Goal: Task Accomplishment & Management: Manage account settings

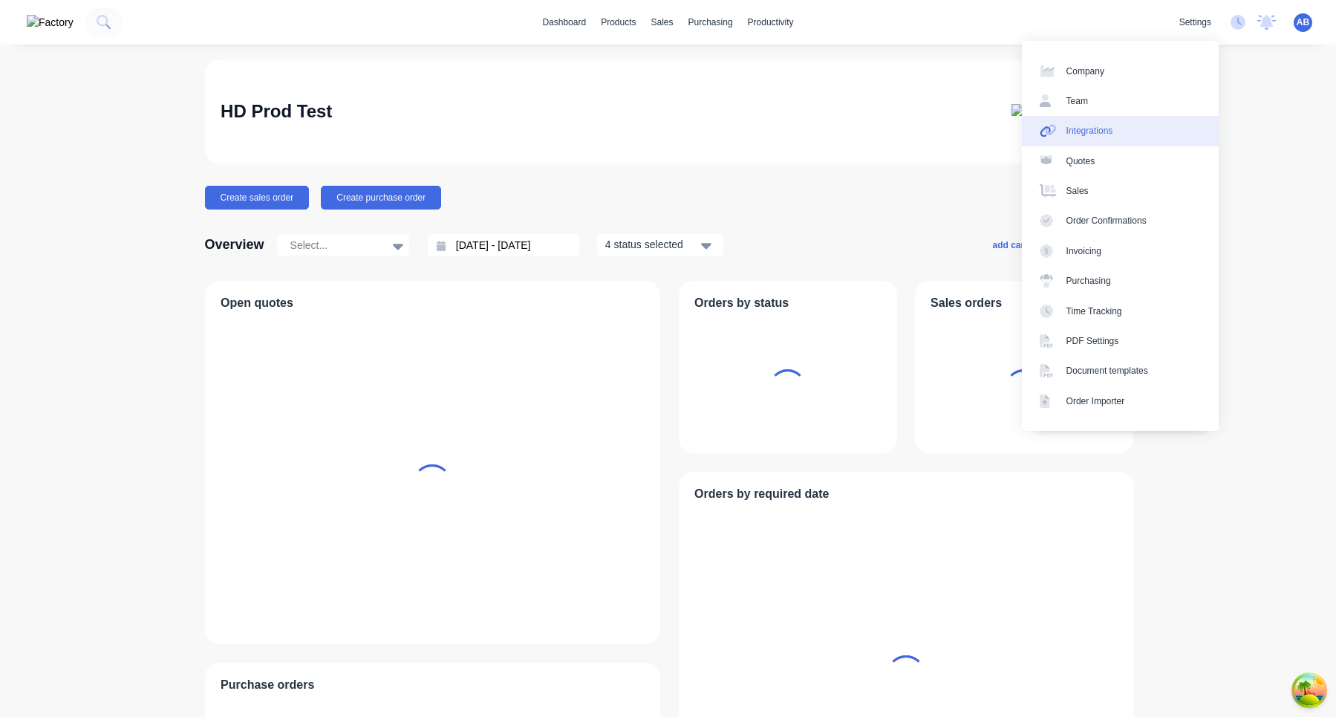
click at [1107, 141] on link "Integrations" at bounding box center [1120, 131] width 197 height 30
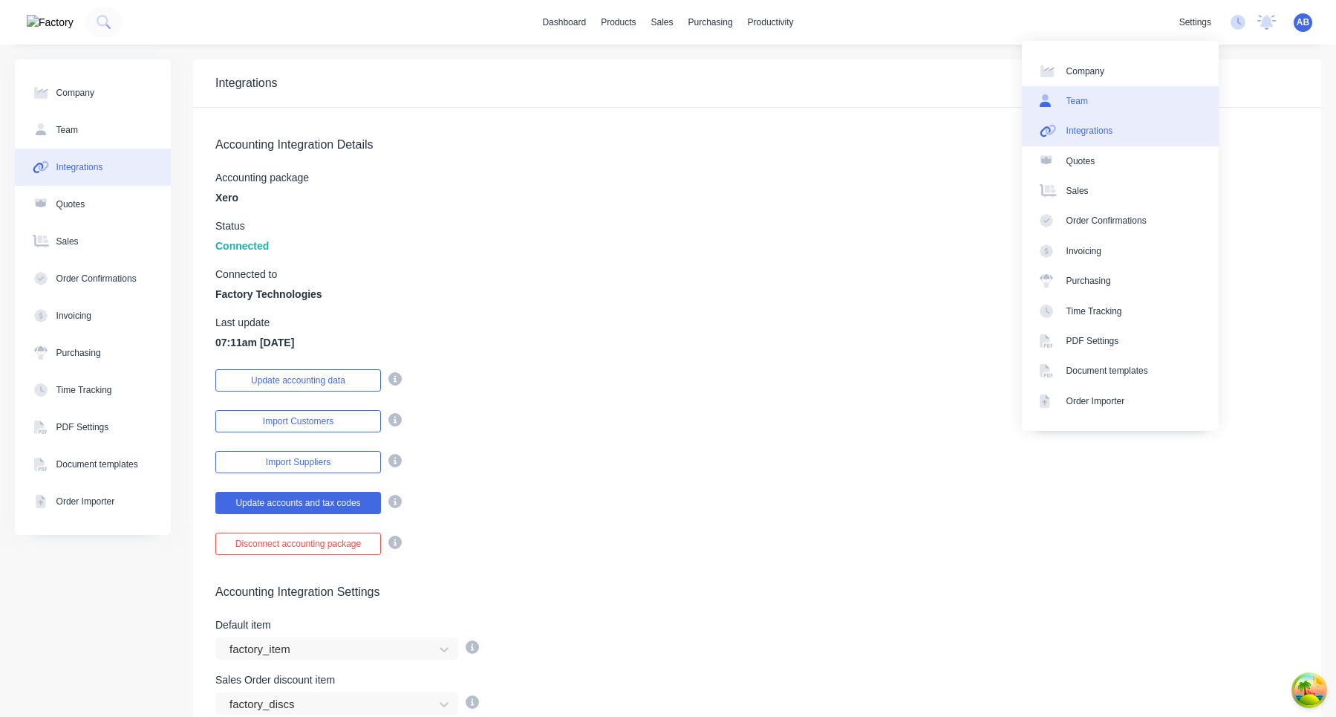
click at [1139, 108] on link "Team" at bounding box center [1120, 101] width 197 height 30
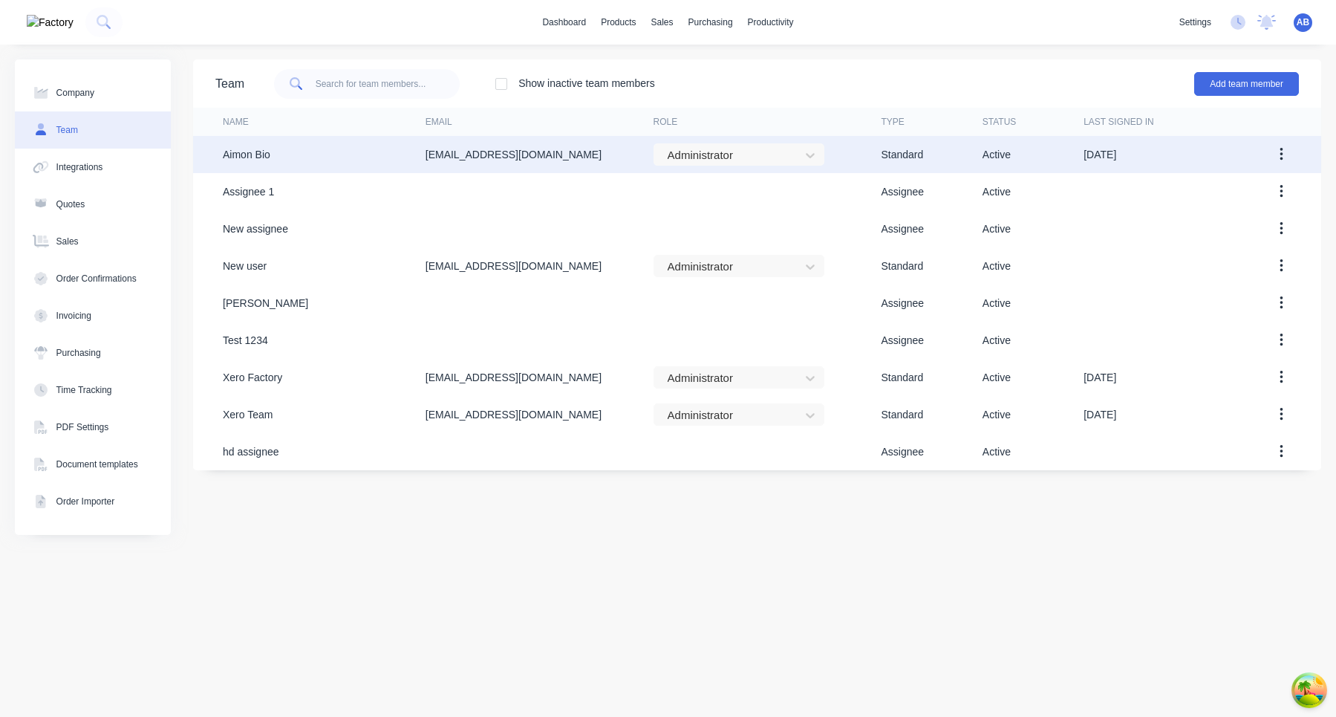
click at [1280, 158] on icon "button" at bounding box center [1282, 154] width 4 height 16
click at [1252, 194] on div "Edit" at bounding box center [1228, 194] width 114 height 22
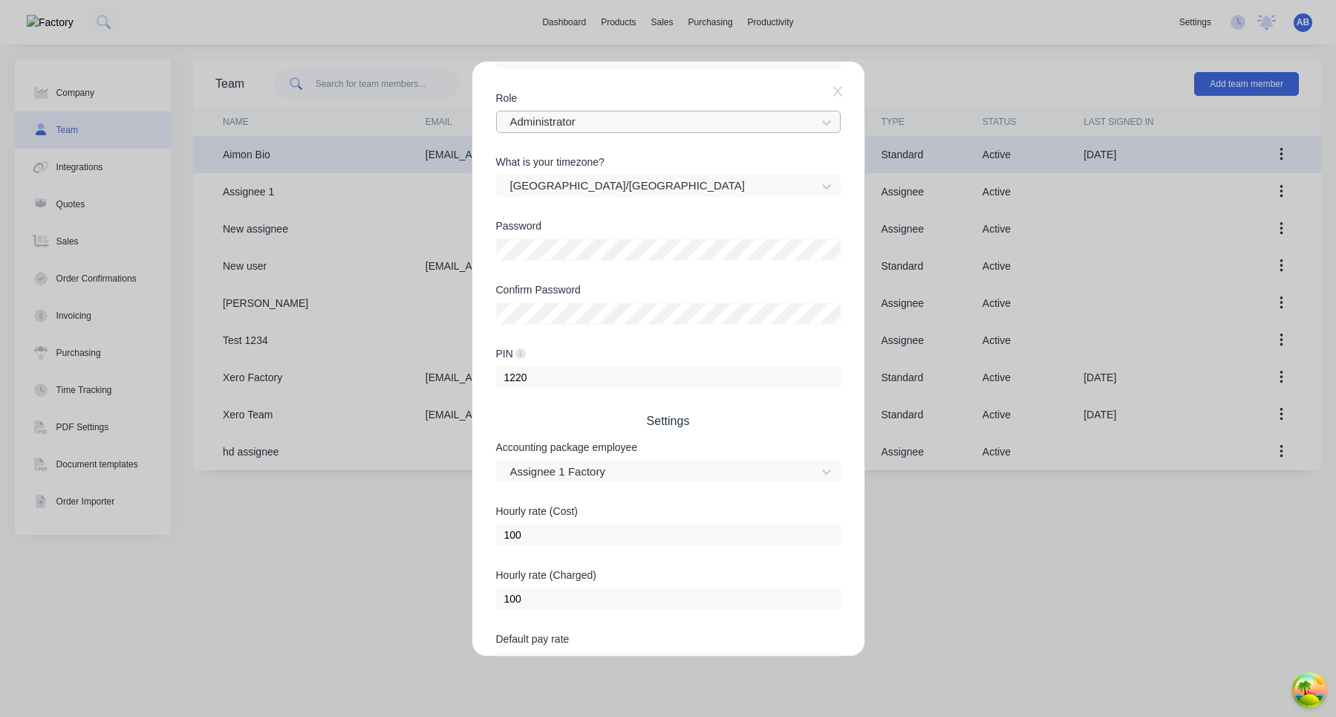
scroll to position [309, 0]
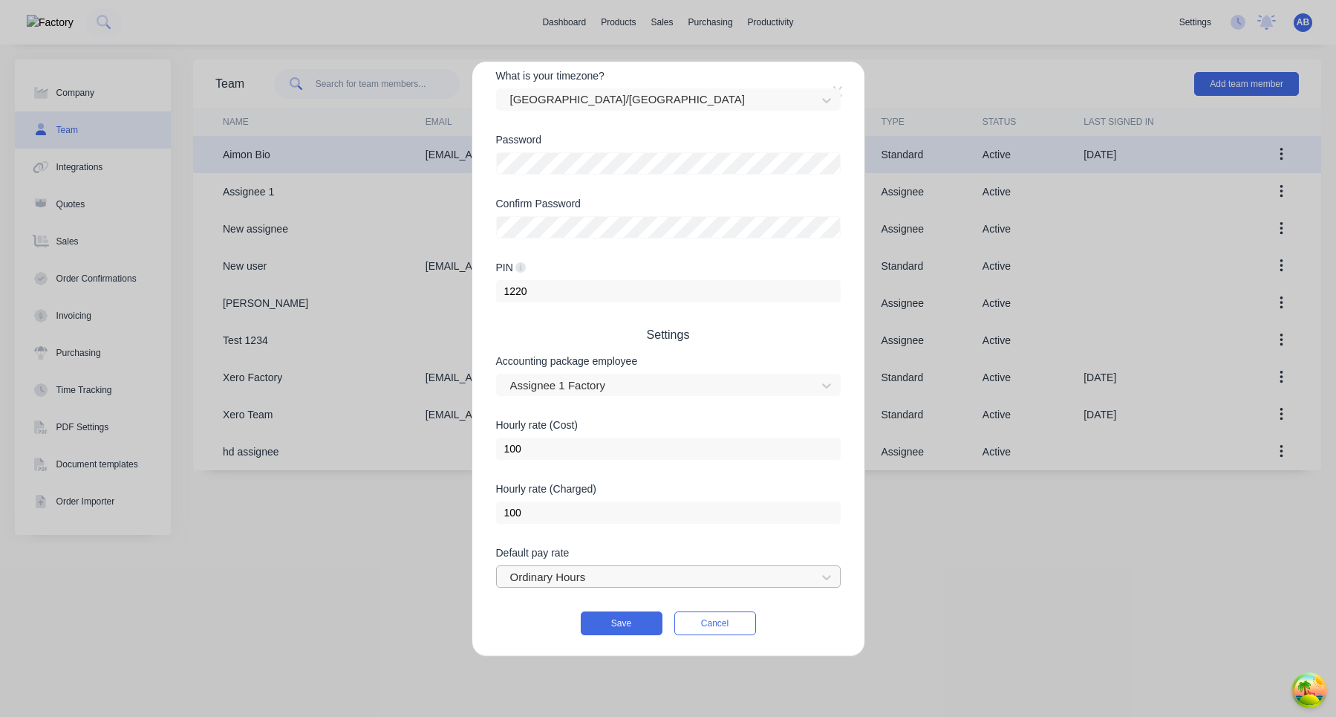
click at [666, 587] on div "Ordinary Hours" at bounding box center [658, 577] width 309 height 22
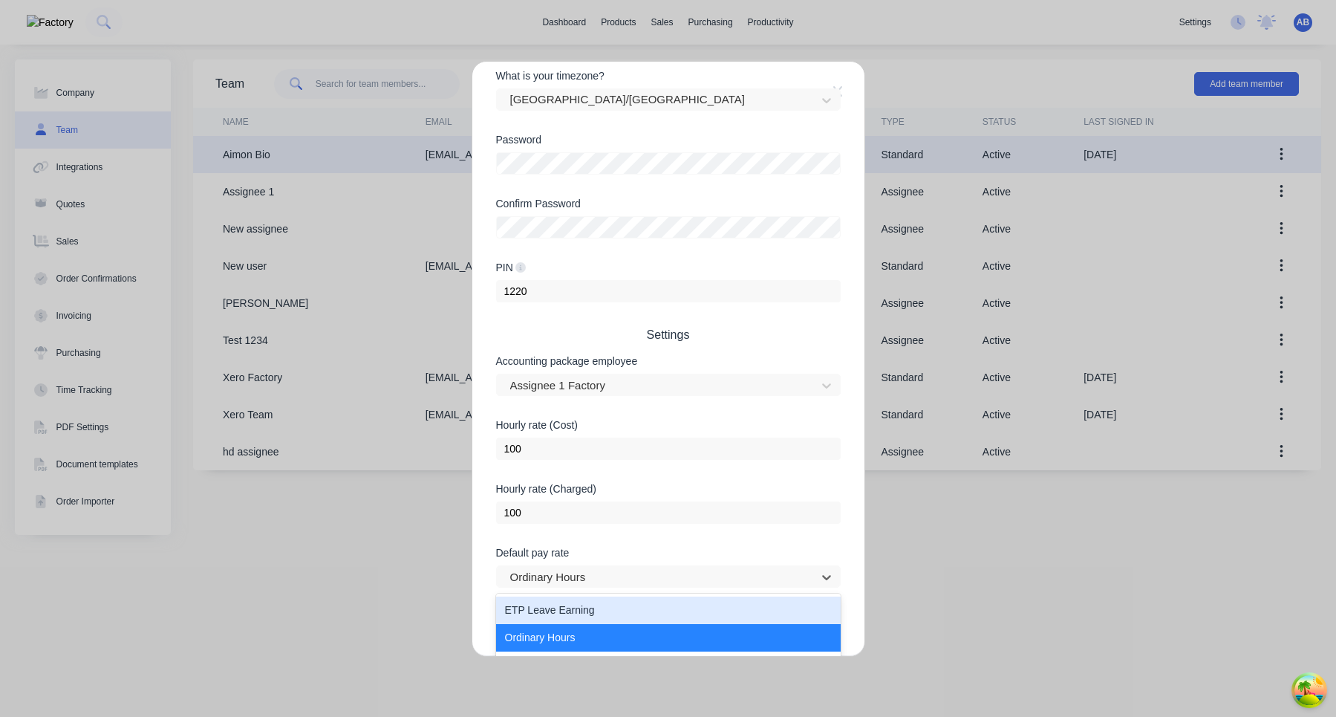
click at [744, 276] on form "Username aimon+1 @ xero.factory.app First name Aimon Last name Bio Role Adminis…" at bounding box center [668, 225] width 345 height 820
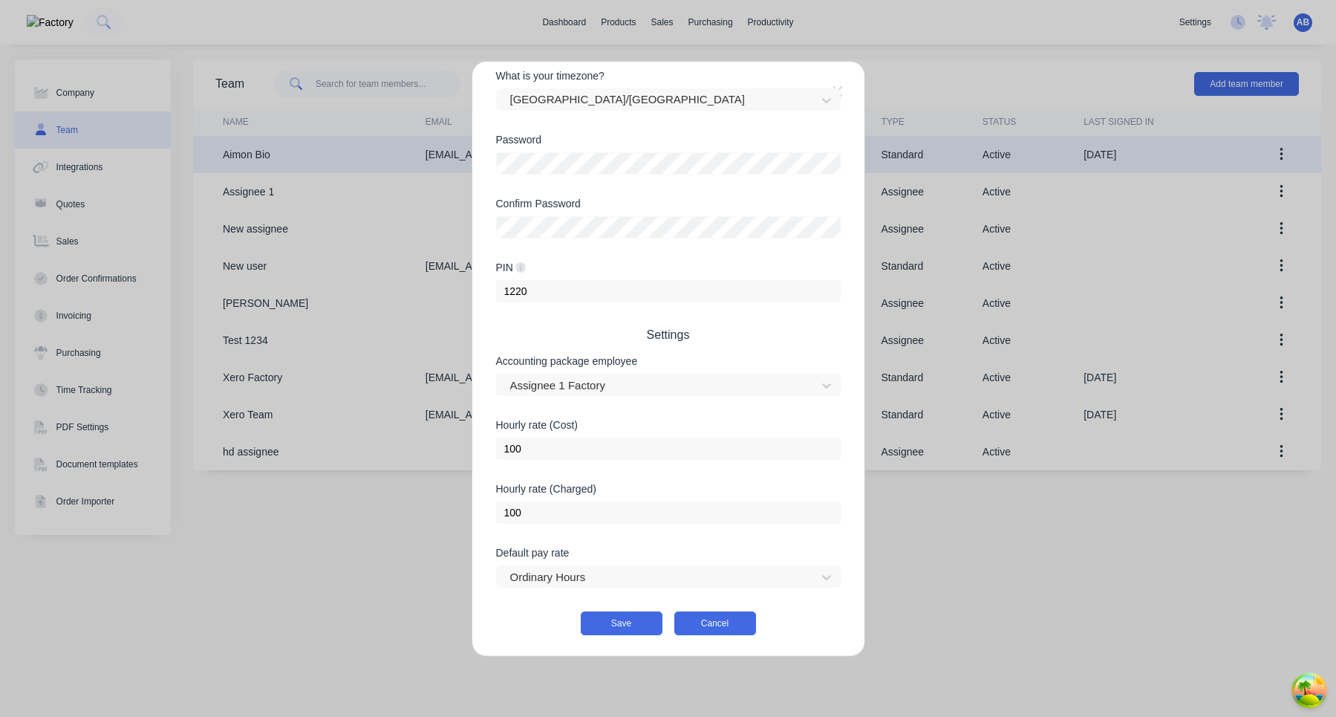
click at [726, 631] on button "Cancel" at bounding box center [715, 623] width 82 height 24
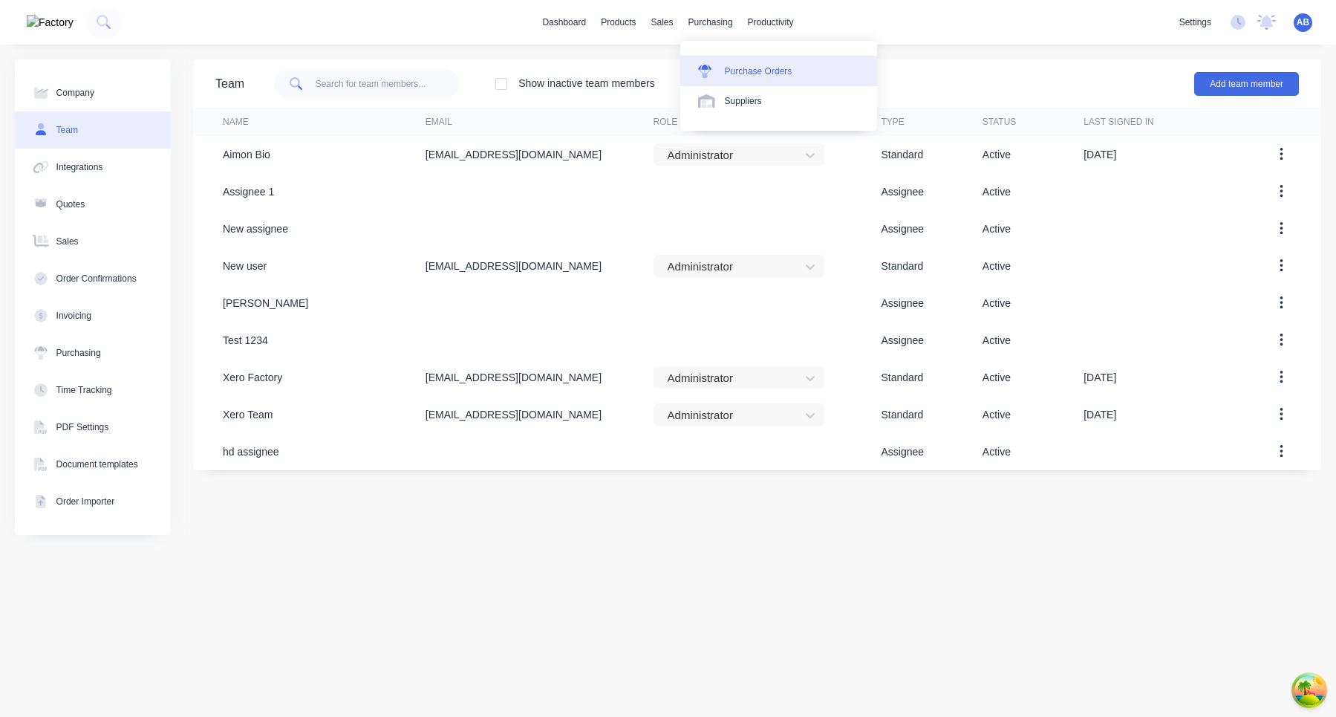
click at [709, 72] on icon at bounding box center [704, 71] width 13 height 13
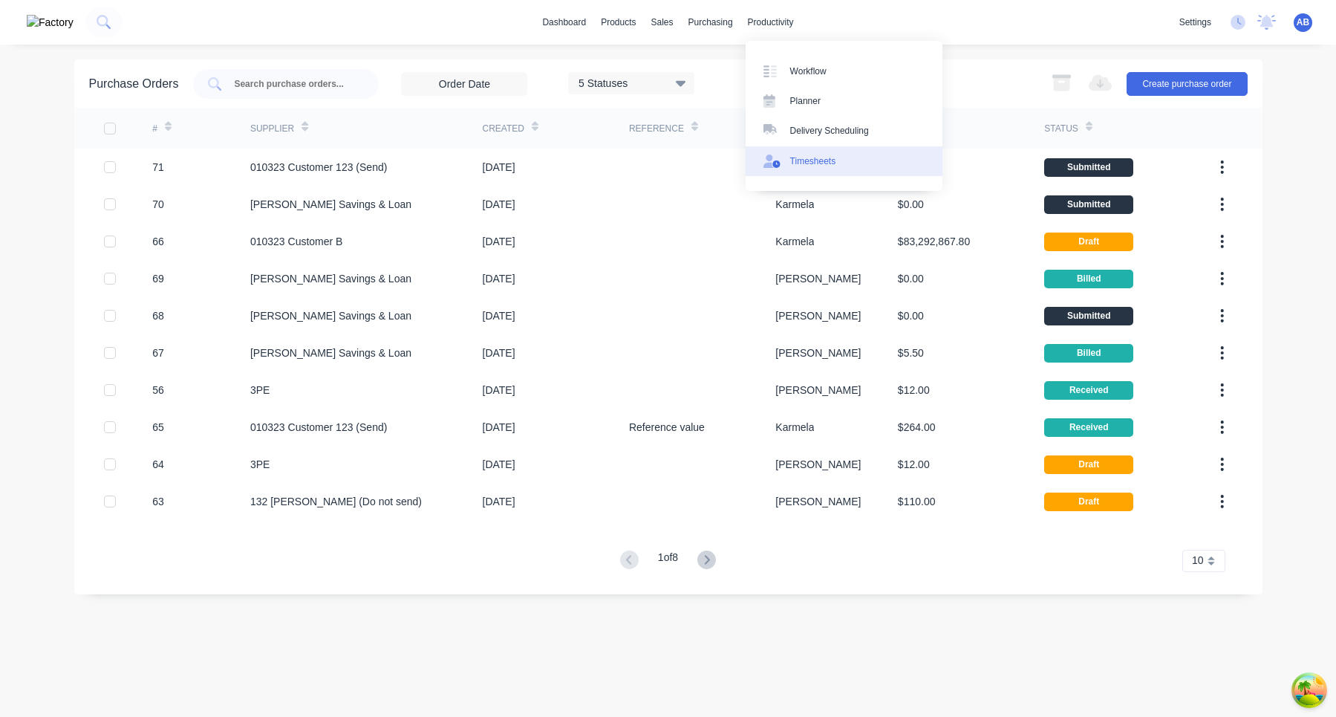
click at [825, 166] on div "Timesheets" at bounding box center [813, 160] width 46 height 13
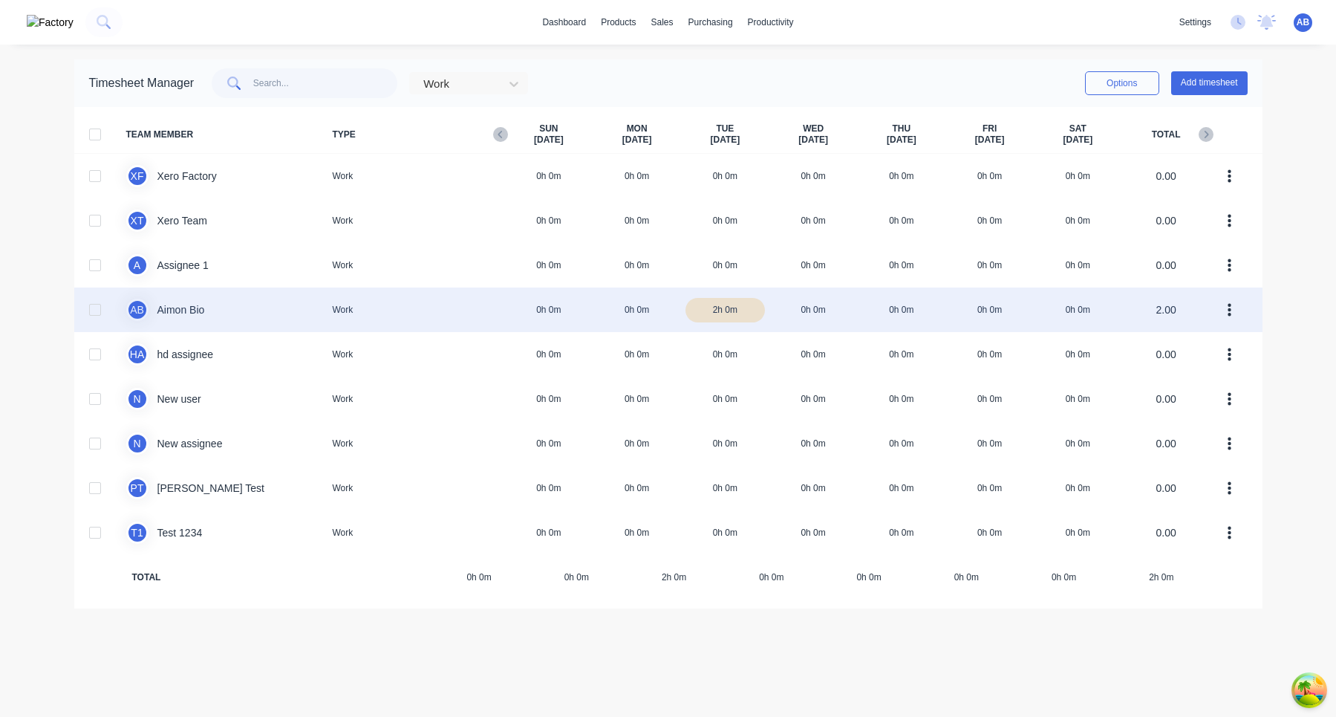
click at [726, 317] on div "A B Aimon Bio Work 0h 0m 0h 0m 2h 0m 0h 0m 0h 0m 0h 0m 0h 0m 2.00" at bounding box center [668, 309] width 1188 height 45
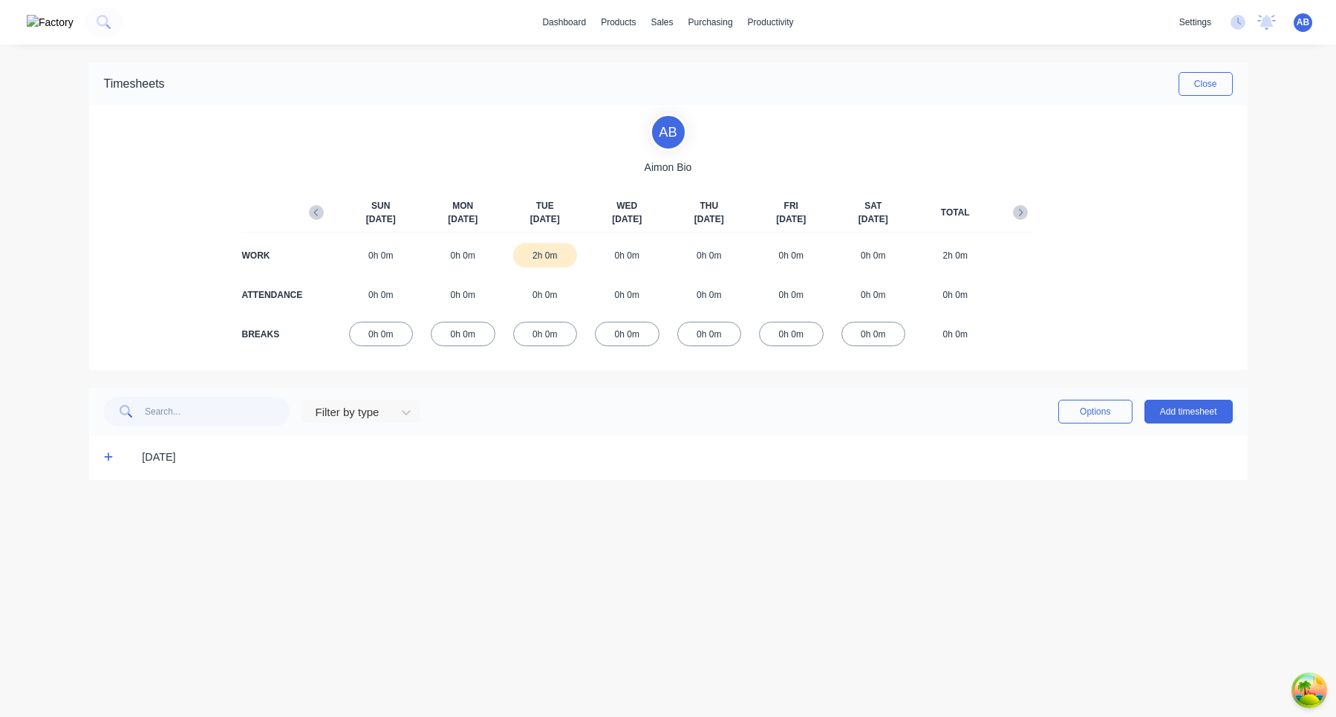
click at [108, 454] on icon at bounding box center [108, 457] width 9 height 9
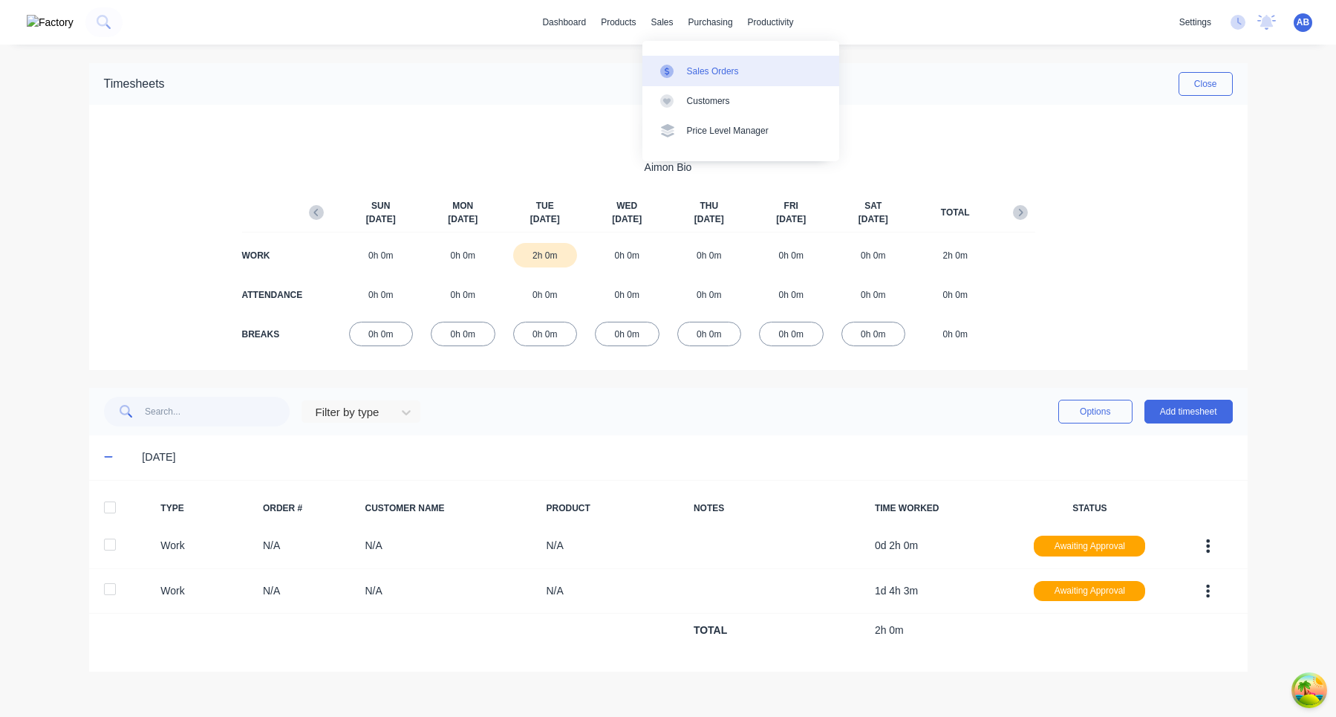
click at [686, 71] on link "Sales Orders" at bounding box center [740, 71] width 197 height 30
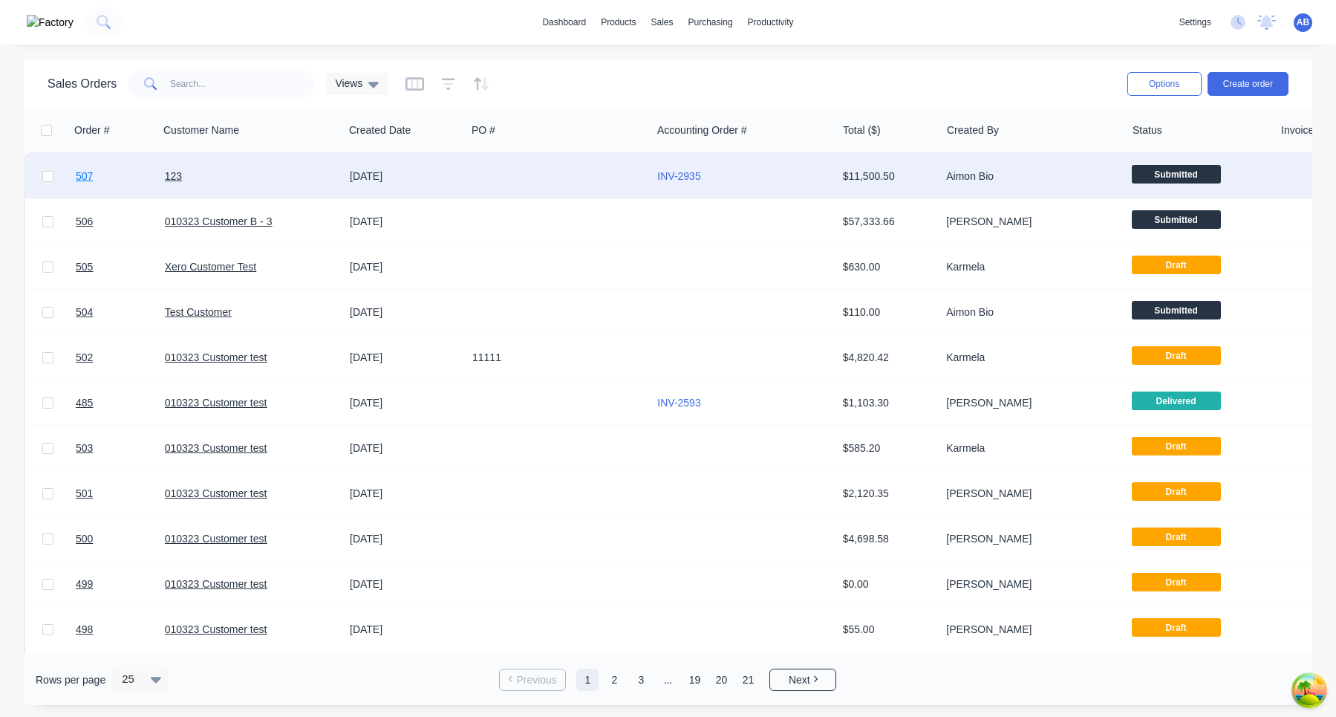
click at [126, 175] on link "507" at bounding box center [120, 176] width 89 height 45
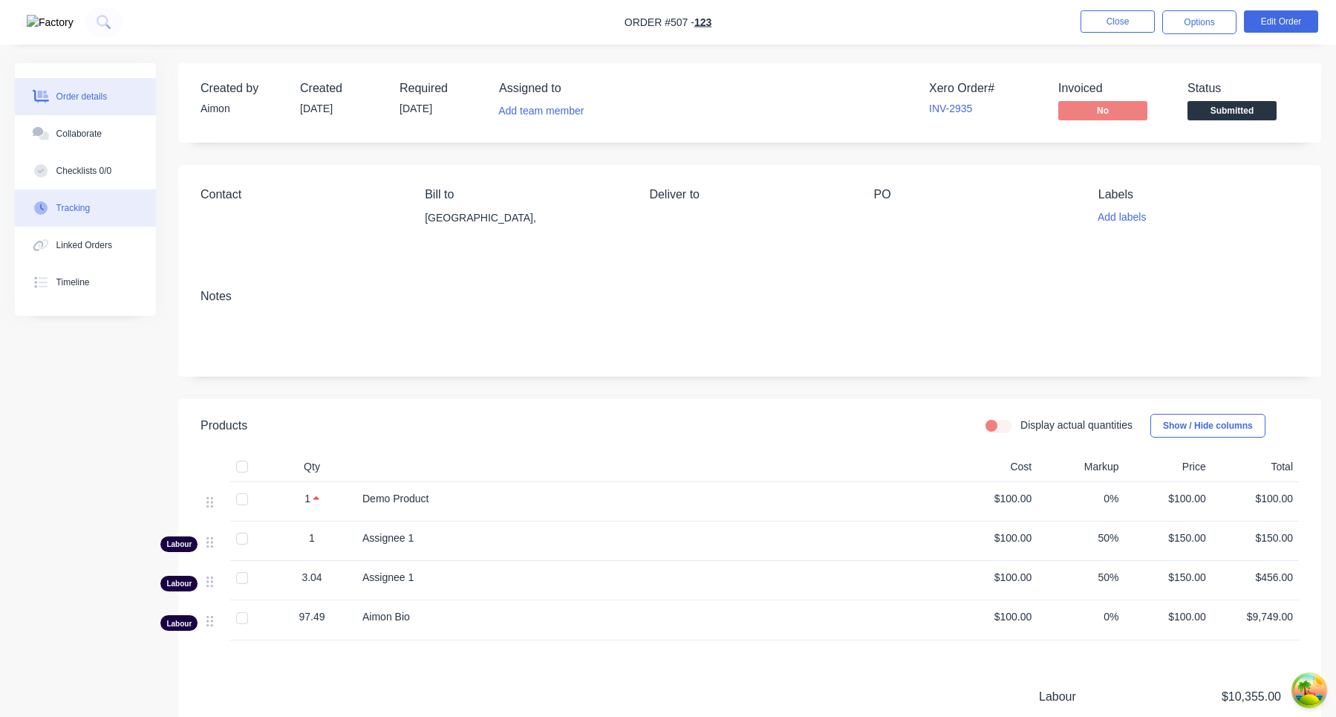
click at [100, 220] on button "Tracking" at bounding box center [85, 207] width 141 height 37
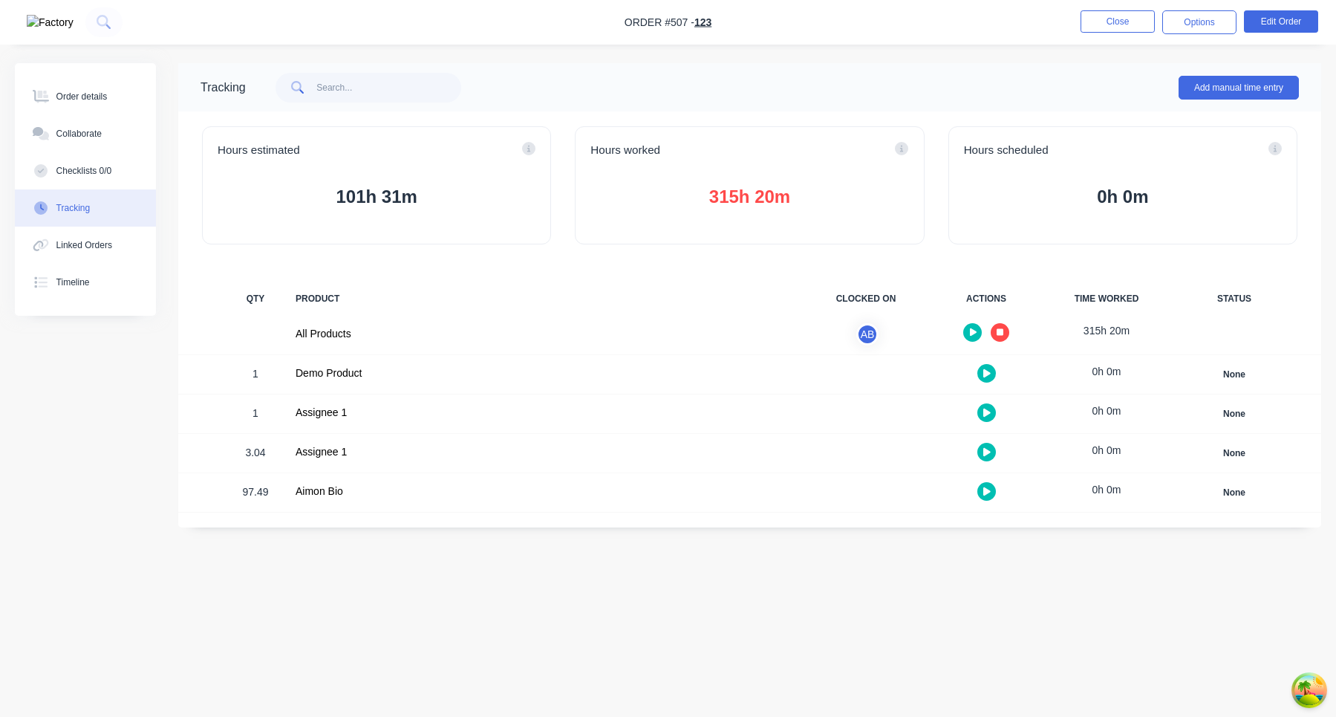
click at [999, 332] on icon "button" at bounding box center [1000, 331] width 7 height 7
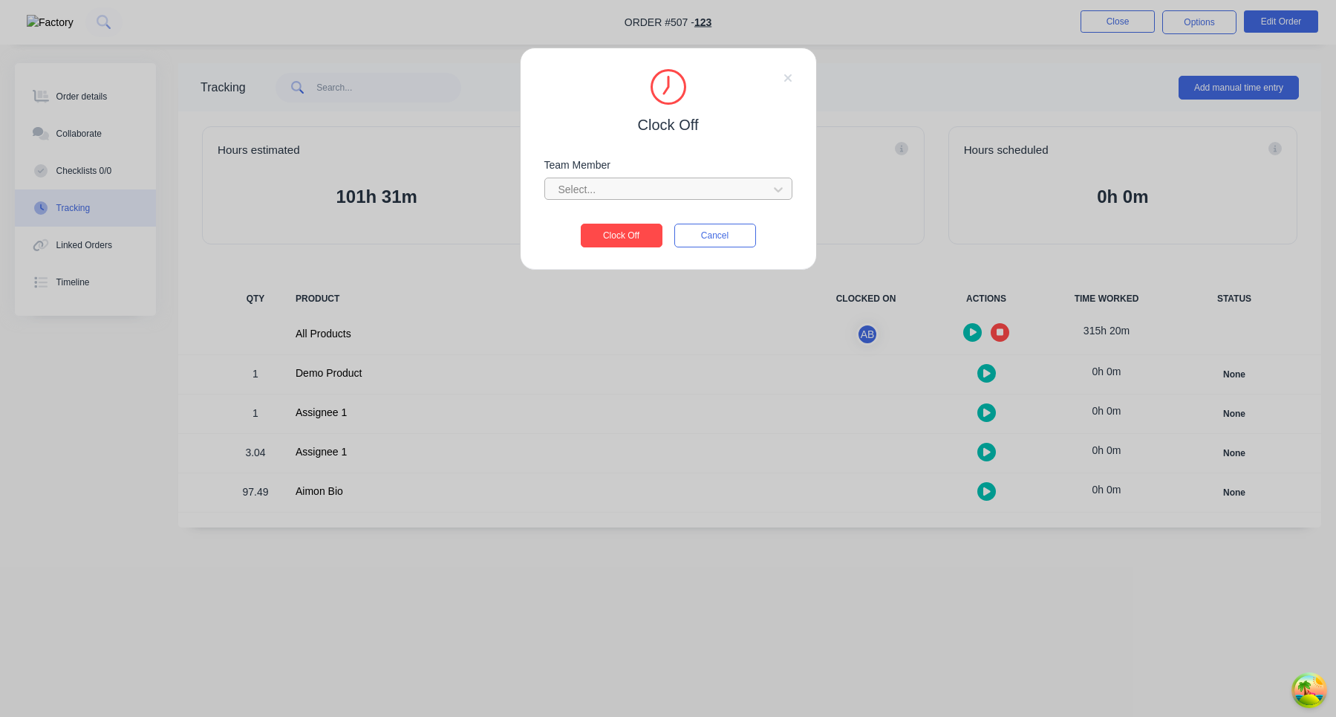
click at [660, 189] on div at bounding box center [659, 189] width 204 height 19
click at [636, 220] on div "Aimon Bio" at bounding box center [668, 222] width 248 height 27
click at [634, 244] on button "Clock Off" at bounding box center [622, 236] width 82 height 24
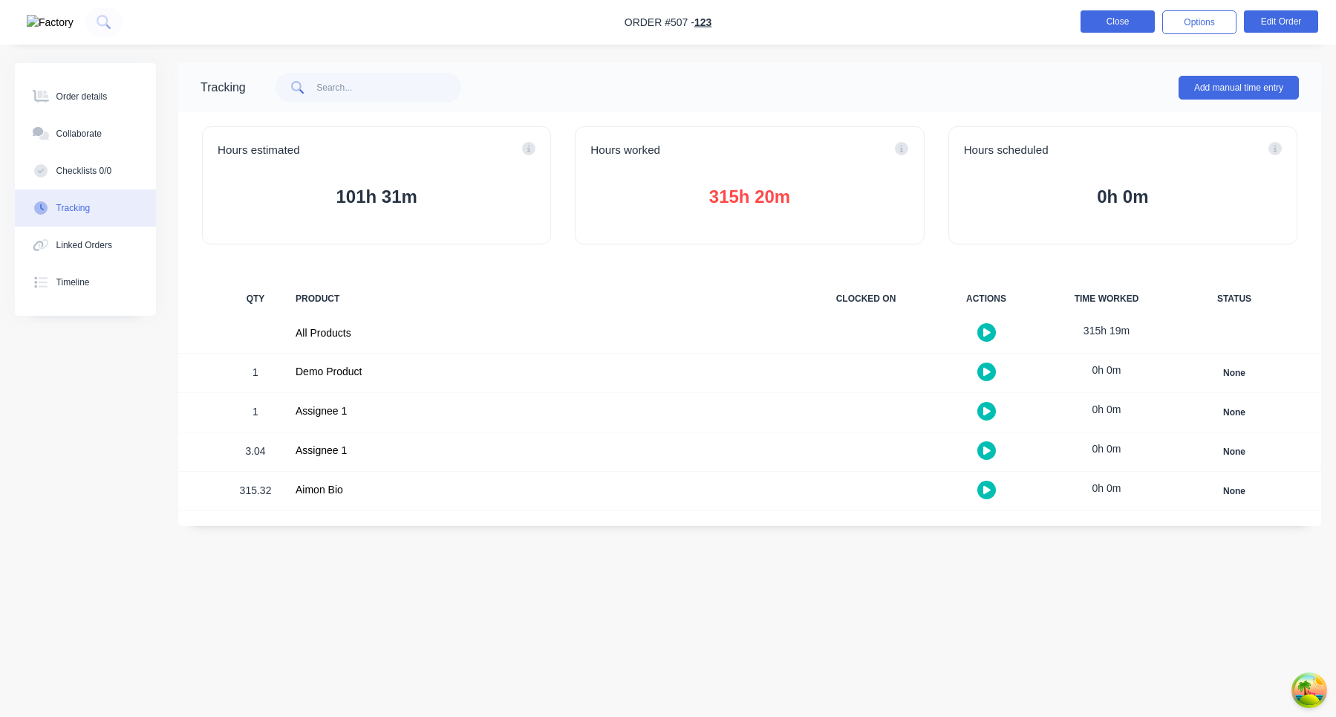
click at [1128, 20] on button "Close" at bounding box center [1118, 21] width 74 height 22
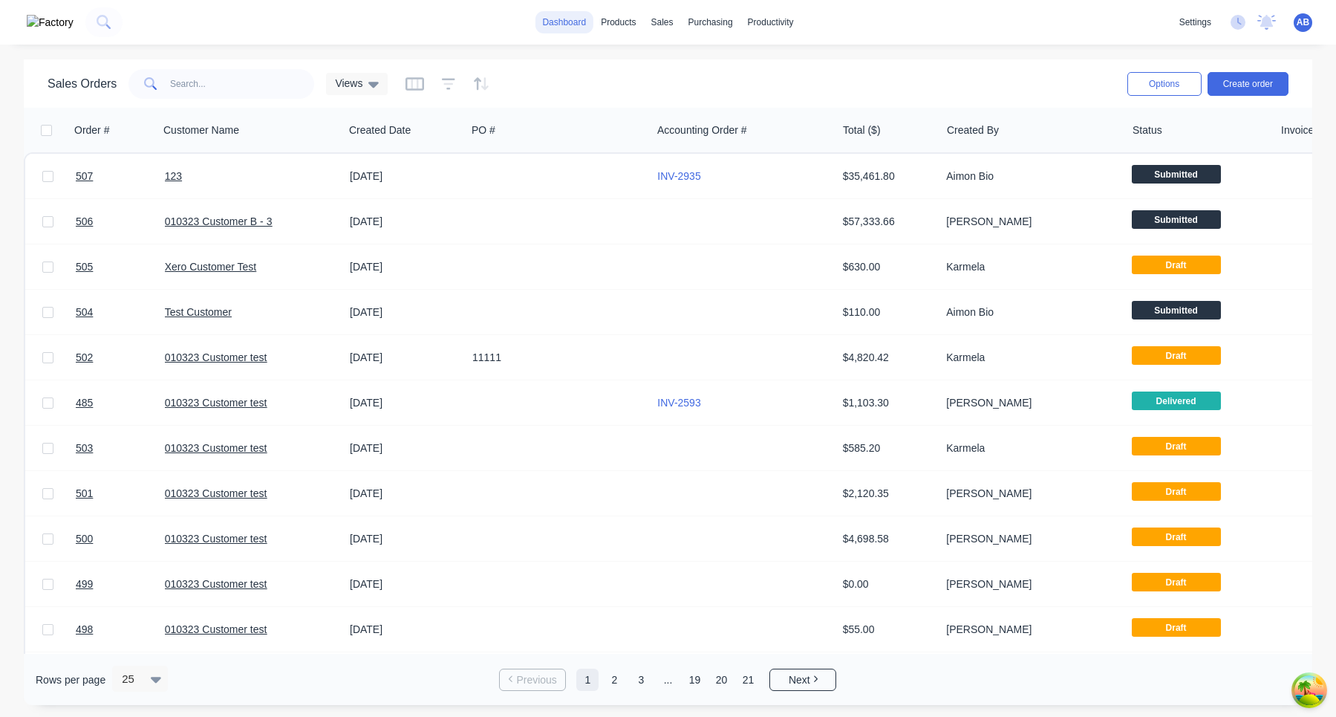
click at [547, 16] on link "dashboard" at bounding box center [564, 22] width 59 height 22
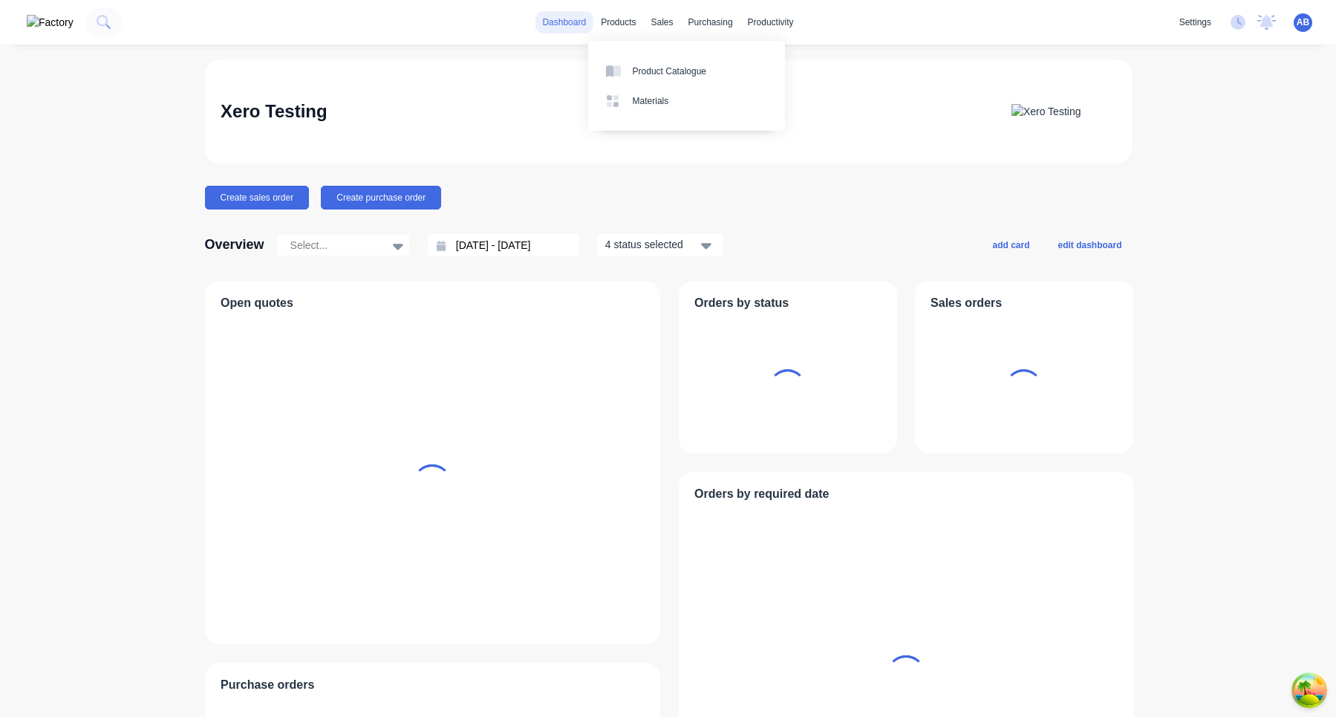
click at [556, 11] on link "dashboard" at bounding box center [564, 22] width 59 height 22
click at [821, 161] on div "Timesheets" at bounding box center [813, 160] width 46 height 13
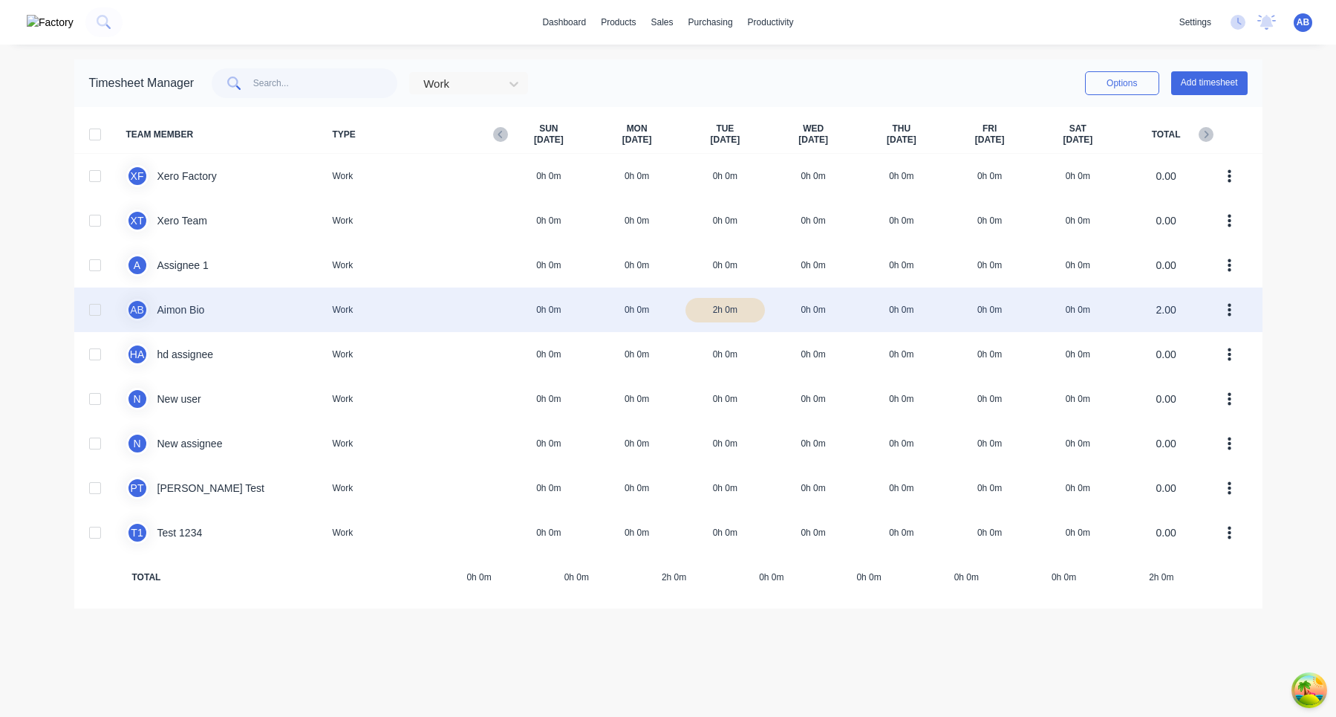
click at [788, 314] on div "A B Aimon Bio Work 0h 0m 0h 0m 2h 0m 0h 0m 0h 0m 0h 0m 0h 0m 2.00" at bounding box center [668, 309] width 1188 height 45
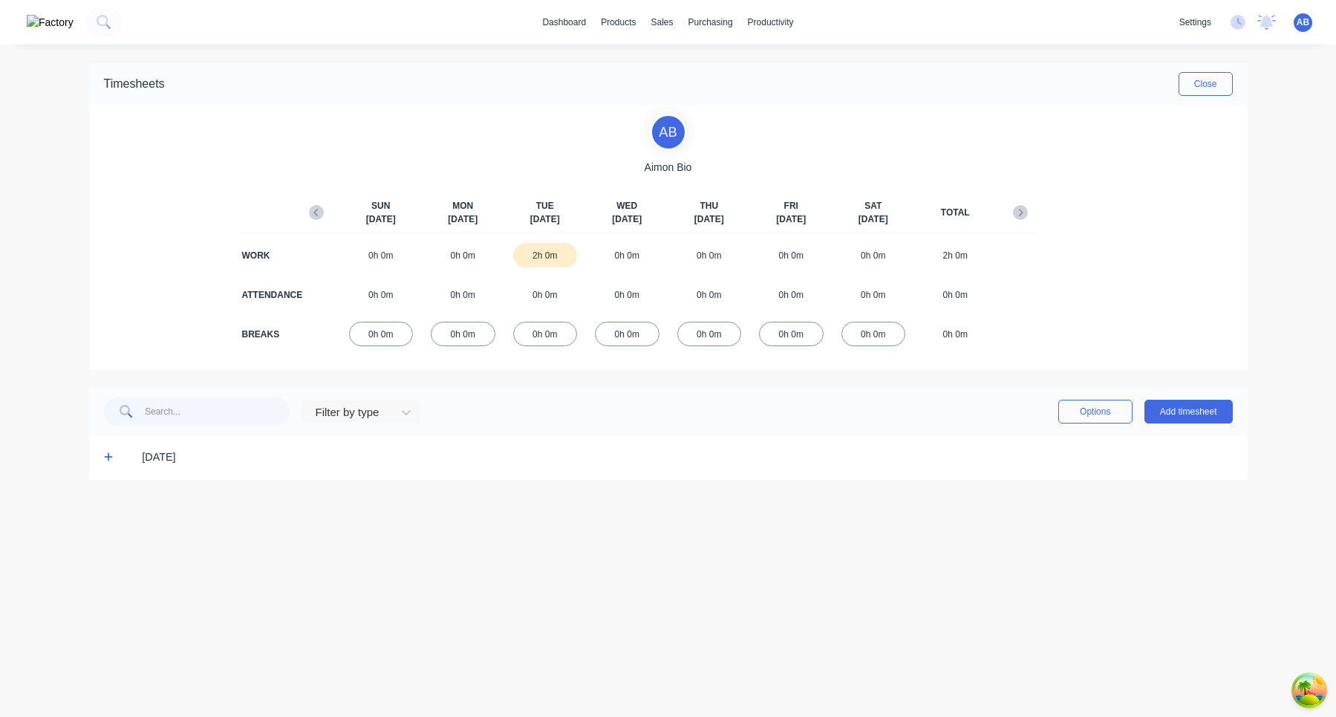
click at [104, 458] on icon at bounding box center [109, 457] width 10 height 10
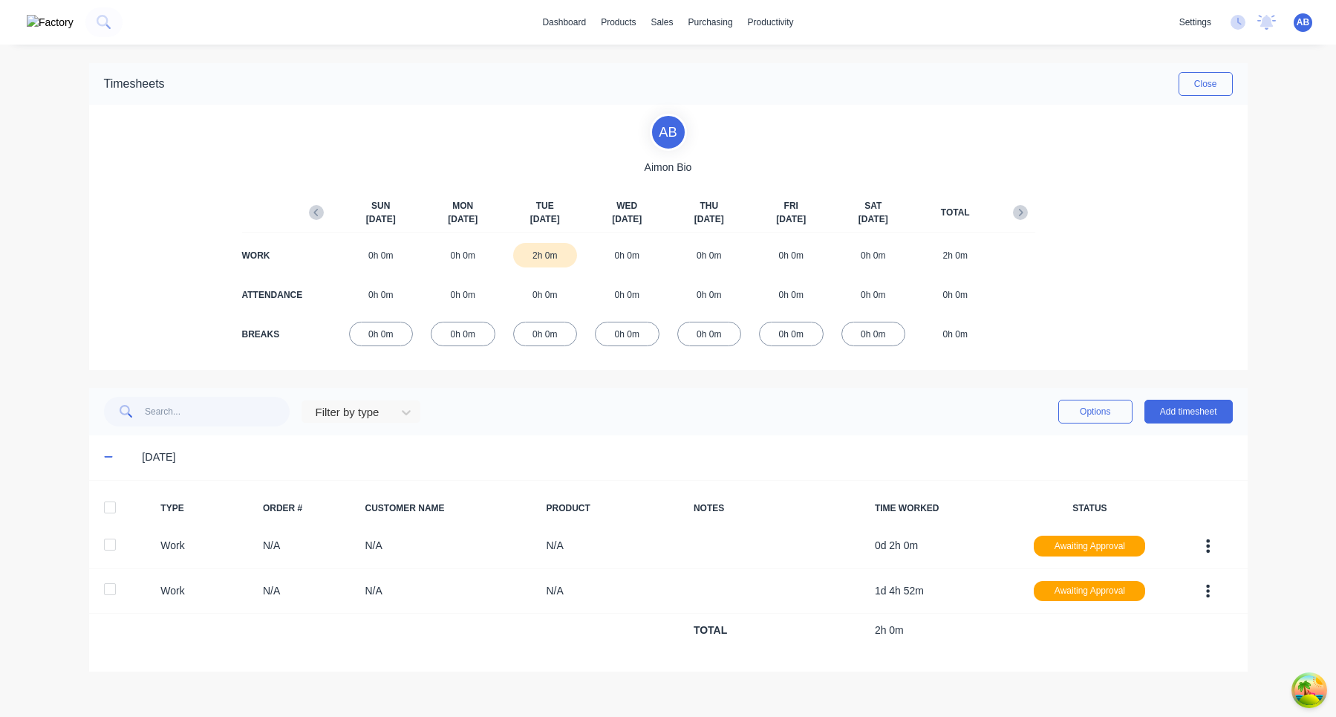
click at [109, 455] on icon at bounding box center [109, 457] width 10 height 10
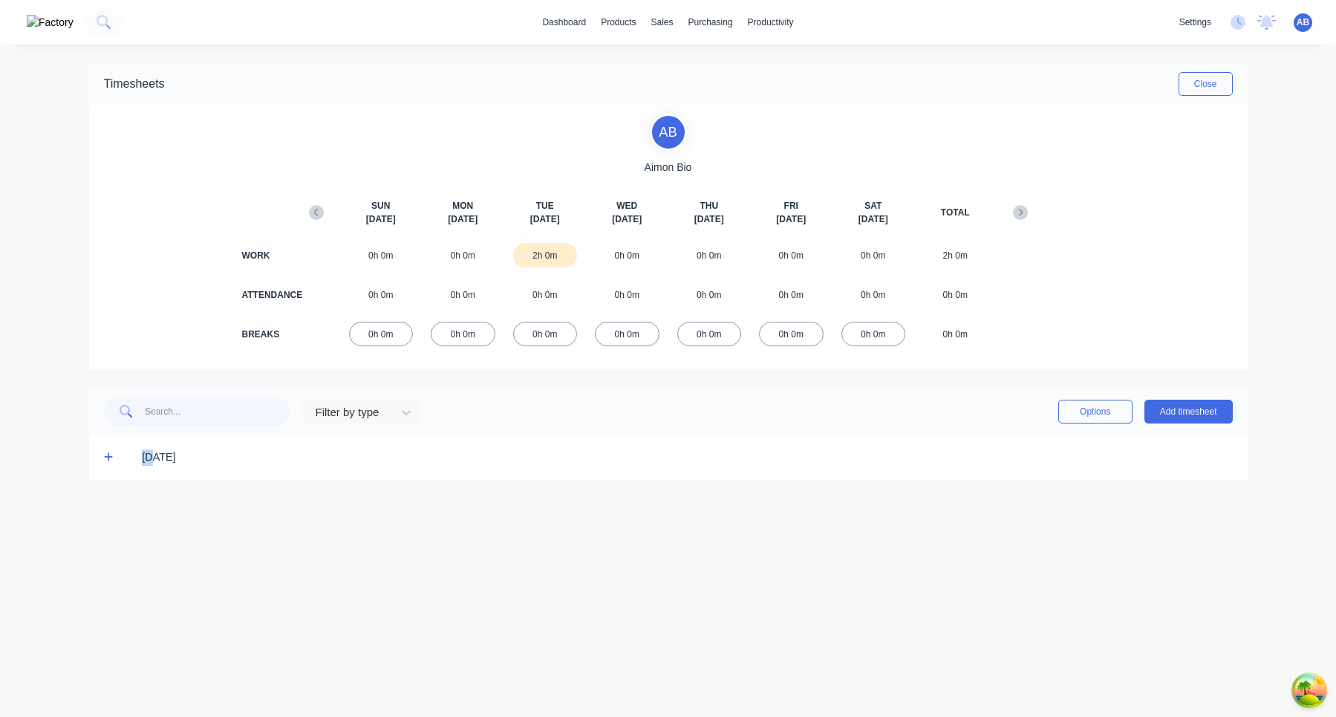
click at [109, 455] on icon at bounding box center [109, 457] width 10 height 10
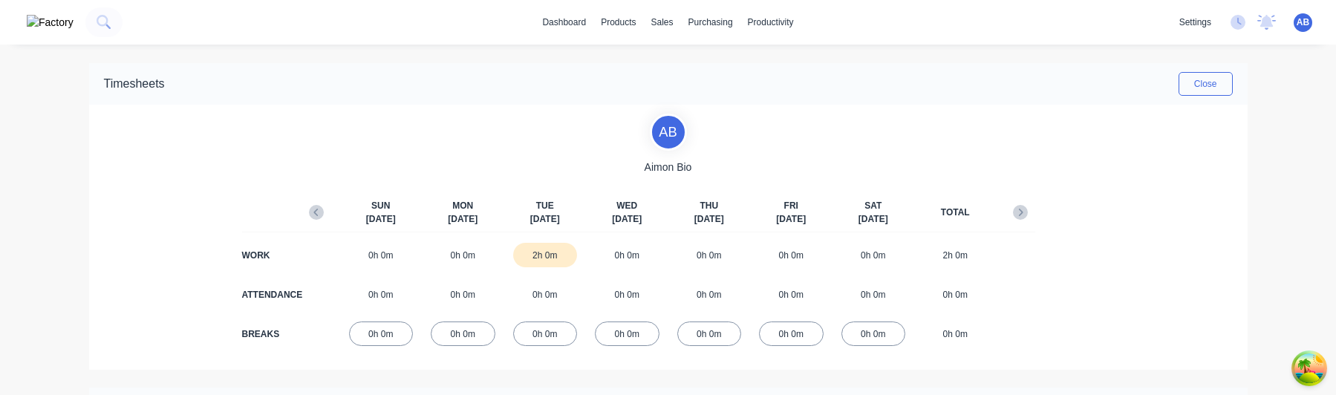
scroll to position [103, 0]
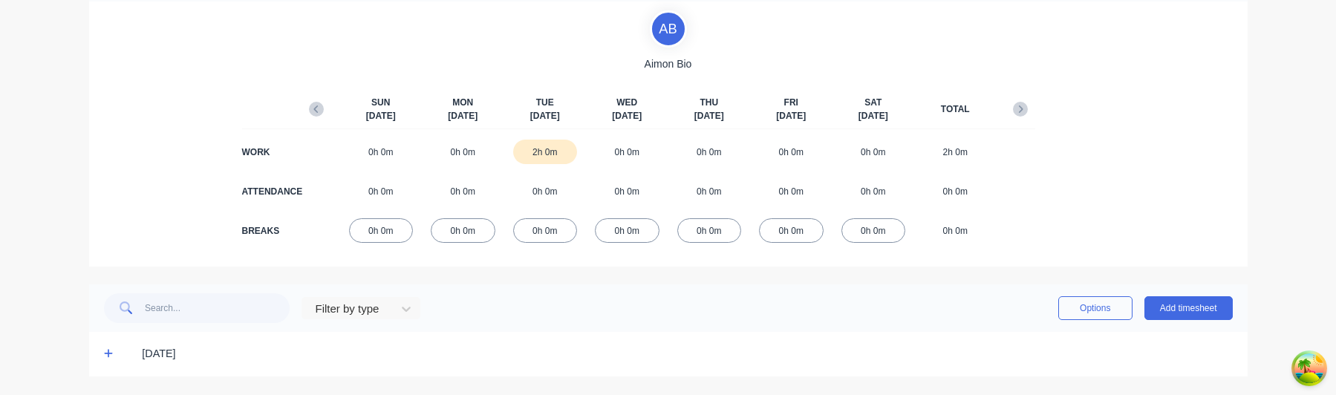
click at [109, 356] on icon at bounding box center [109, 353] width 10 height 10
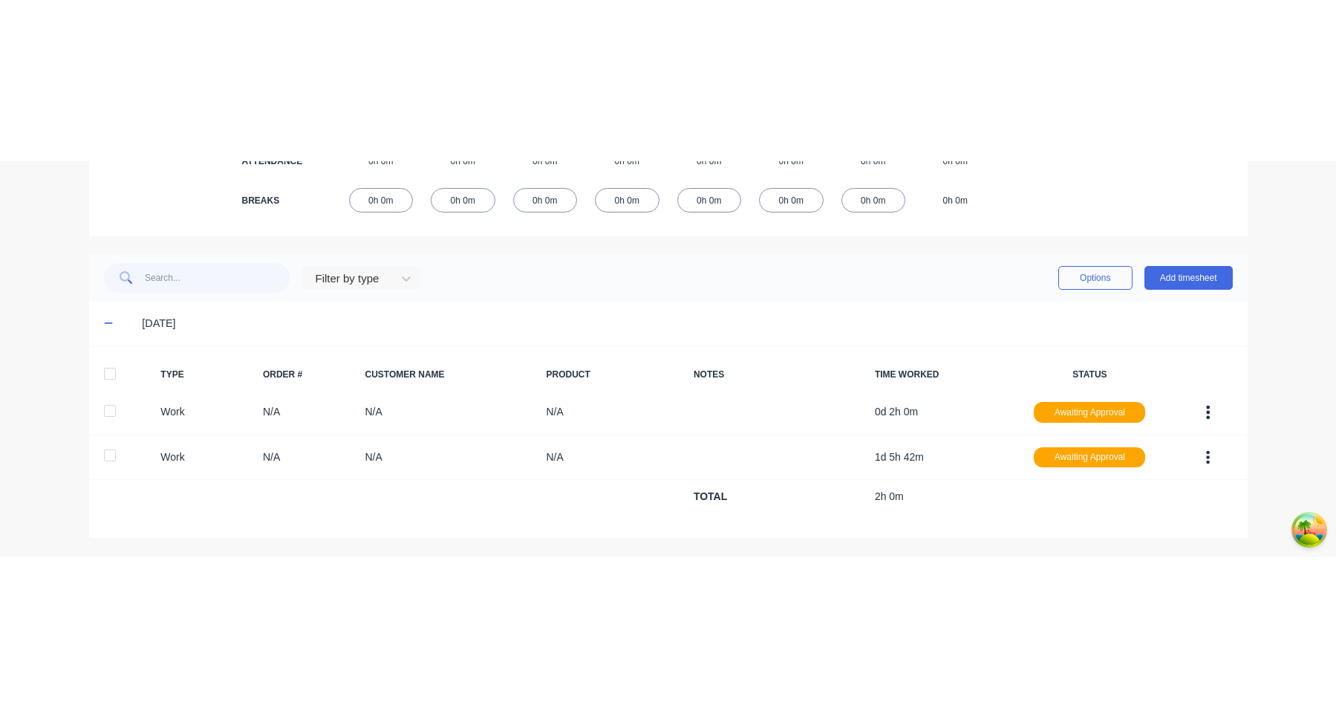
scroll to position [0, 0]
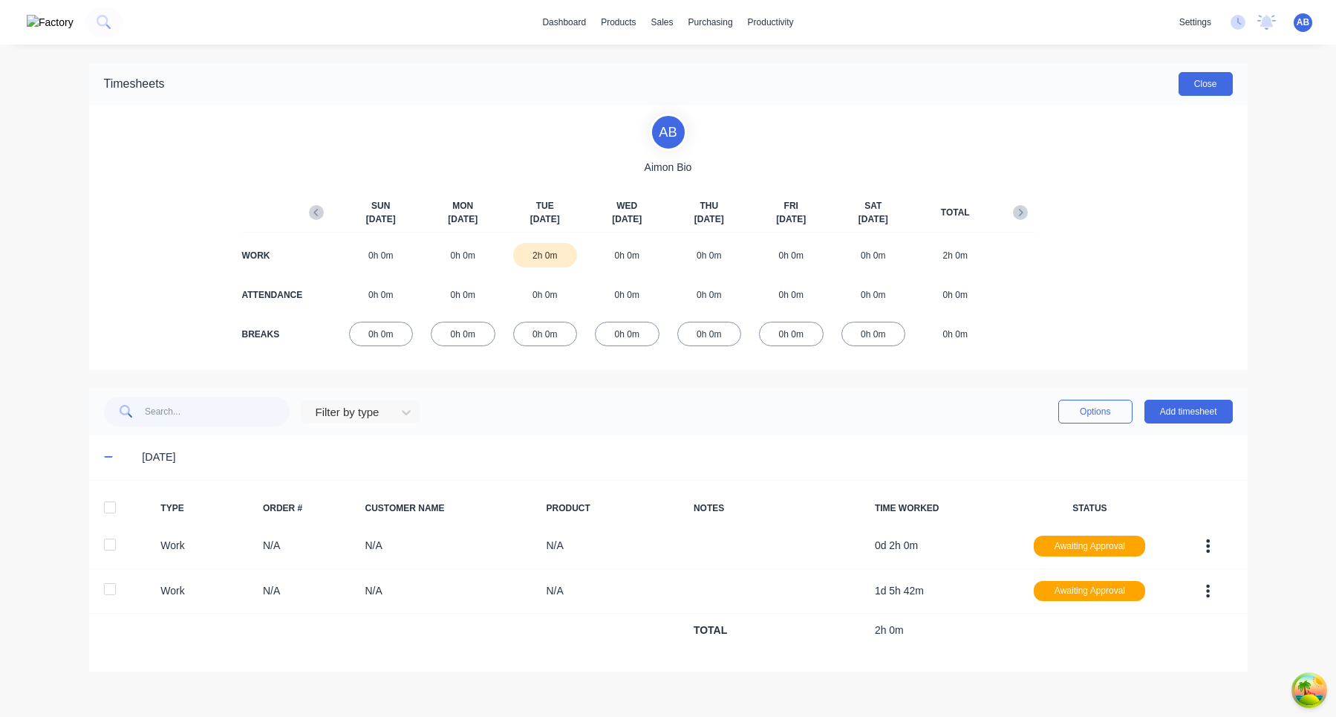
click at [1194, 87] on button "Close" at bounding box center [1206, 84] width 54 height 24
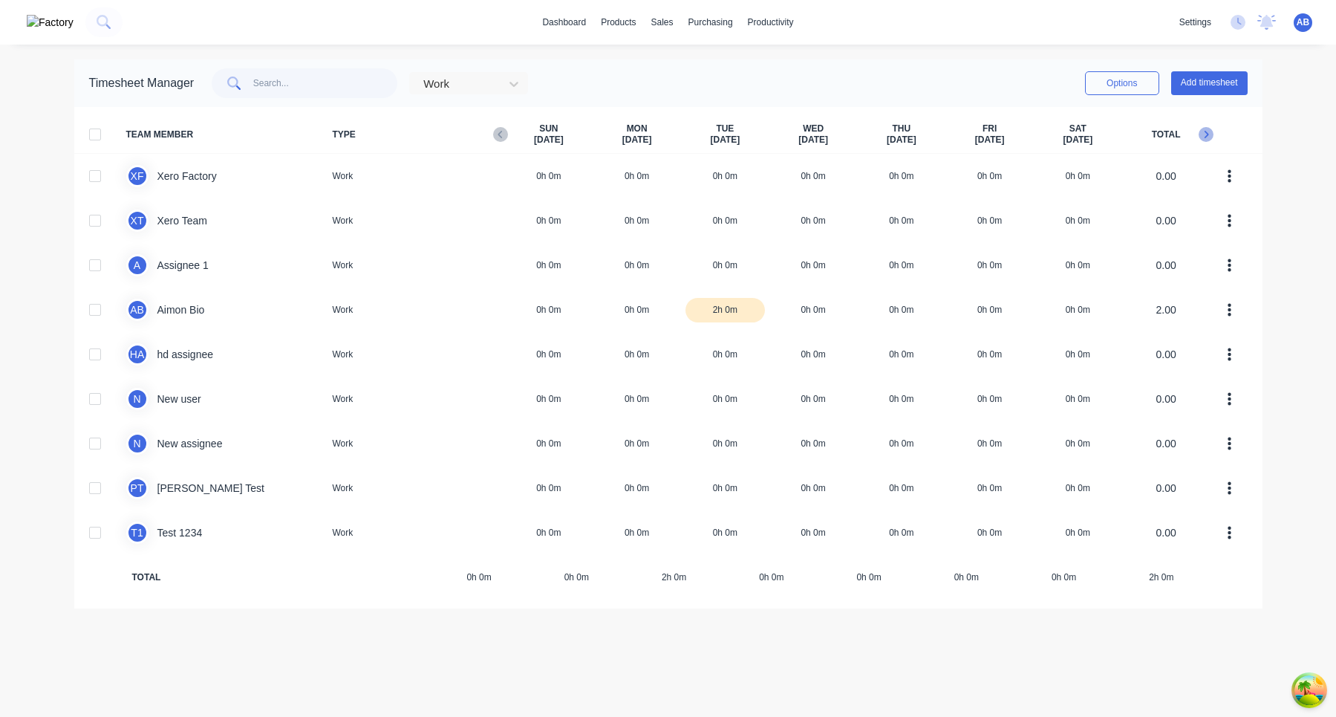
click at [1200, 140] on icon at bounding box center [1206, 134] width 15 height 15
click at [516, 81] on div at bounding box center [514, 84] width 27 height 24
click at [493, 143] on div "Attendance" at bounding box center [468, 144] width 119 height 27
click at [501, 81] on div "Attendance" at bounding box center [458, 84] width 83 height 22
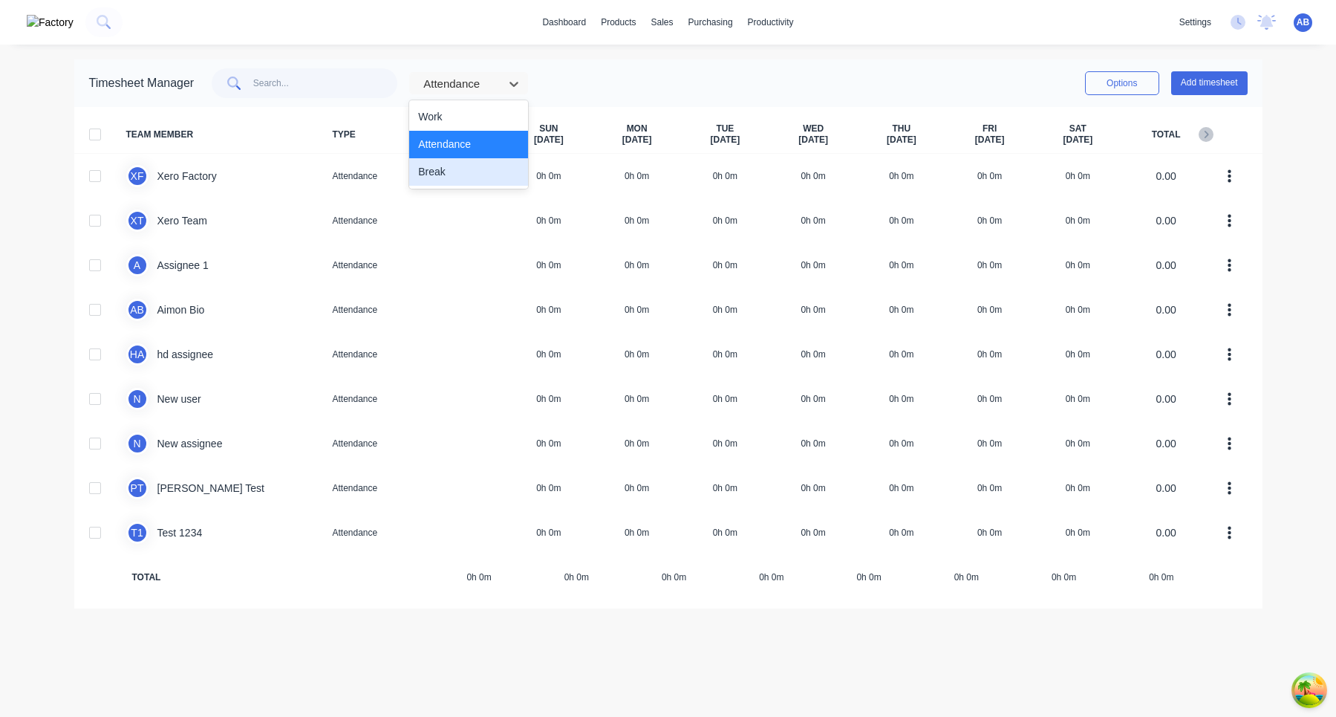
click at [497, 167] on div "Break" at bounding box center [468, 171] width 119 height 27
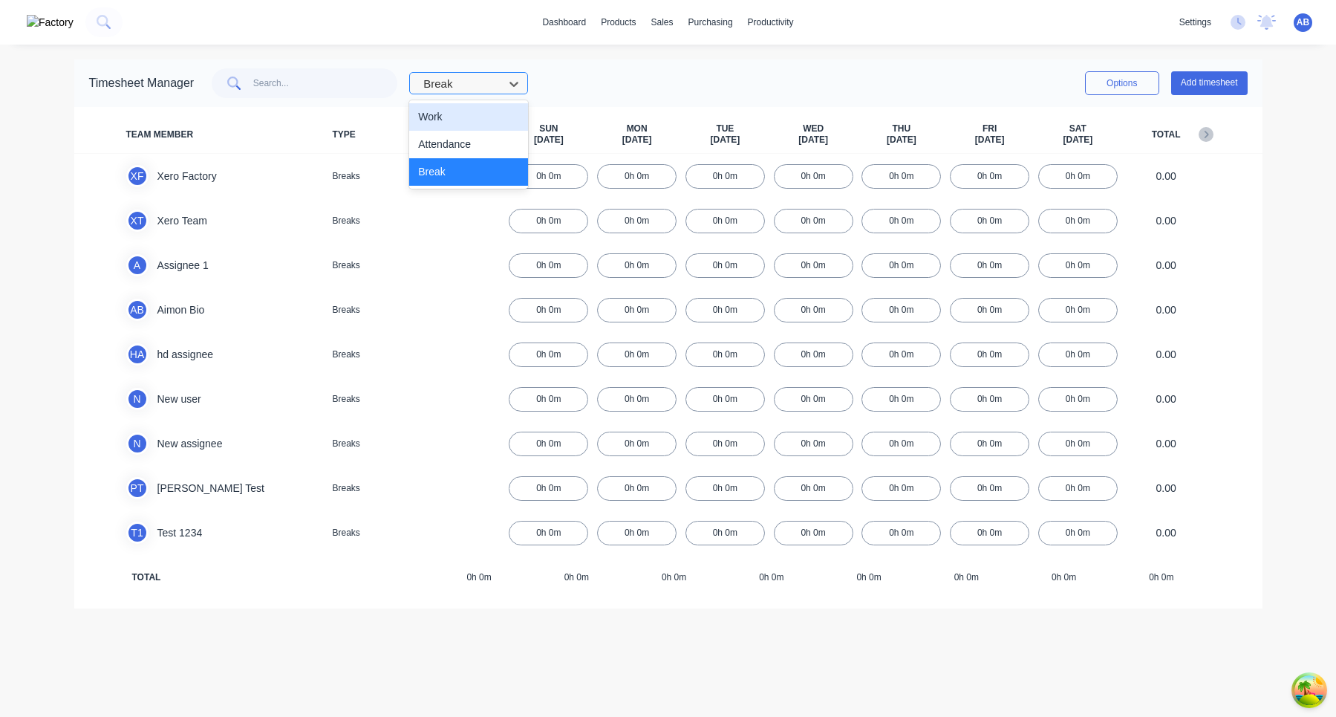
click at [496, 85] on div at bounding box center [459, 84] width 74 height 19
click at [498, 122] on div "Work" at bounding box center [468, 116] width 119 height 27
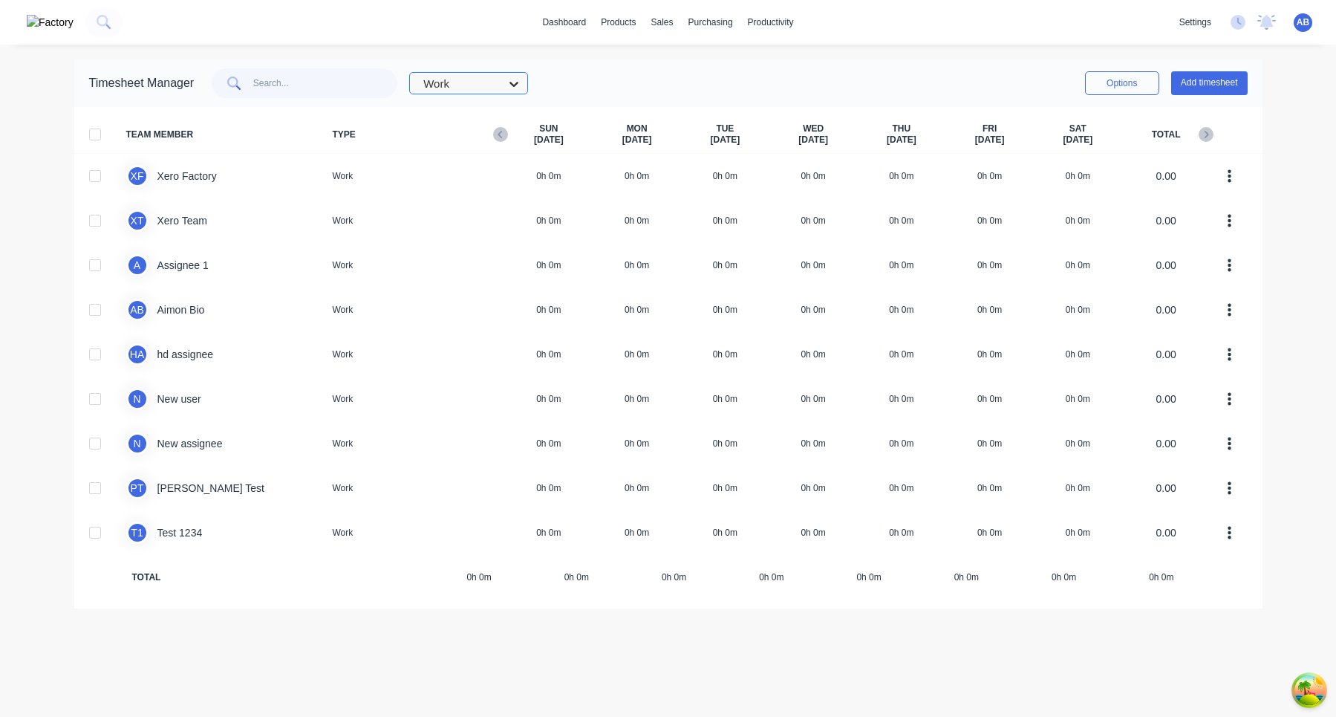
click at [518, 95] on div at bounding box center [514, 84] width 27 height 24
click at [508, 150] on div "Attendance" at bounding box center [468, 144] width 119 height 27
click at [503, 133] on icon at bounding box center [500, 134] width 15 height 15
click at [496, 137] on icon at bounding box center [500, 134] width 15 height 15
click at [517, 83] on div at bounding box center [514, 84] width 27 height 24
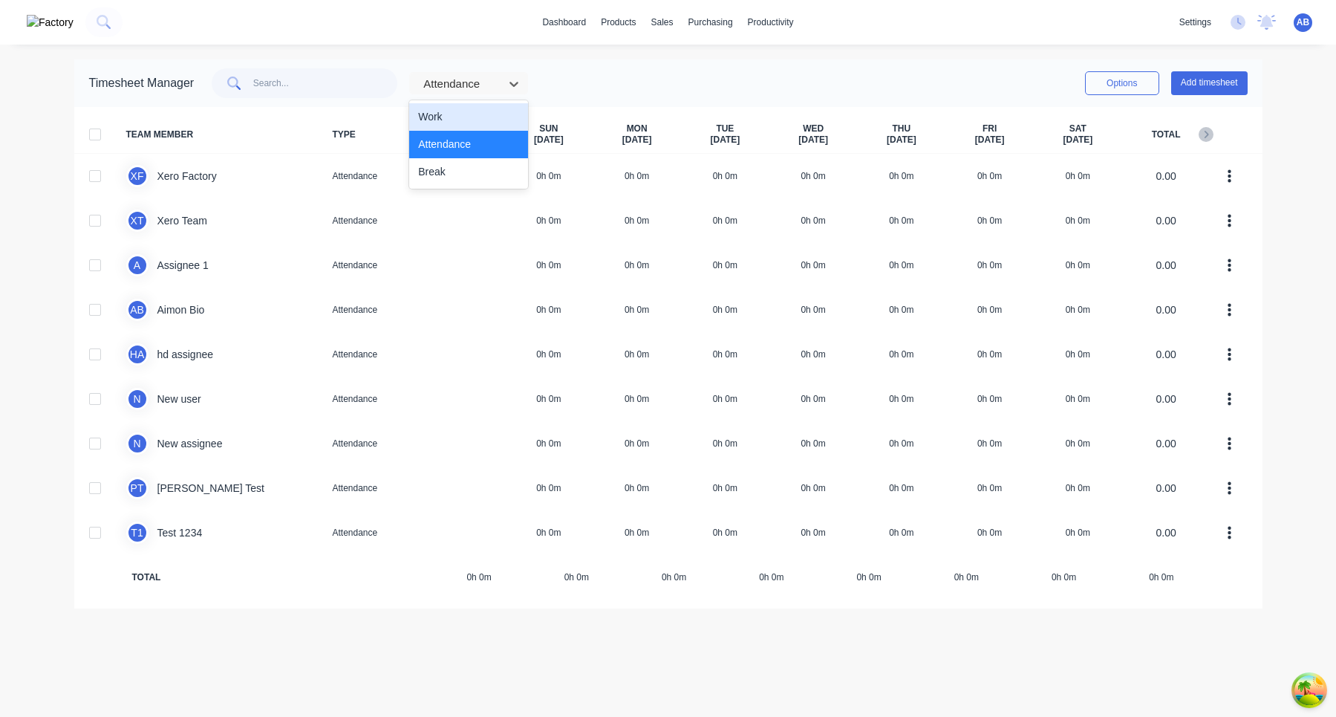
click at [499, 116] on div "Work" at bounding box center [468, 116] width 119 height 27
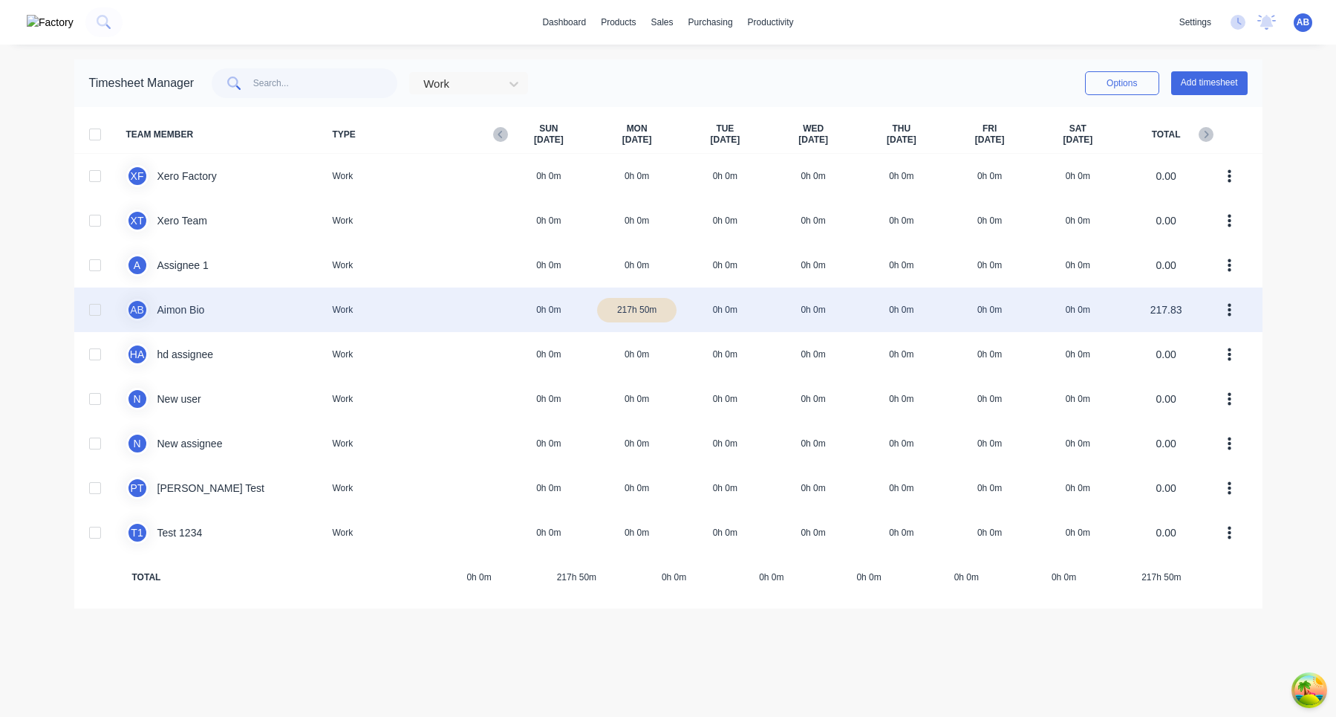
click at [843, 316] on div "A B Aimon Bio Work 0h 0m 217h 50m 0h 0m 0h 0m 0h 0m 0h 0m 0h 0m 217.83" at bounding box center [668, 309] width 1188 height 45
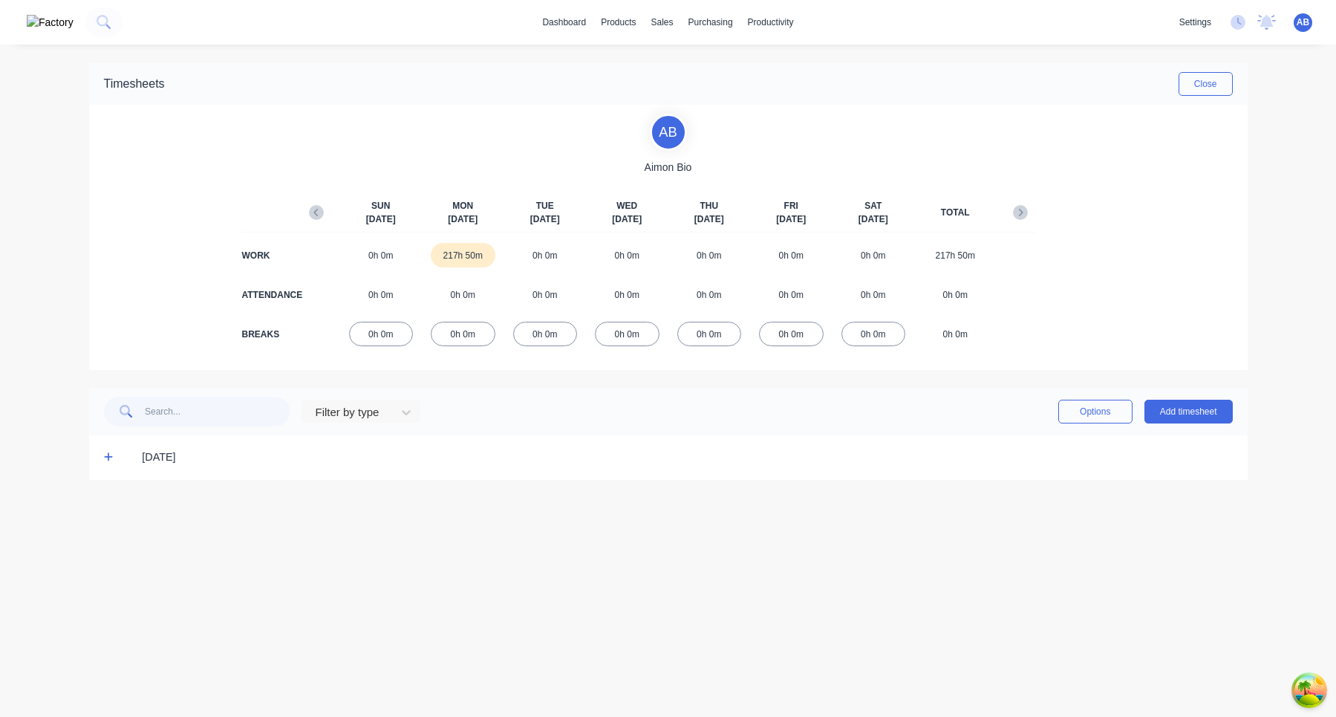
click at [113, 394] on span at bounding box center [111, 457] width 15 height 15
click at [105, 457] on icon at bounding box center [108, 457] width 9 height 9
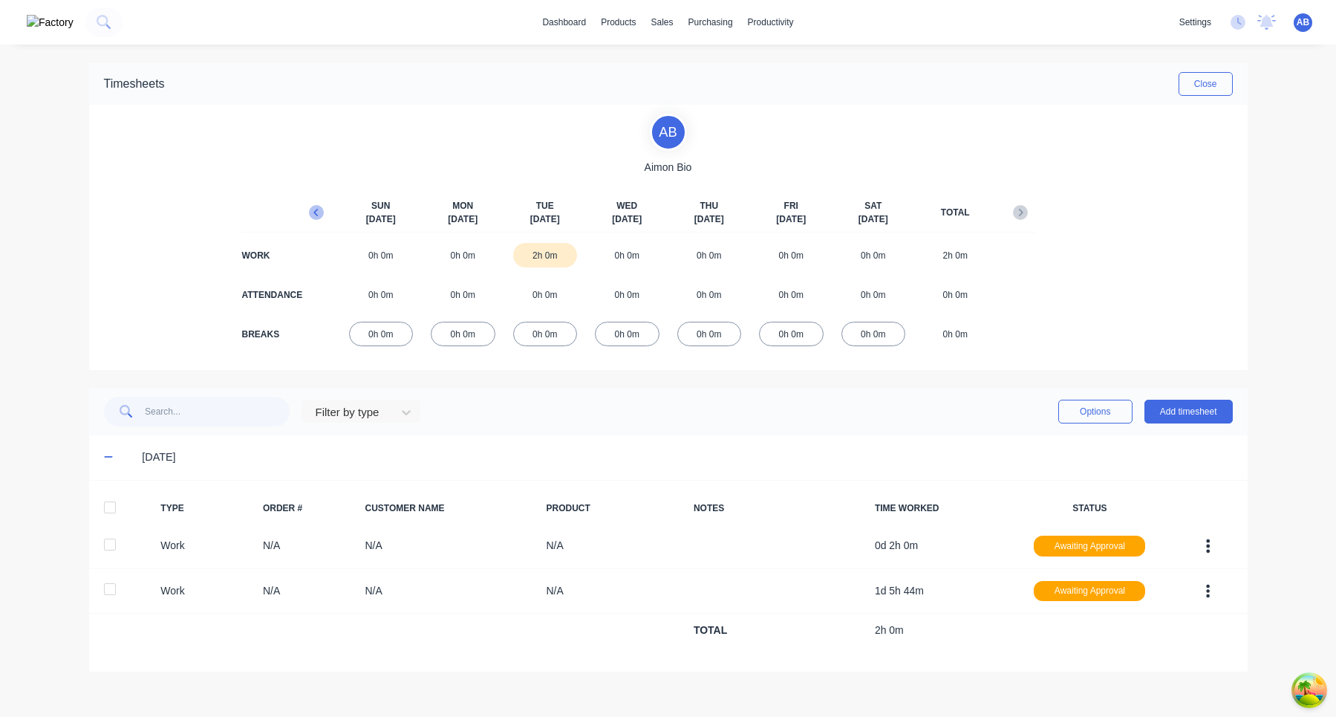
click at [316, 208] on icon "button" at bounding box center [316, 212] width 15 height 15
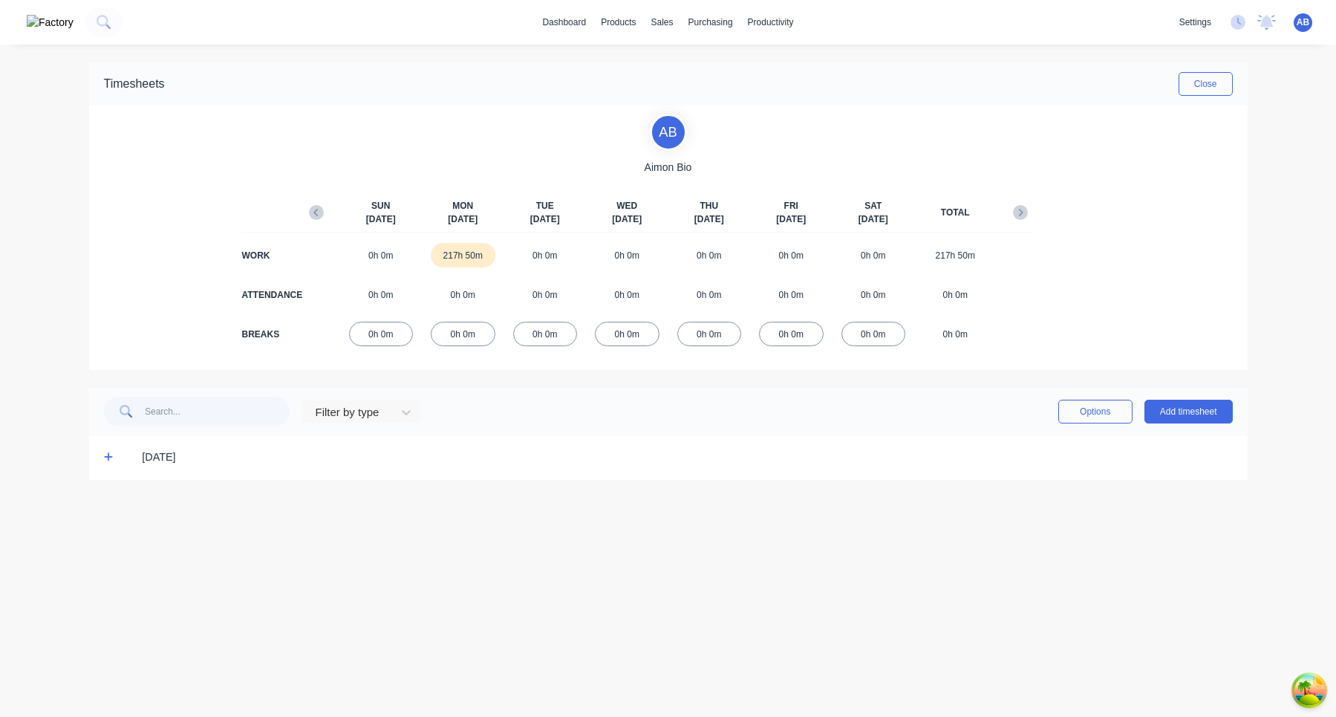
click at [114, 461] on span at bounding box center [111, 457] width 15 height 15
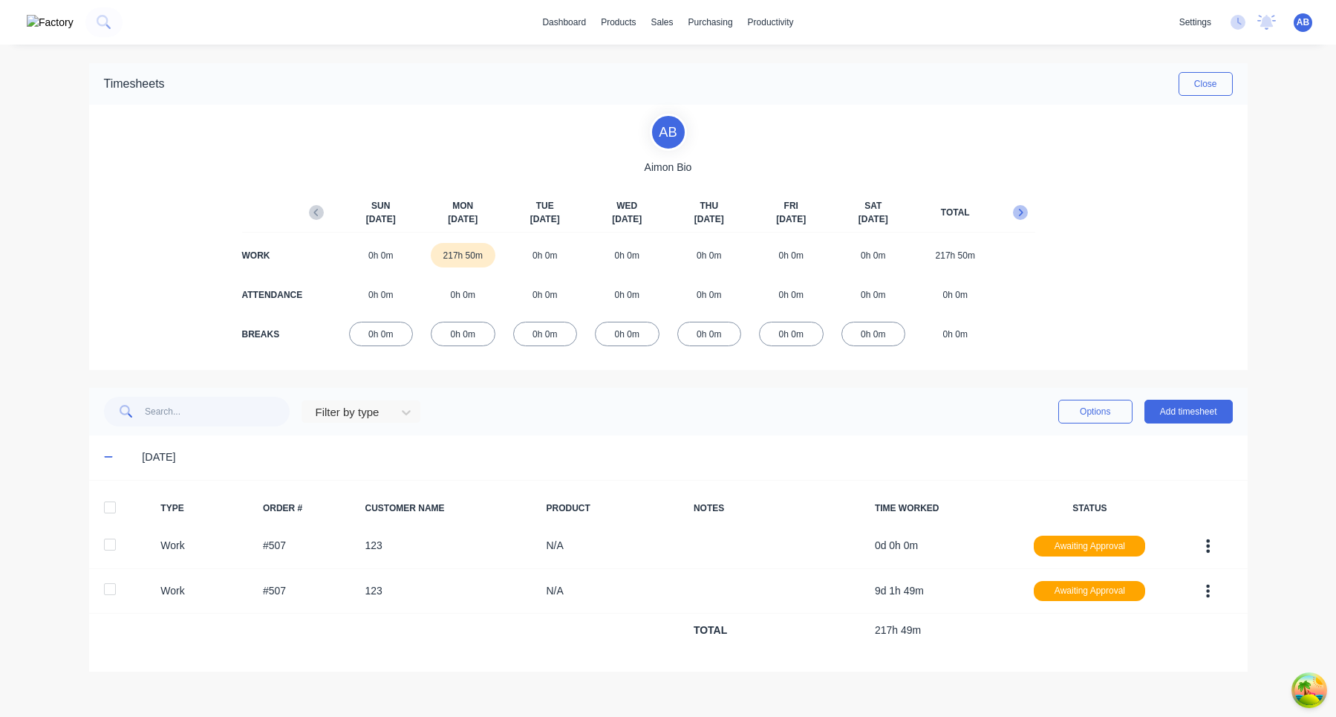
click at [1017, 215] on icon "button" at bounding box center [1020, 212] width 15 height 15
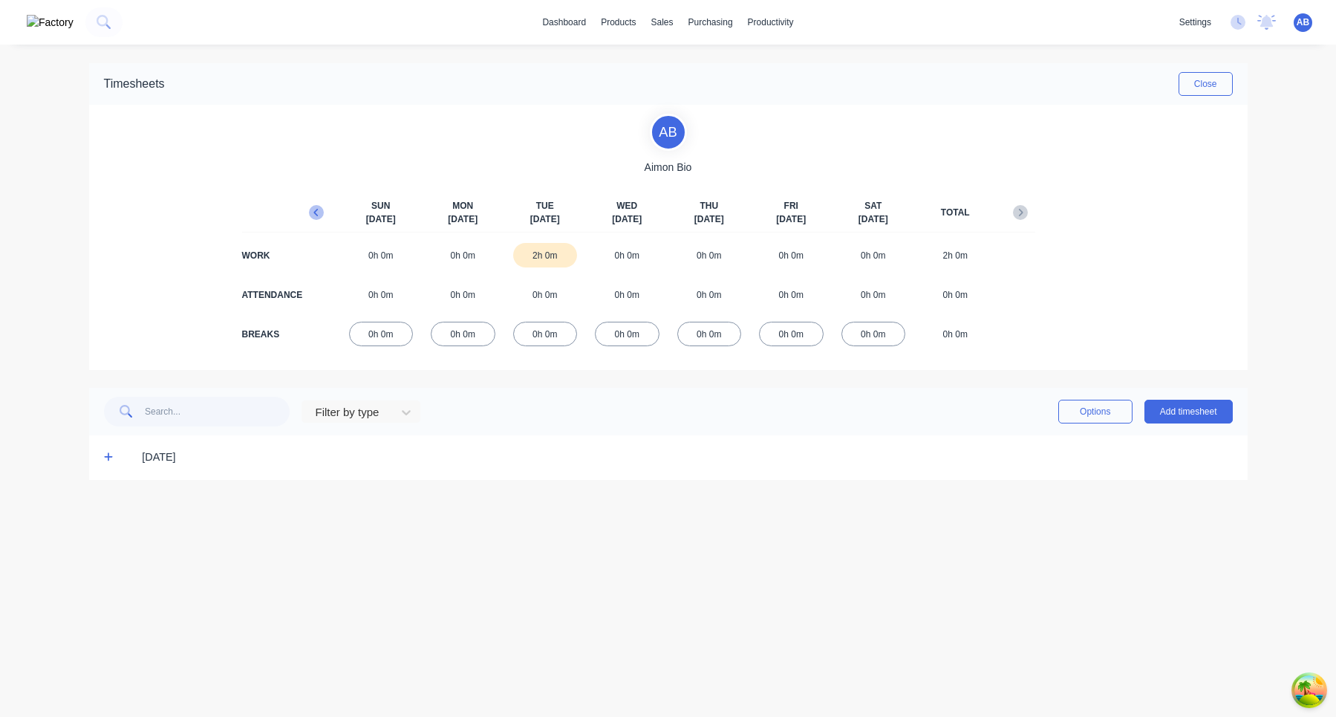
click at [312, 212] on icon "button" at bounding box center [316, 212] width 15 height 15
click at [106, 458] on icon at bounding box center [108, 457] width 9 height 9
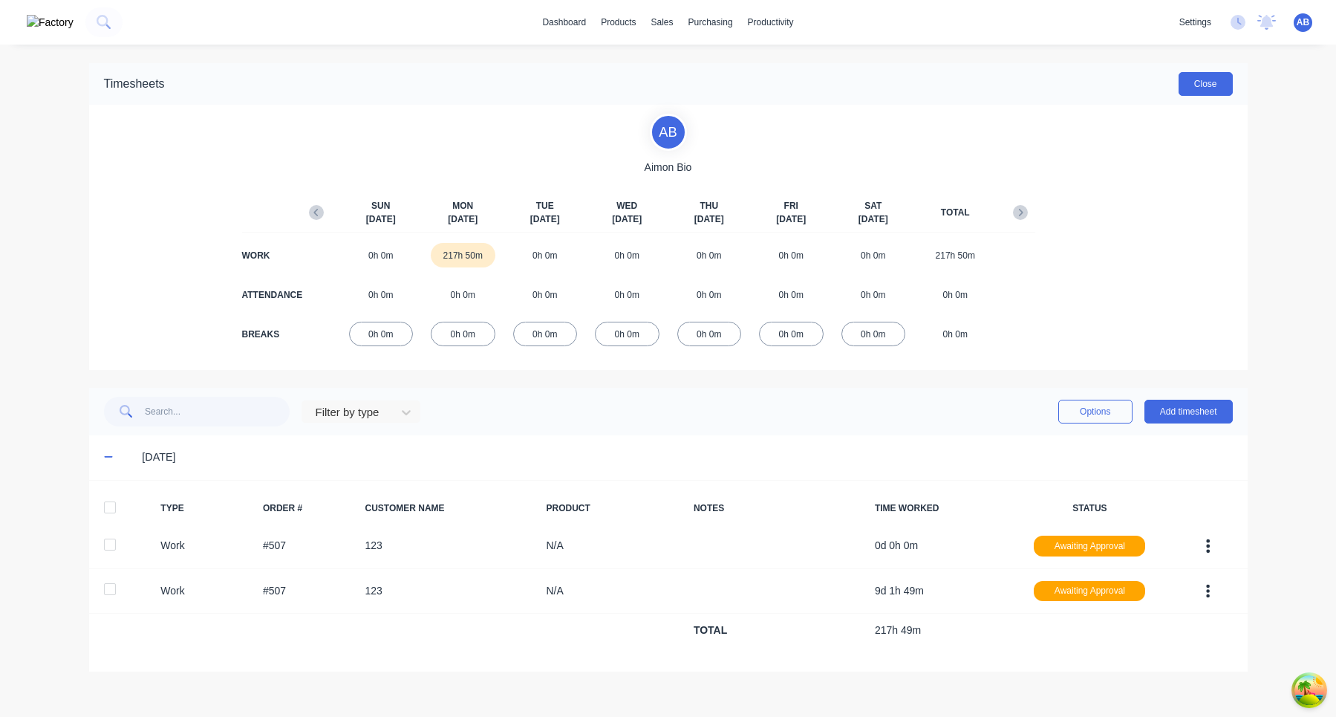
click at [1224, 86] on button "Close" at bounding box center [1206, 84] width 54 height 24
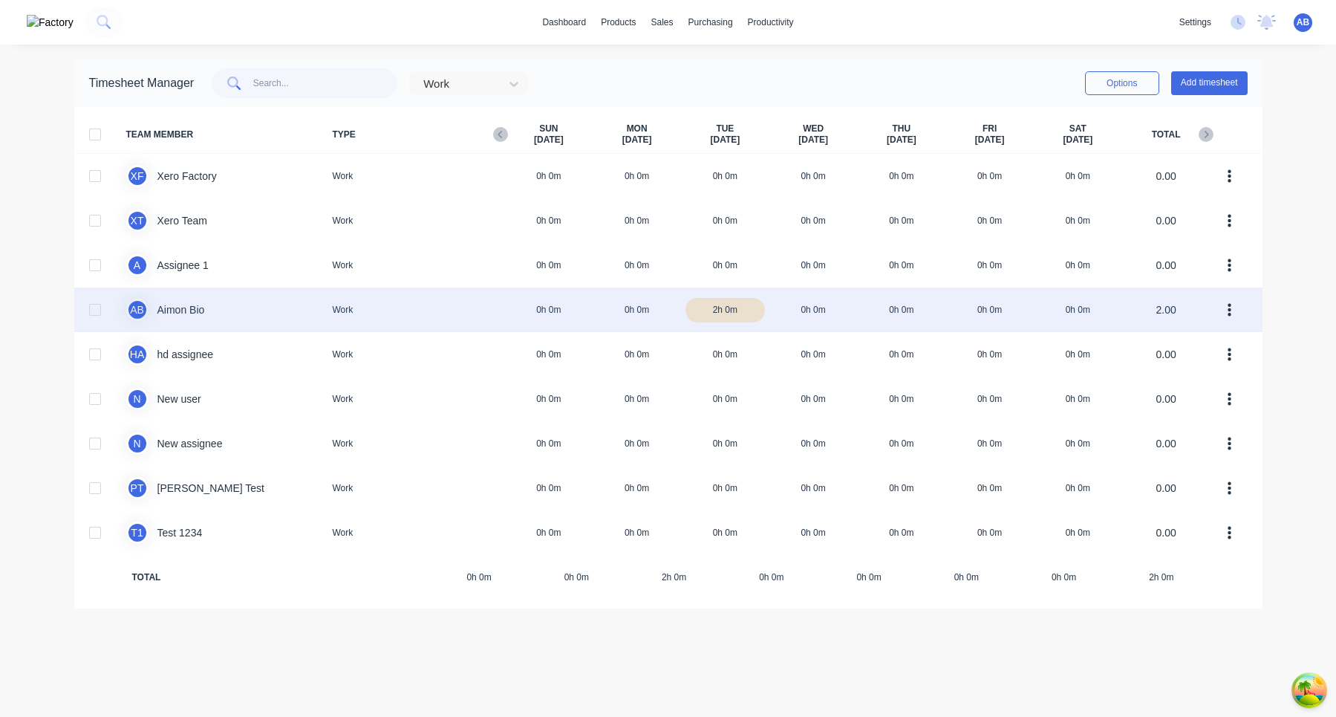
click at [863, 325] on div "A B Aimon Bio Work 0h 0m 0h 0m 2h 0m 0h 0m 0h 0m 0h 0m 0h 0m 2.00" at bounding box center [668, 309] width 1188 height 45
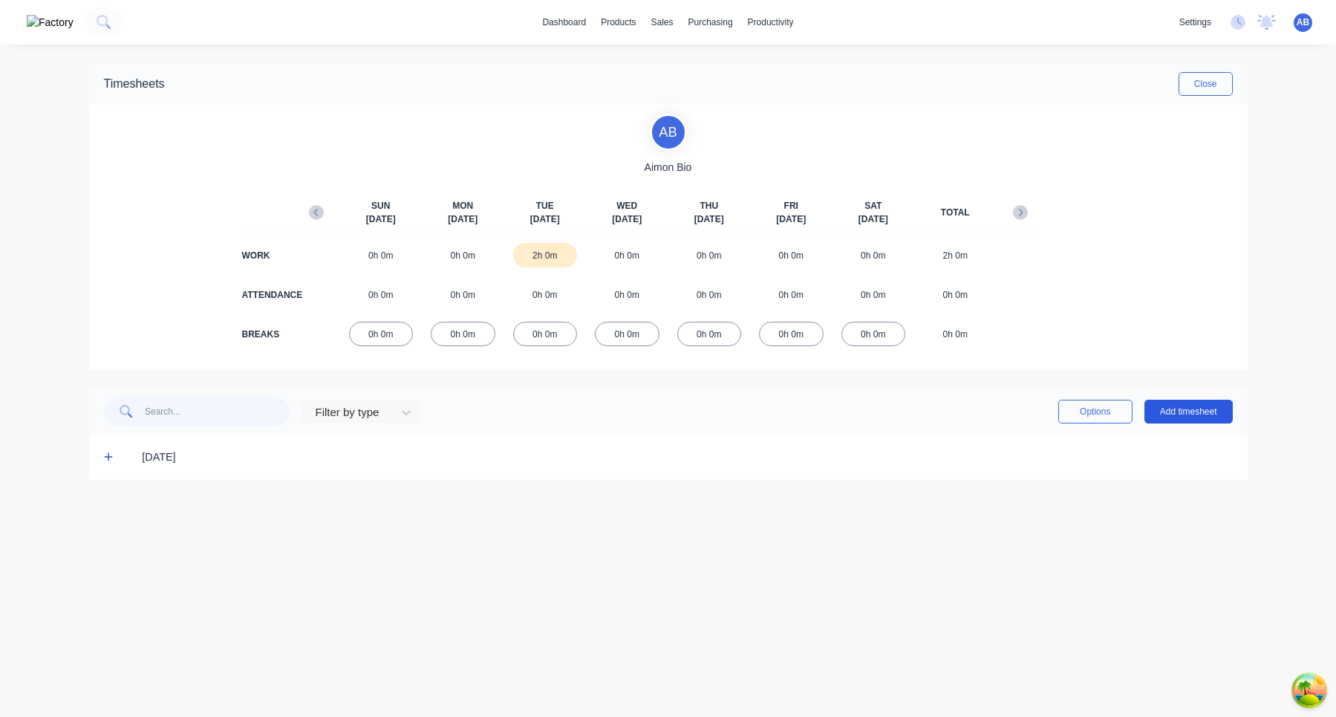
click at [1189, 411] on button "Add timesheet" at bounding box center [1189, 412] width 88 height 24
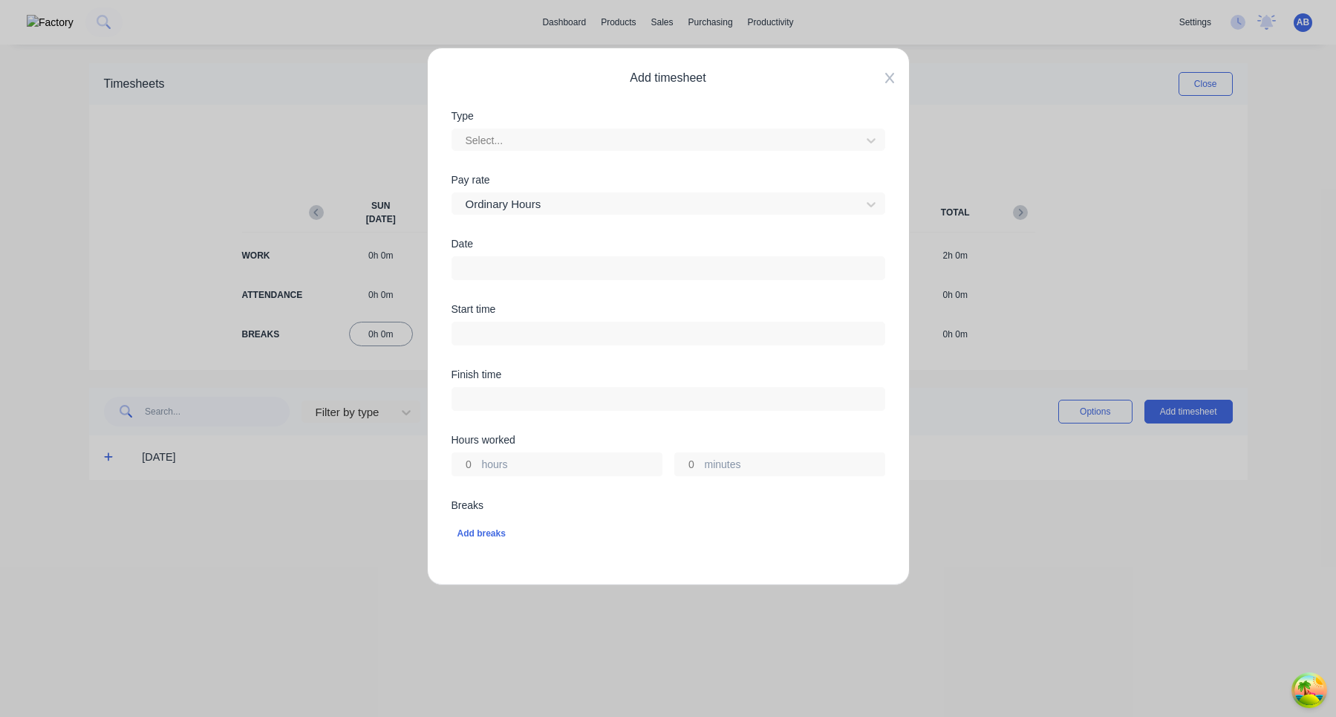
click at [890, 73] on icon at bounding box center [889, 78] width 9 height 12
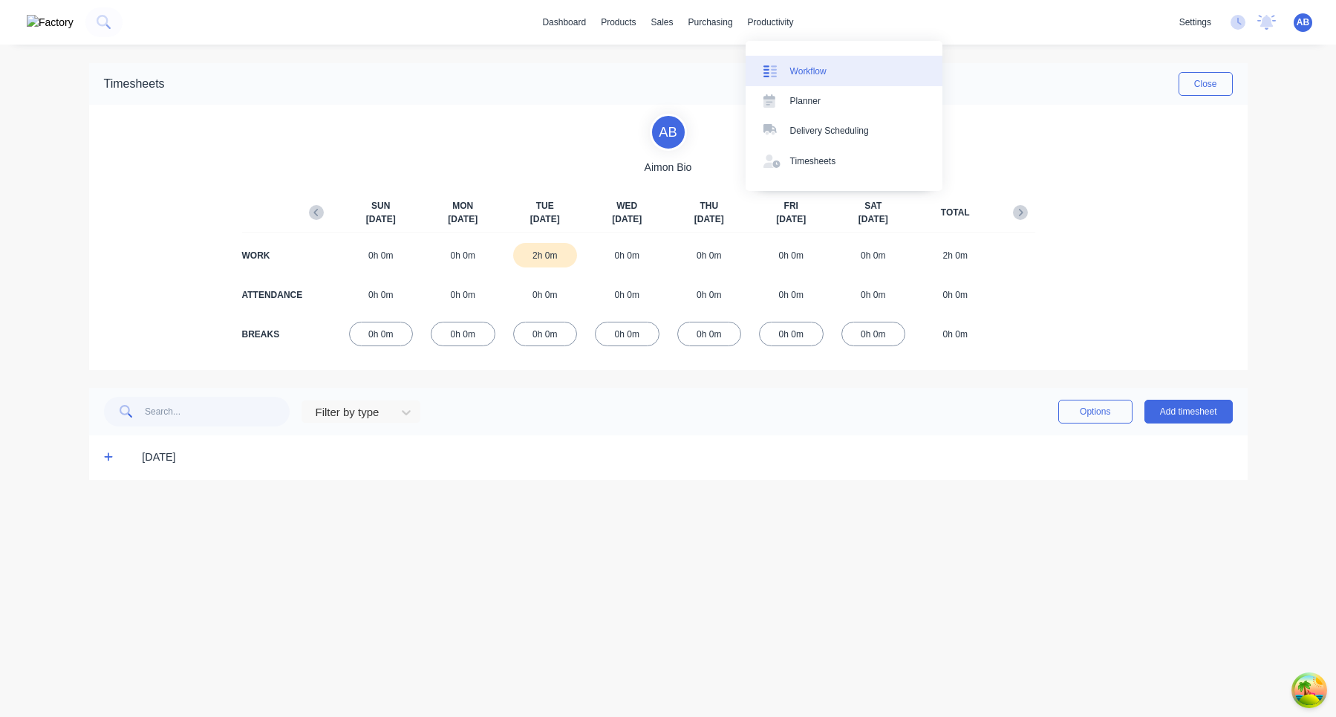
click at [804, 71] on div "Workflow" at bounding box center [808, 71] width 36 height 13
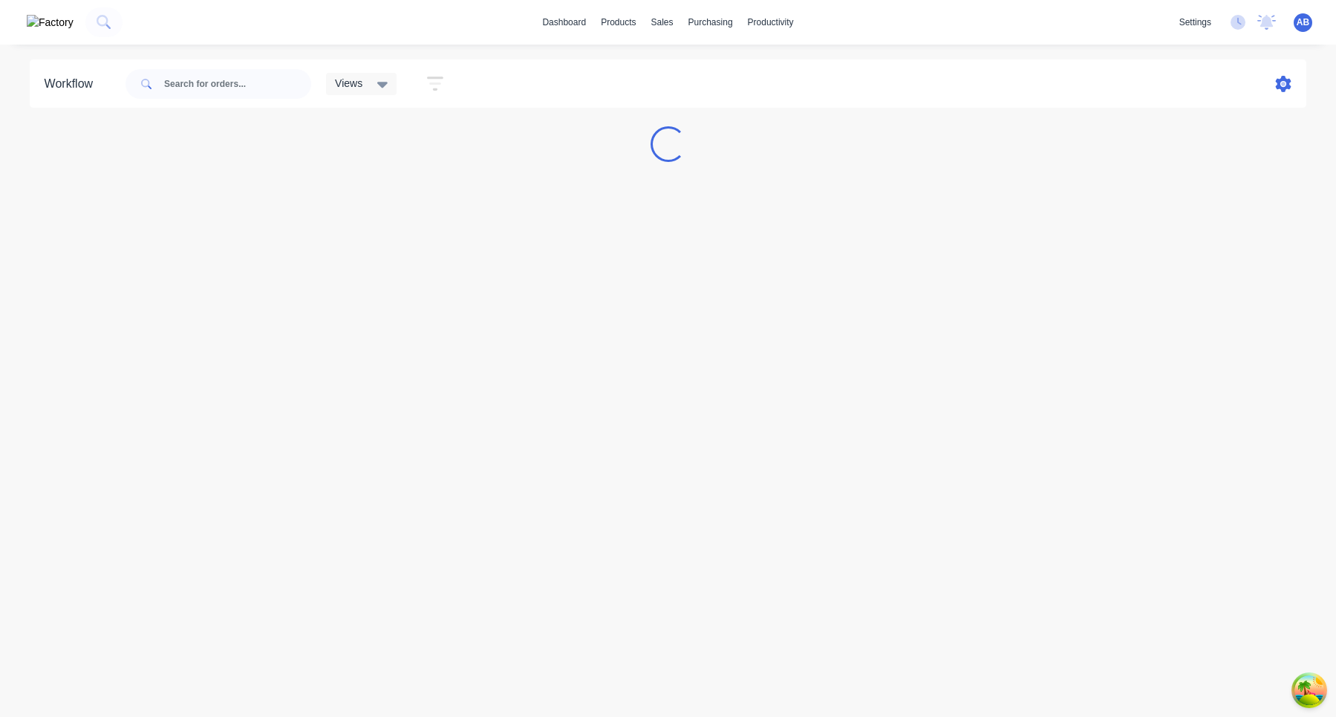
click at [1283, 88] on icon at bounding box center [1284, 84] width 16 height 16
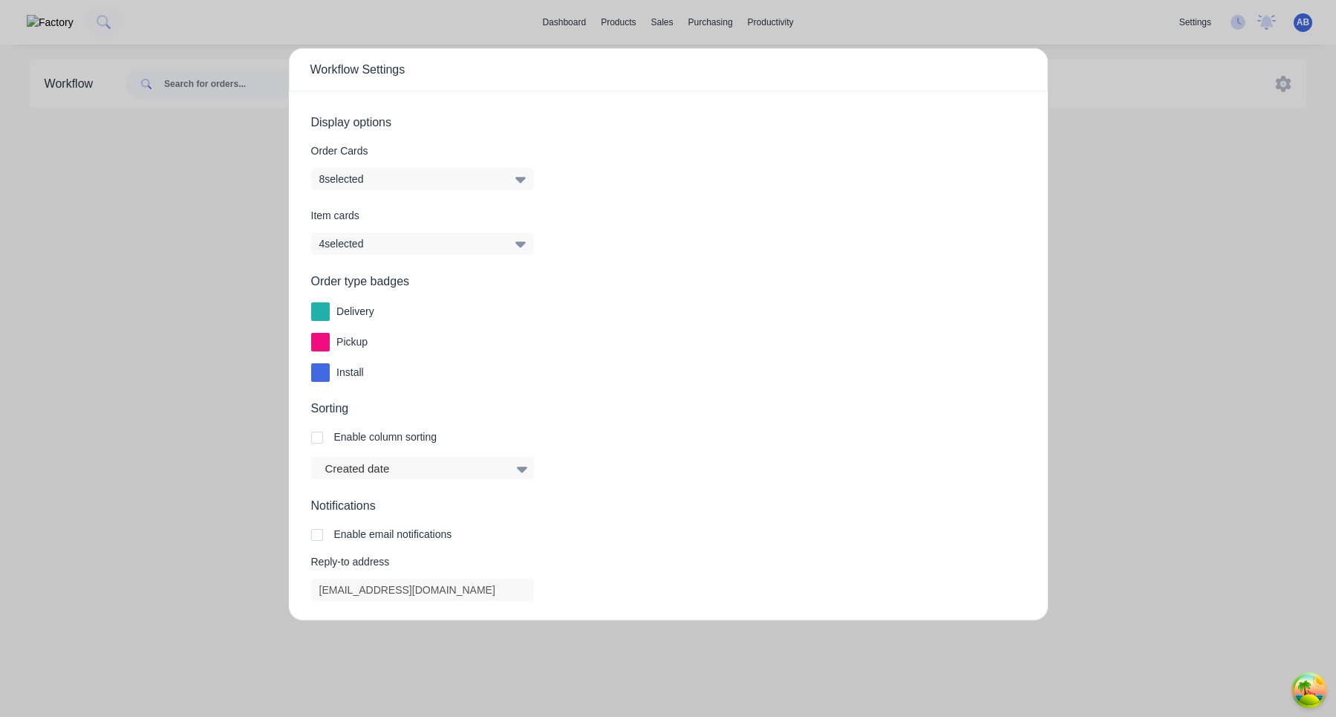
scroll to position [128, 0]
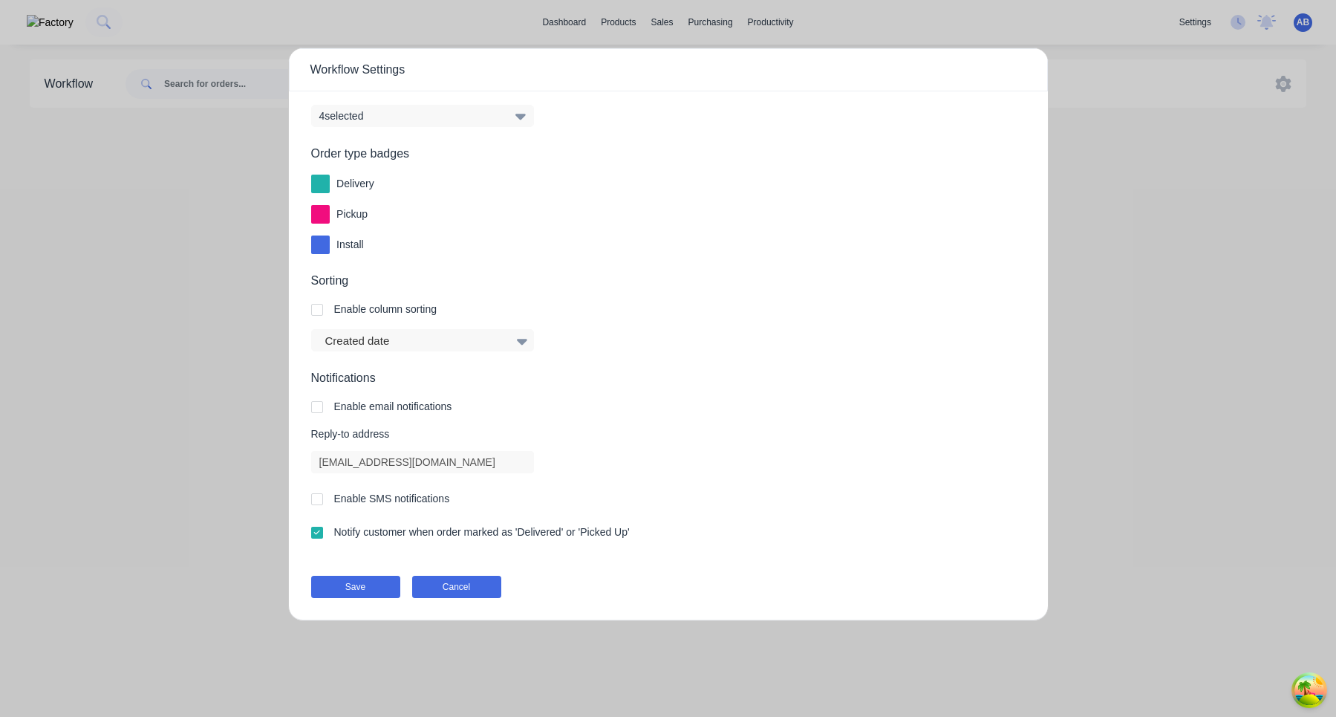
click at [473, 590] on button "Cancel" at bounding box center [456, 587] width 89 height 22
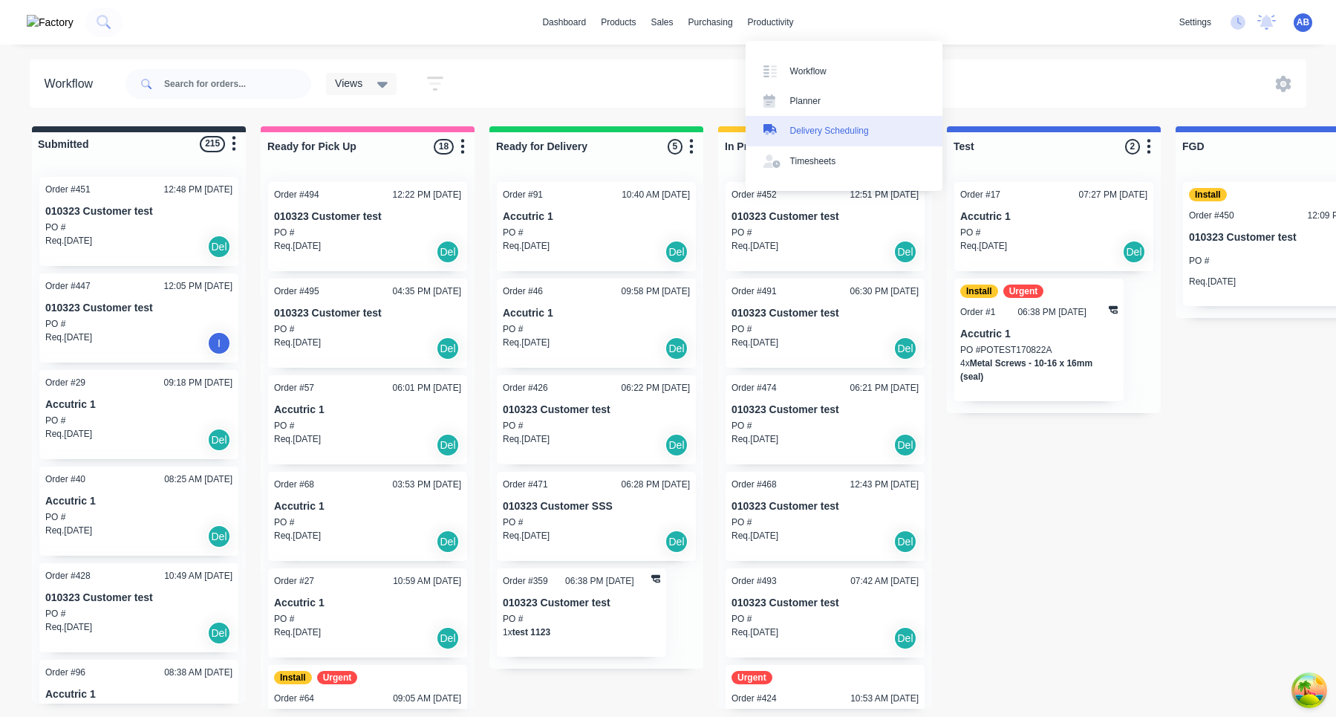
click at [849, 129] on div "Delivery Scheduling" at bounding box center [829, 130] width 79 height 13
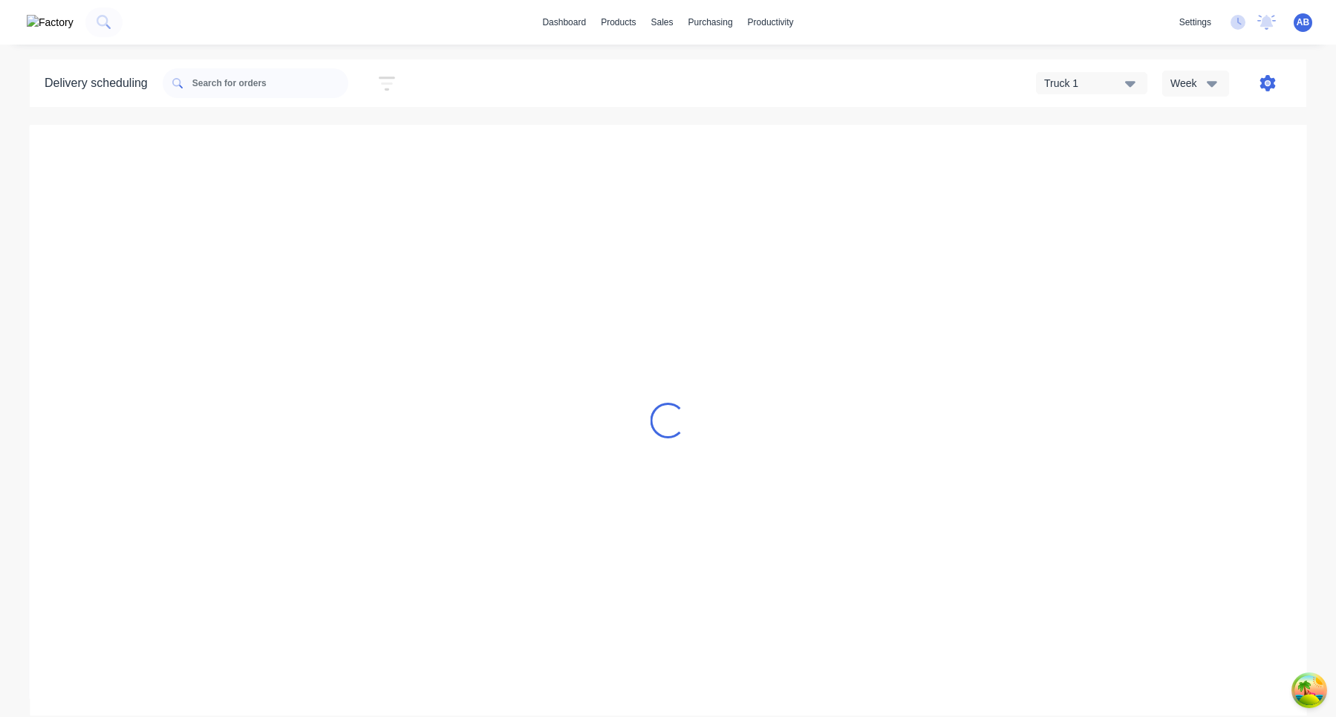
click at [1271, 79] on icon "button" at bounding box center [1268, 83] width 16 height 16
click at [1200, 152] on div "Settings" at bounding box center [1221, 153] width 114 height 22
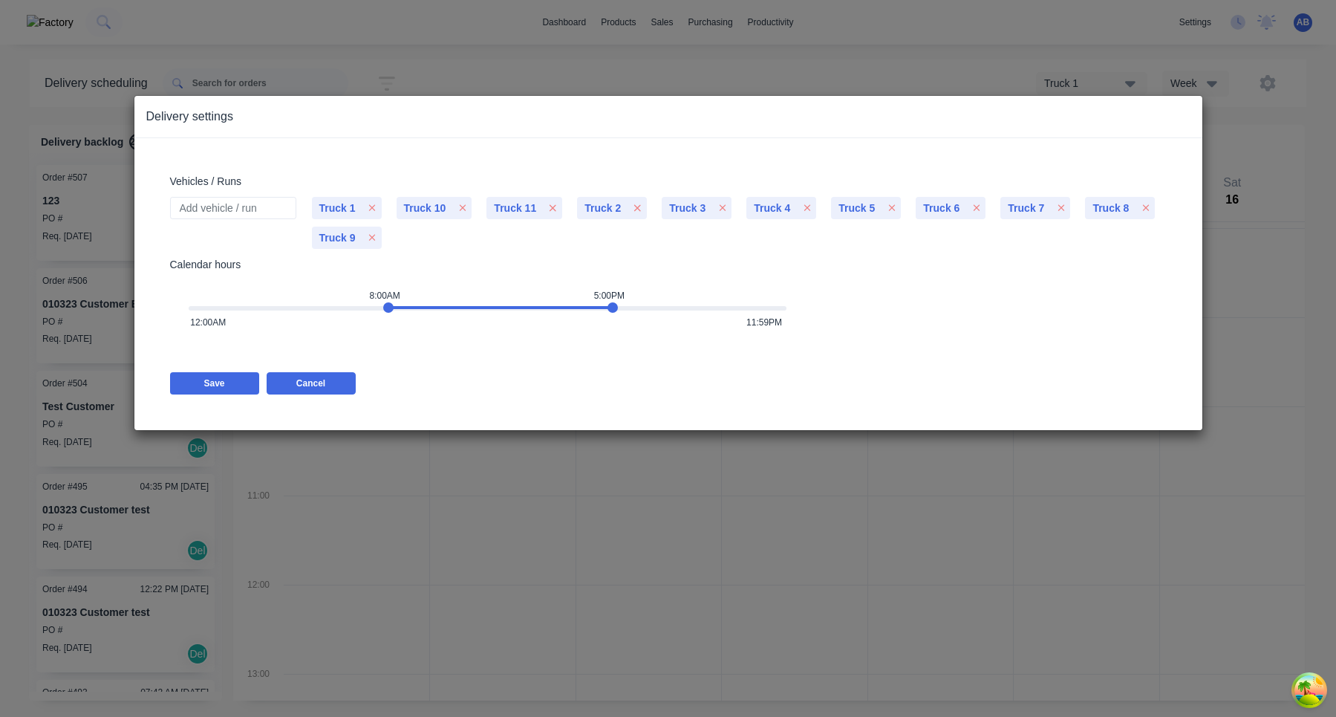
click at [316, 376] on button "Cancel" at bounding box center [311, 383] width 89 height 22
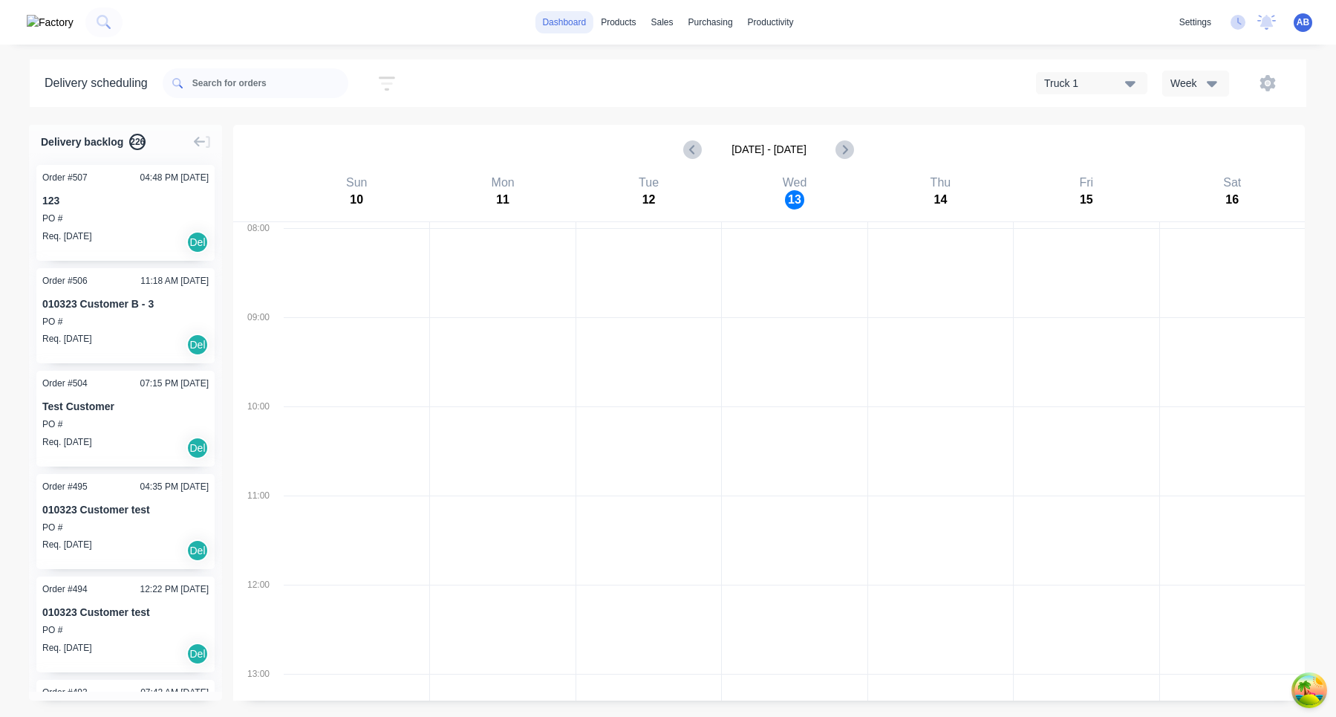
click at [566, 32] on link "dashboard" at bounding box center [564, 22] width 59 height 22
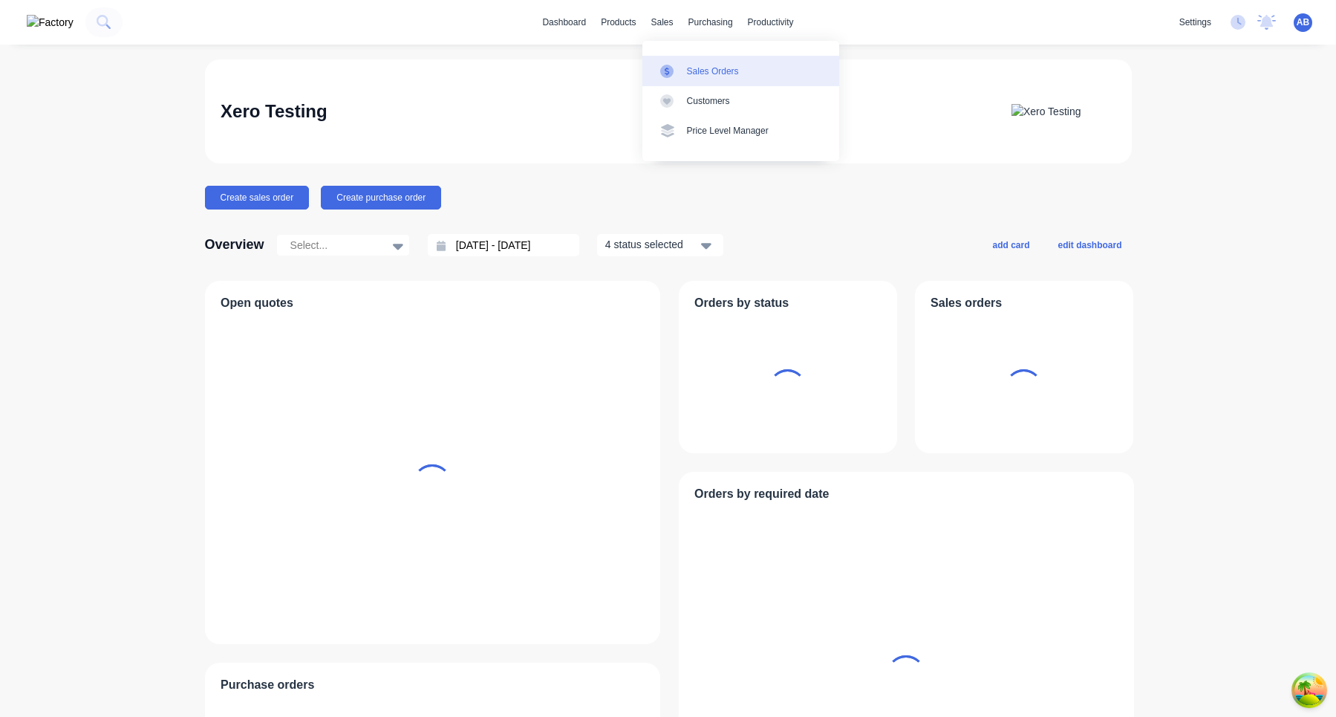
click at [688, 61] on link "Sales Orders" at bounding box center [740, 71] width 197 height 30
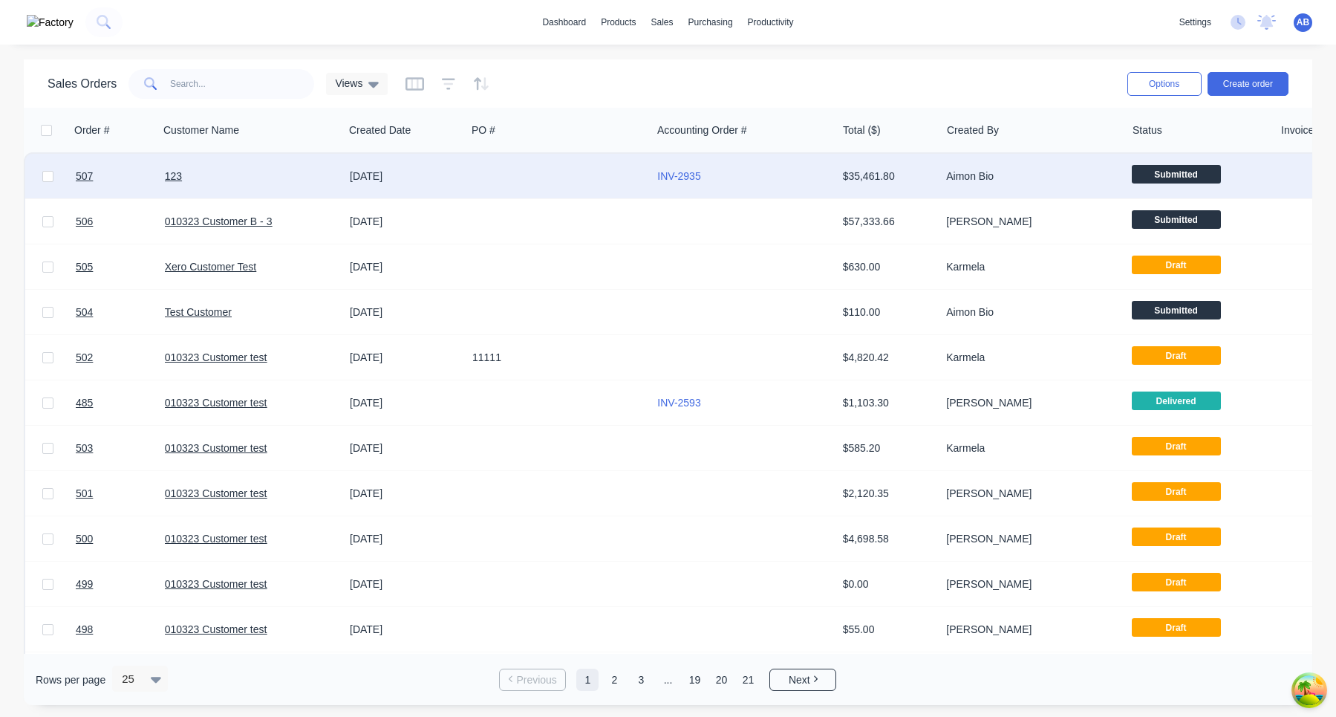
click at [404, 175] on div "[DATE]" at bounding box center [405, 176] width 111 height 15
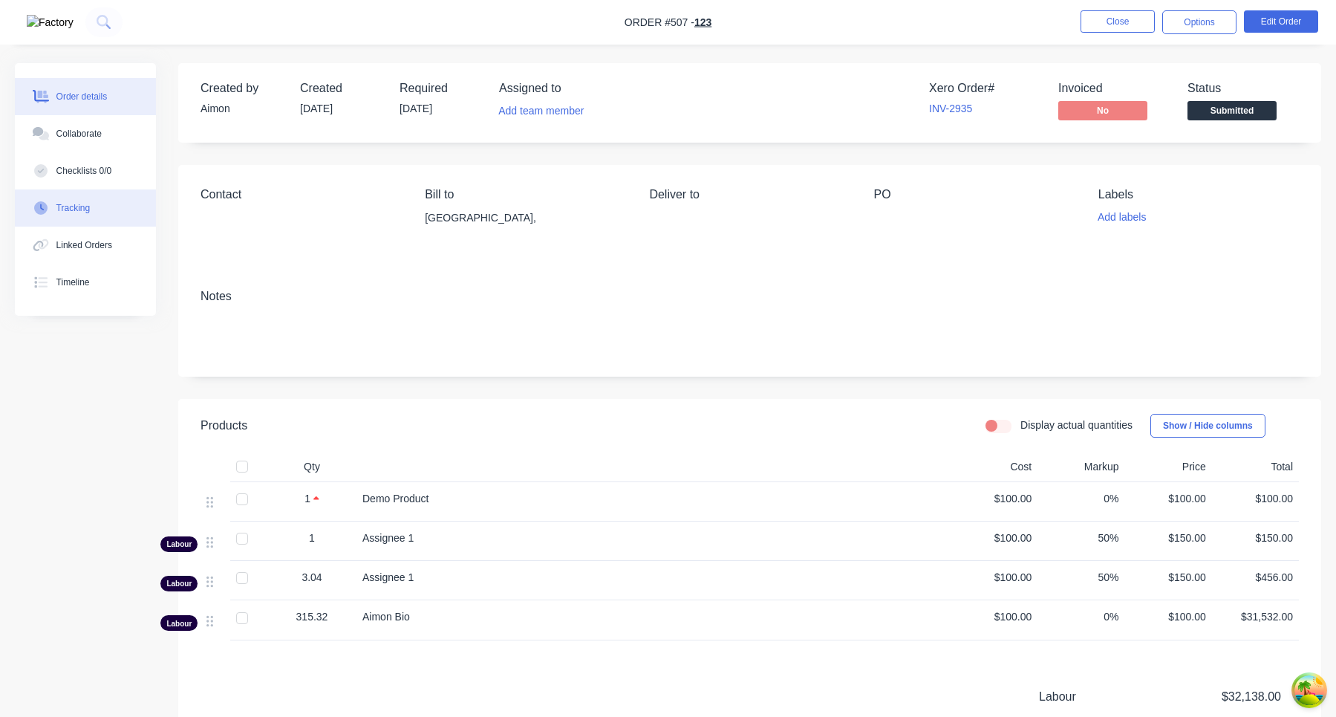
click at [112, 209] on button "Tracking" at bounding box center [85, 207] width 141 height 37
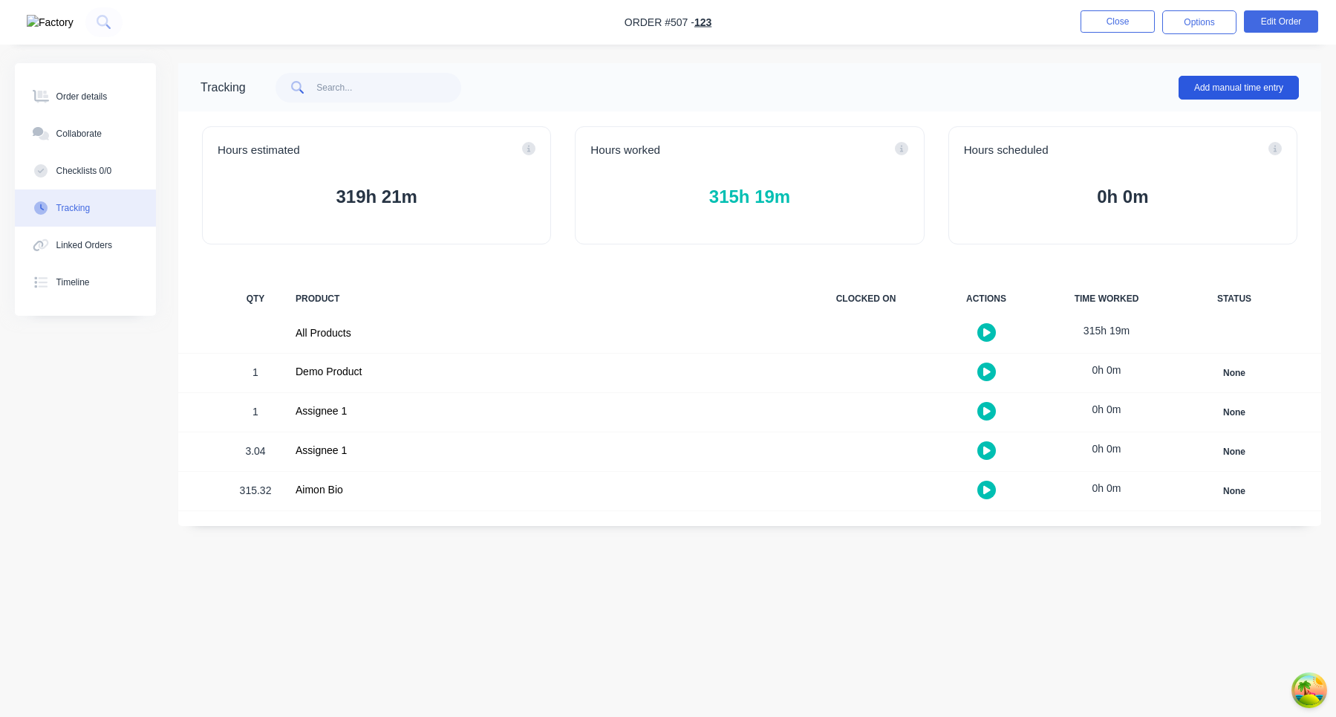
click at [1259, 84] on button "Add manual time entry" at bounding box center [1239, 88] width 120 height 24
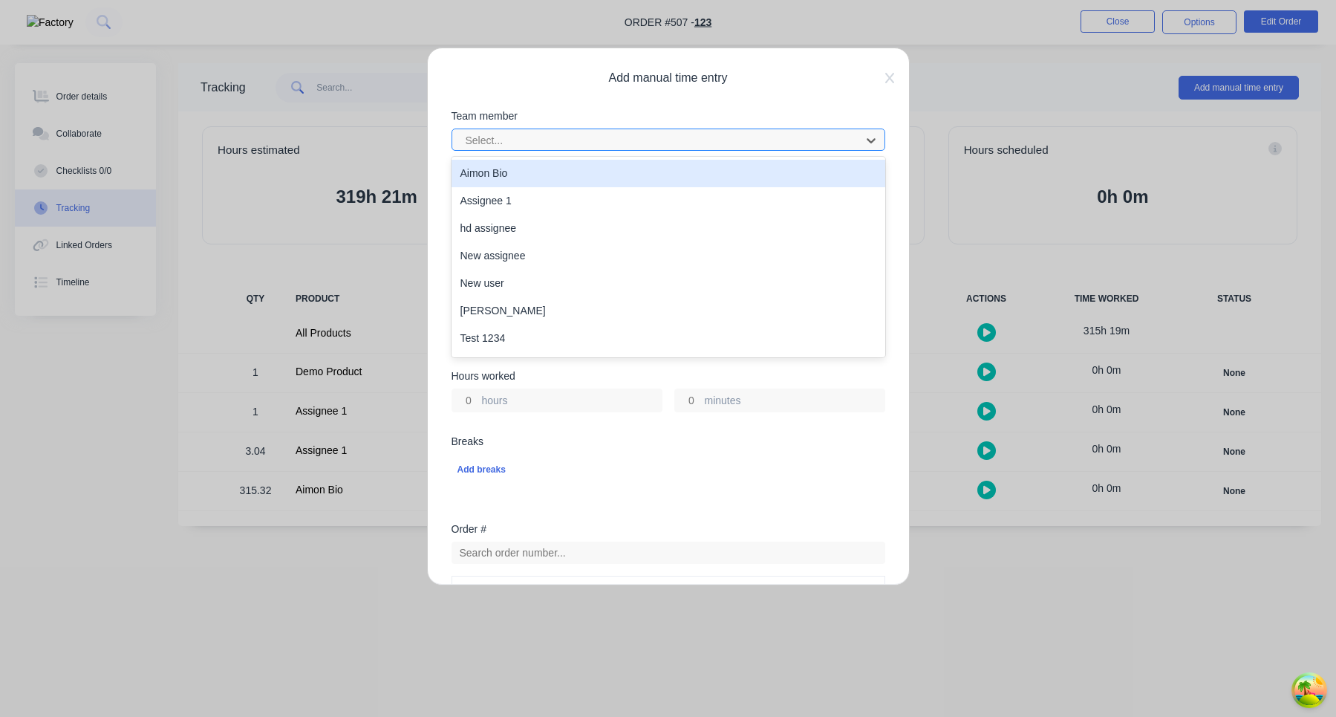
click at [637, 146] on div at bounding box center [658, 140] width 389 height 19
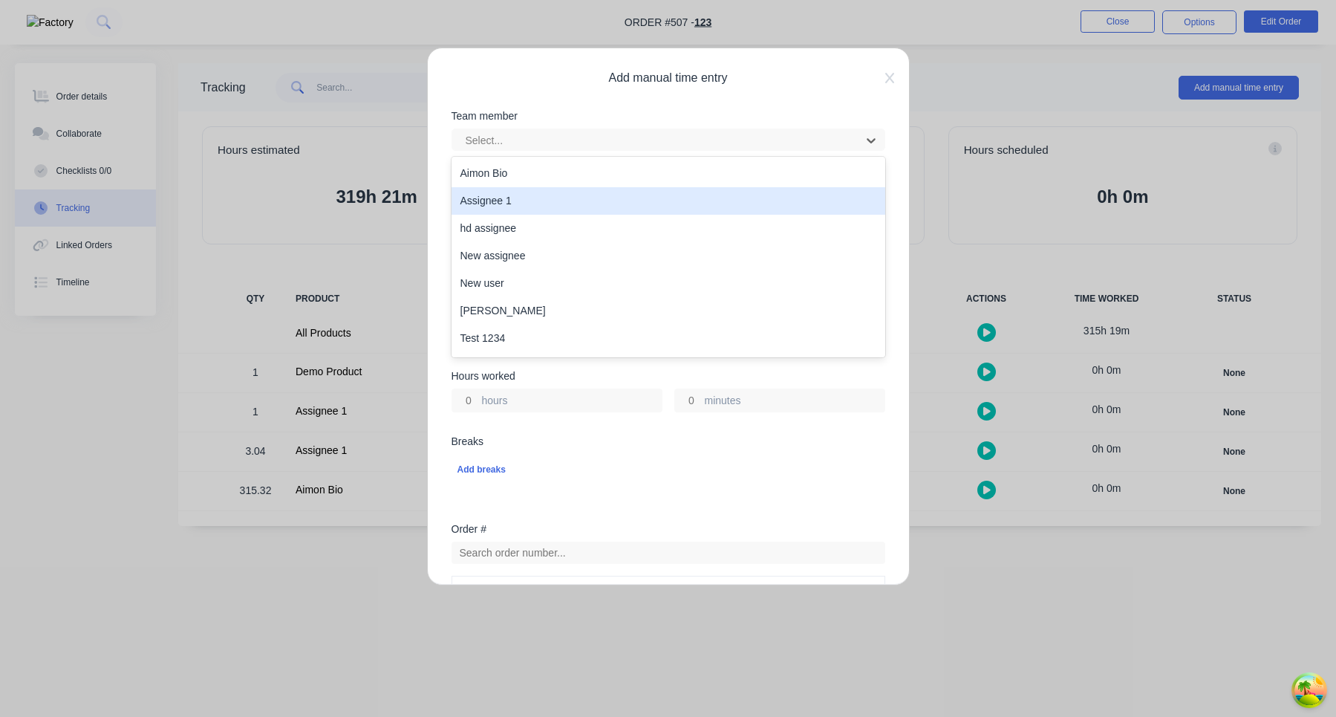
click at [622, 188] on div "Assignee 1" at bounding box center [669, 200] width 434 height 27
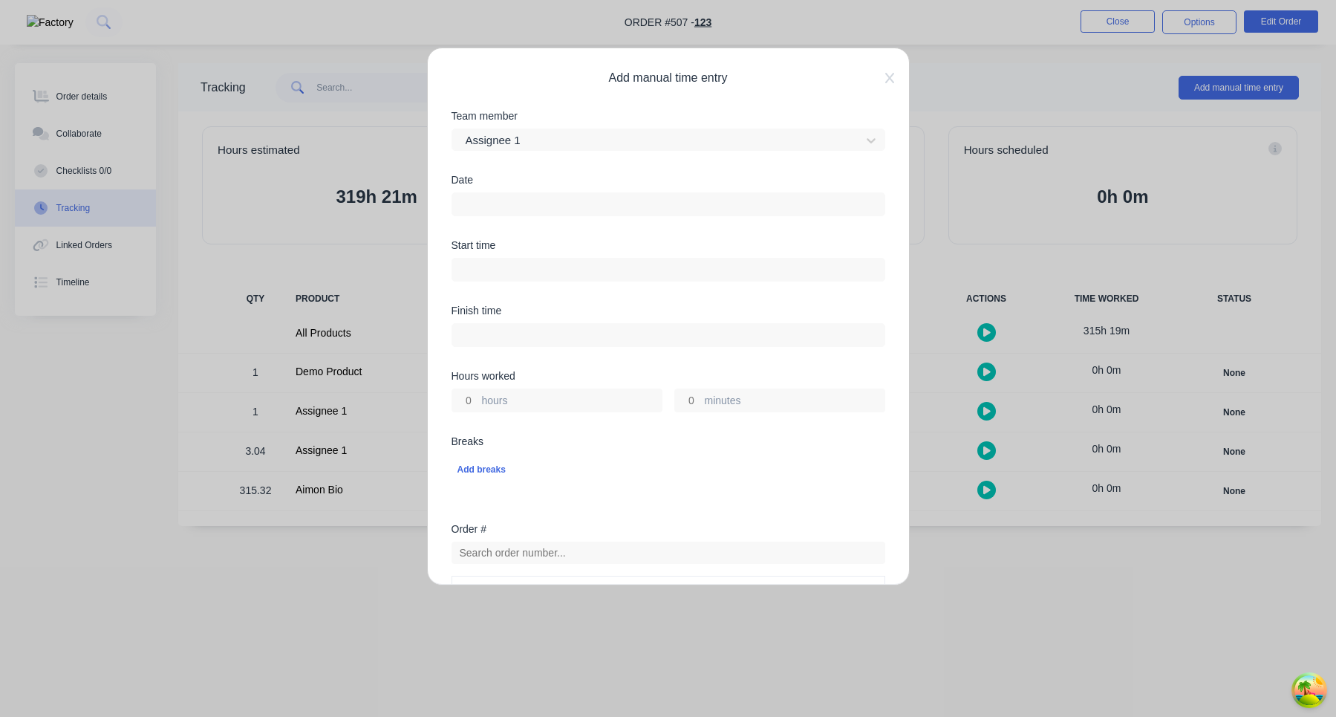
click at [468, 400] on input "hours" at bounding box center [465, 400] width 26 height 22
type input "1"
click at [548, 432] on div "Hours worked 1 hours minutes" at bounding box center [669, 403] width 434 height 65
click at [565, 210] on input at bounding box center [668, 204] width 432 height 22
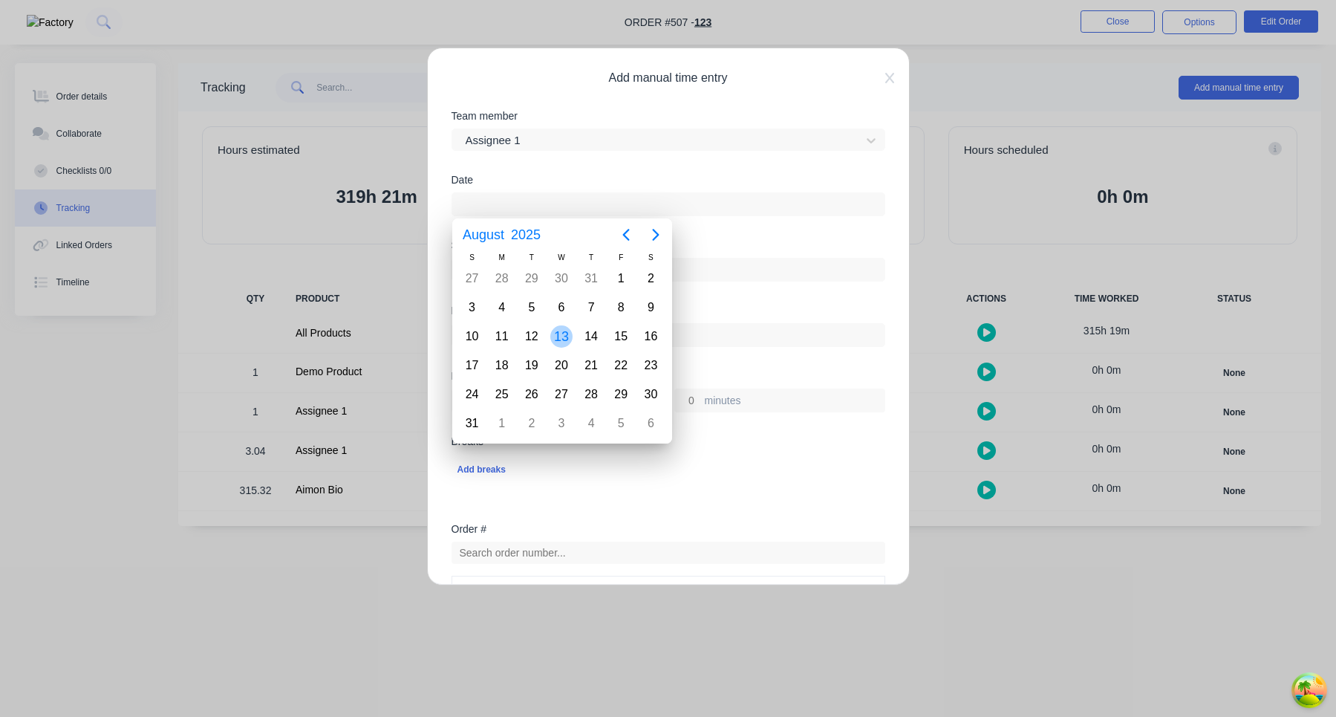
click at [562, 335] on div "13" at bounding box center [561, 336] width 22 height 22
type input "13/08/2025"
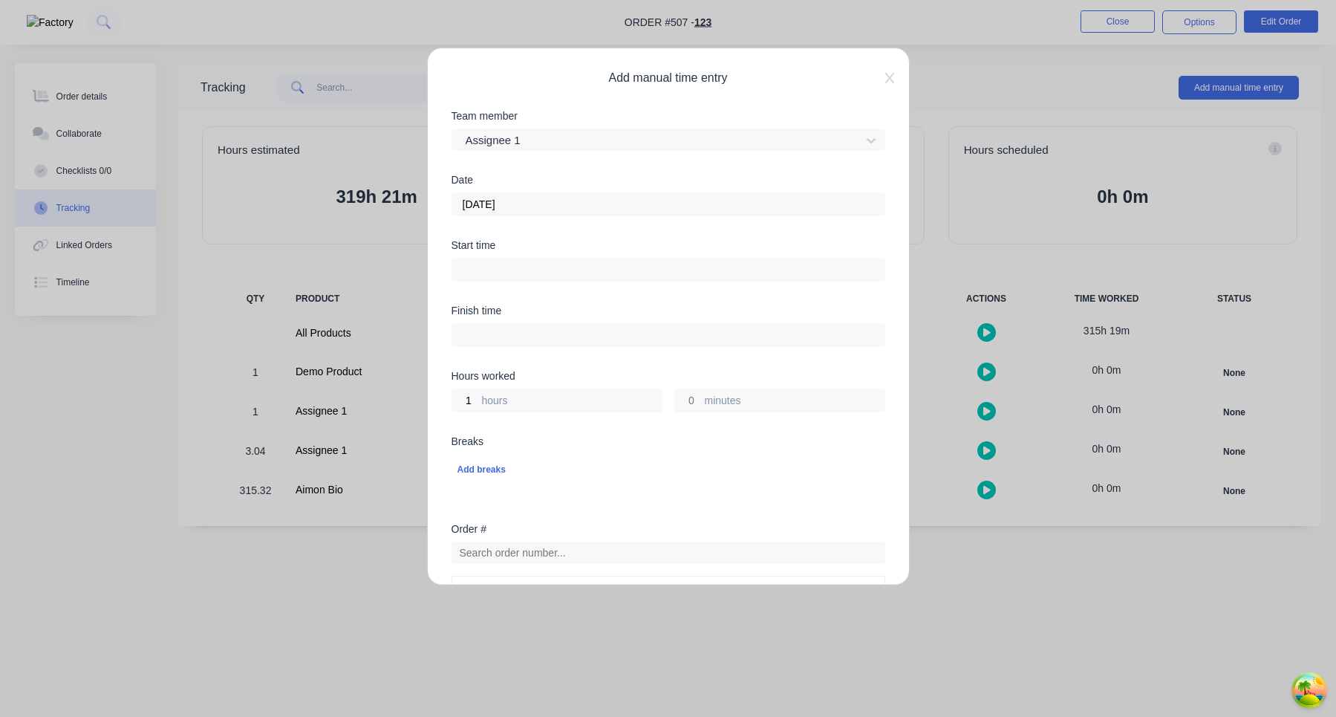
click at [622, 275] on input at bounding box center [668, 269] width 432 height 22
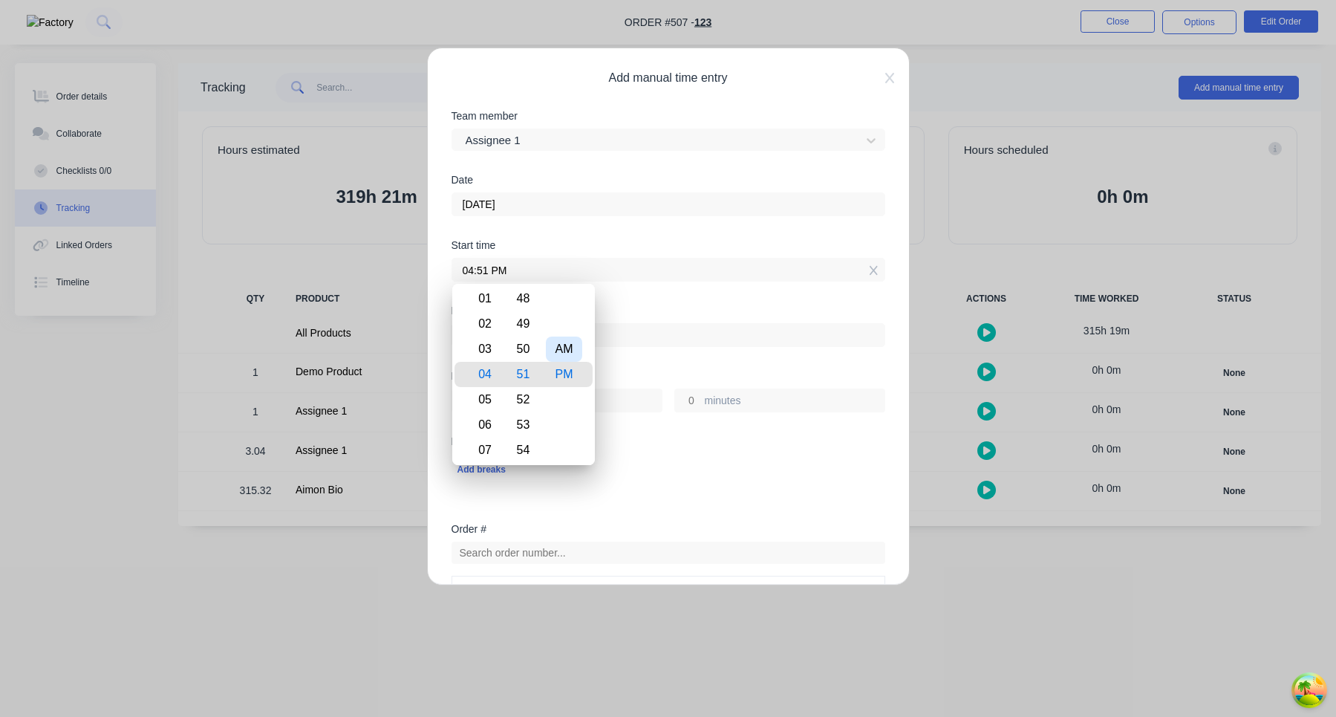
click at [562, 345] on div "AM" at bounding box center [564, 348] width 36 height 25
type input "04:51 AM"
click at [680, 452] on div "Add breaks" at bounding box center [669, 467] width 434 height 35
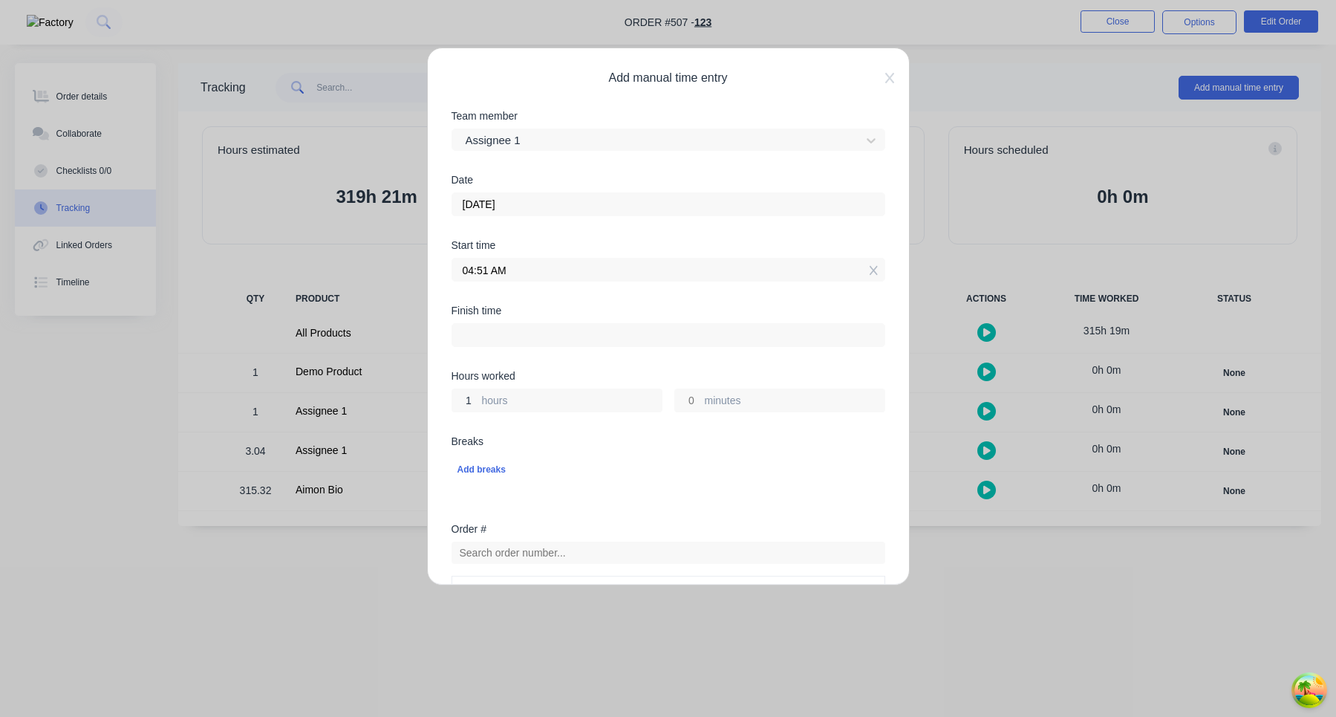
click at [468, 397] on input "1" at bounding box center [465, 400] width 26 height 22
click at [475, 400] on input "31" at bounding box center [465, 400] width 26 height 22
type input "3"
type input "07:51 AM"
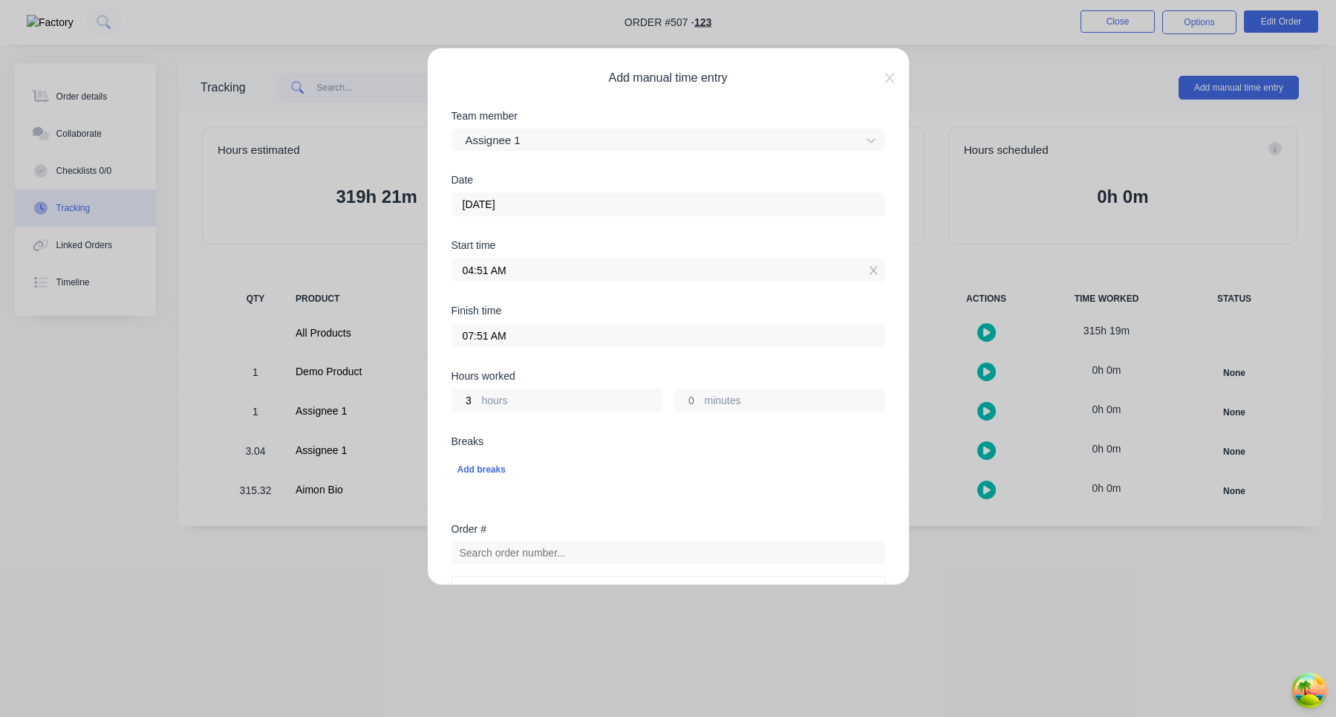
click at [584, 455] on div "Add breaks" at bounding box center [669, 469] width 434 height 31
click at [602, 268] on input "04:51 AM" at bounding box center [668, 269] width 432 height 22
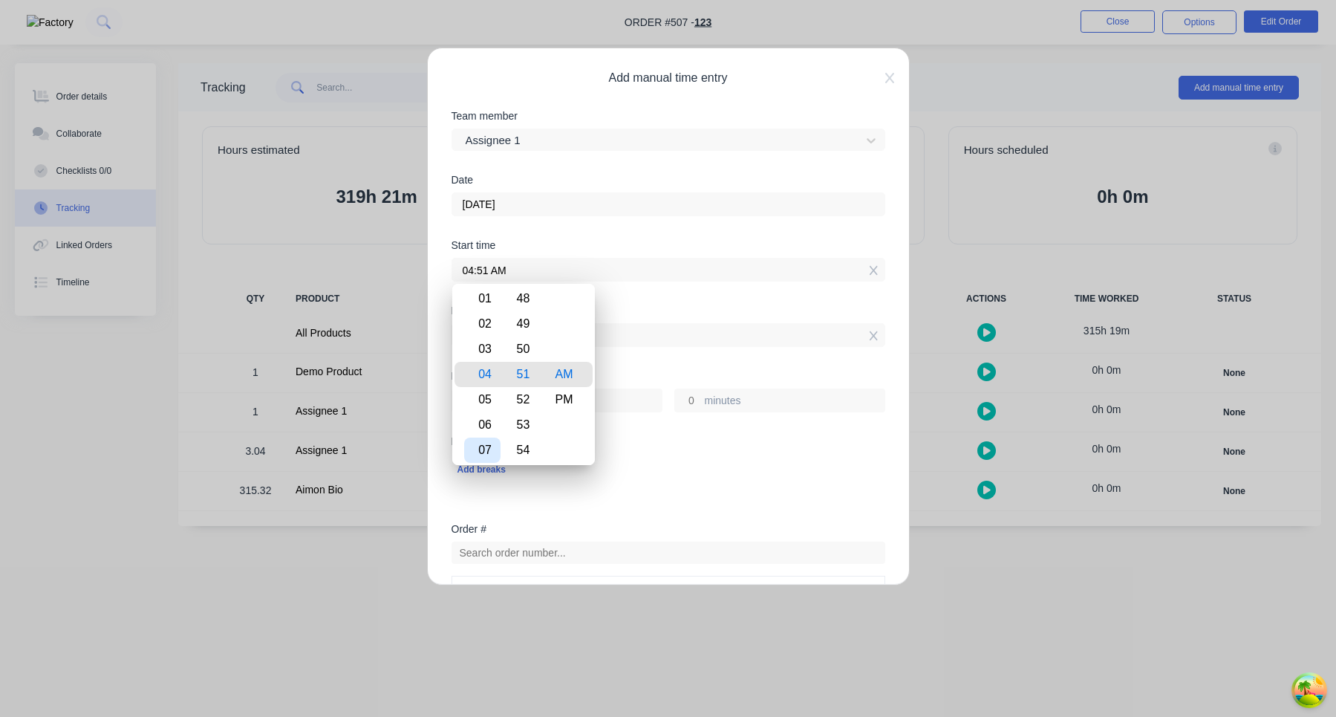
click at [485, 441] on div "07" at bounding box center [482, 449] width 36 height 25
type input "07:51 AM"
type input "0"
click at [706, 432] on div "Hours worked 0 hours 0 minutes" at bounding box center [669, 403] width 434 height 65
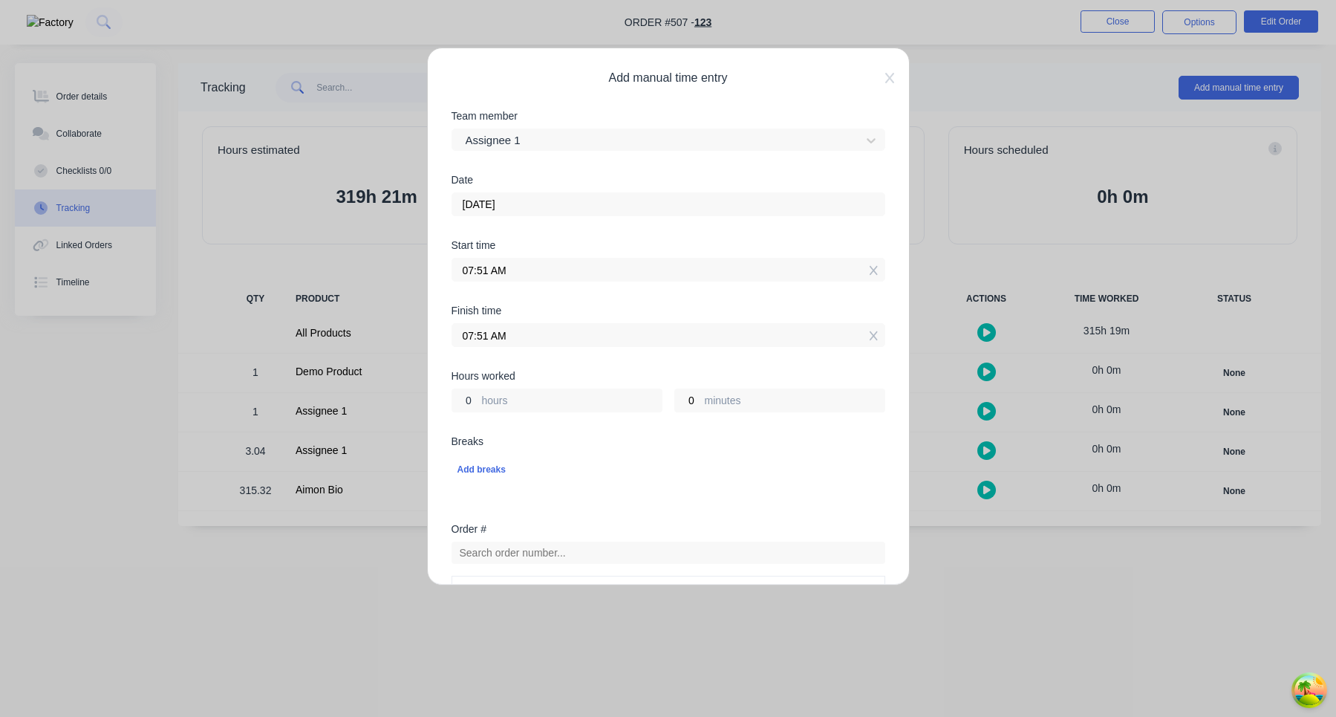
click at [470, 401] on input "0" at bounding box center [465, 400] width 26 height 22
type input "0"
type input "3"
type input "10:51 AM"
click at [548, 446] on div "Breaks" at bounding box center [669, 441] width 434 height 10
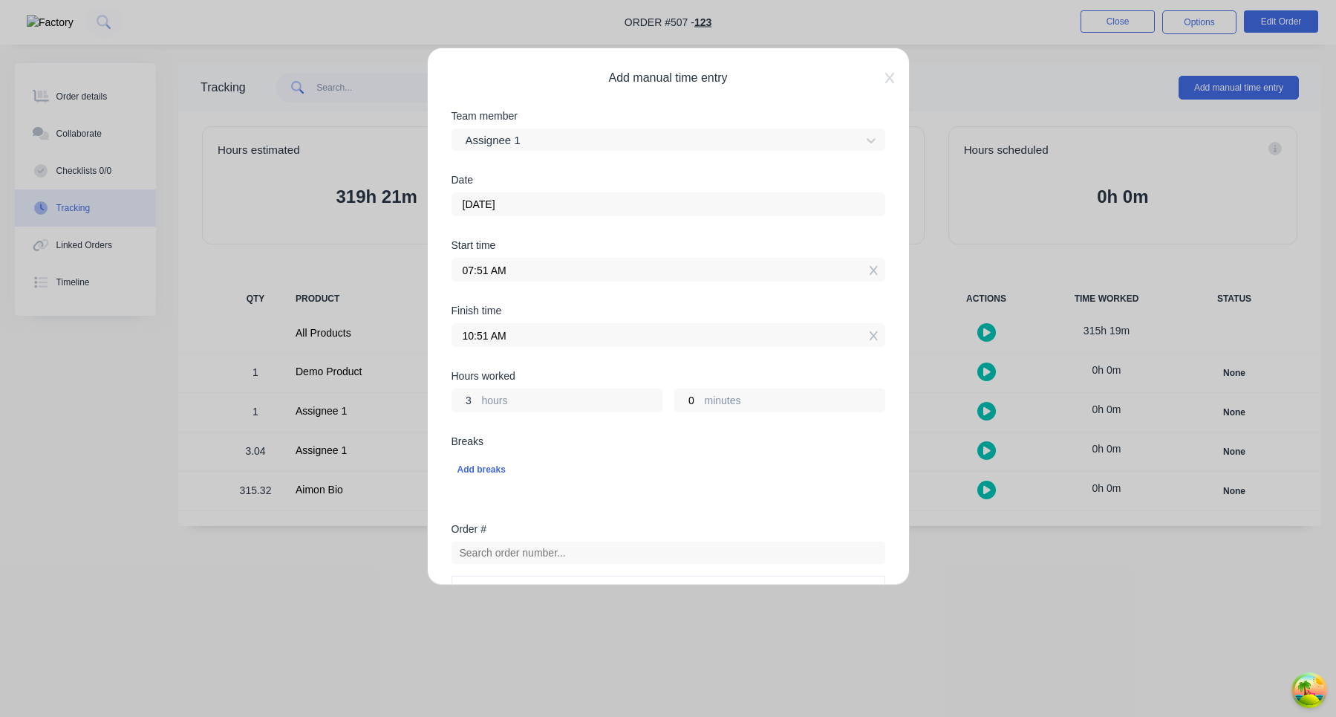
drag, startPoint x: 472, startPoint y: 397, endPoint x: 426, endPoint y: 397, distance: 45.3
click at [429, 397] on div "Add manual time entry Team member Assignee 1 Date 13/08/2025 Start time 07:51 A…" at bounding box center [668, 317] width 483 height 538
type input "4"
type input "11:51 AM"
click at [610, 413] on div "Hours worked 4 hours 0 minutes" at bounding box center [669, 403] width 434 height 65
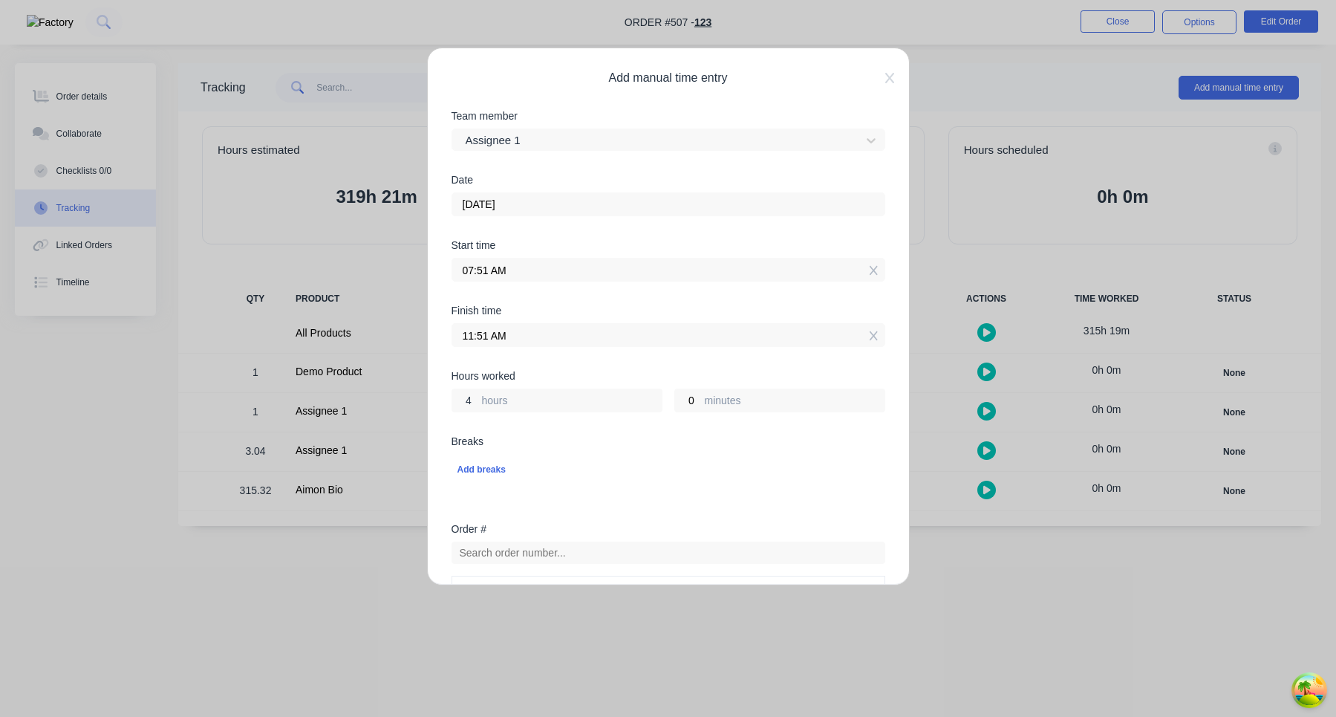
drag, startPoint x: 470, startPoint y: 397, endPoint x: 455, endPoint y: 397, distance: 15.6
click at [458, 397] on input "4" at bounding box center [465, 400] width 26 height 22
type input "5"
type input "12:51 PM"
click at [601, 462] on div "Add breaks" at bounding box center [669, 469] width 422 height 19
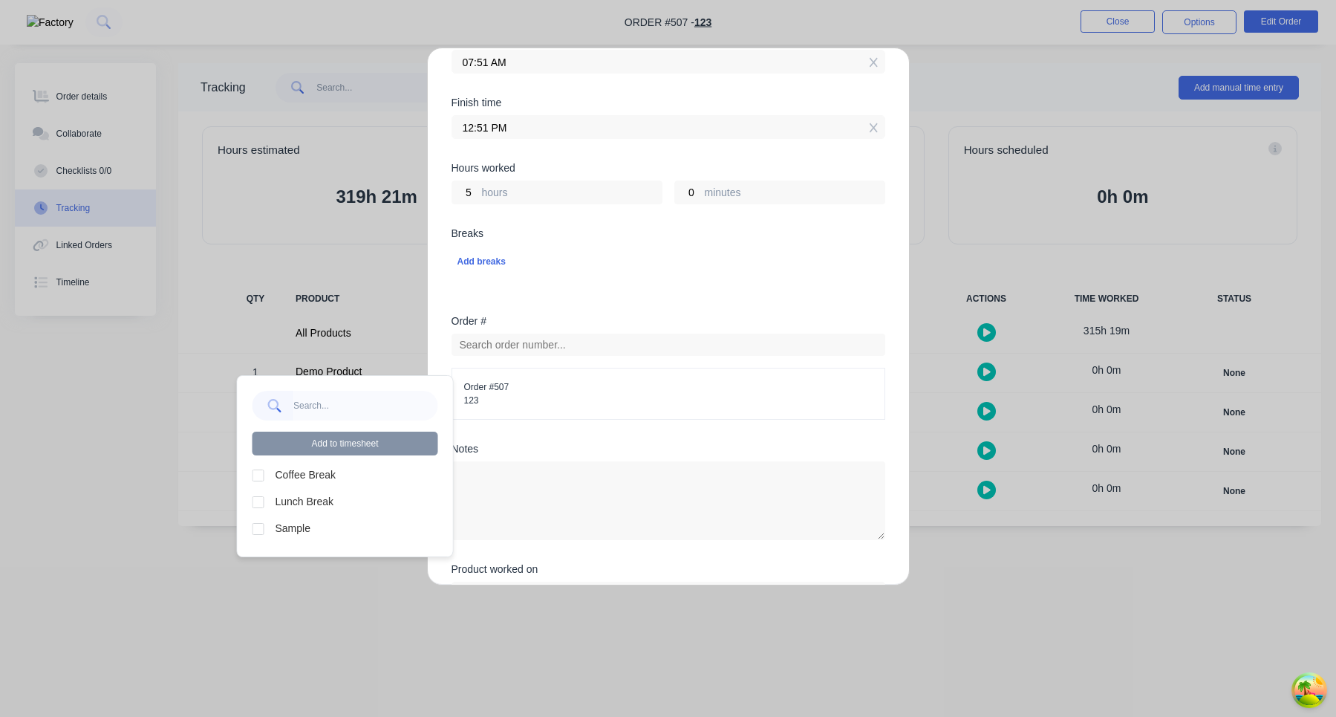
scroll to position [346, 0]
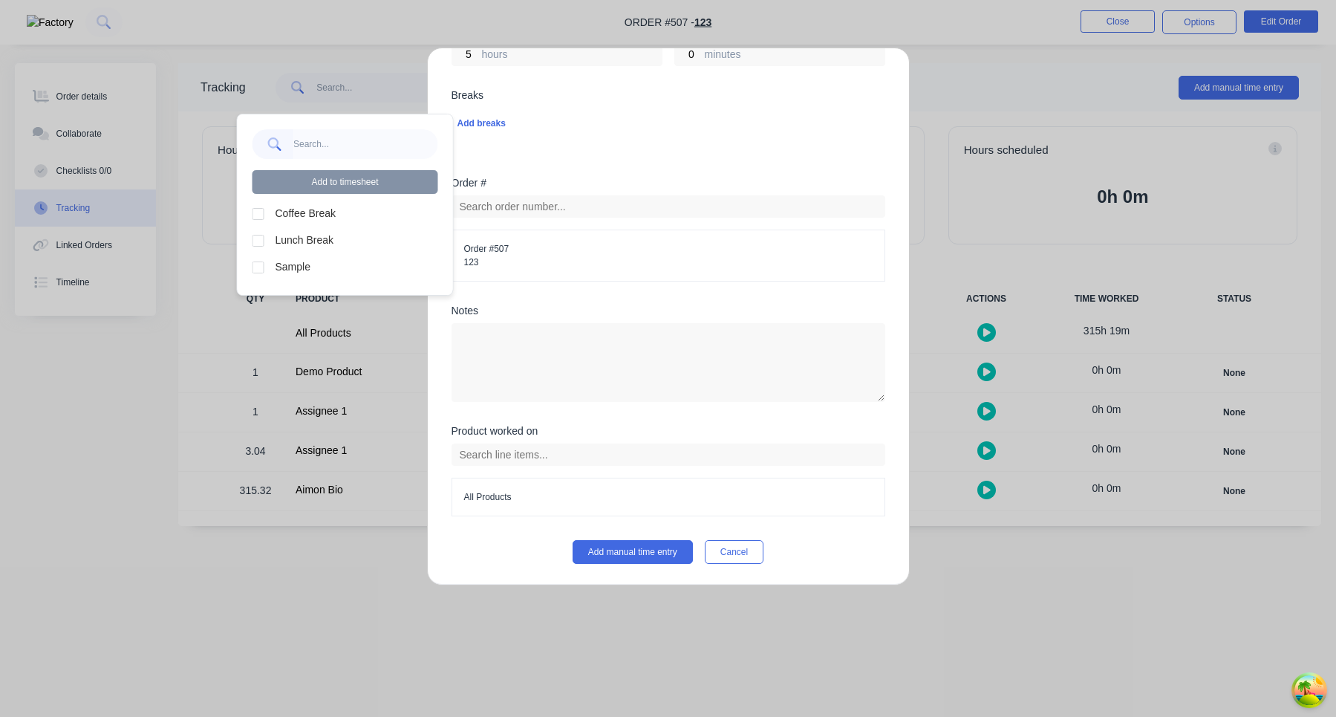
click at [647, 185] on div "Order #" at bounding box center [669, 183] width 434 height 10
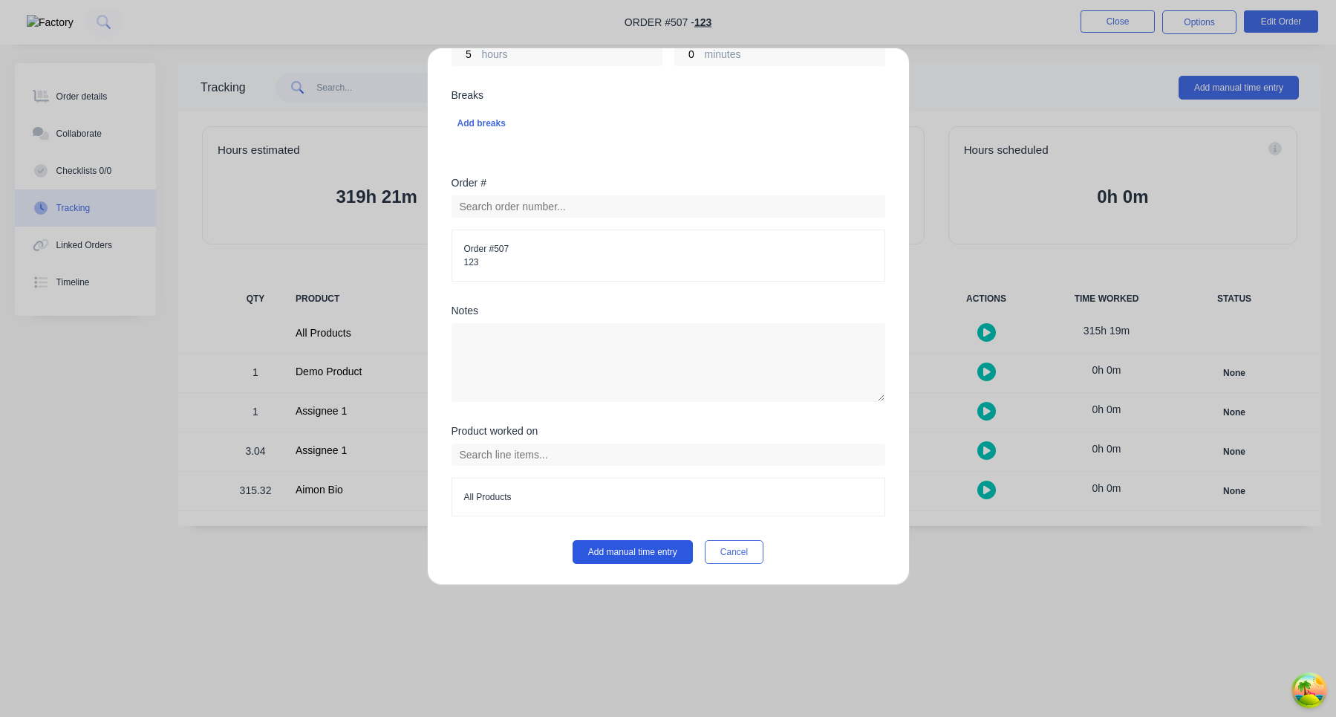
click at [666, 553] on button "Add manual time entry" at bounding box center [633, 552] width 120 height 24
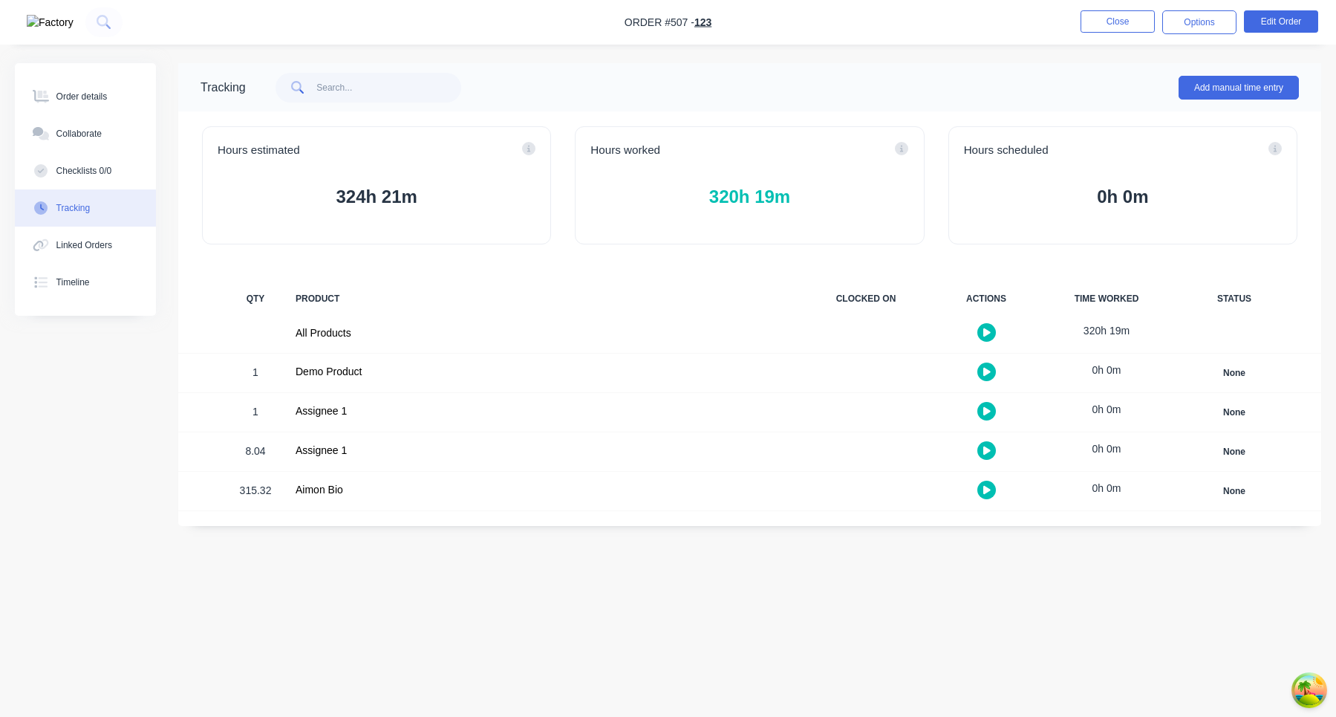
click at [770, 200] on button "320h 19m" at bounding box center [749, 197] width 318 height 28
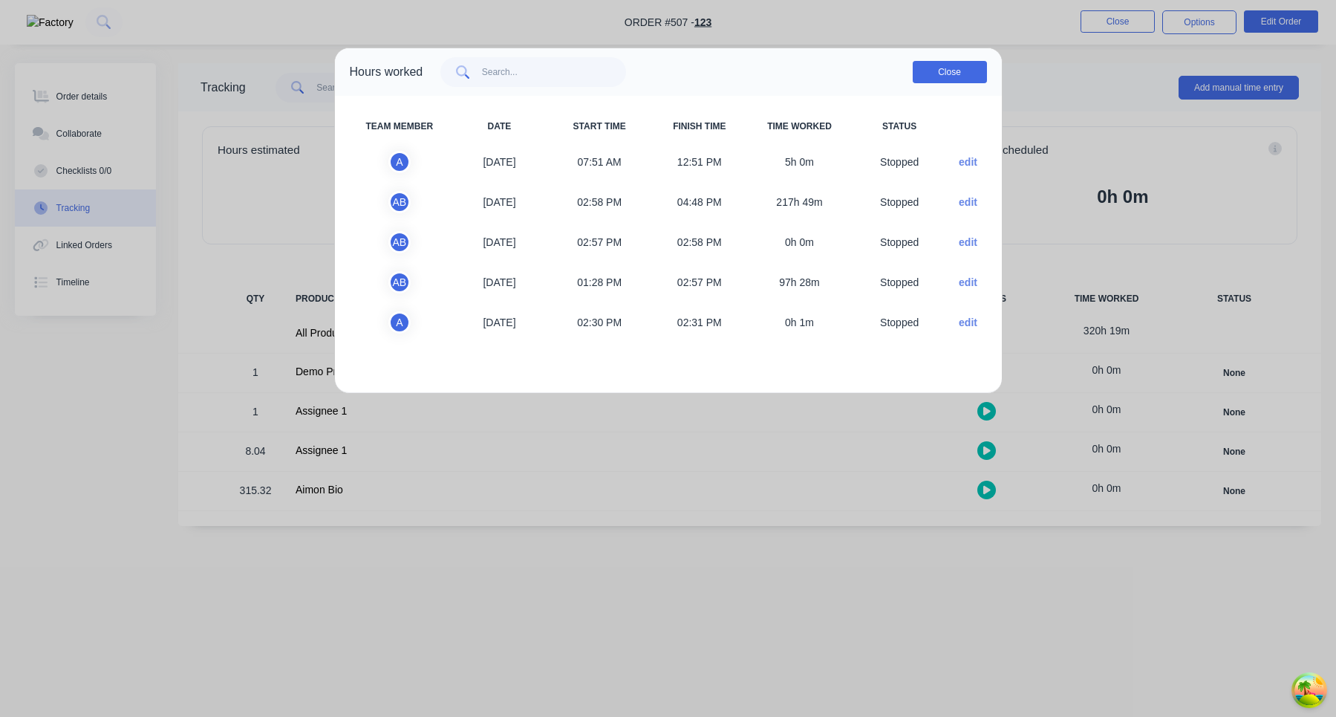
click at [946, 77] on button "Close" at bounding box center [950, 72] width 74 height 22
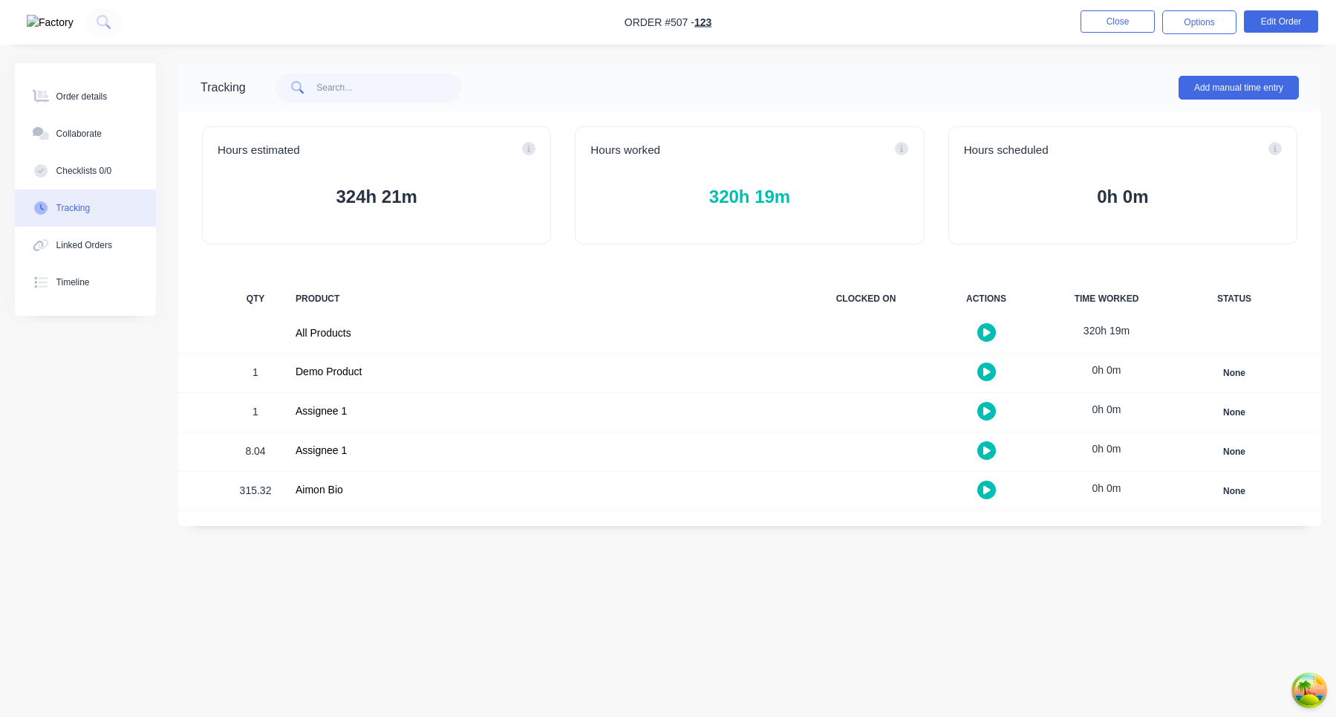
click at [991, 328] on button "button" at bounding box center [986, 332] width 19 height 19
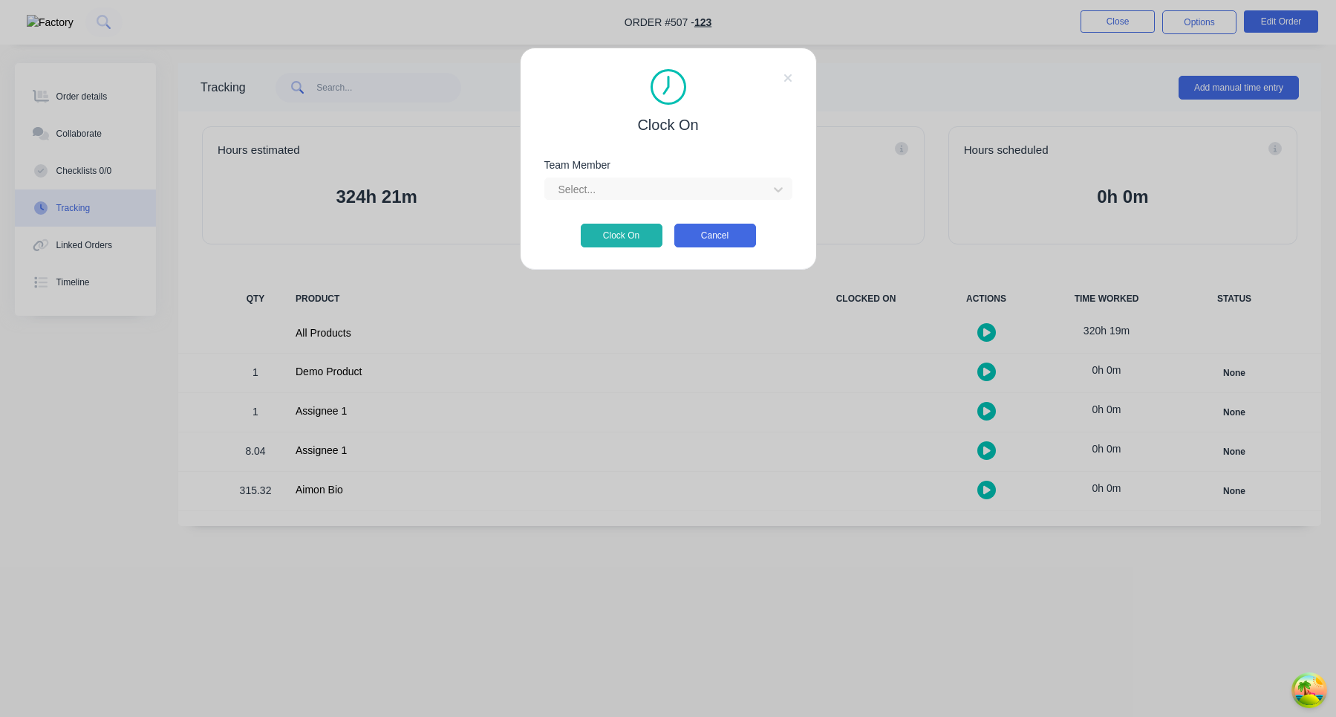
click at [721, 232] on button "Cancel" at bounding box center [715, 236] width 82 height 24
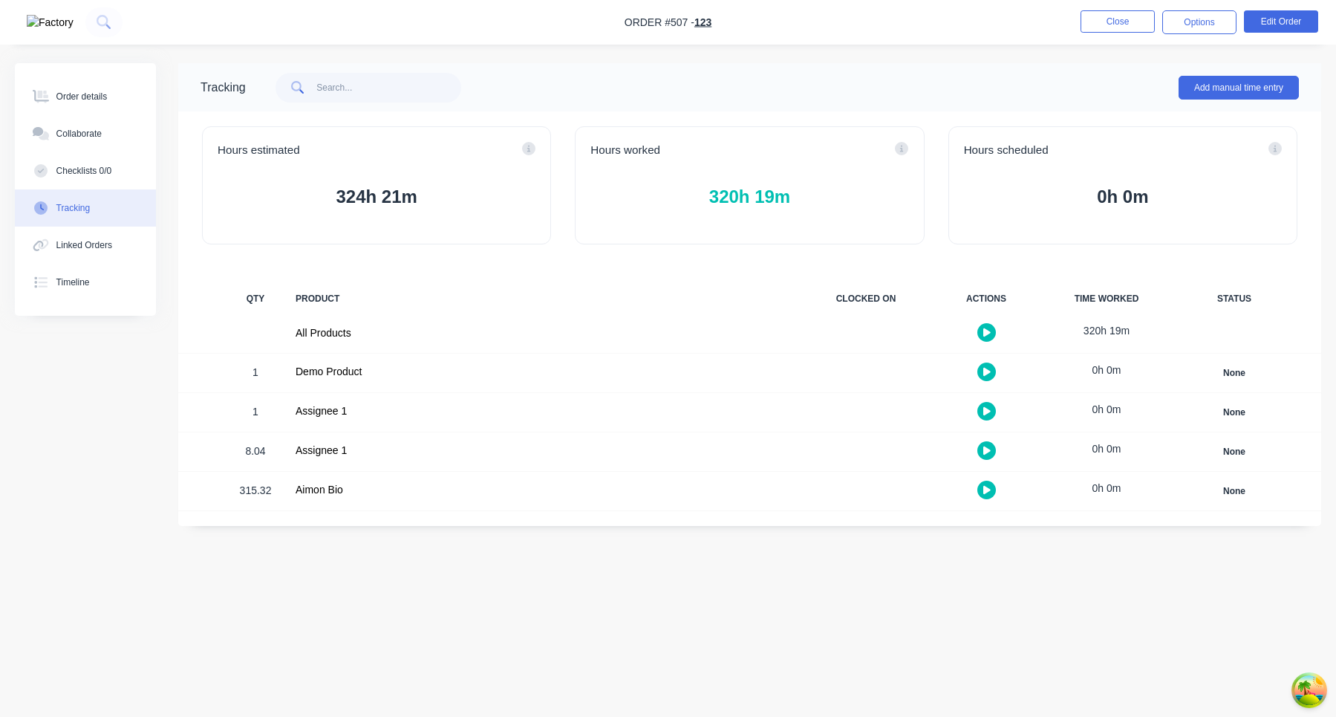
click at [291, 481] on div "Aimon Bio" at bounding box center [544, 491] width 515 height 39
click at [1217, 91] on button "Add manual time entry" at bounding box center [1239, 88] width 120 height 24
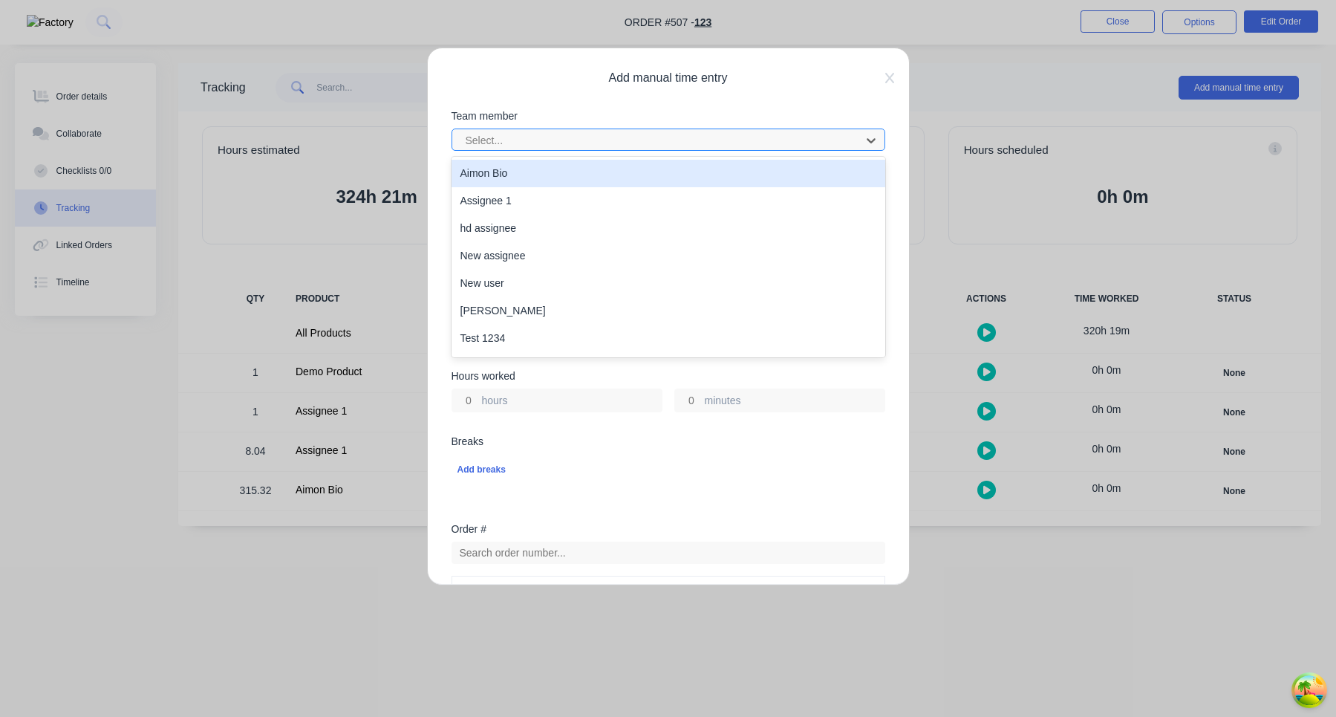
click at [596, 134] on div at bounding box center [658, 140] width 389 height 19
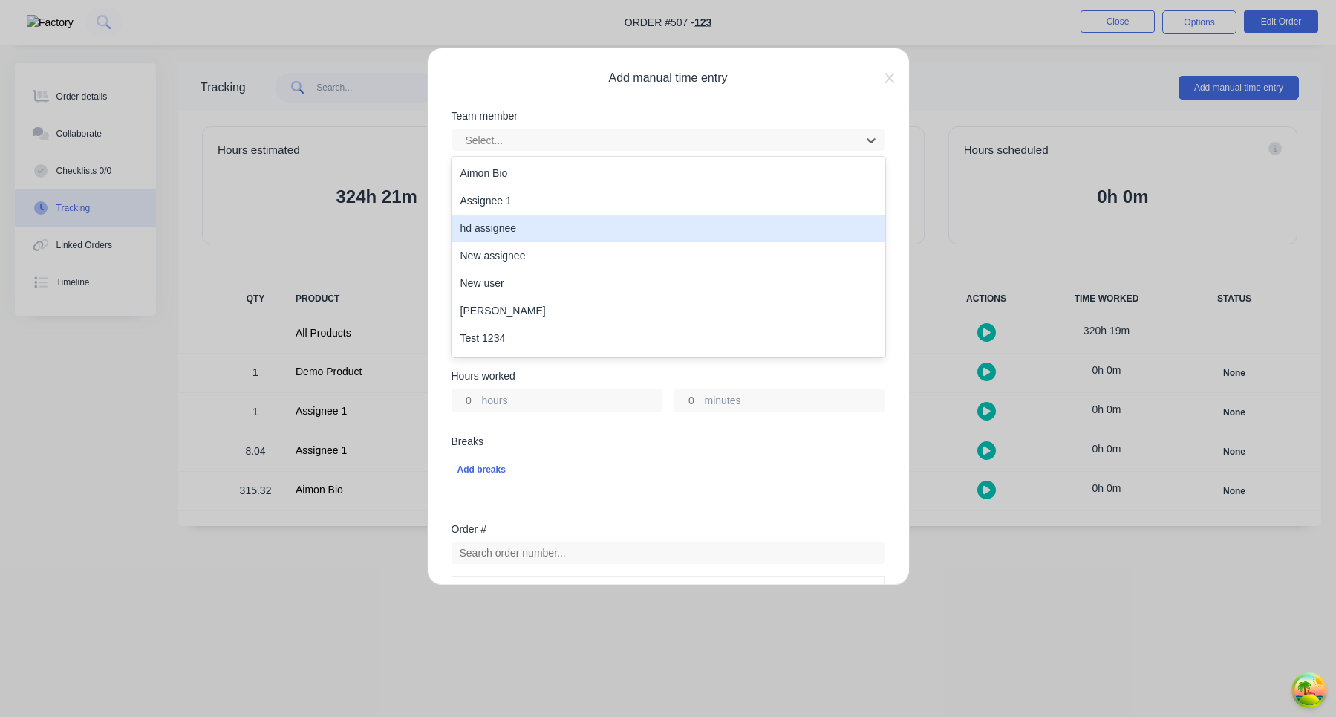
click at [537, 229] on div "hd assignee" at bounding box center [669, 228] width 434 height 27
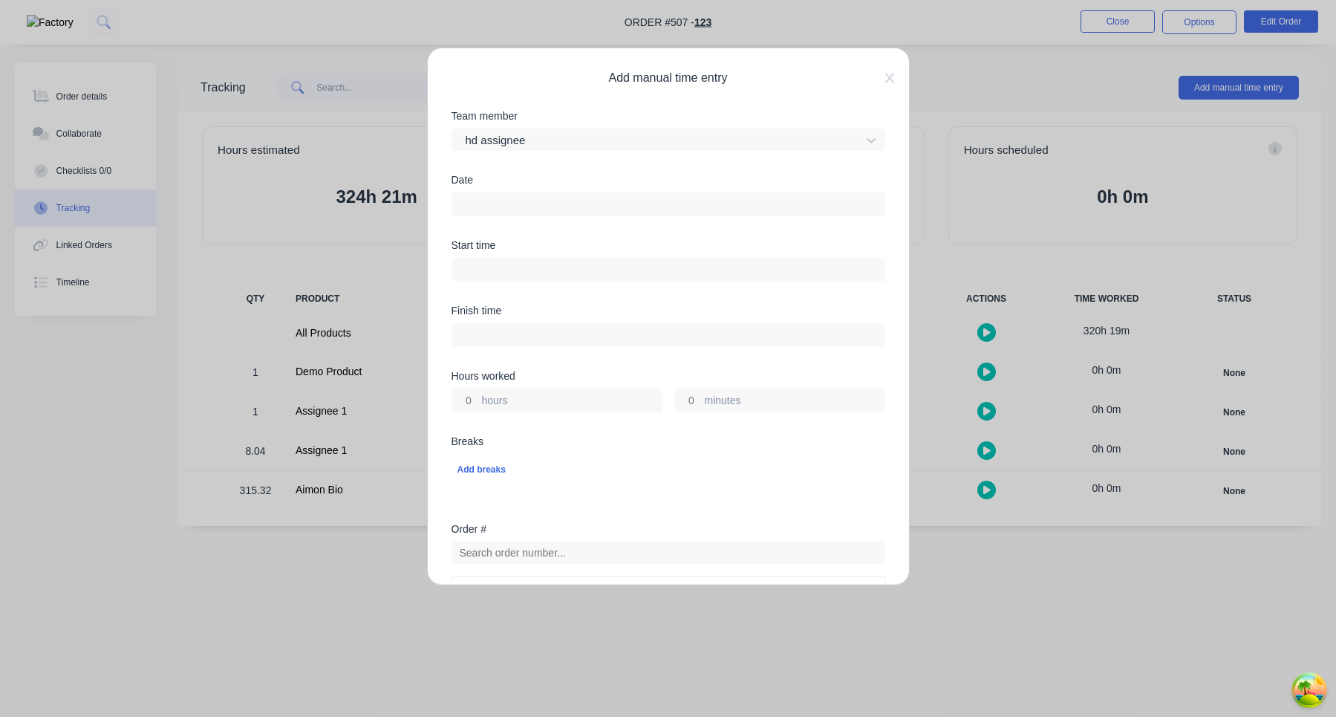
click at [515, 216] on div "Date" at bounding box center [669, 207] width 434 height 65
click at [521, 198] on input at bounding box center [668, 204] width 432 height 22
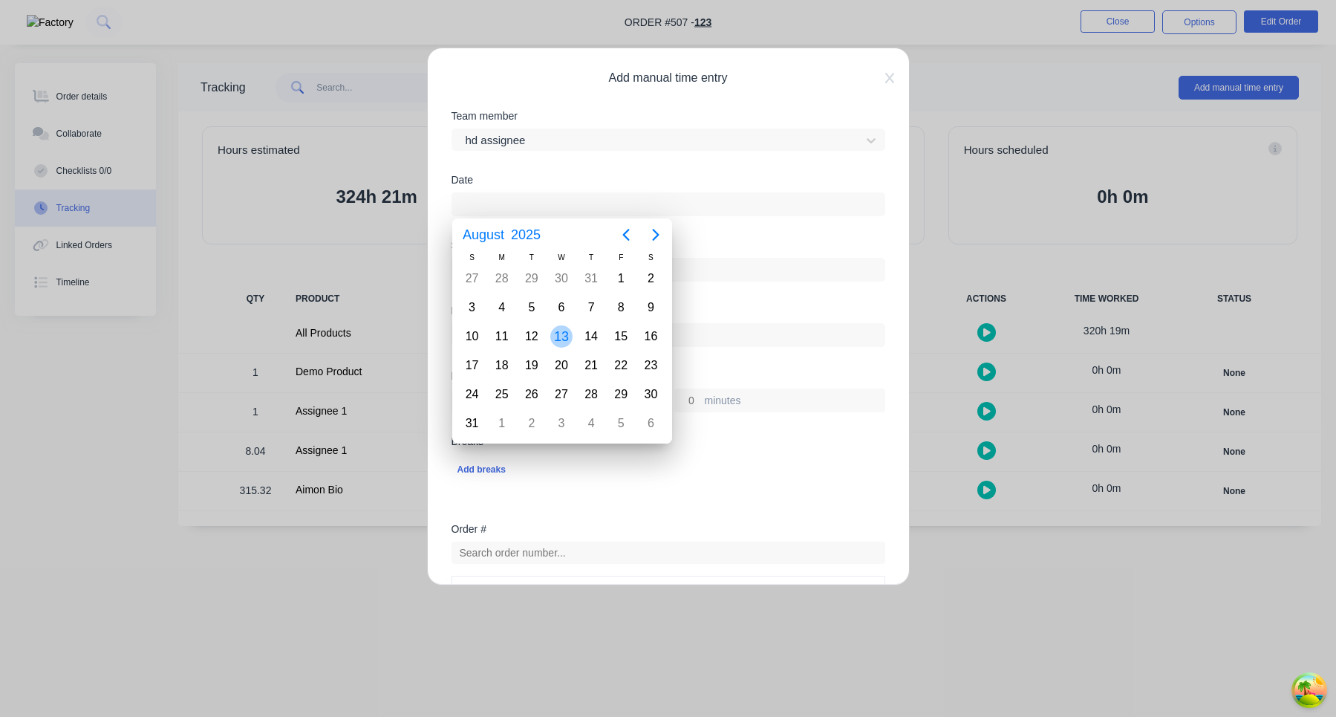
click at [564, 336] on div "13" at bounding box center [561, 336] width 22 height 22
type input "13/08/2025"
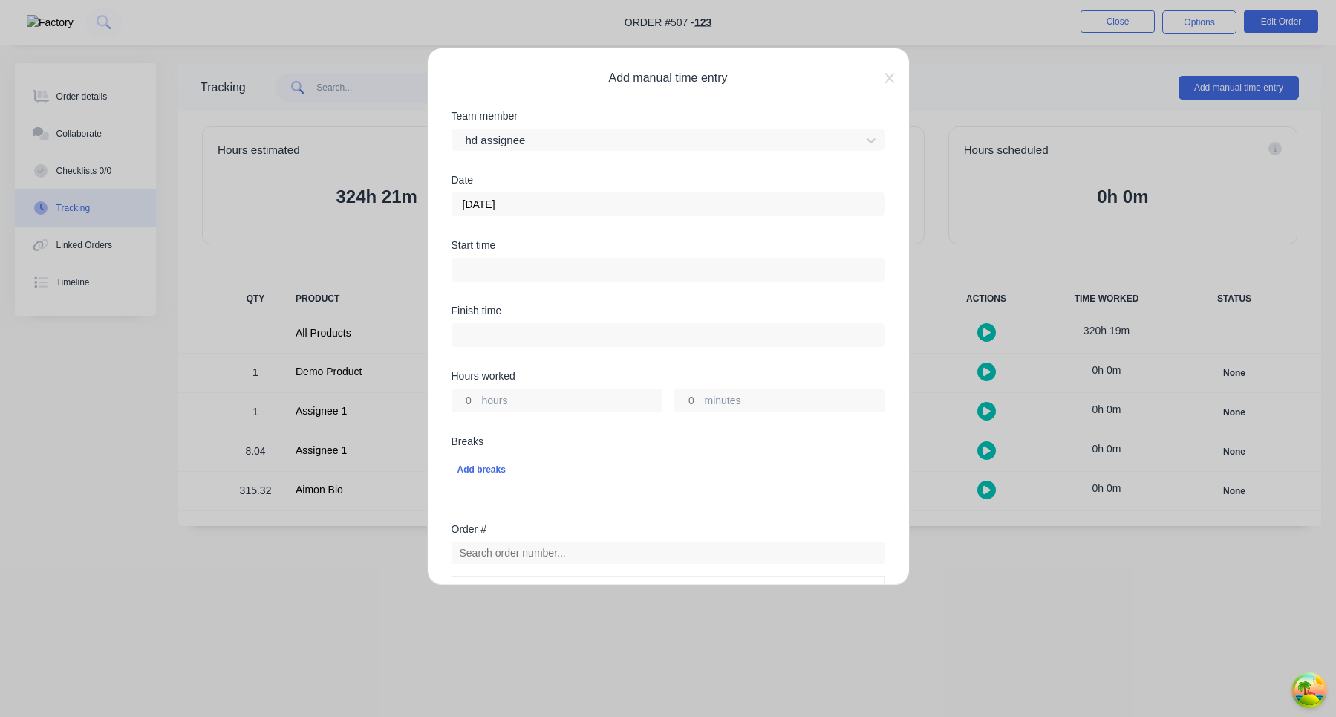
click at [472, 276] on input at bounding box center [668, 269] width 432 height 22
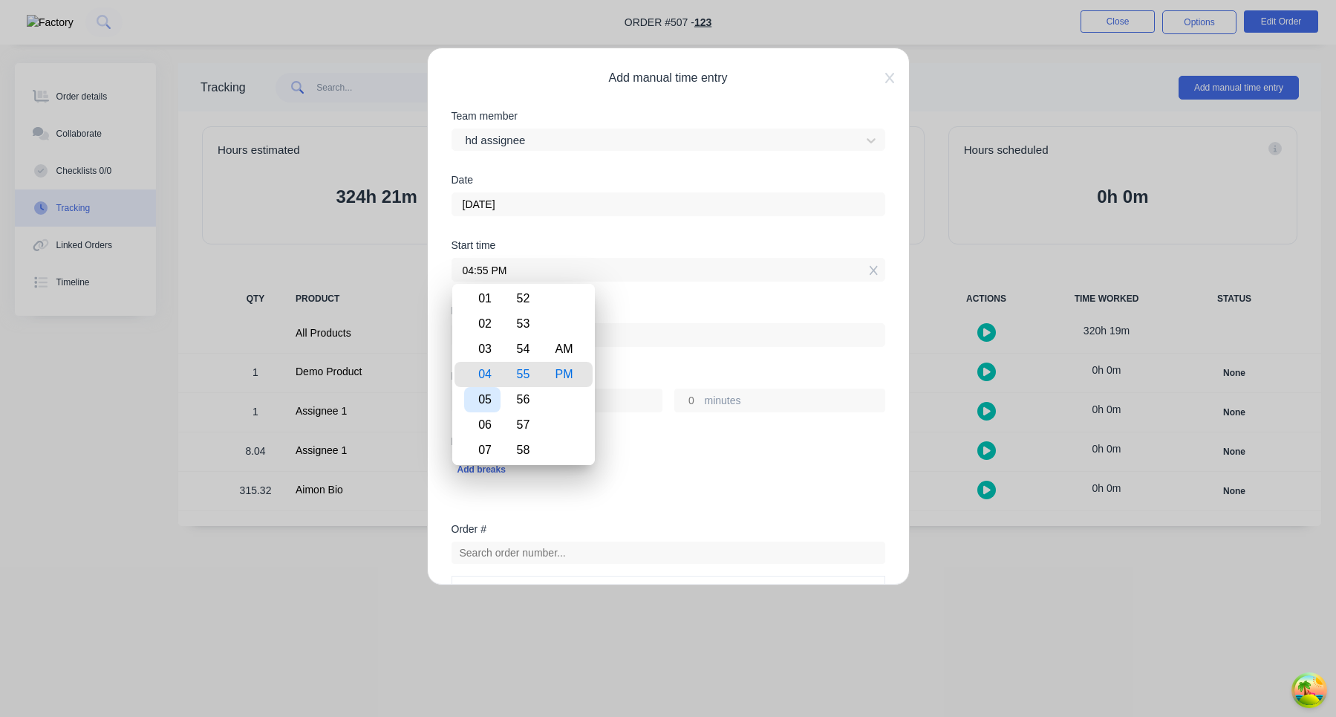
click at [485, 395] on div "05" at bounding box center [482, 399] width 36 height 25
click at [562, 346] on div "AM" at bounding box center [564, 348] width 36 height 25
type input "05:55 AM"
click at [667, 365] on div "Finish time" at bounding box center [669, 337] width 434 height 65
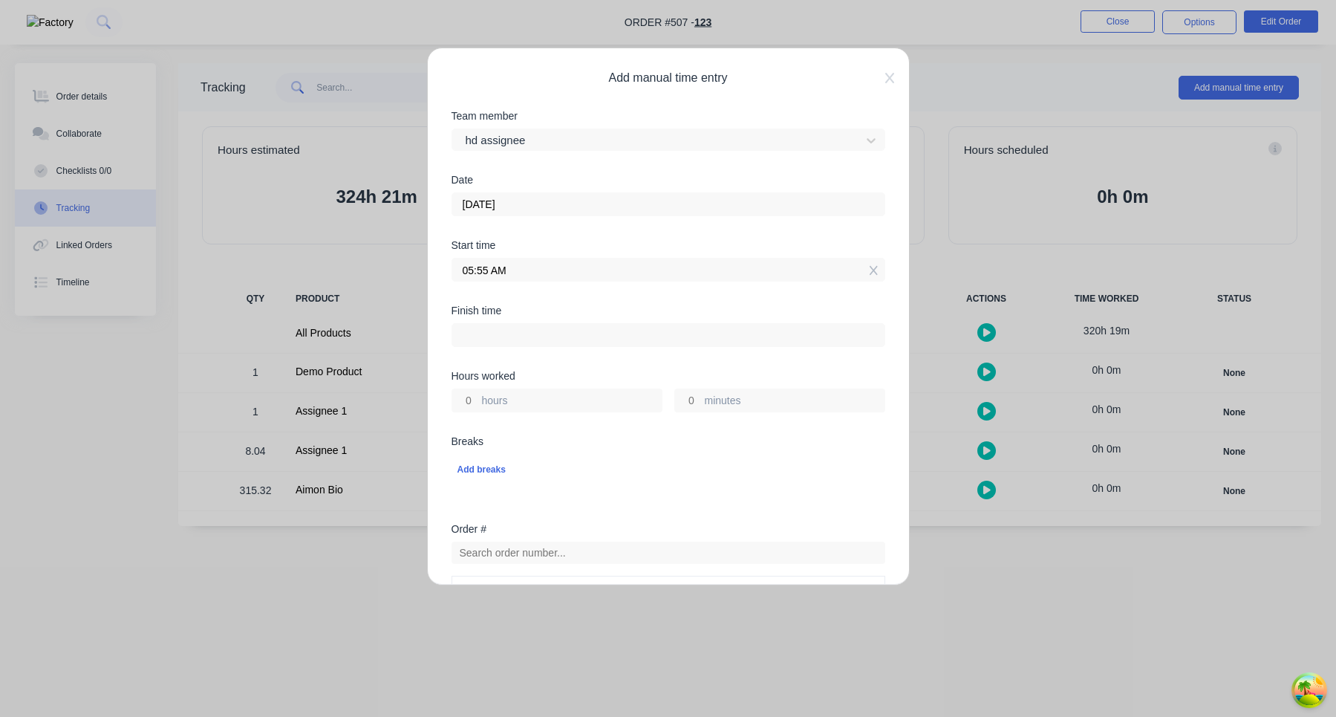
click at [466, 394] on input "hours" at bounding box center [465, 400] width 26 height 22
type input "3"
type input "08:55 AM"
click at [598, 429] on div "Hours worked 3 hours minutes" at bounding box center [669, 403] width 434 height 65
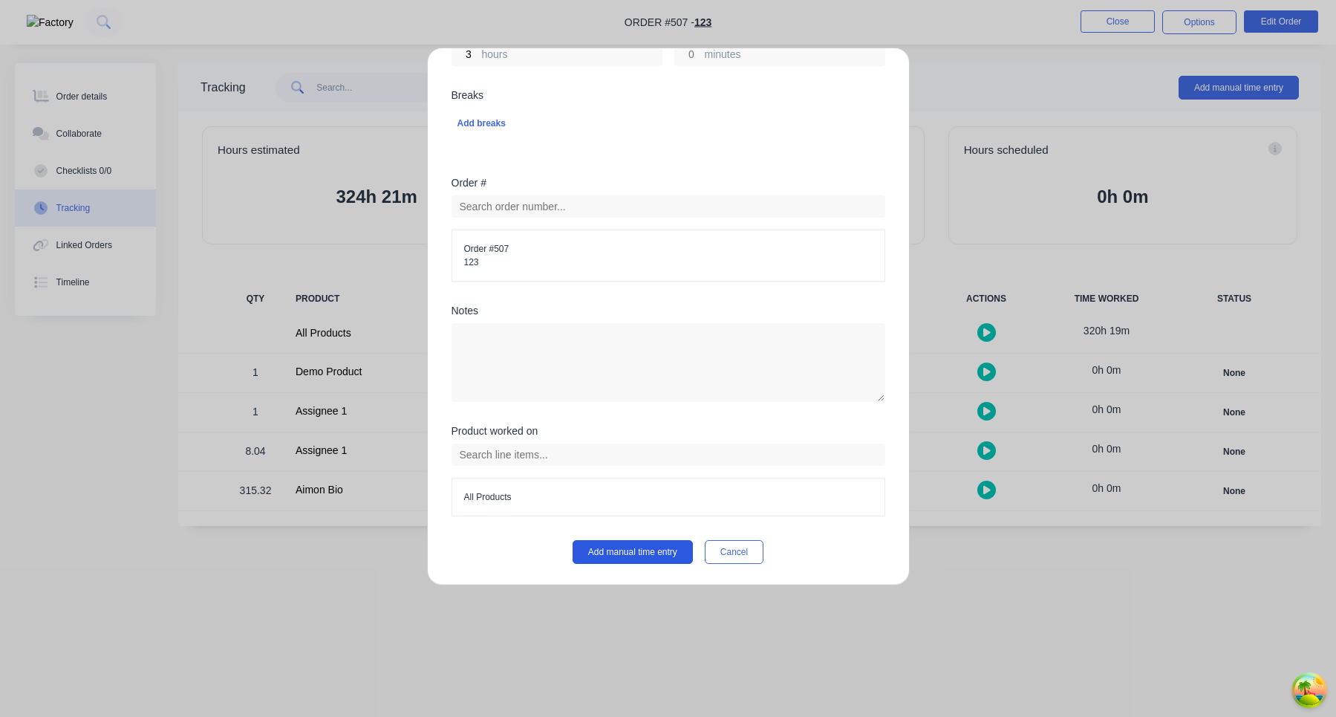
click at [666, 545] on button "Add manual time entry" at bounding box center [633, 552] width 120 height 24
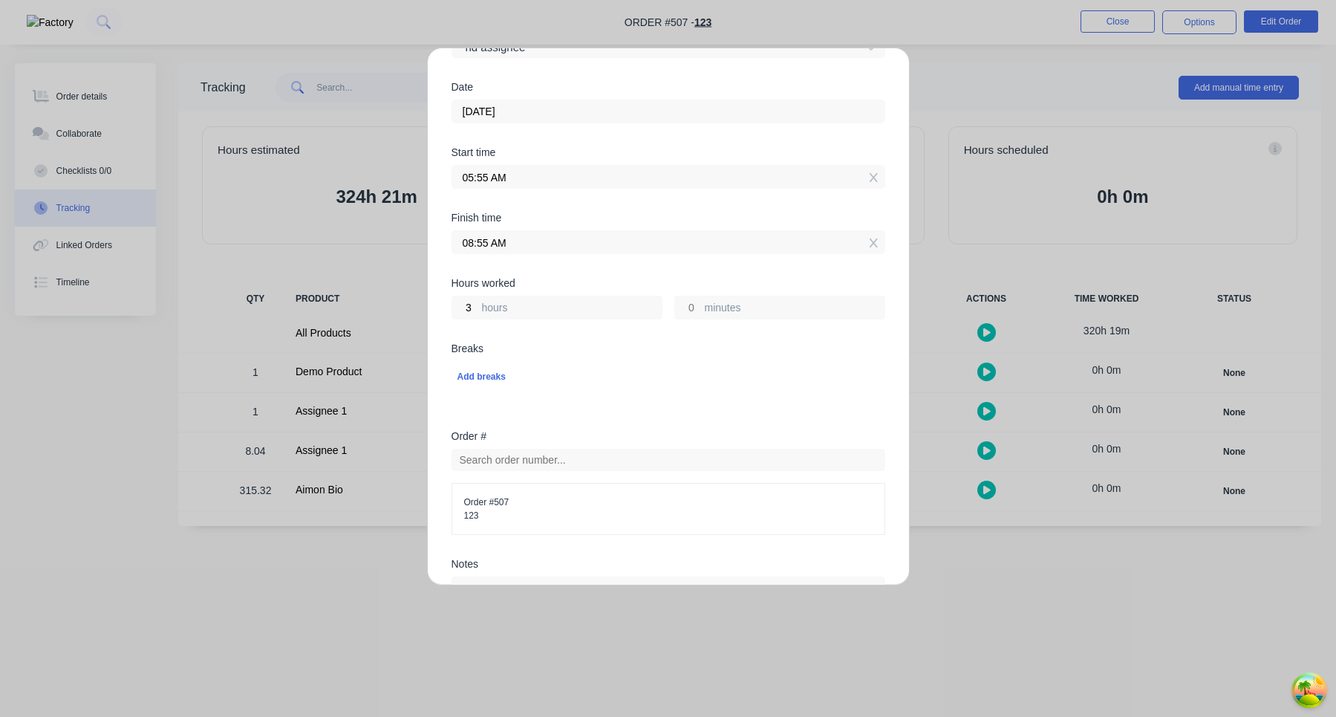
scroll to position [0, 0]
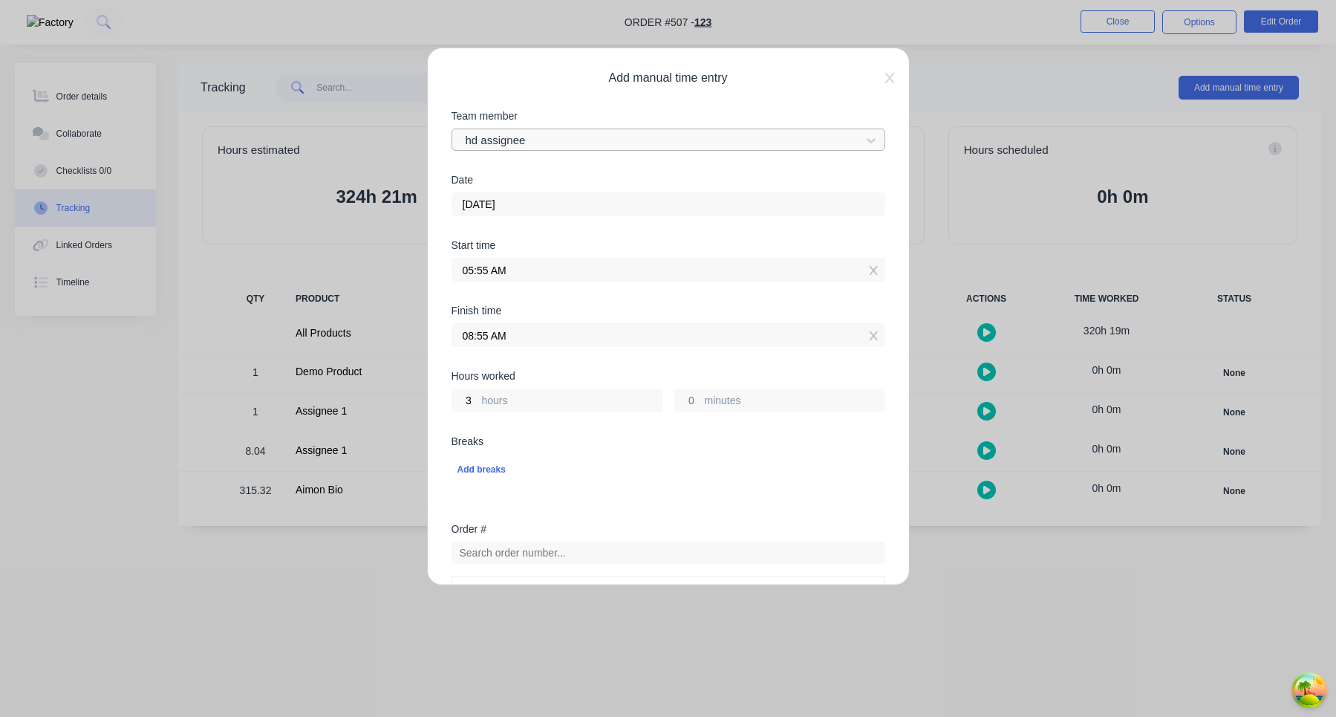
click at [618, 140] on div at bounding box center [658, 140] width 389 height 19
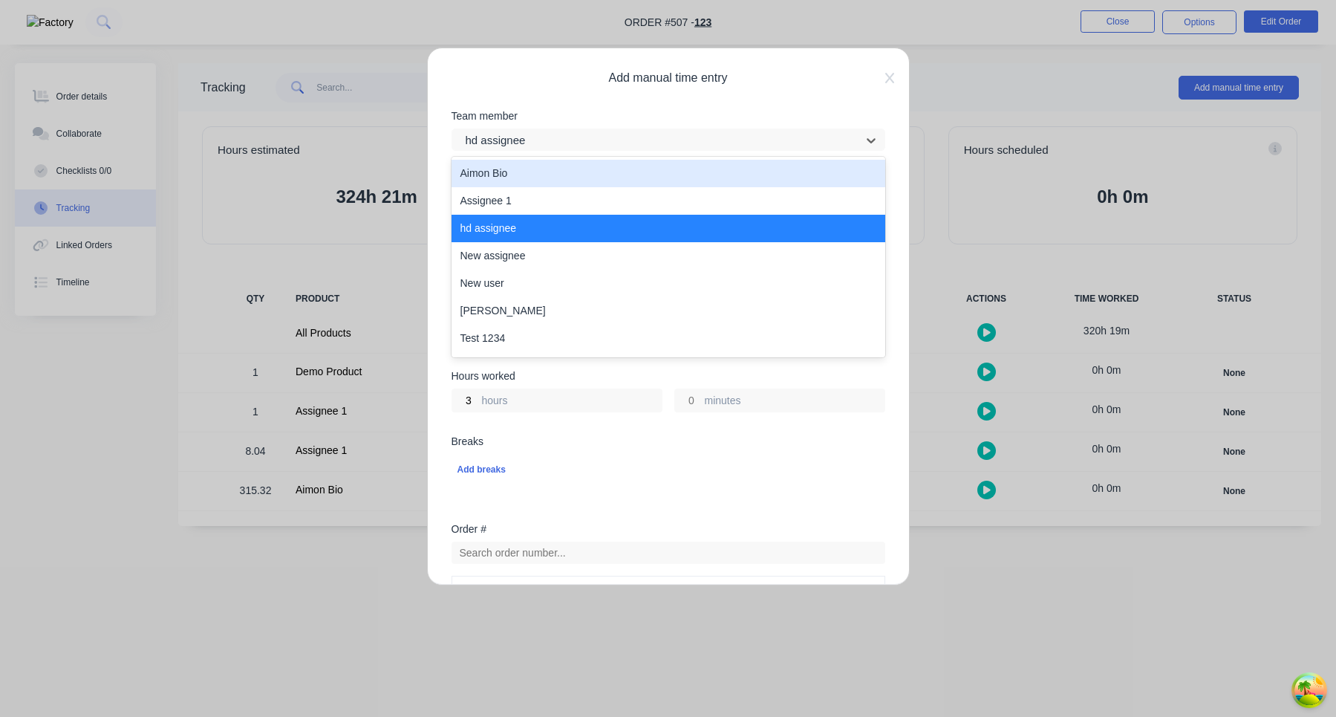
click at [583, 174] on div "Aimon Bio" at bounding box center [669, 173] width 434 height 27
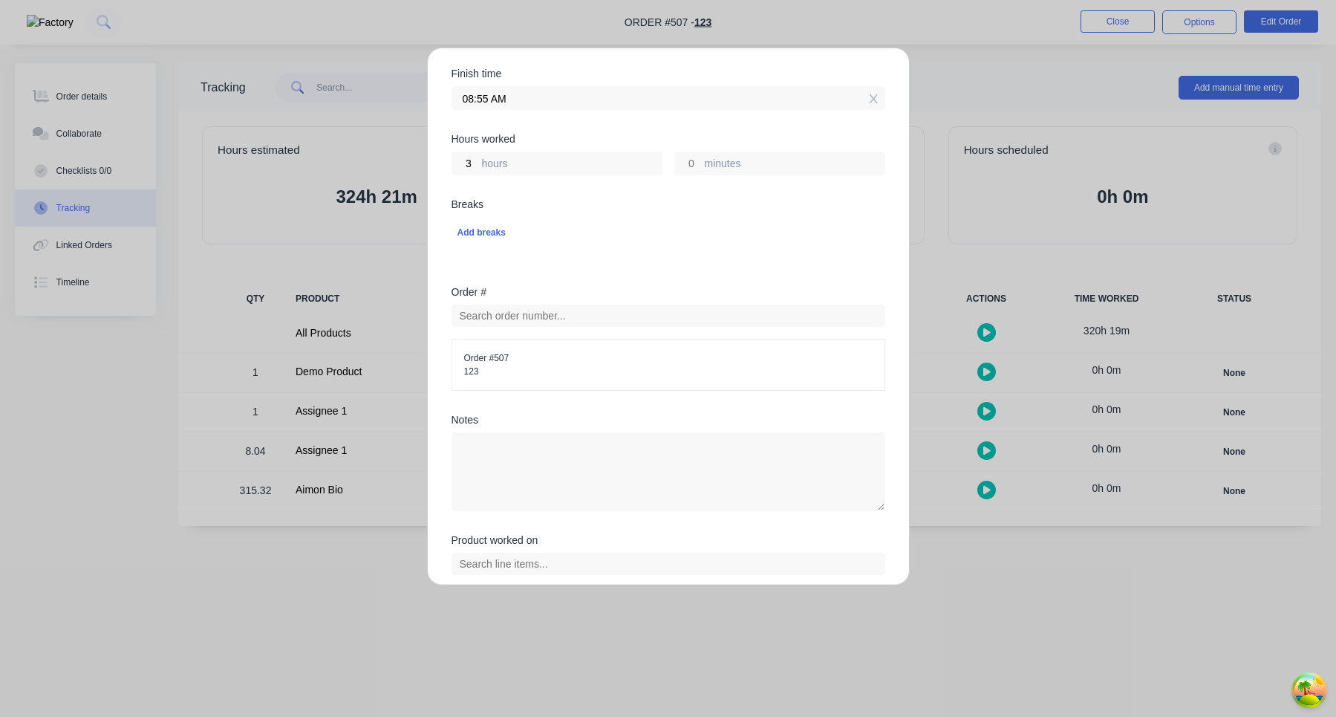
scroll to position [346, 0]
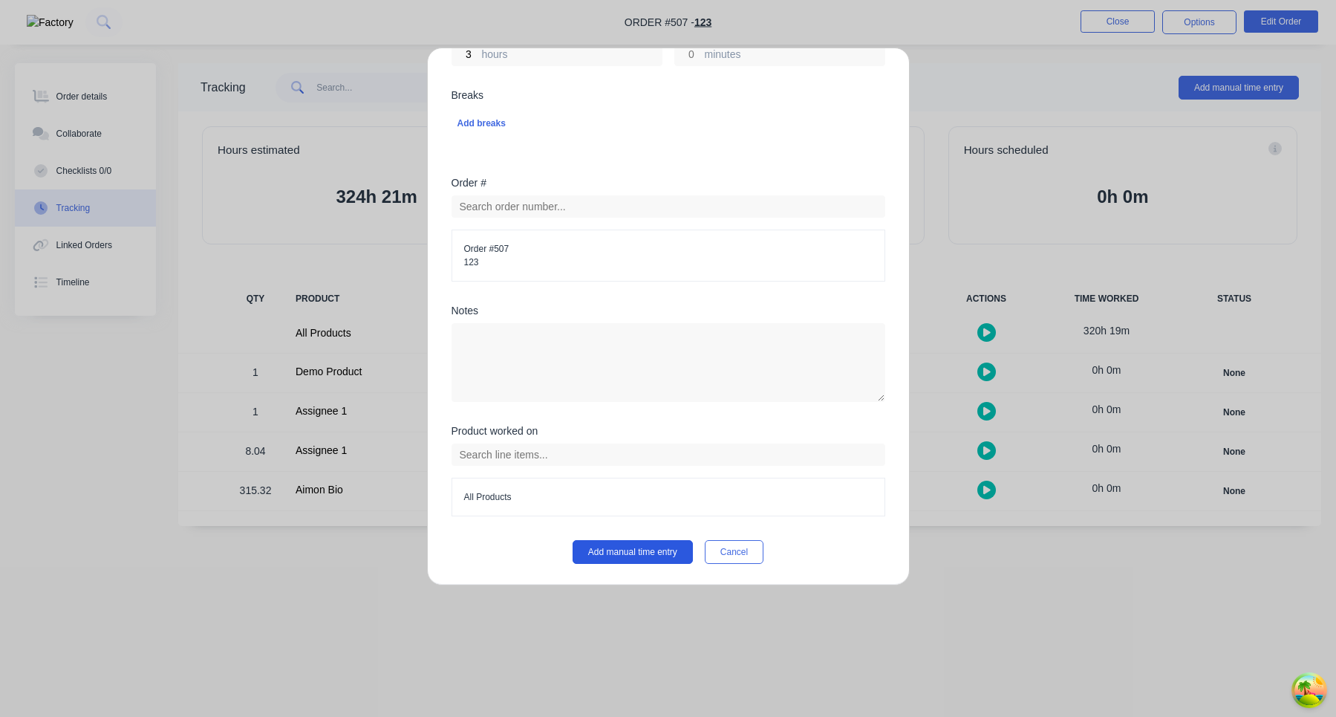
click at [653, 559] on button "Add manual time entry" at bounding box center [633, 552] width 120 height 24
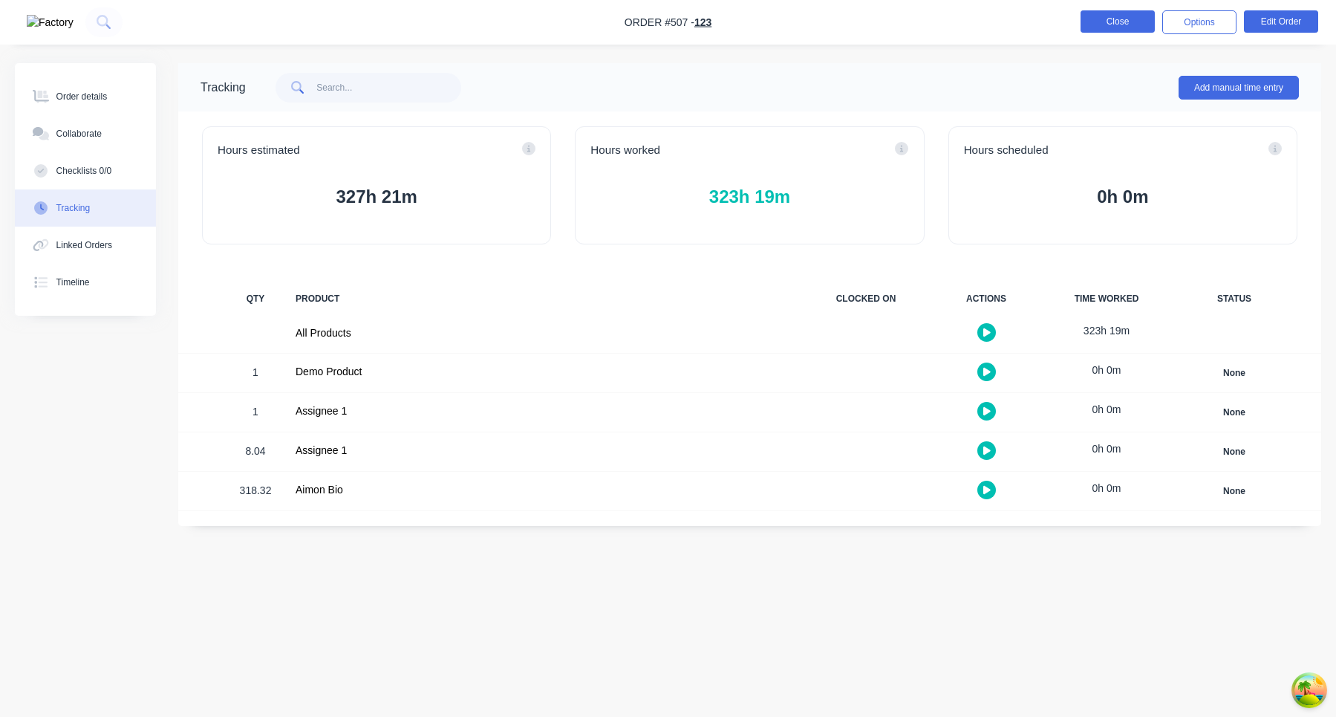
click at [1115, 20] on button "Close" at bounding box center [1118, 21] width 74 height 22
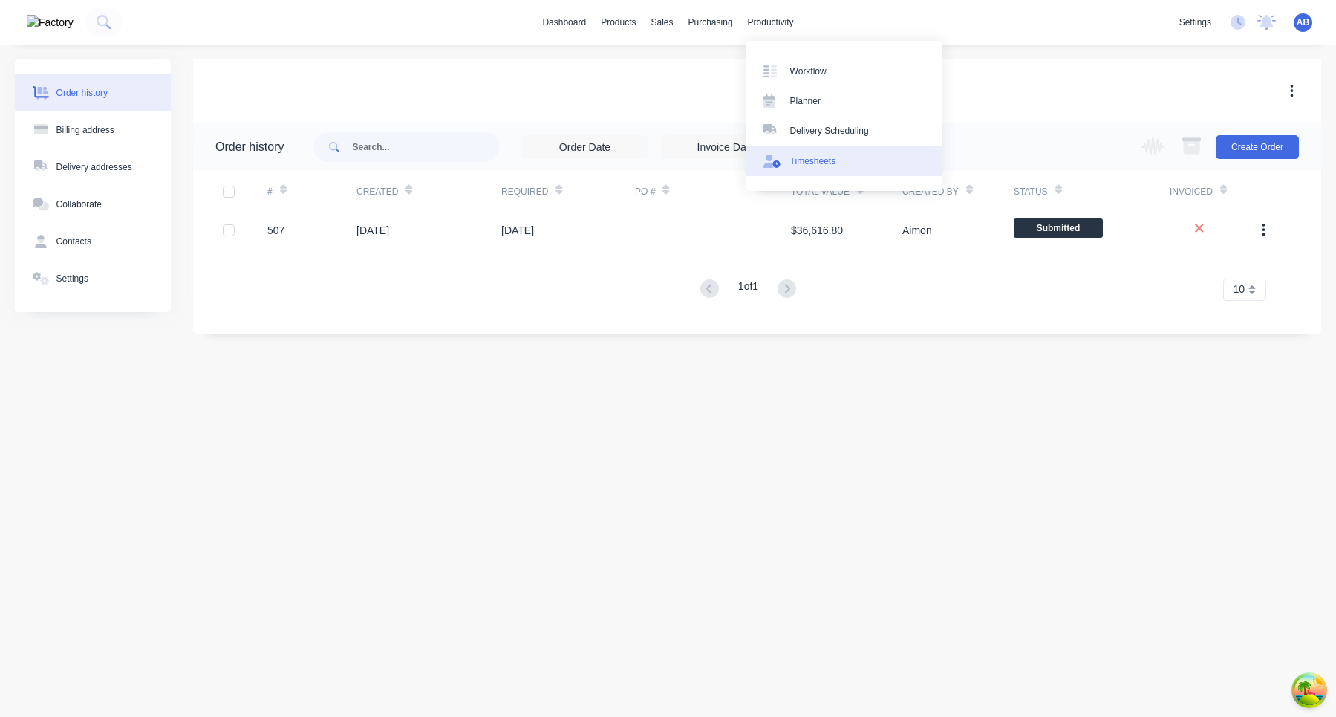
click at [814, 167] on div "Timesheets" at bounding box center [813, 160] width 46 height 13
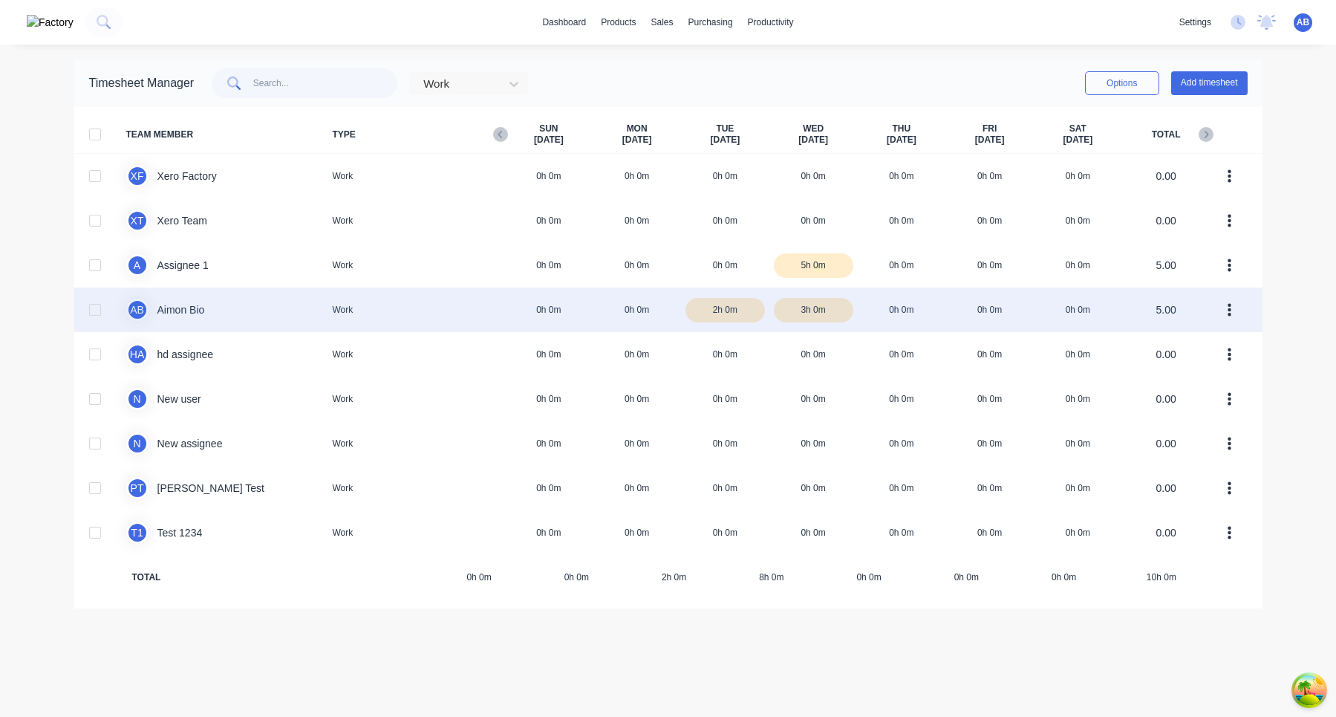
click at [953, 315] on div "A B Aimon Bio Work 0h 0m 0h 0m 2h 0m 3h 0m 0h 0m 0h 0m 0h 0m 5.00" at bounding box center [668, 309] width 1188 height 45
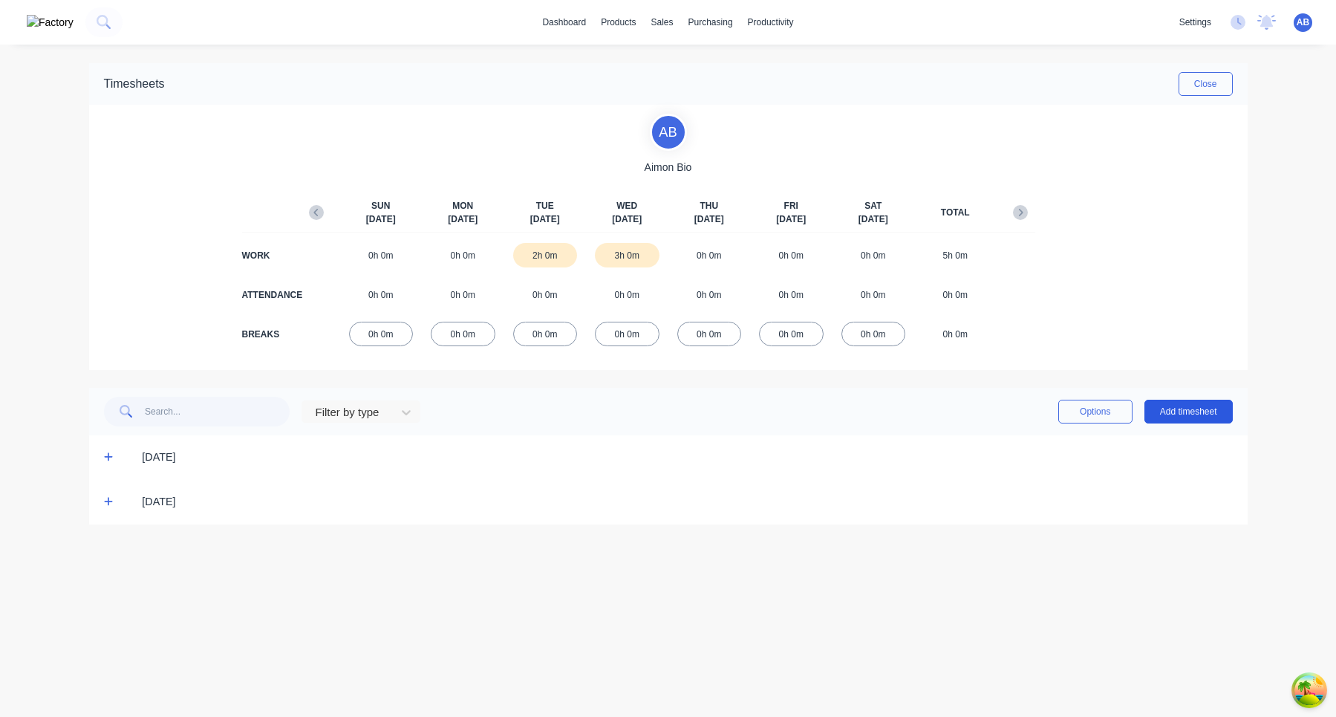
click at [1211, 406] on button "Add timesheet" at bounding box center [1189, 412] width 88 height 24
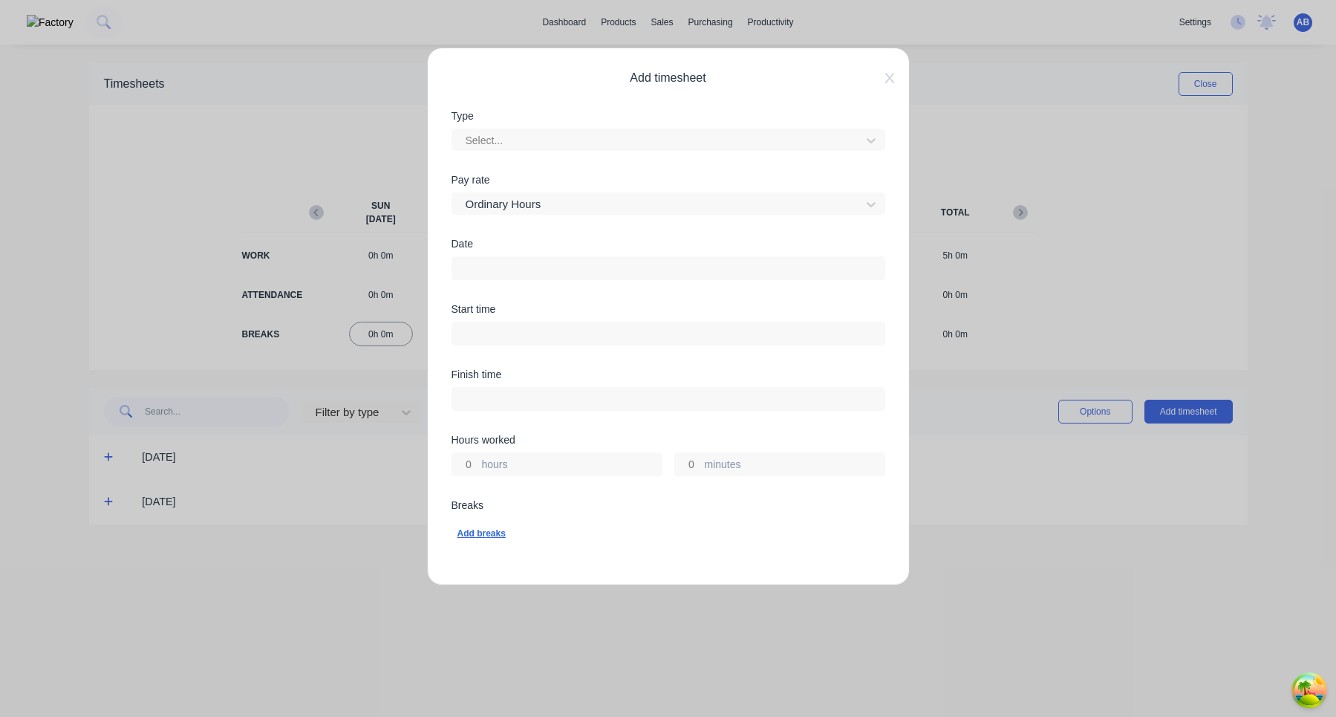
click at [490, 532] on div "Add breaks" at bounding box center [669, 533] width 422 height 19
click at [488, 533] on div "Add breaks" at bounding box center [669, 533] width 422 height 19
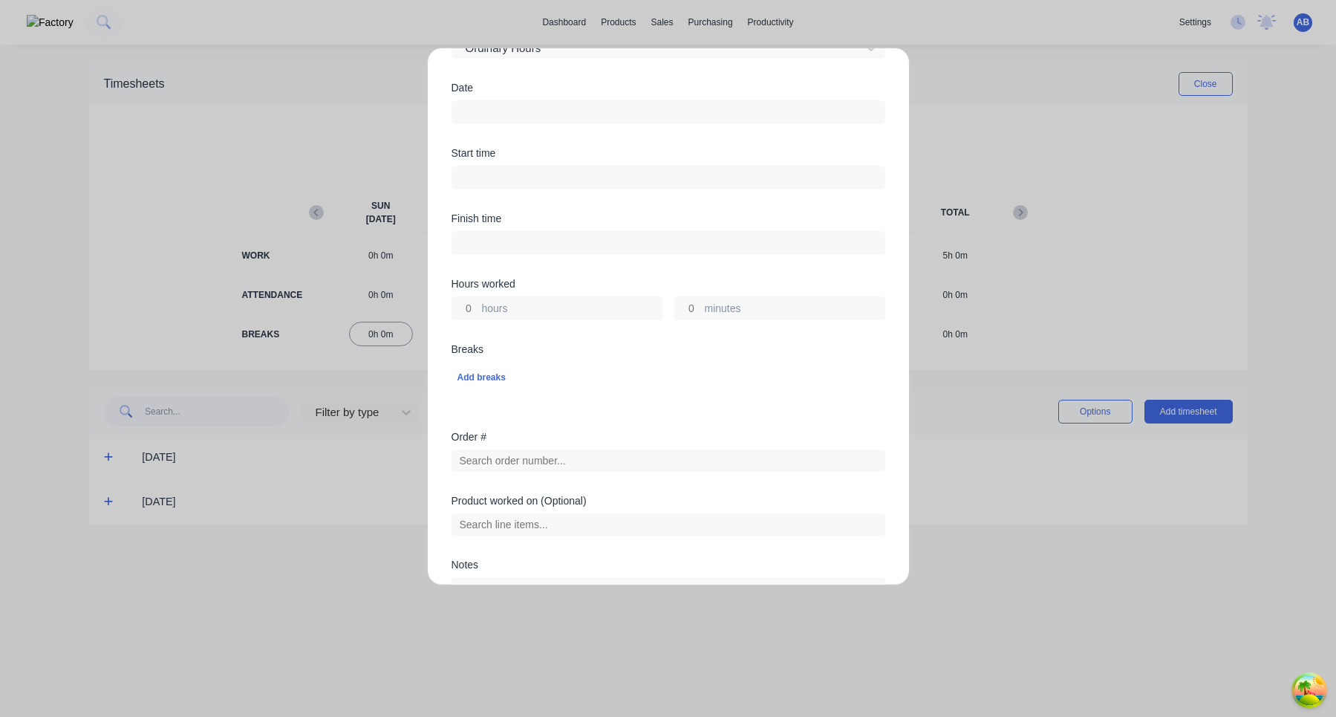
scroll to position [296, 0]
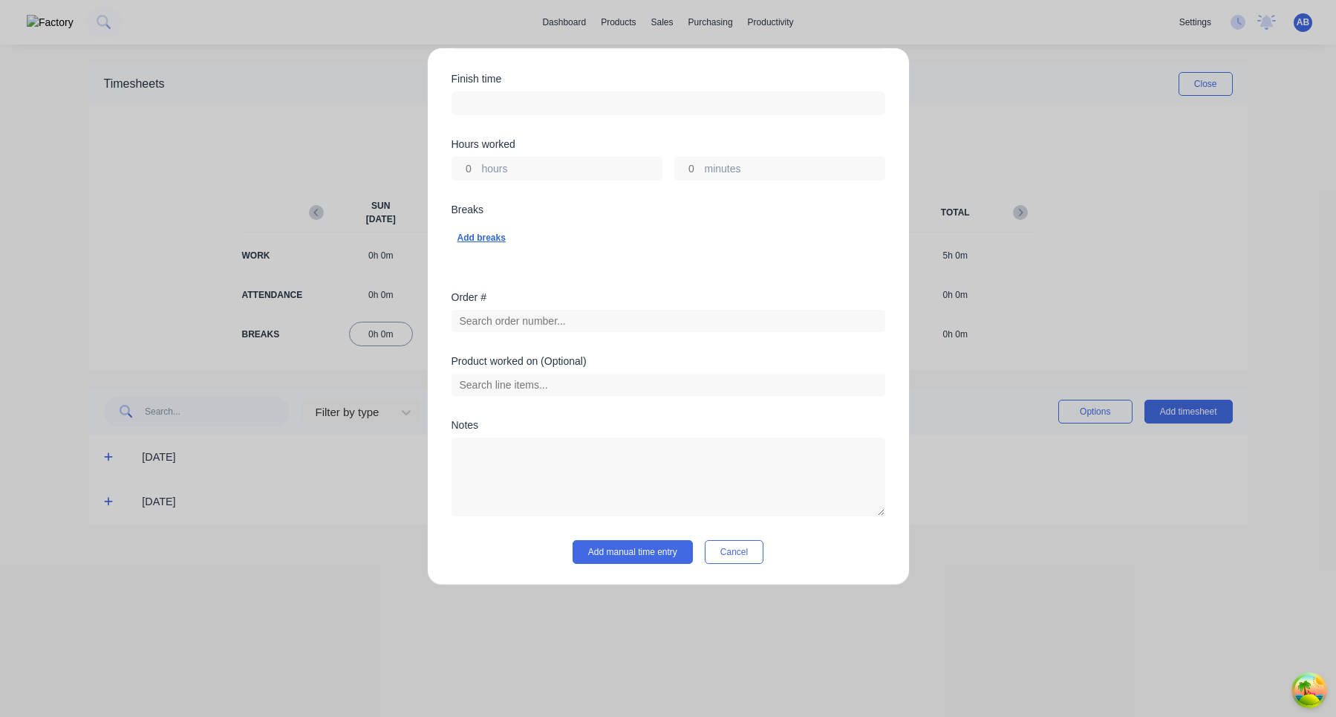
click at [497, 238] on div "Add breaks" at bounding box center [669, 237] width 422 height 19
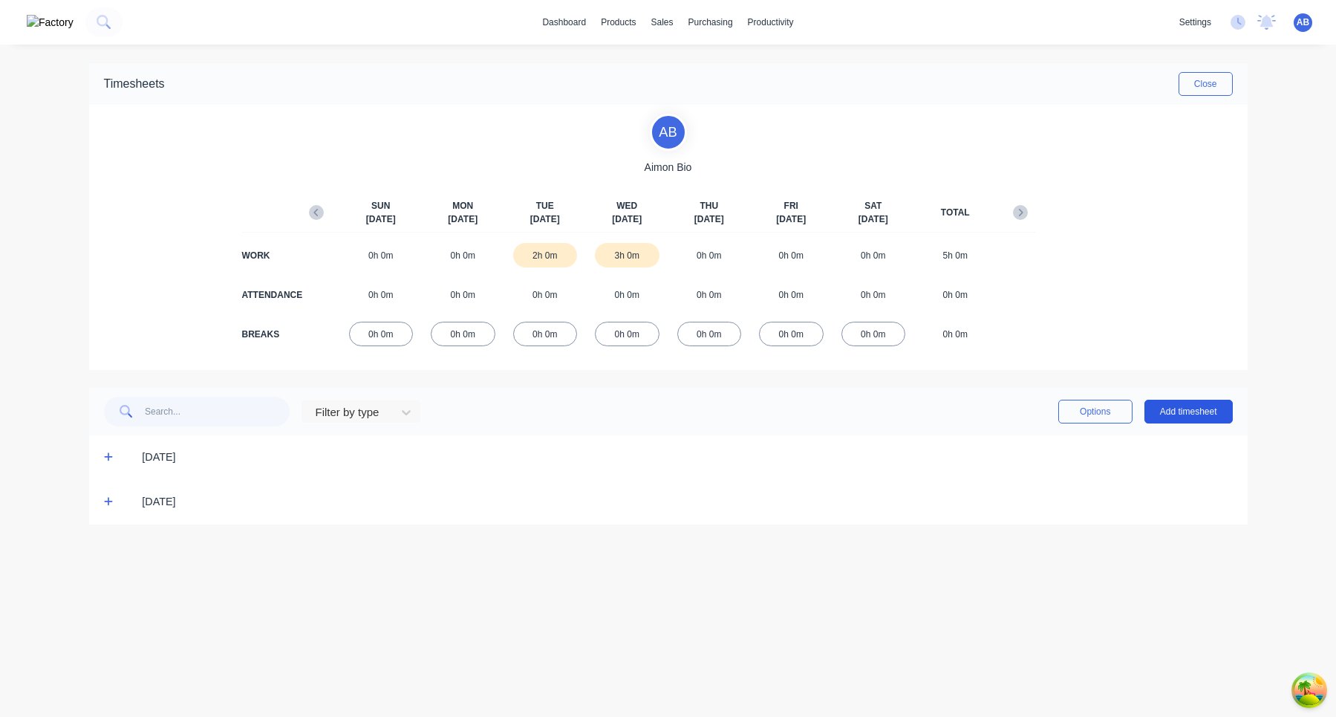
click at [1182, 409] on button "Add timesheet" at bounding box center [1189, 412] width 88 height 24
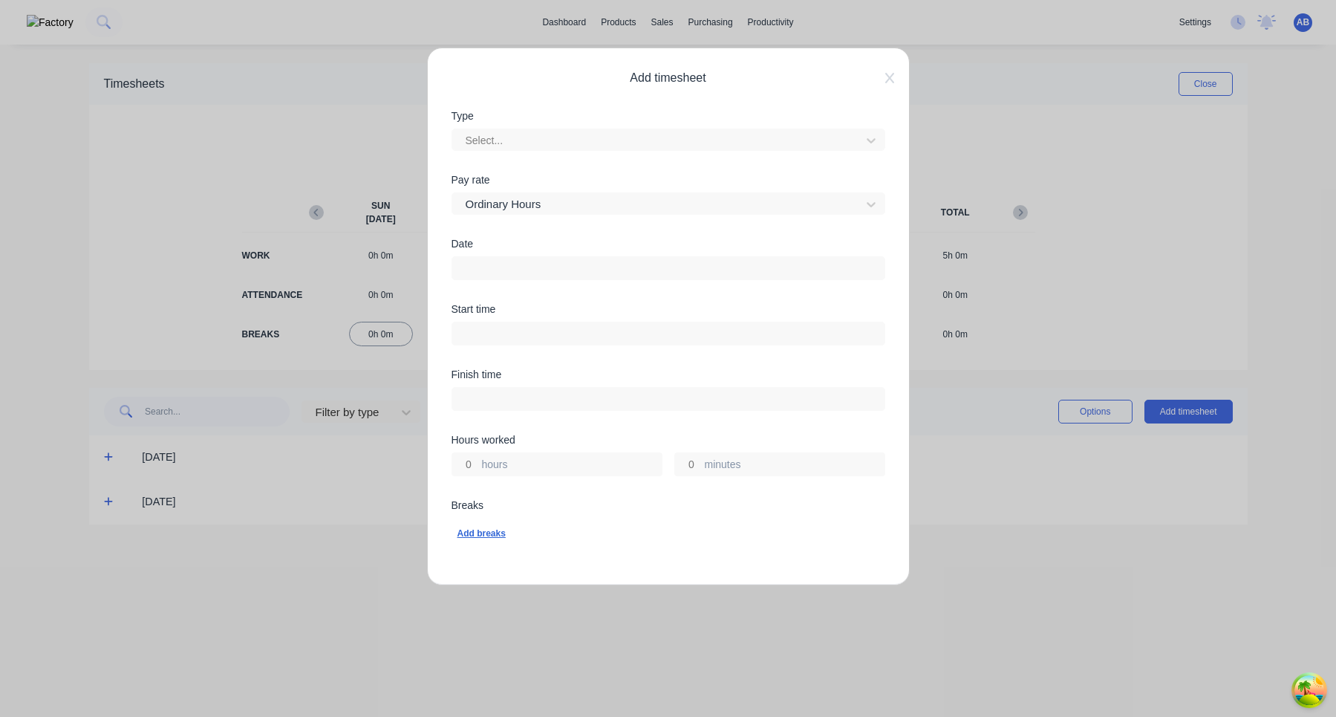
click at [486, 533] on div "Add breaks" at bounding box center [669, 533] width 422 height 19
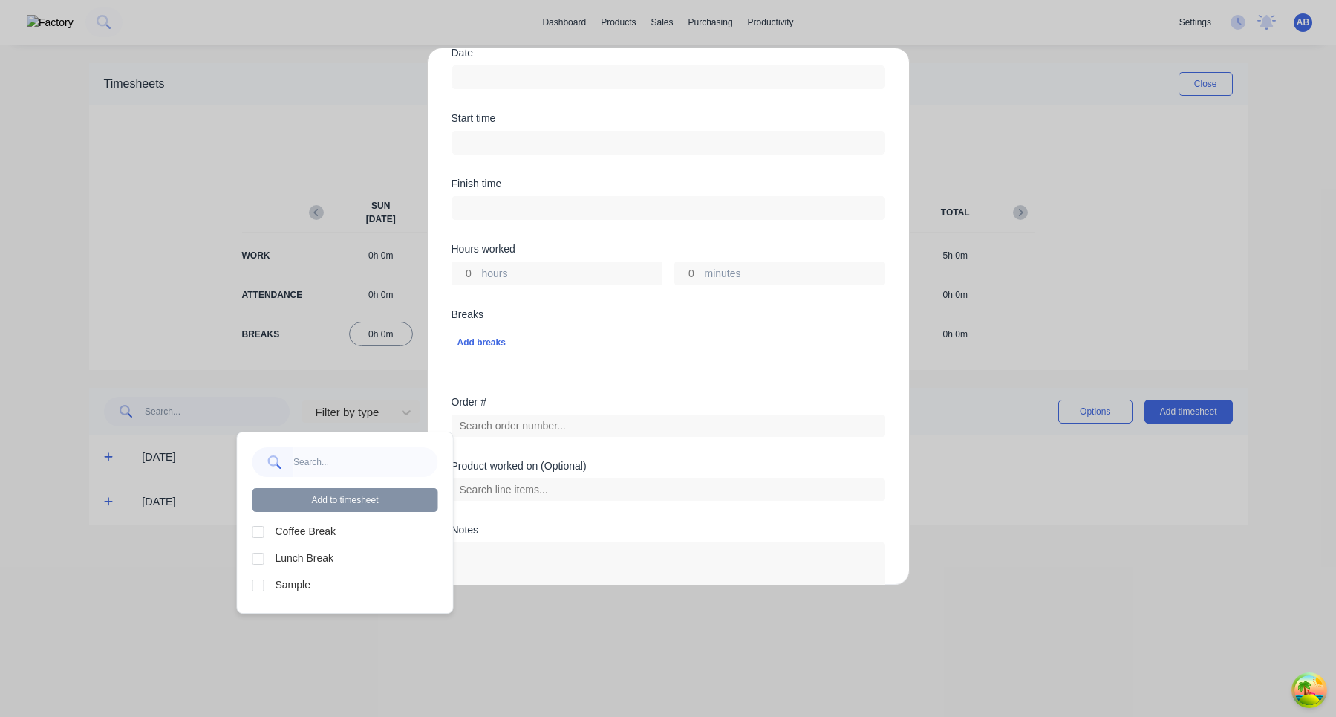
scroll to position [206, 0]
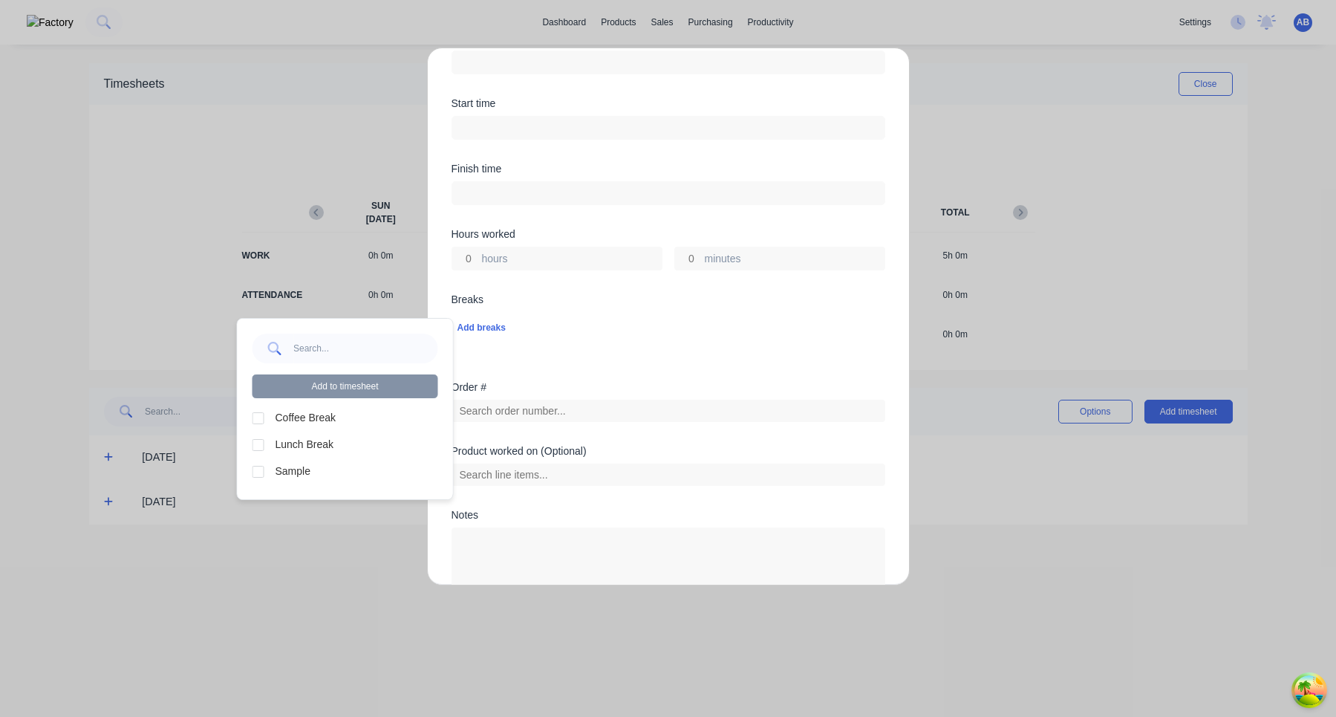
click at [255, 420] on div at bounding box center [259, 418] width 30 height 30
click at [257, 444] on div at bounding box center [259, 445] width 30 height 30
click at [359, 390] on button "Add to timesheet" at bounding box center [346, 386] width 186 height 24
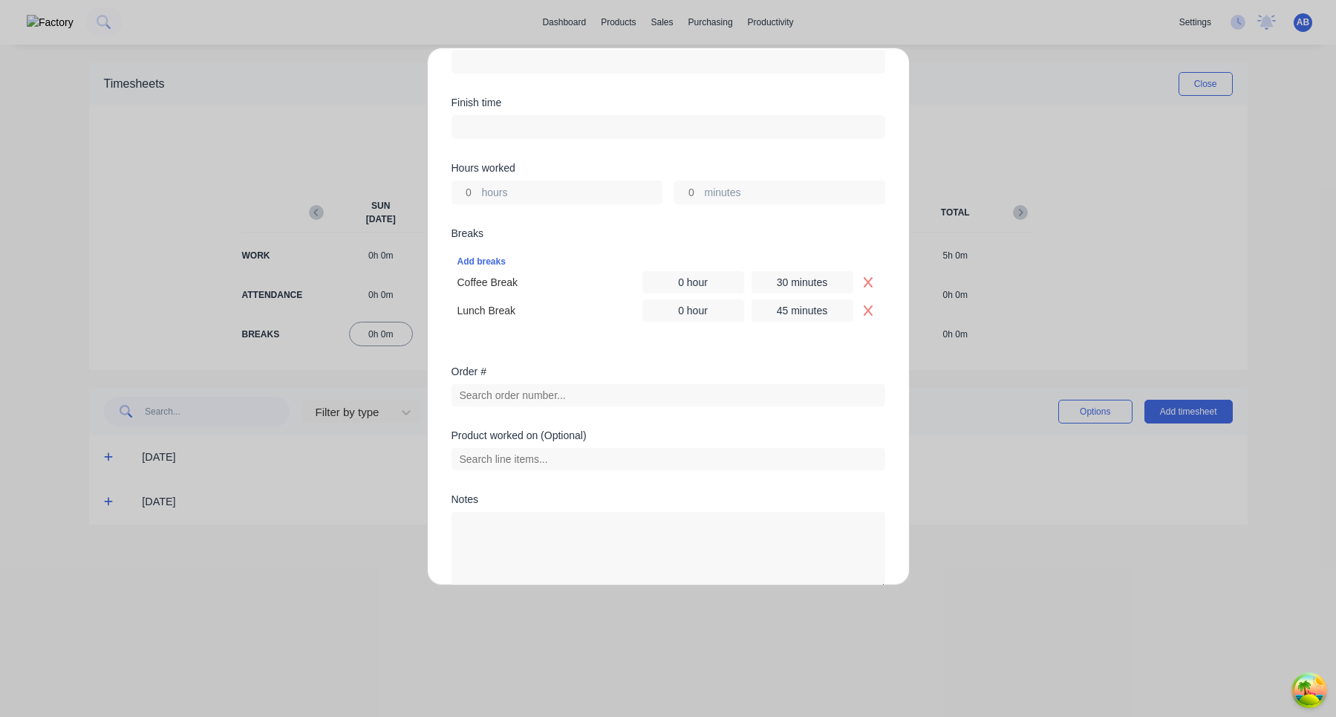
scroll to position [346, 0]
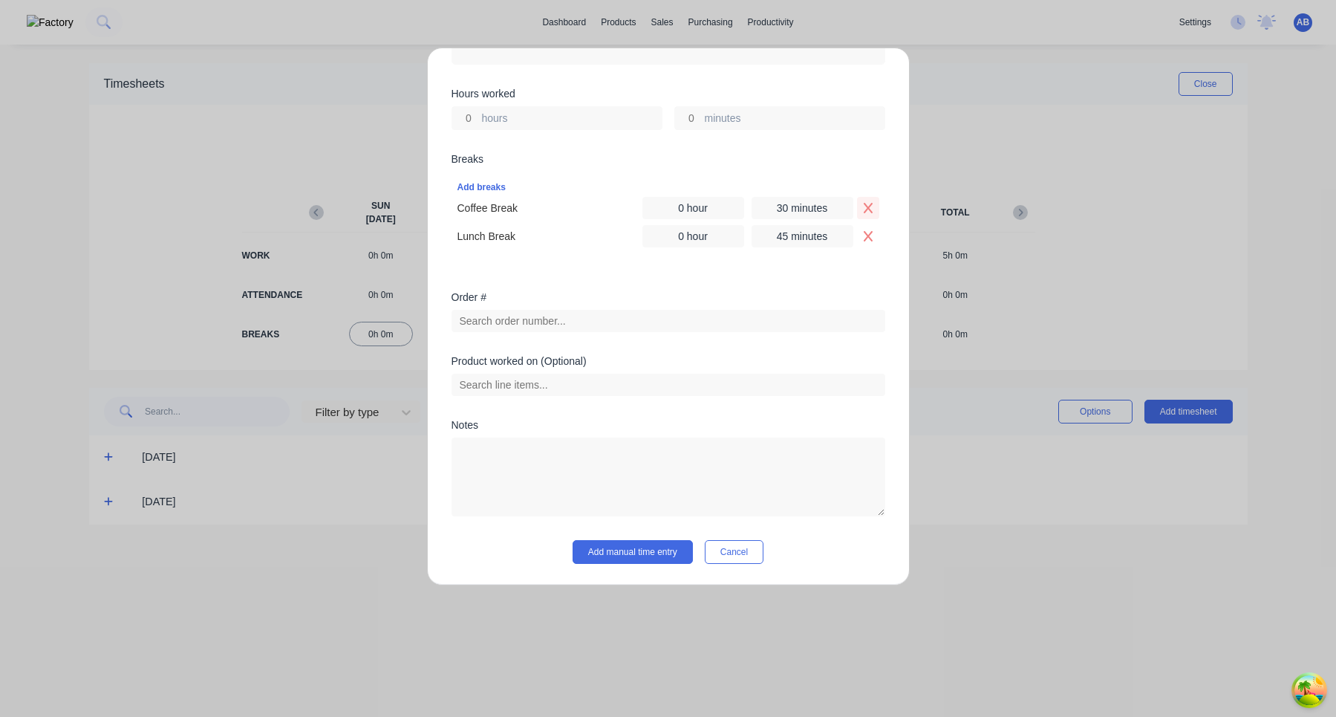
click at [858, 202] on button "Remove Coffee Break" at bounding box center [868, 208] width 22 height 22
click at [501, 221] on div "Add breaks" at bounding box center [669, 215] width 422 height 19
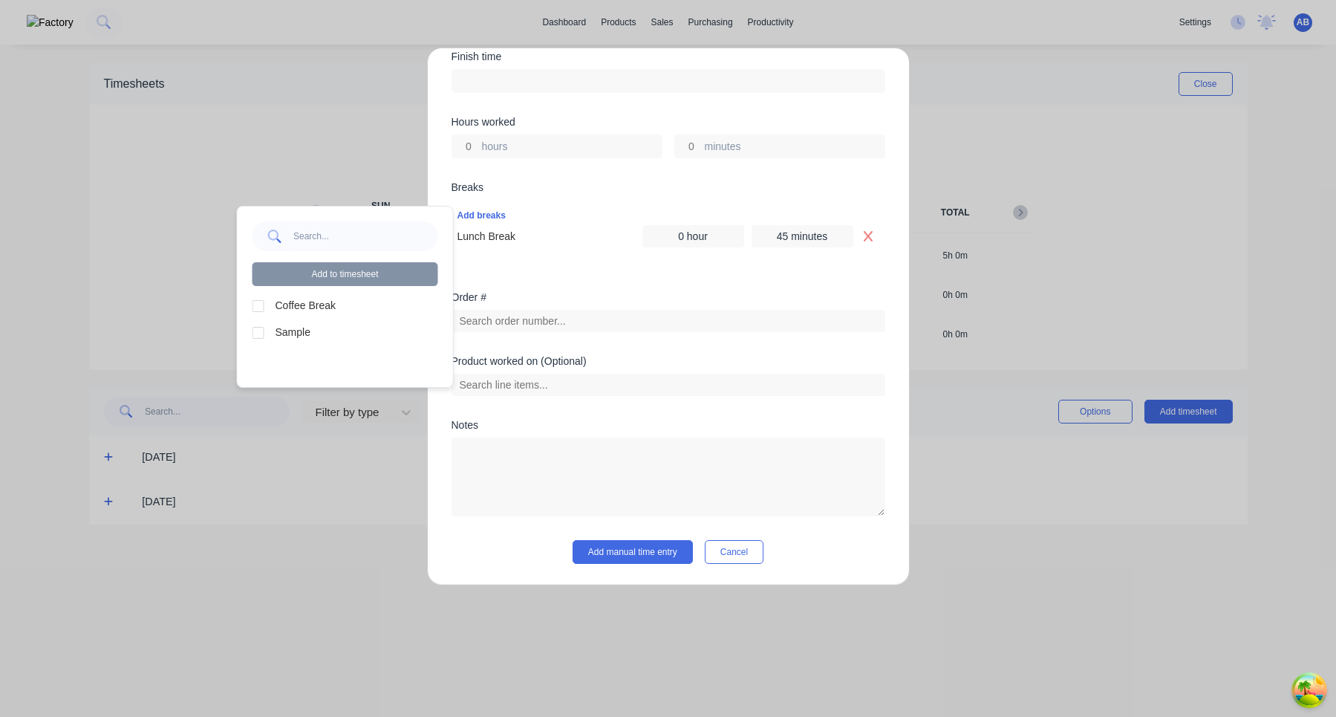
click at [288, 325] on label "Sample" at bounding box center [357, 333] width 163 height 16
click at [256, 331] on div at bounding box center [259, 333] width 30 height 30
click at [362, 266] on button "Add to timesheet" at bounding box center [346, 274] width 186 height 24
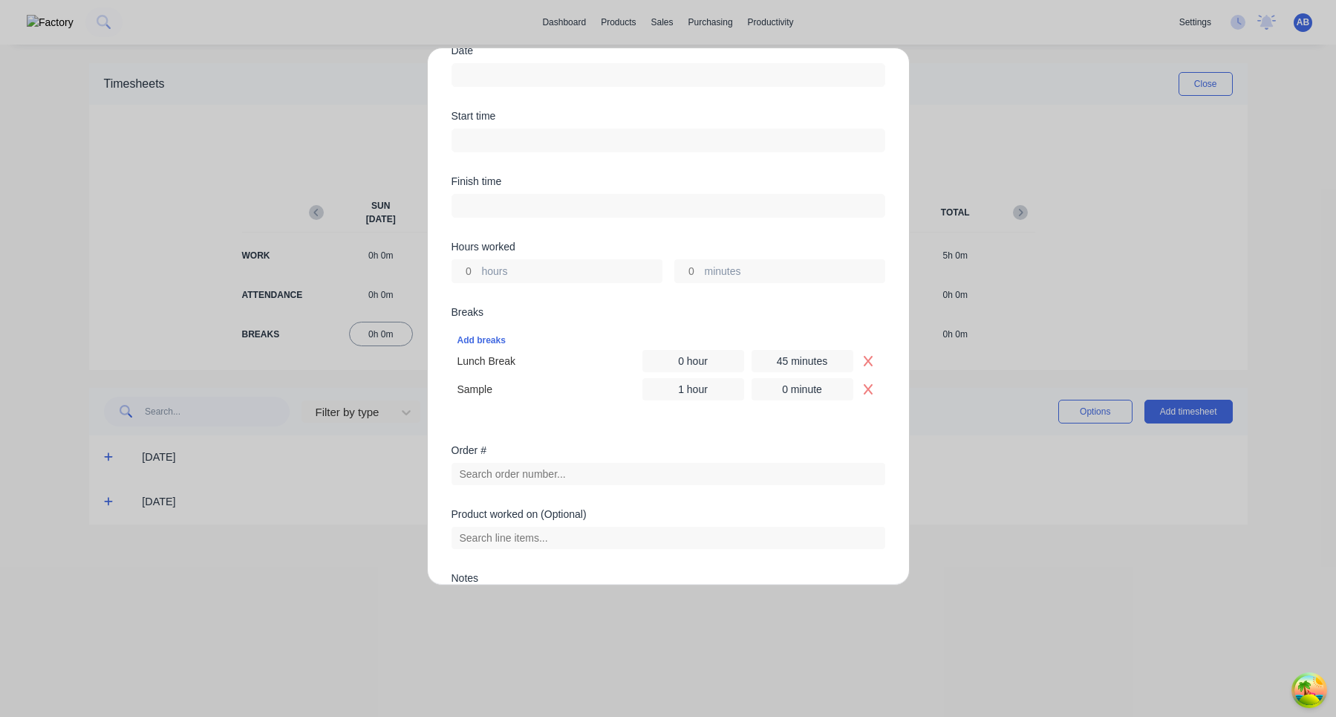
scroll to position [346, 0]
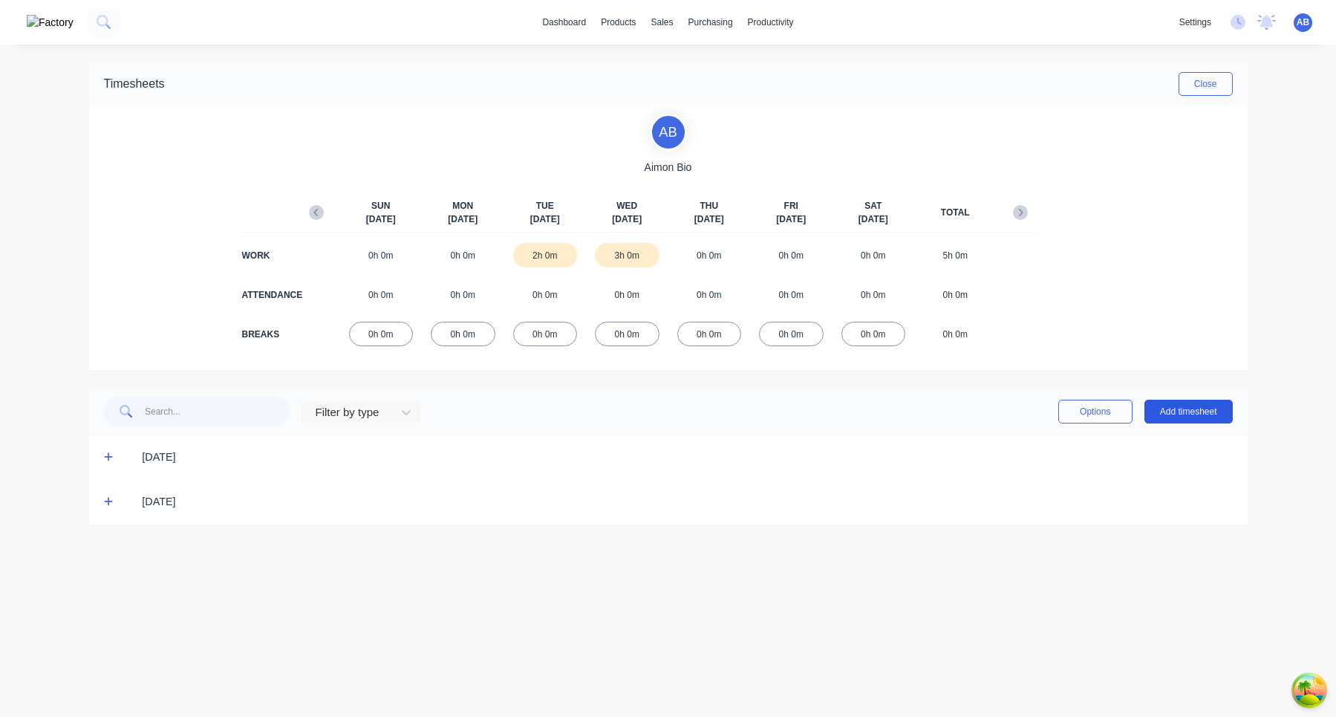
click at [1209, 410] on button "Add timesheet" at bounding box center [1189, 412] width 88 height 24
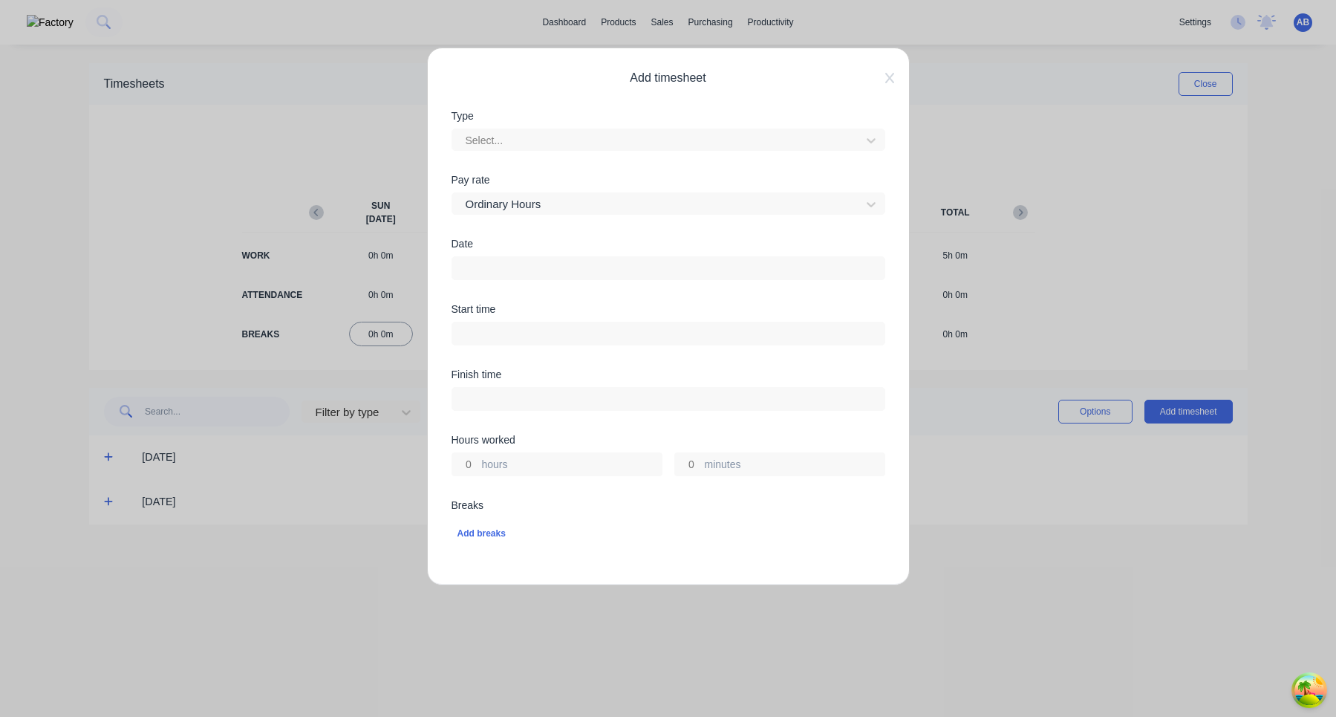
scroll to position [296, 0]
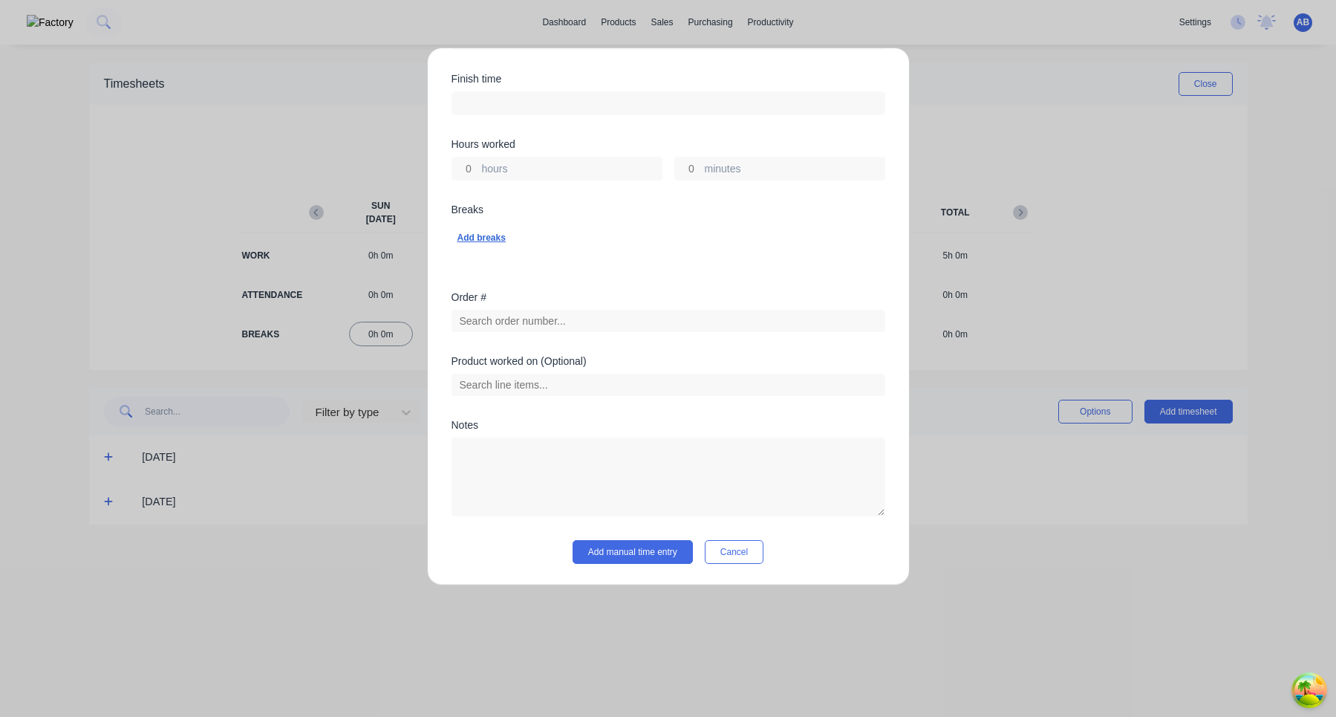
click at [496, 238] on div "Add breaks" at bounding box center [669, 237] width 422 height 19
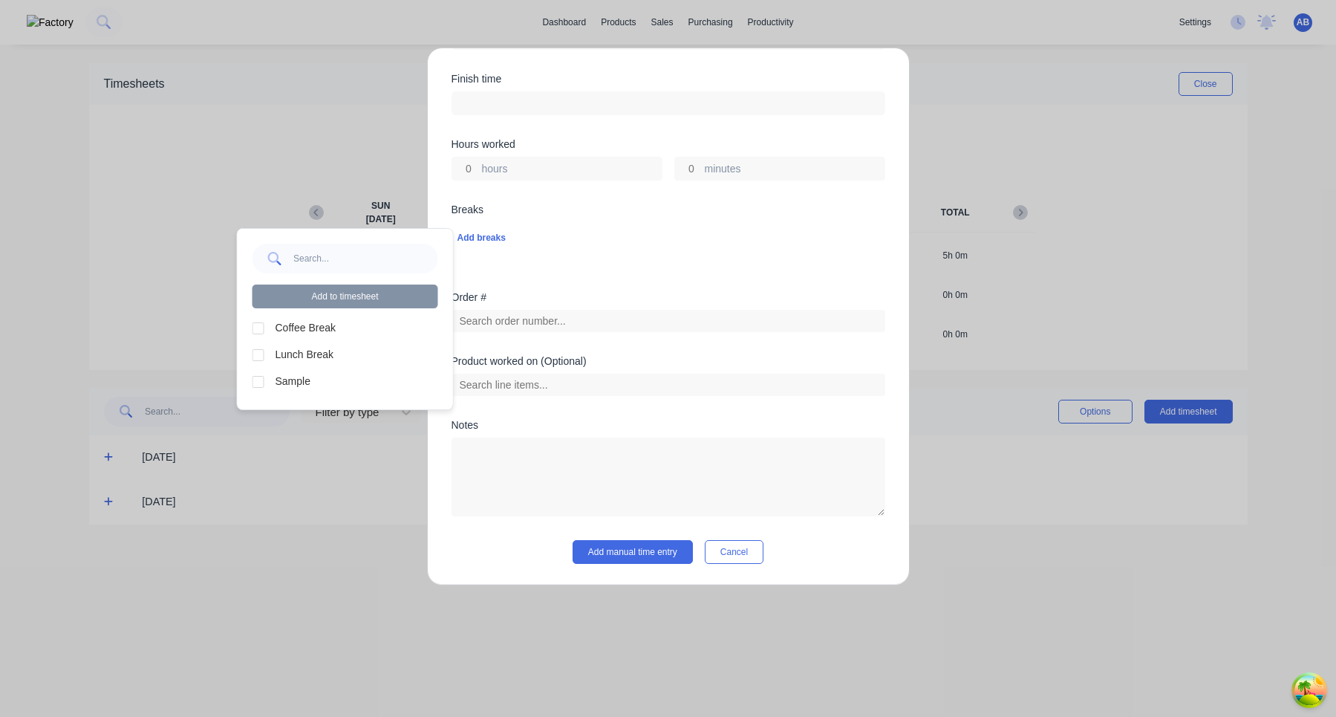
click at [261, 331] on div at bounding box center [259, 328] width 30 height 30
click at [261, 351] on div at bounding box center [259, 355] width 30 height 30
click at [363, 299] on button "Add to timesheet" at bounding box center [346, 296] width 186 height 24
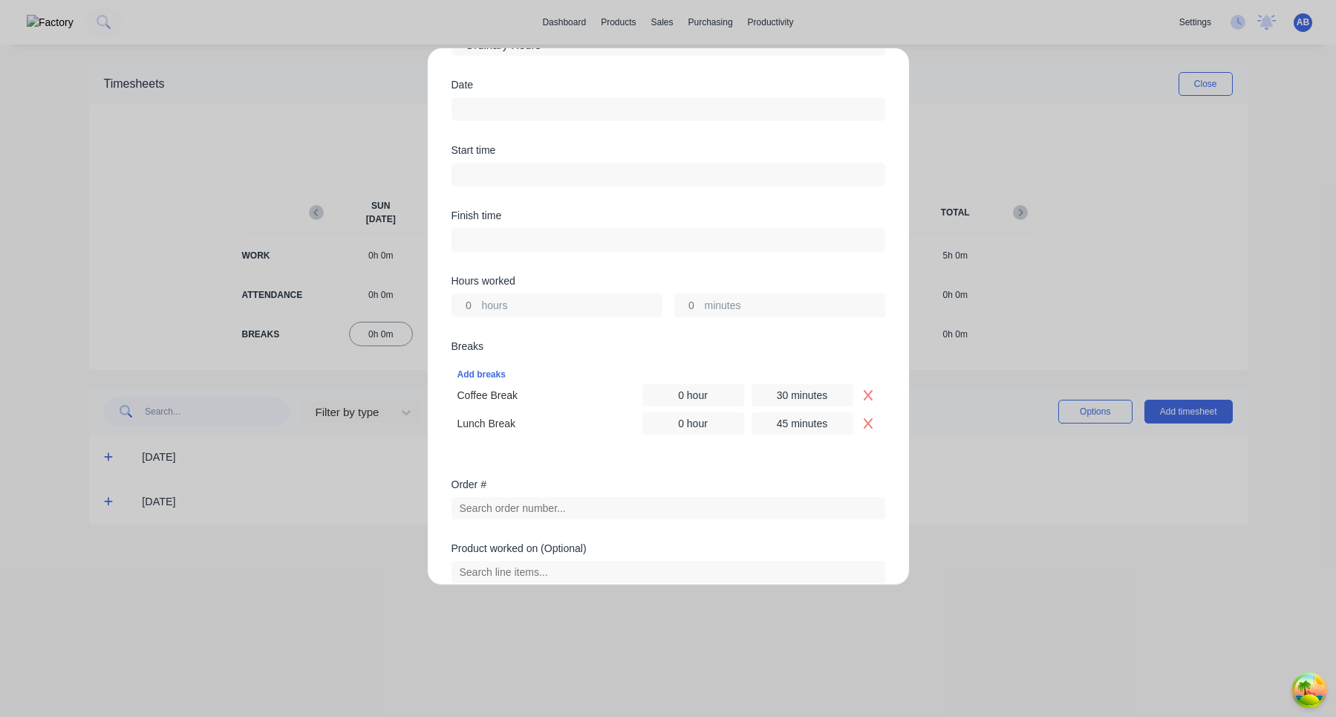
scroll to position [346, 0]
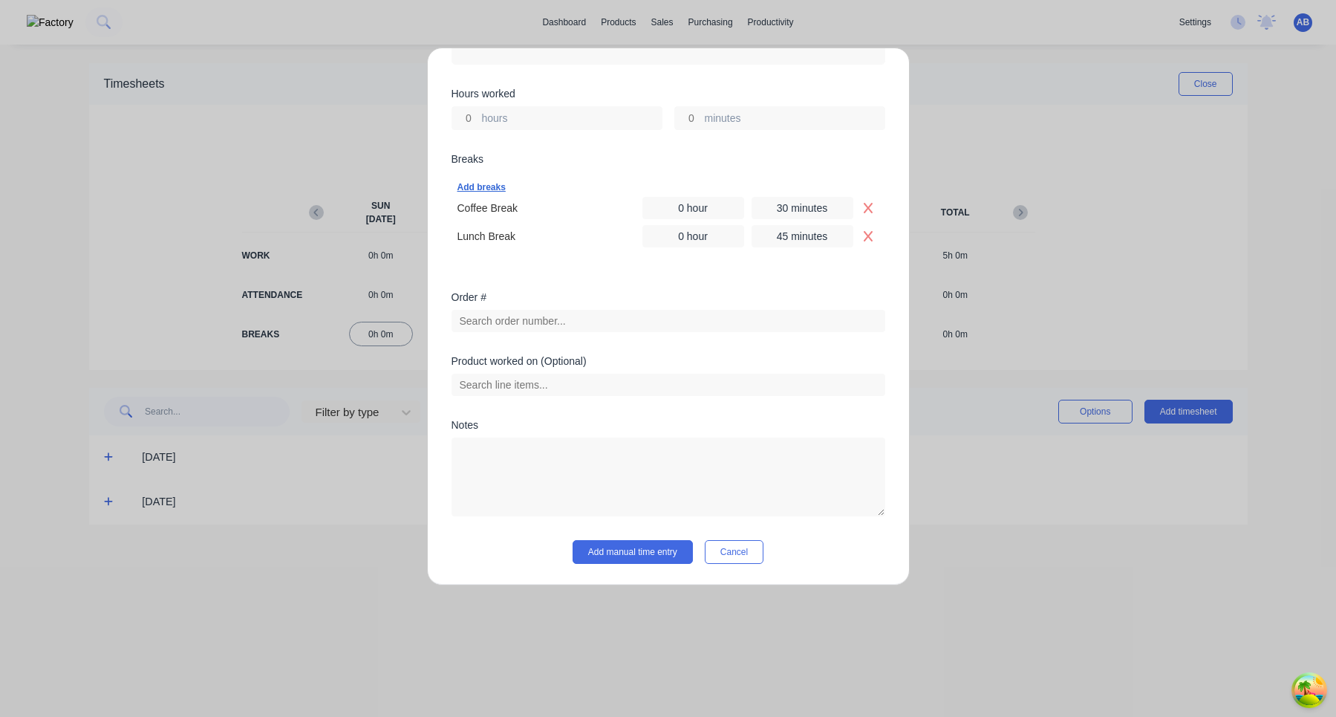
click at [490, 183] on div "Add breaks" at bounding box center [669, 187] width 422 height 19
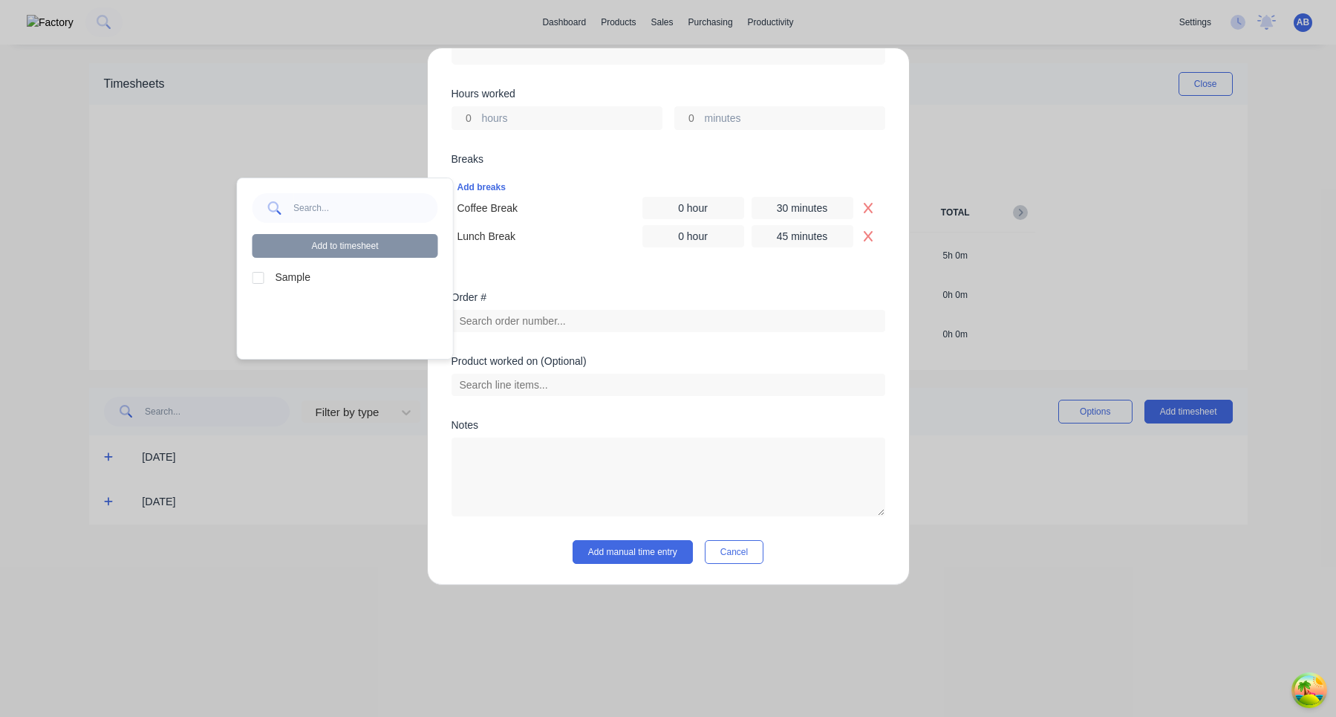
click at [261, 279] on div at bounding box center [259, 278] width 30 height 30
click at [341, 260] on div "Add to timesheet Sample" at bounding box center [345, 268] width 215 height 180
click at [345, 247] on button "Add to timesheet" at bounding box center [346, 246] width 186 height 24
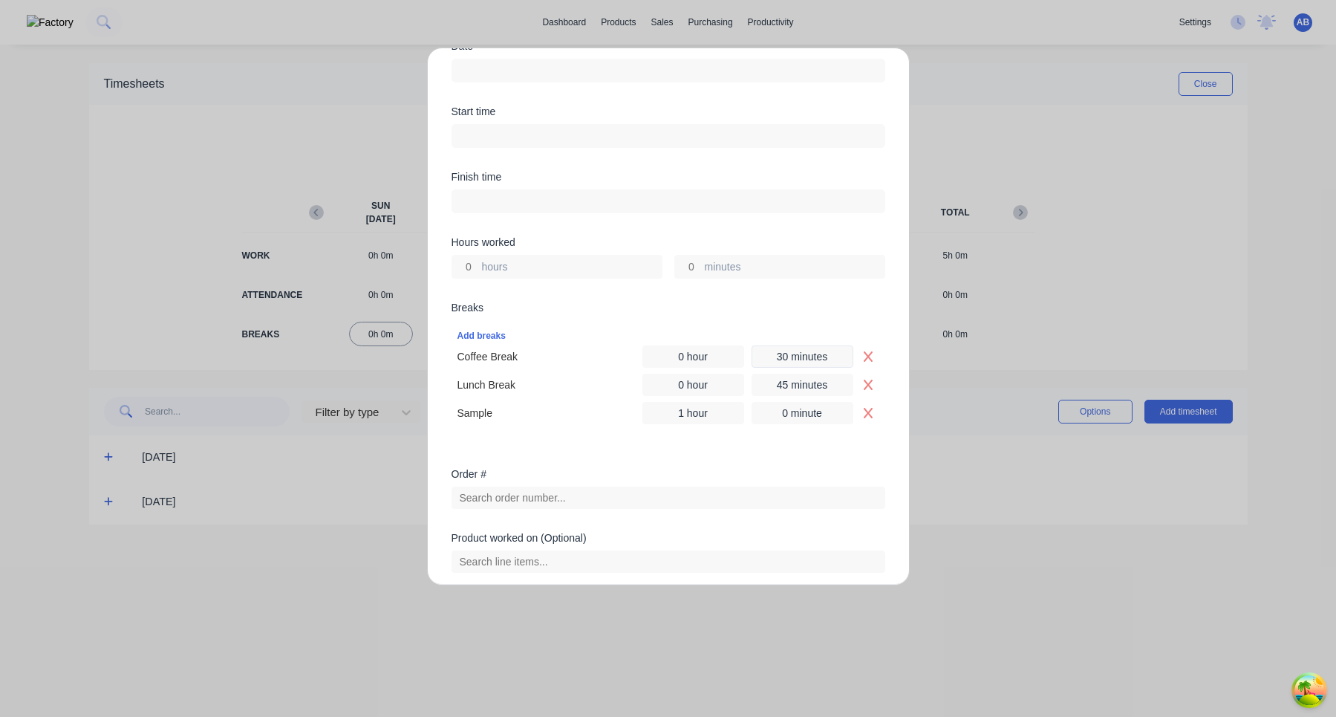
scroll to position [305, 0]
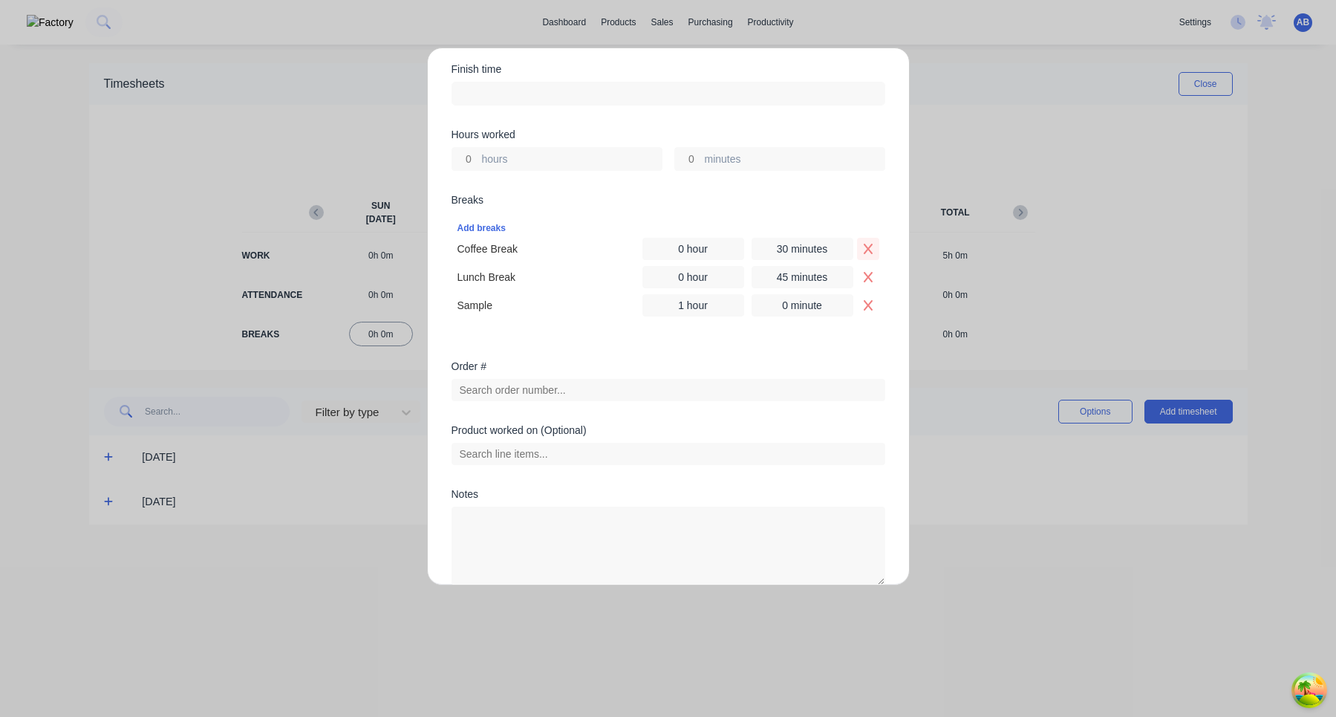
click at [868, 247] on icon "Remove Coffee Break" at bounding box center [867, 249] width 9 height 10
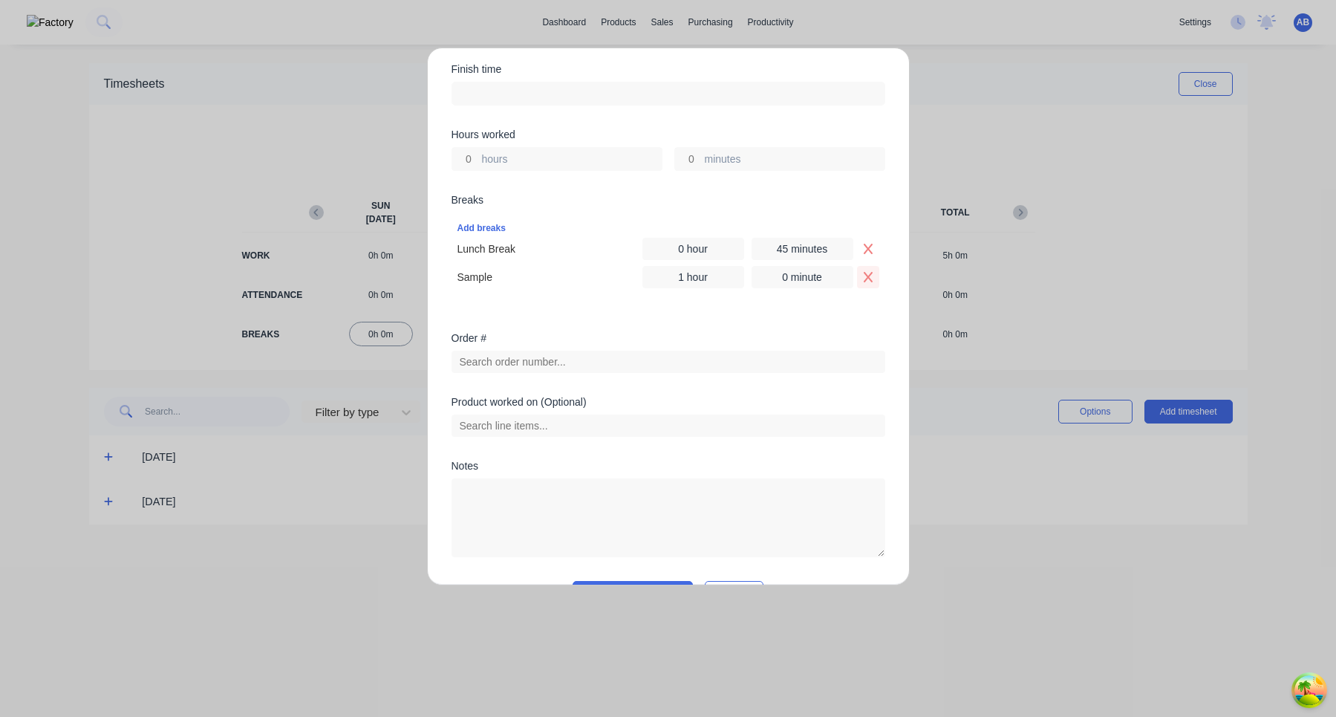
click at [869, 277] on icon "Remove Sample" at bounding box center [867, 277] width 9 height 10
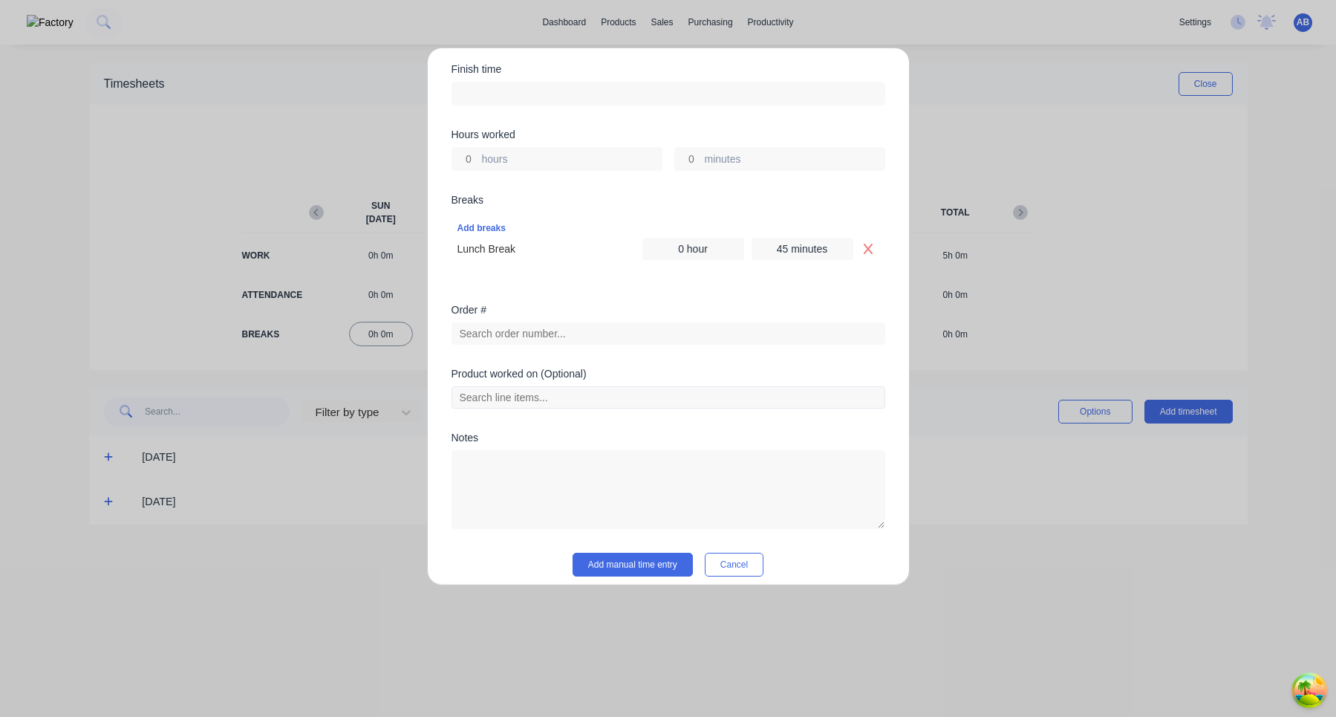
scroll to position [318, 0]
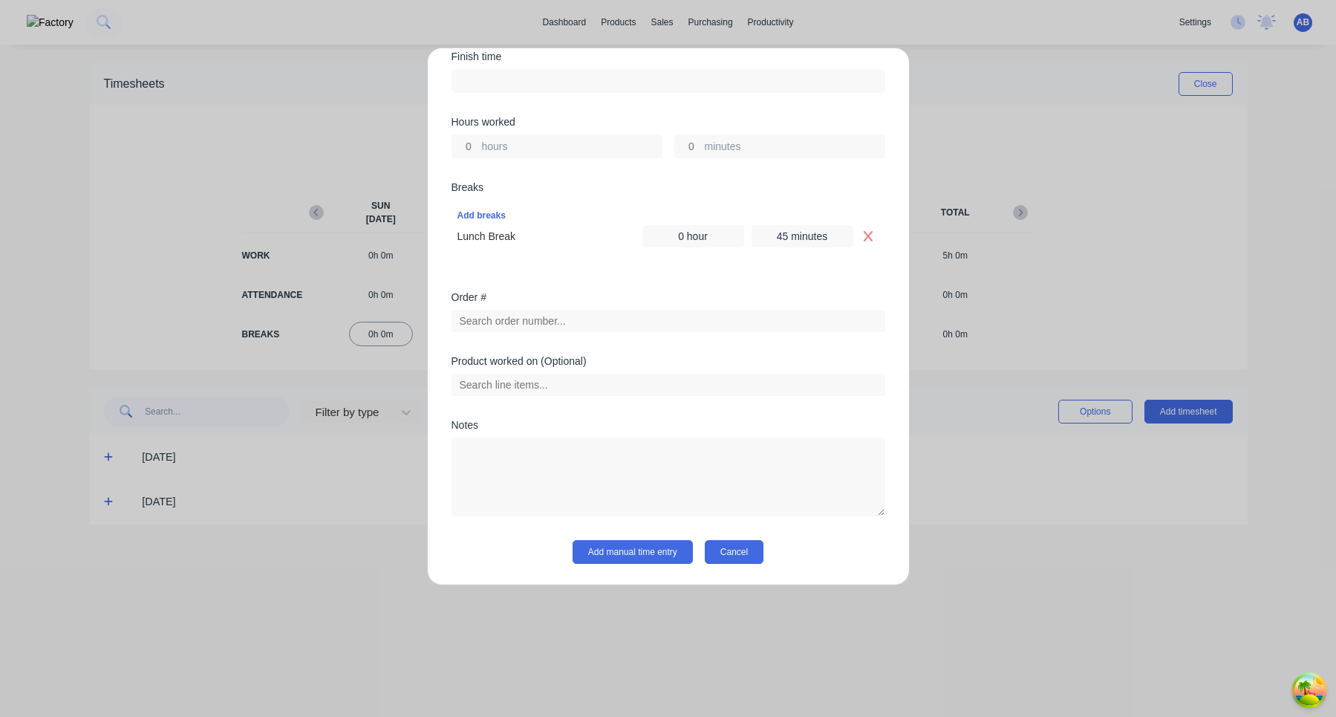
click at [743, 559] on button "Cancel" at bounding box center [734, 552] width 59 height 24
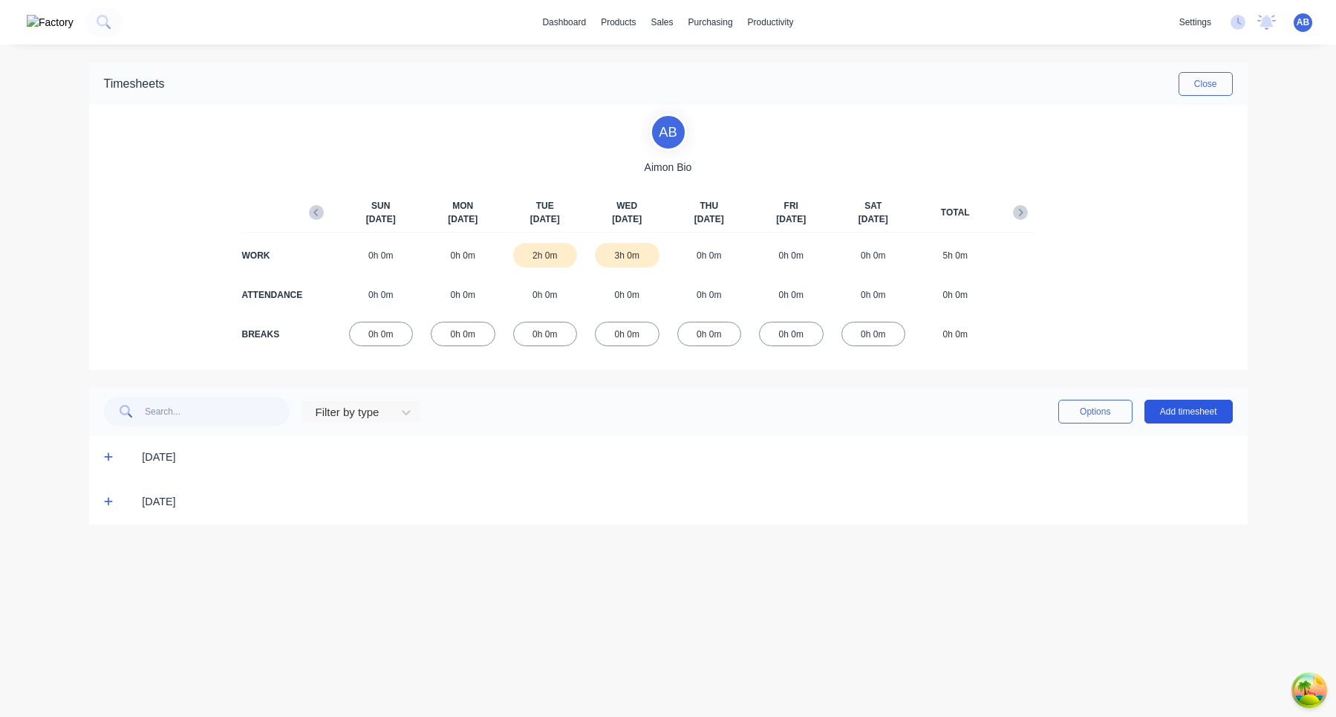
click at [1188, 413] on button "Add timesheet" at bounding box center [1189, 412] width 88 height 24
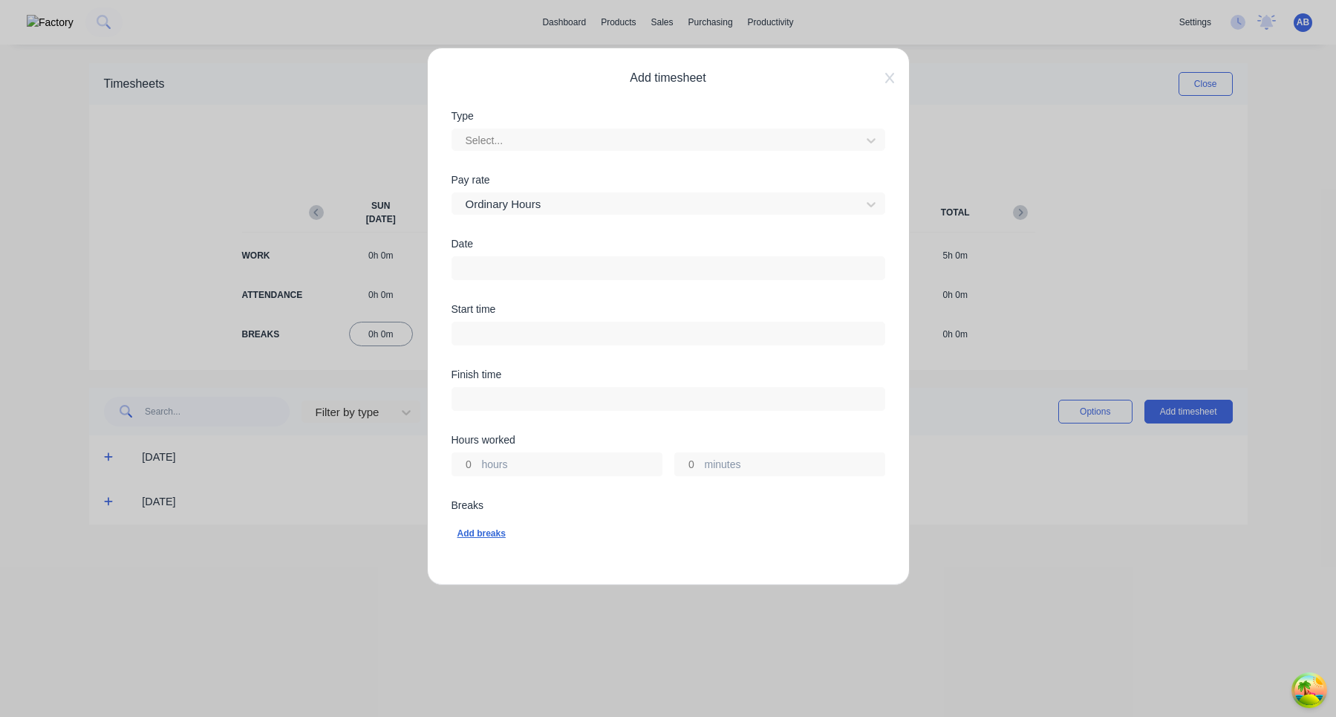
click at [477, 532] on div "Add breaks" at bounding box center [669, 533] width 422 height 19
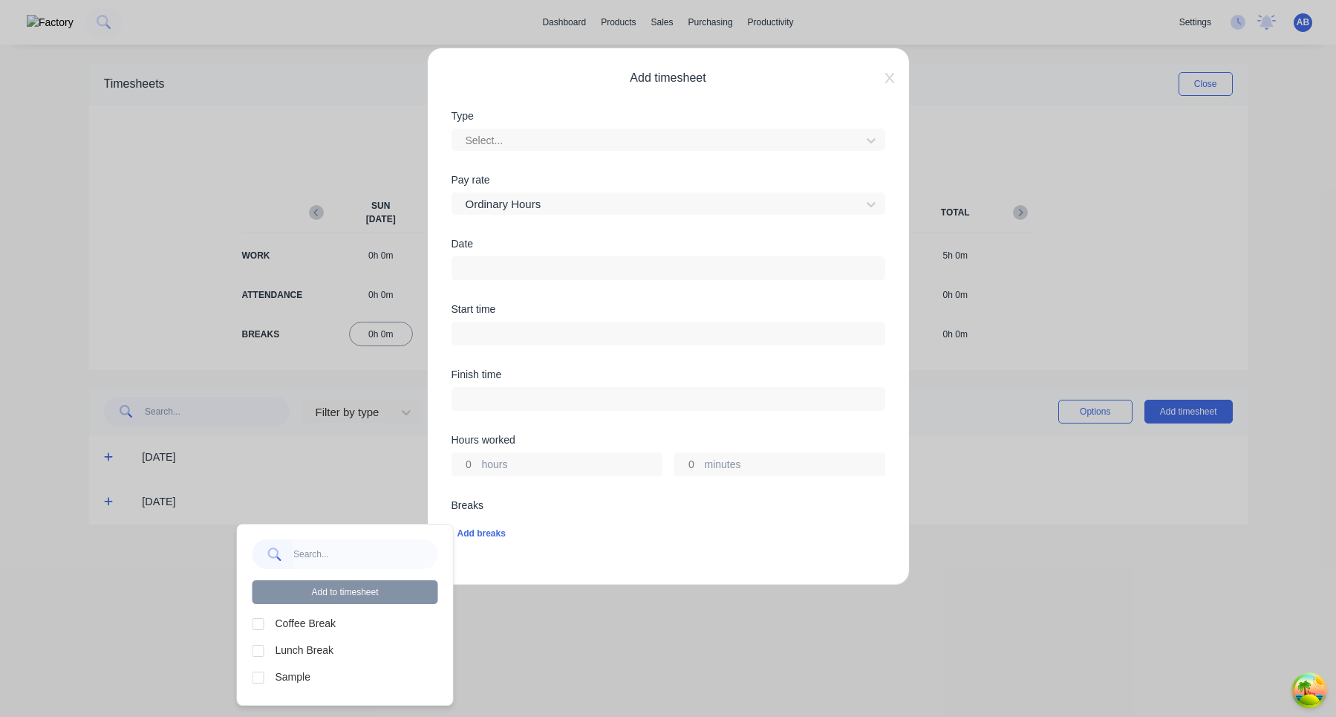
click at [260, 626] on div at bounding box center [259, 624] width 30 height 30
click at [260, 644] on div at bounding box center [259, 651] width 30 height 30
click at [258, 678] on div at bounding box center [259, 678] width 30 height 30
click at [343, 585] on button "Add to timesheet" at bounding box center [346, 592] width 186 height 24
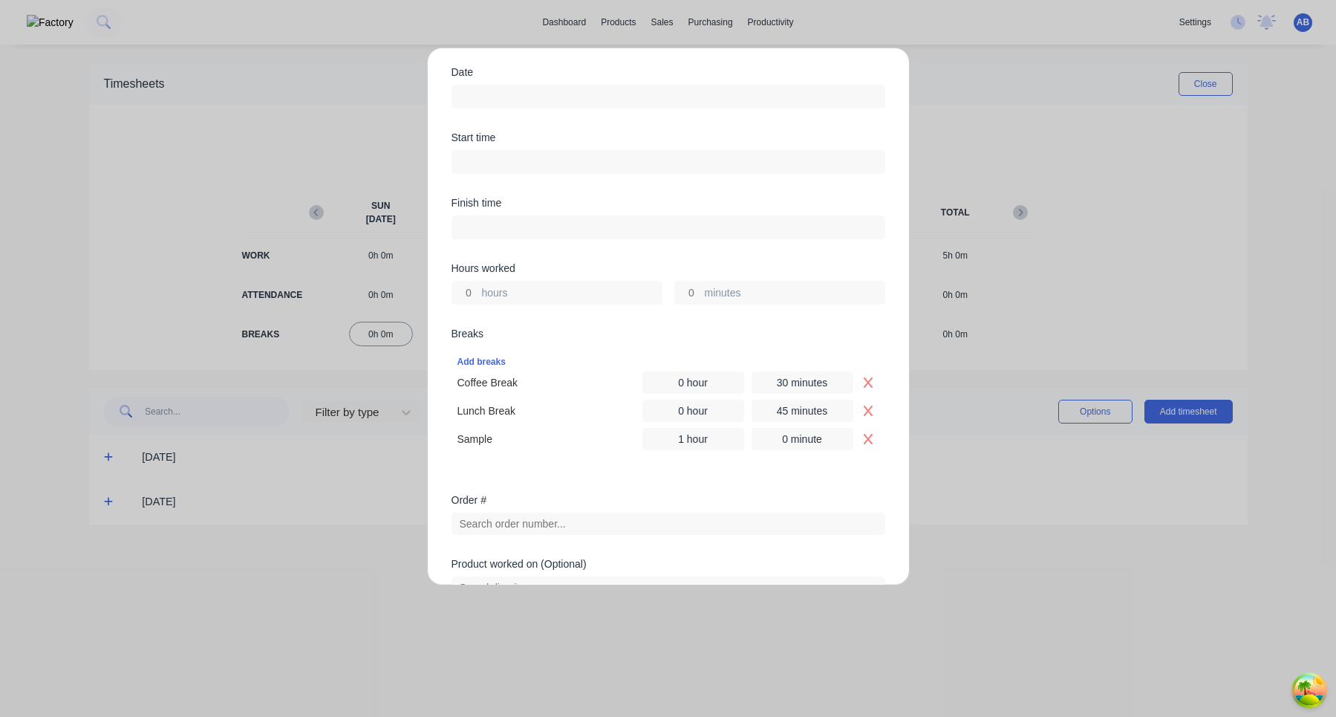
scroll to position [178, 0]
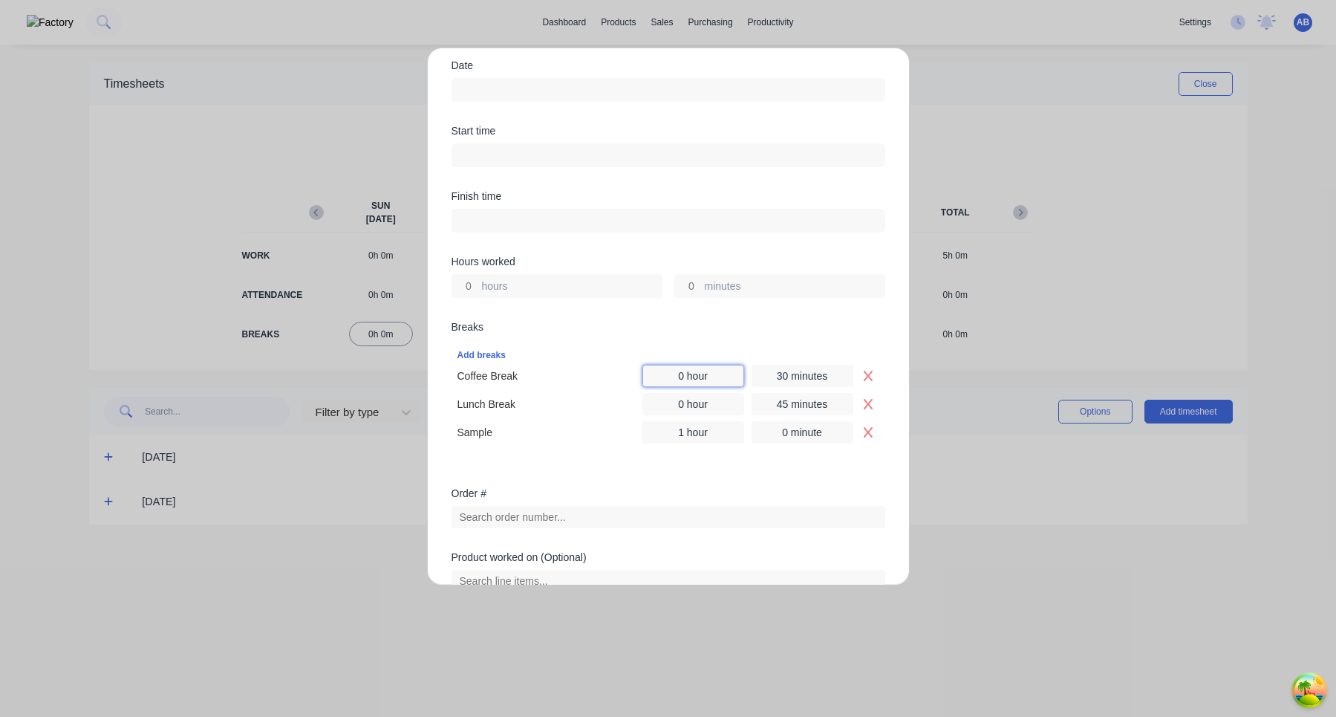
click at [682, 377] on input "0 hour" at bounding box center [693, 376] width 102 height 22
click at [716, 351] on div "Add breaks" at bounding box center [669, 354] width 422 height 19
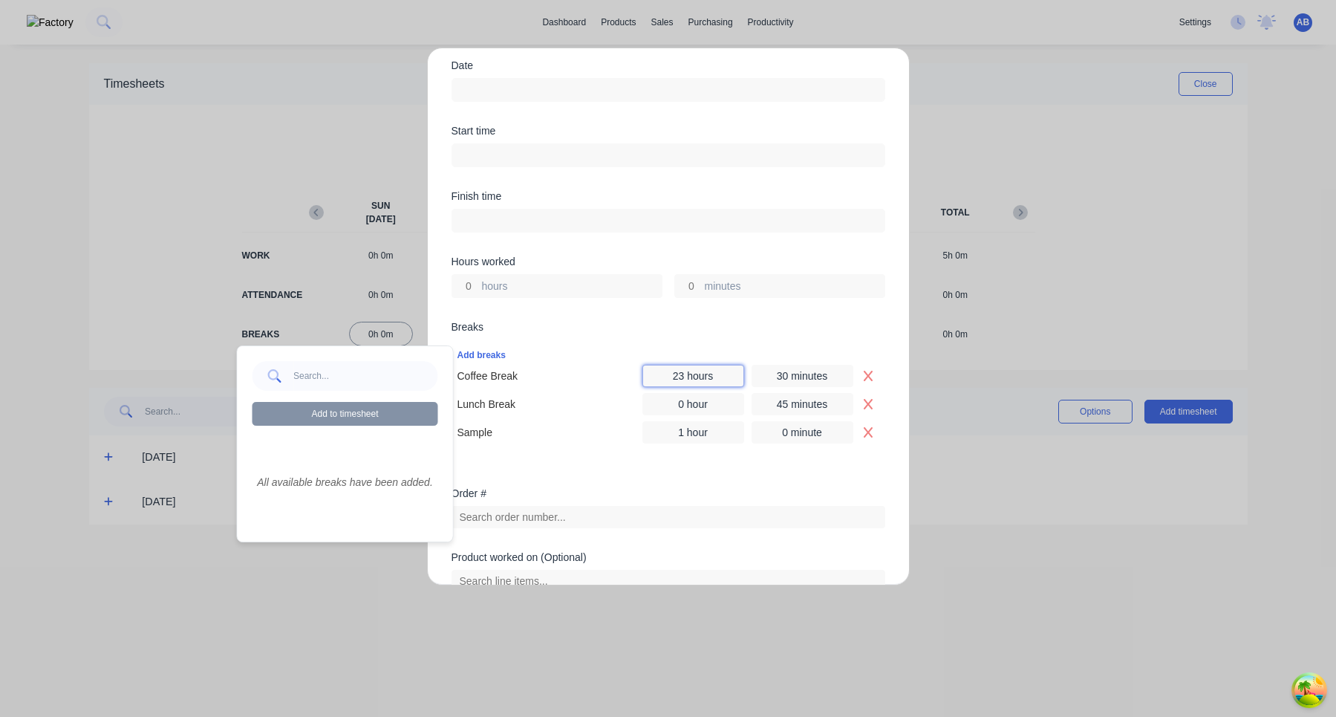
click at [708, 376] on input "23 hours" at bounding box center [693, 376] width 102 height 22
click at [723, 342] on div "Add breaks Coffee Break 23 hours 30 minutes Lunch Break 0 hour 45 minutes Sampl…" at bounding box center [669, 394] width 434 height 110
click at [615, 334] on div "Breaks Add breaks Coffee Break 23 hours 30 minutes Lunch Break 0 hour 45 minute…" at bounding box center [669, 393] width 434 height 143
click at [478, 355] on div "Add breaks" at bounding box center [669, 354] width 422 height 19
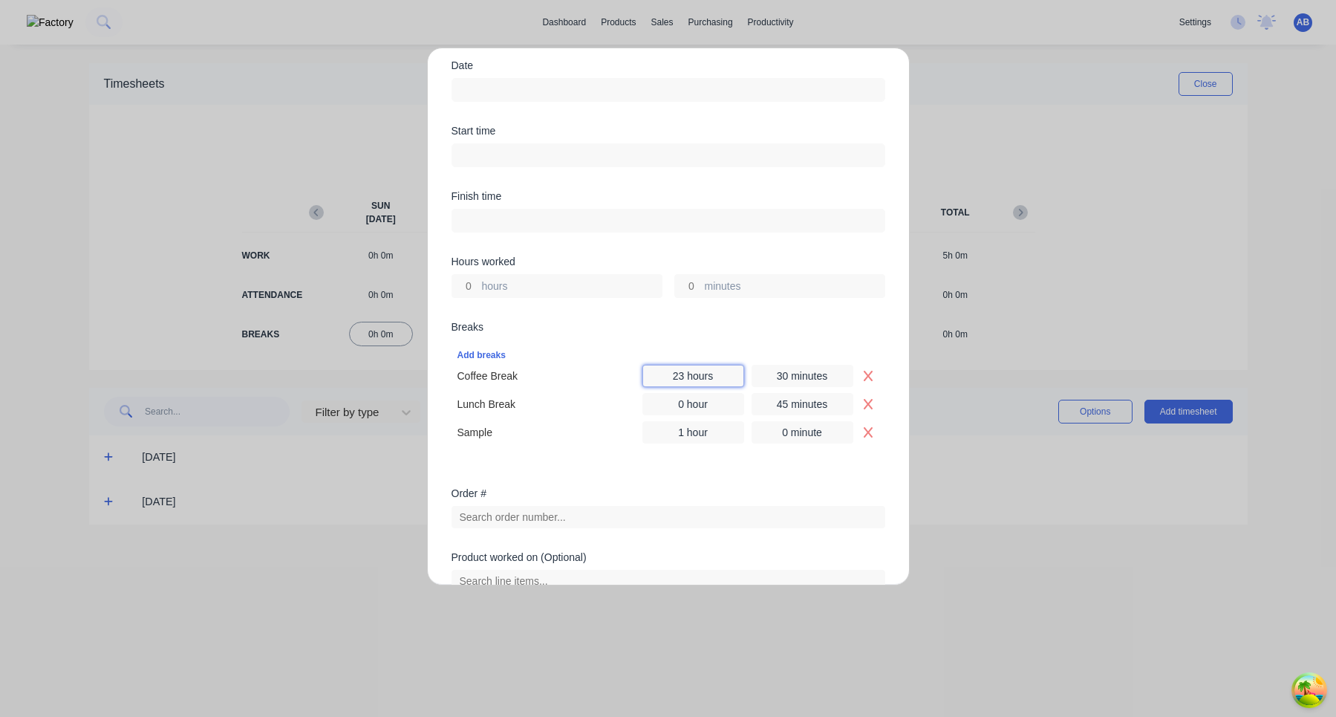
click at [684, 373] on input "23 hours" at bounding box center [693, 376] width 102 height 22
type input "23 hours"
click at [788, 377] on input "30 minutes" at bounding box center [803, 376] width 102 height 22
type input "3 minutes"
click at [769, 465] on div "Breaks Add breaks Coffee Break 23 hours 59 minutes Lunch Break 0 hour 45 minute…" at bounding box center [669, 405] width 434 height 166
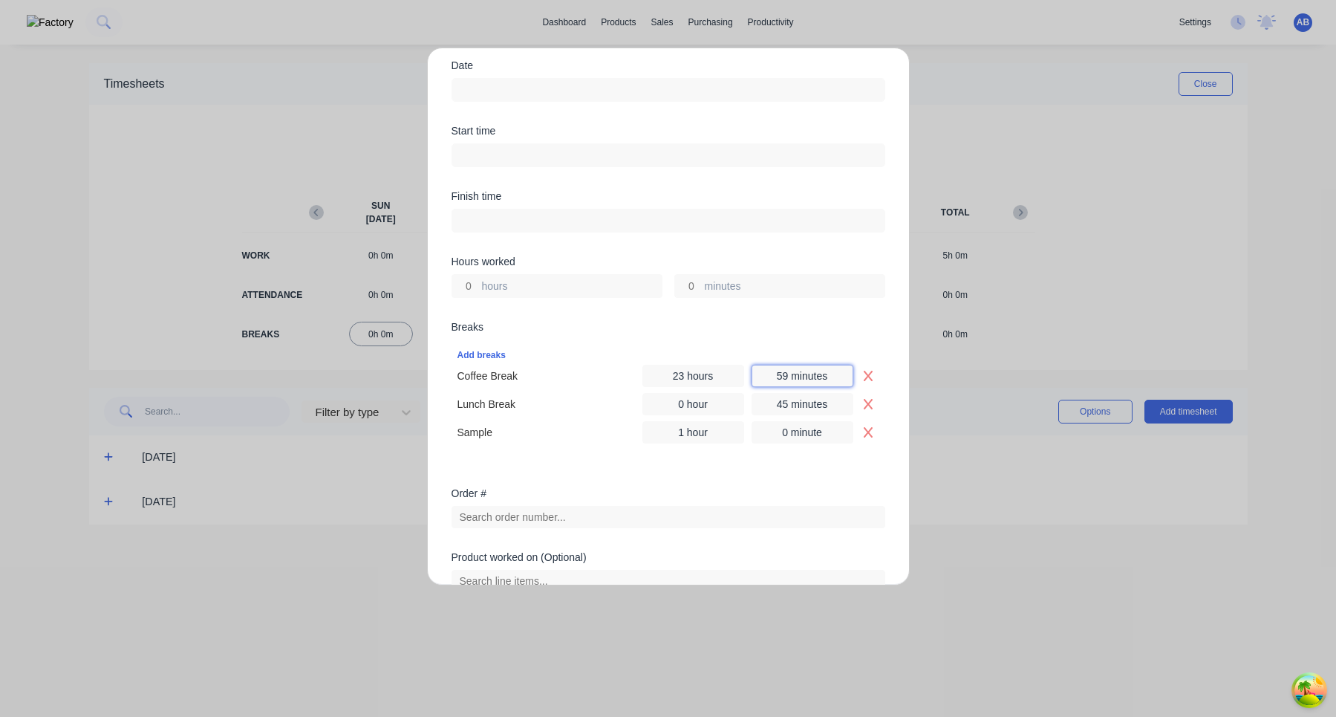
click at [783, 373] on input "59 minutes" at bounding box center [803, 376] width 102 height 22
type input "59 minutes"
click at [744, 492] on div "Order #" at bounding box center [669, 493] width 434 height 10
click at [709, 402] on input "0 hour" at bounding box center [693, 404] width 102 height 22
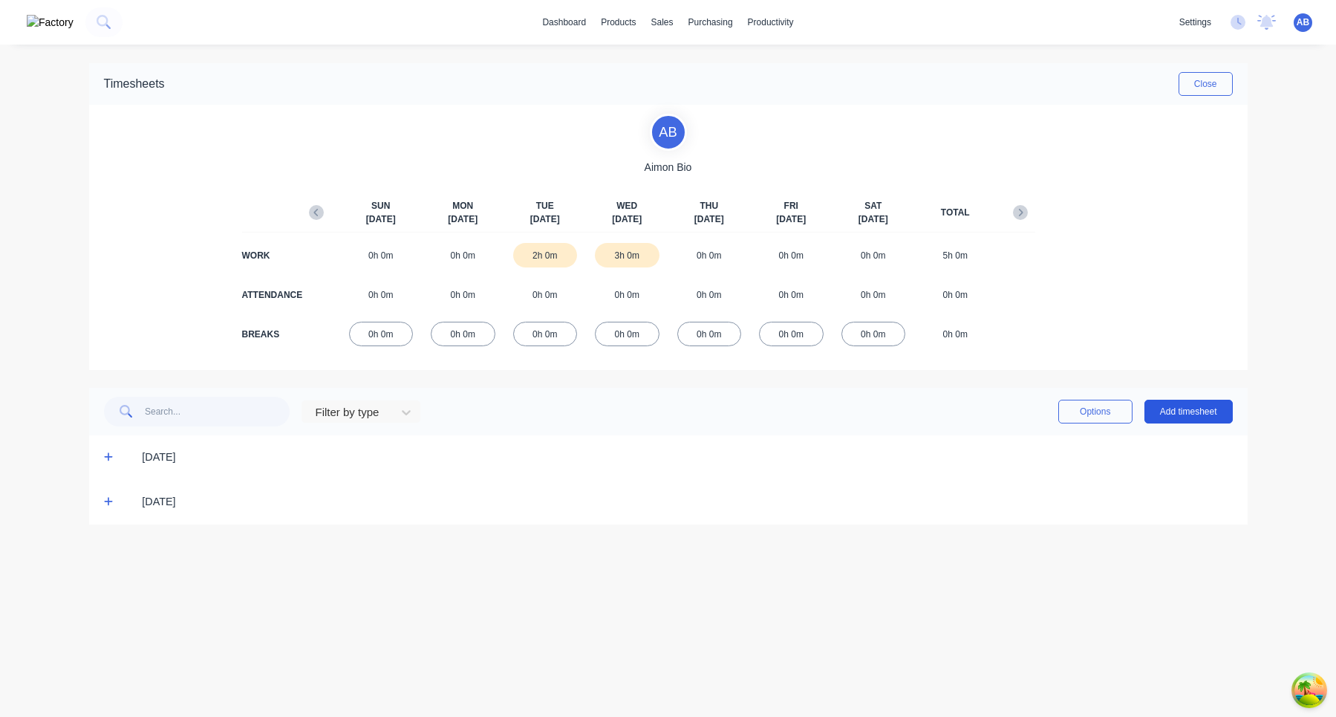
click at [1194, 412] on button "Add timesheet" at bounding box center [1189, 412] width 88 height 24
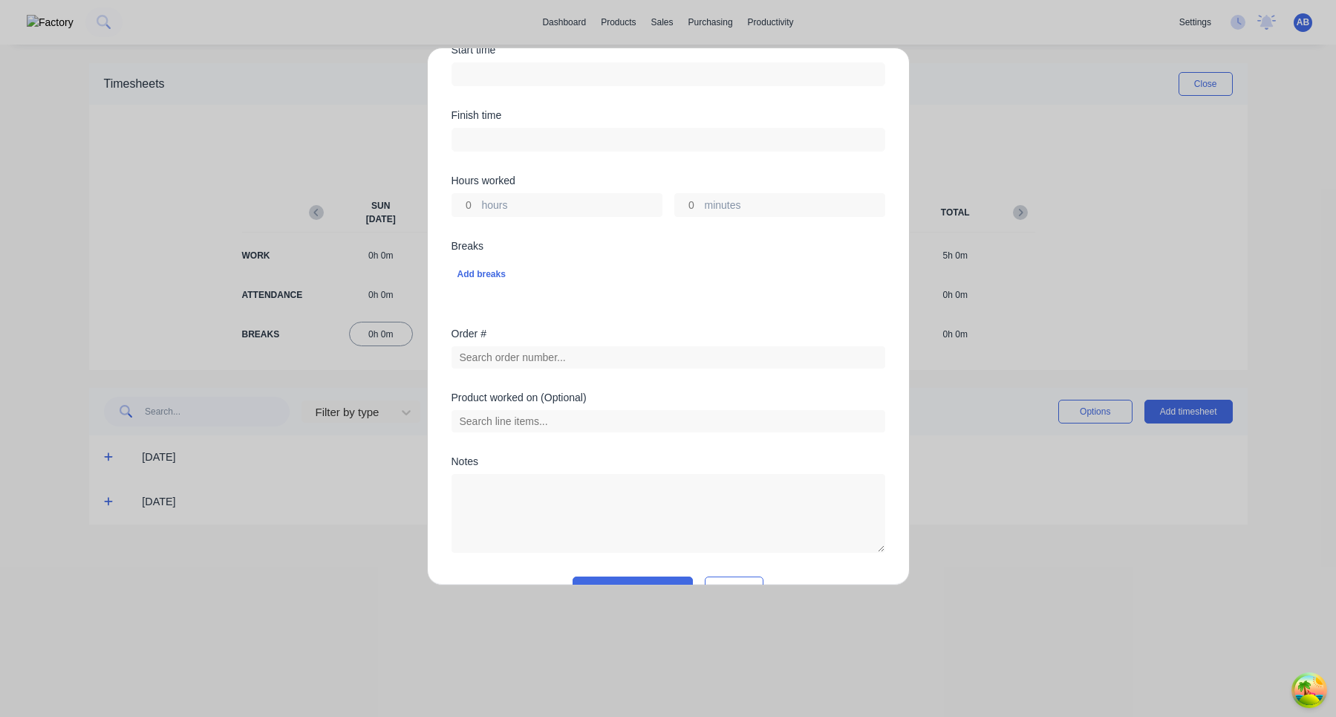
scroll to position [296, 0]
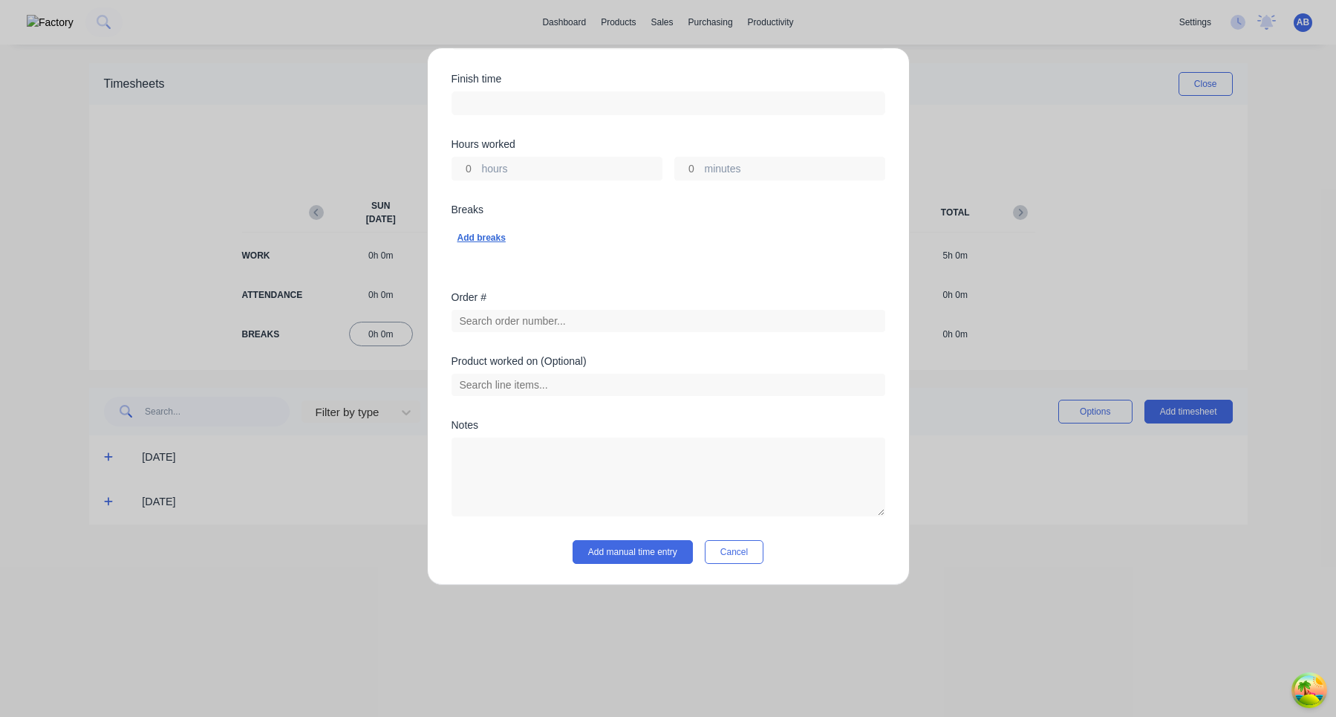
click at [506, 234] on div "Add breaks" at bounding box center [669, 237] width 422 height 19
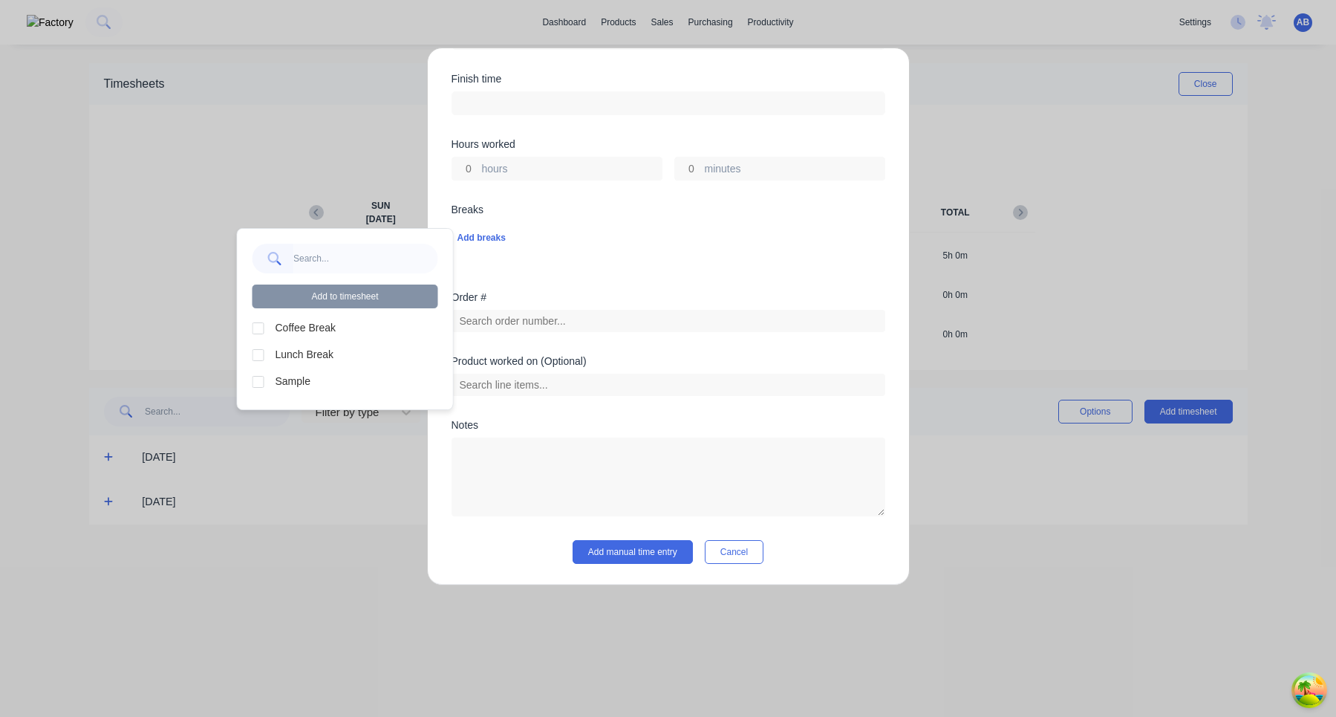
click at [261, 325] on div at bounding box center [259, 328] width 30 height 30
click at [261, 348] on div at bounding box center [259, 355] width 30 height 30
click at [261, 377] on div at bounding box center [259, 382] width 30 height 30
click at [365, 284] on button "Add to timesheet" at bounding box center [346, 296] width 186 height 24
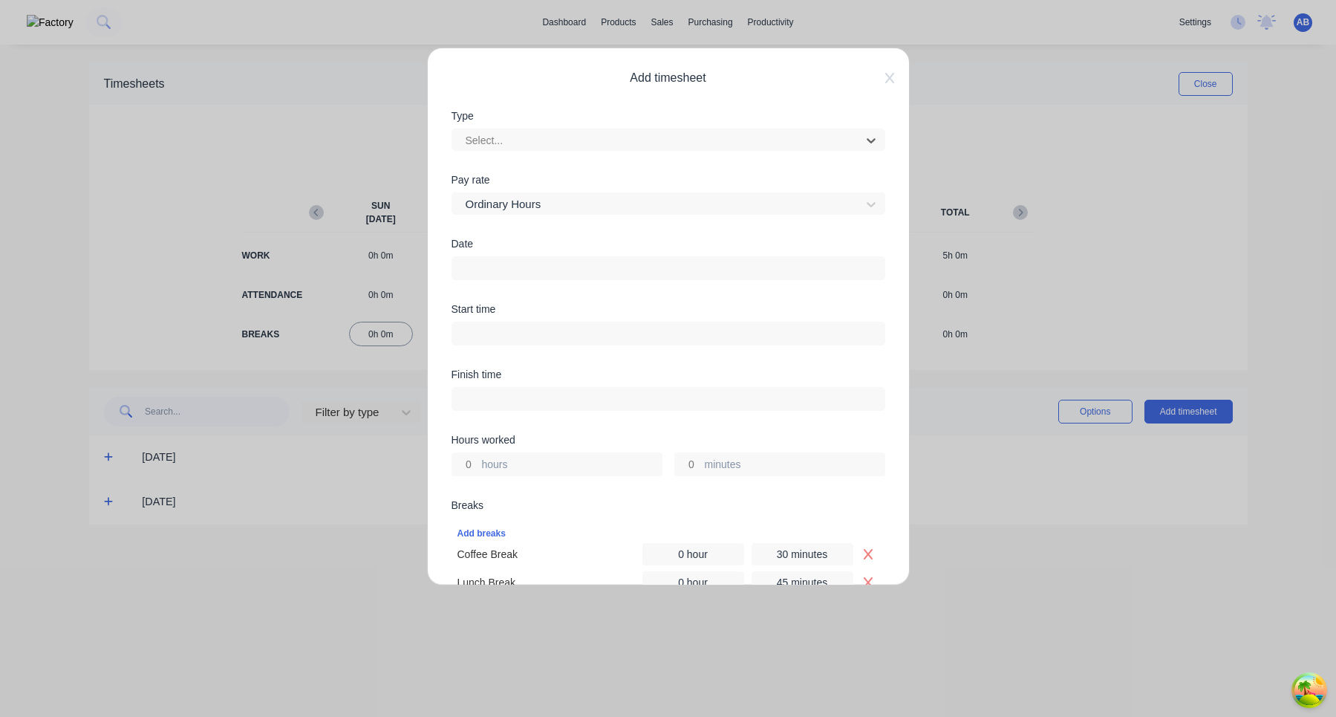
scroll to position [374, 0]
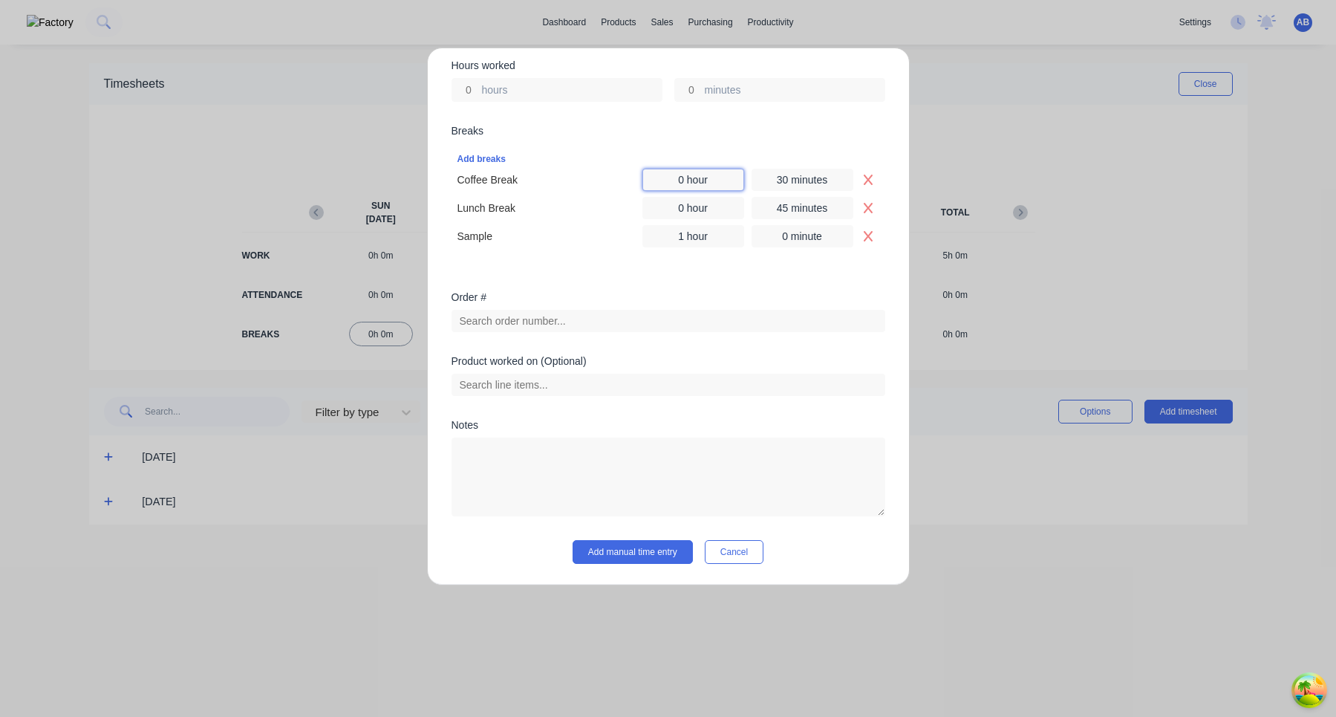
click at [680, 183] on input "0 hour" at bounding box center [693, 180] width 102 height 22
type input "3 hours"
click at [645, 547] on button "Add manual time entry" at bounding box center [633, 552] width 120 height 24
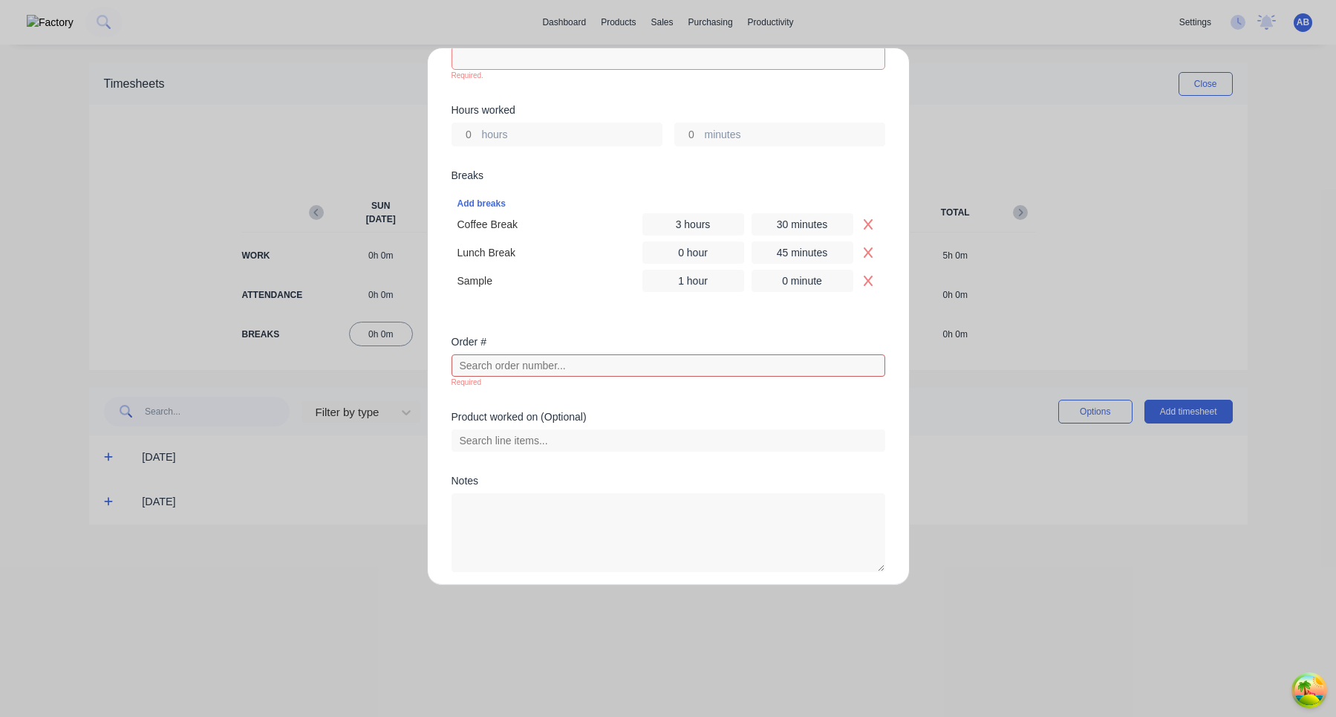
scroll to position [408, 0]
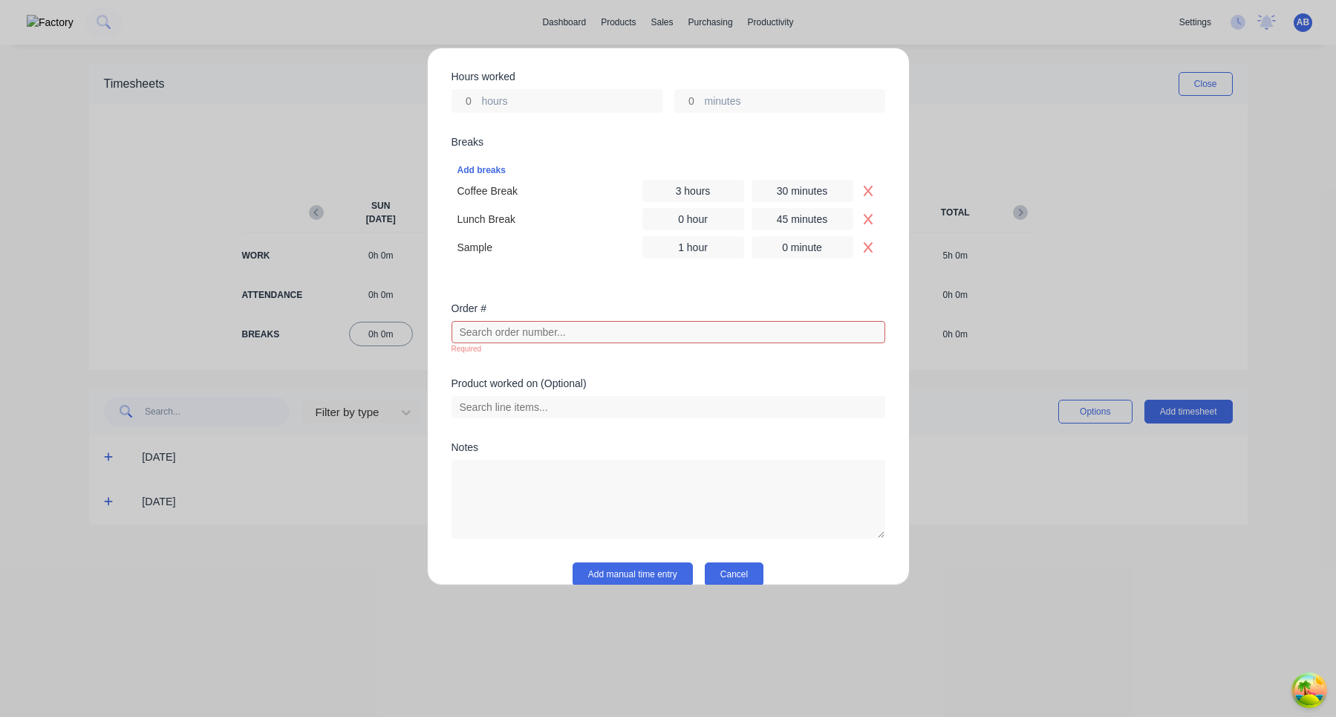
click at [734, 579] on button "Cancel" at bounding box center [734, 574] width 59 height 24
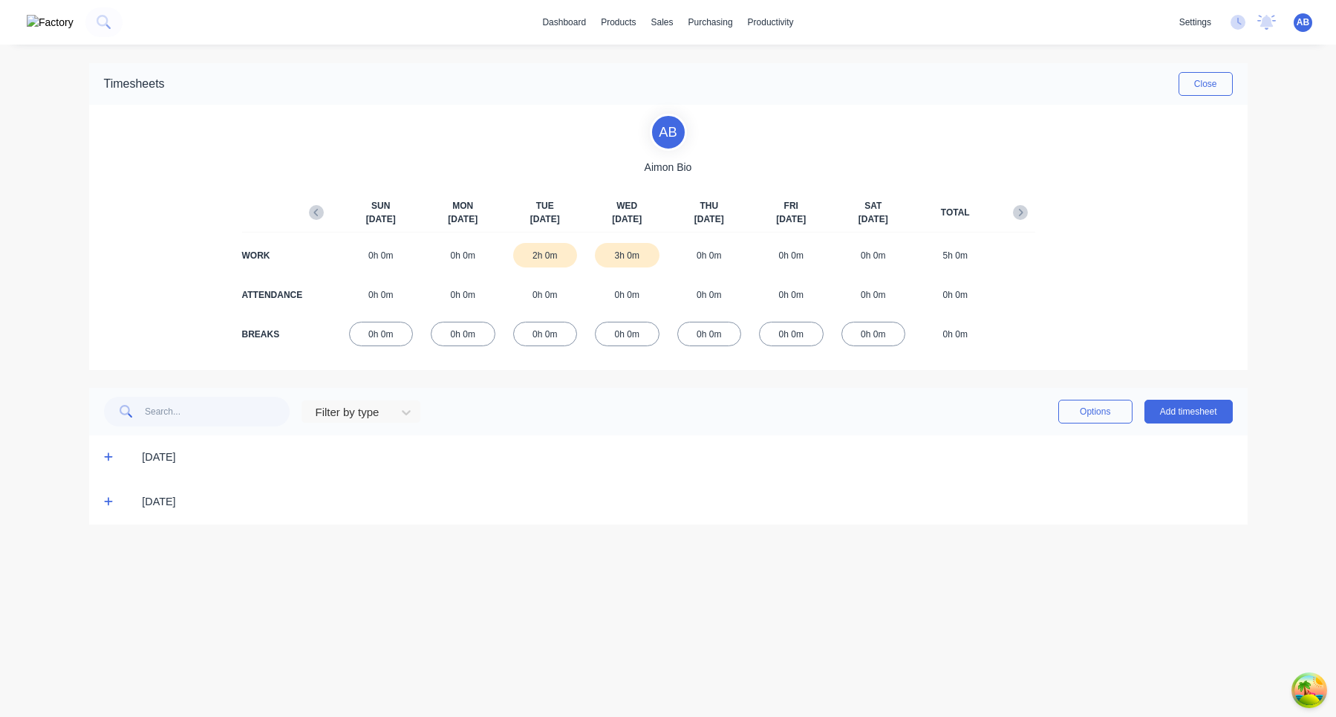
click at [103, 452] on div "[DATE]" at bounding box center [668, 457] width 1159 height 45
click at [111, 460] on icon at bounding box center [109, 457] width 10 height 10
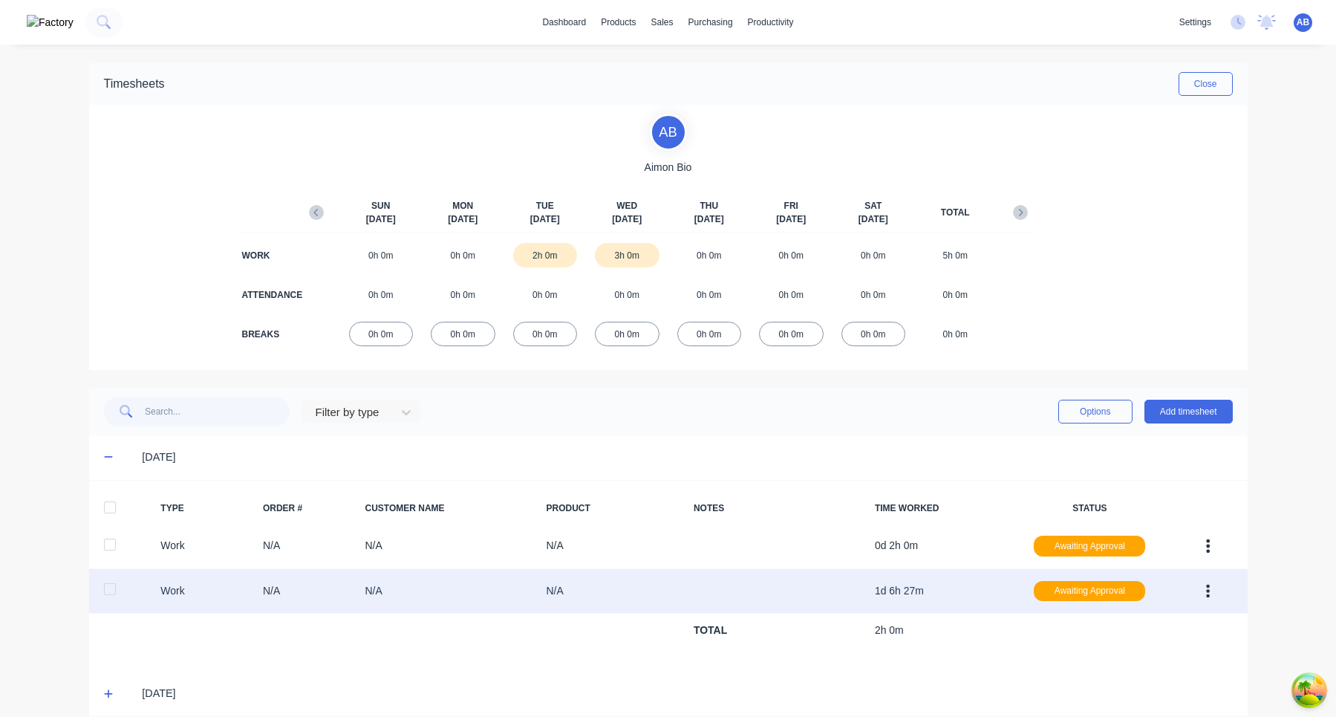
scroll to position [18, 0]
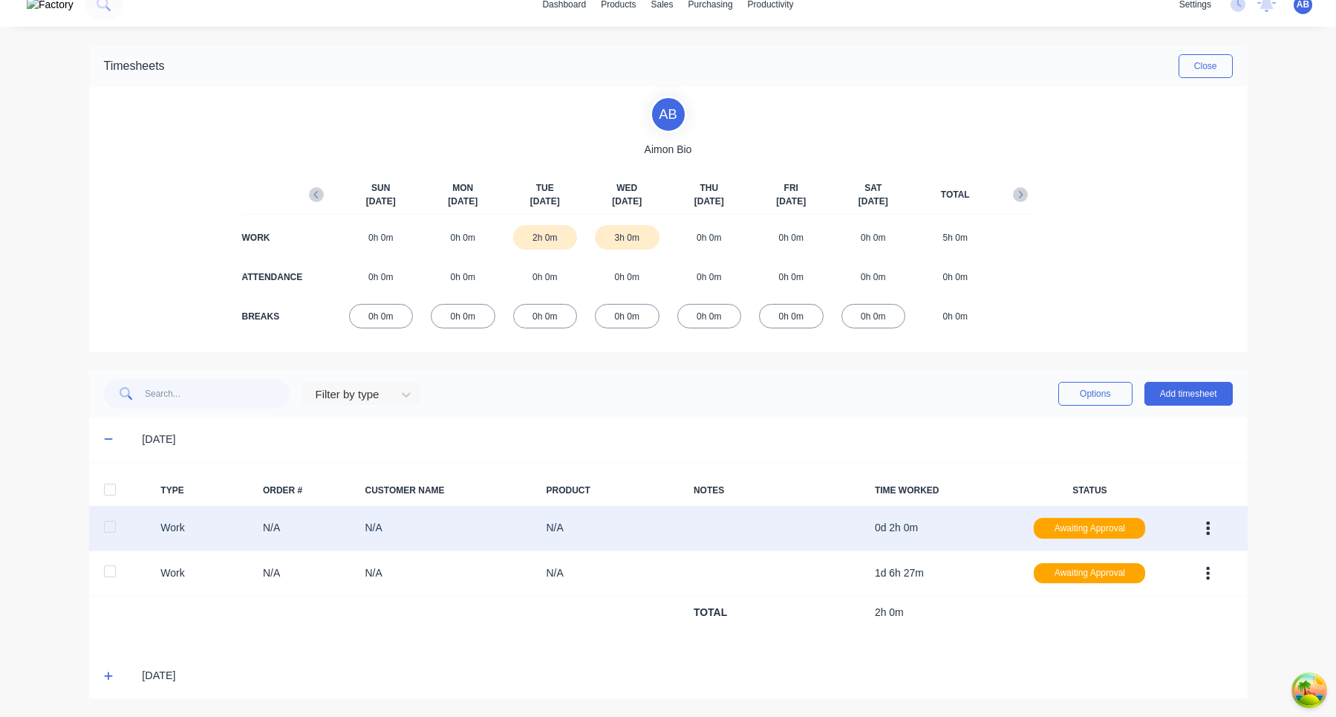
click at [1212, 533] on button "button" at bounding box center [1208, 528] width 35 height 27
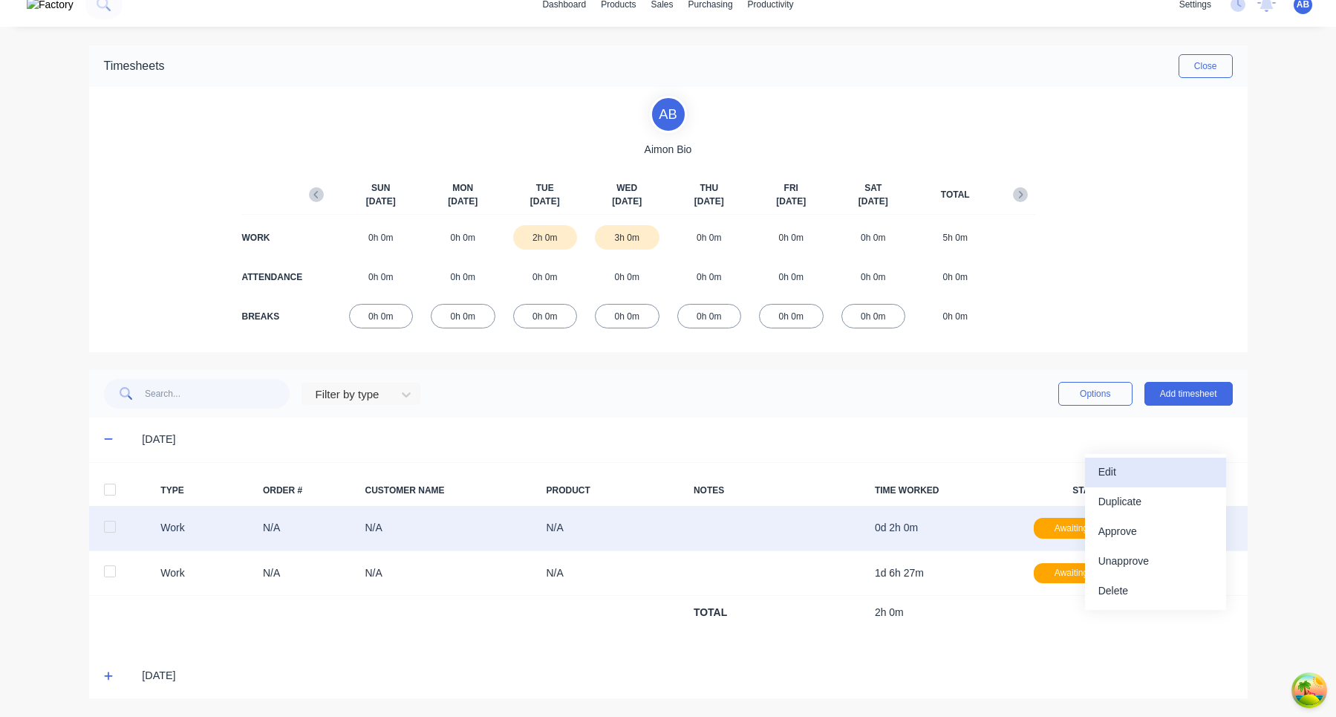
click at [1168, 477] on div "Edit" at bounding box center [1156, 472] width 114 height 22
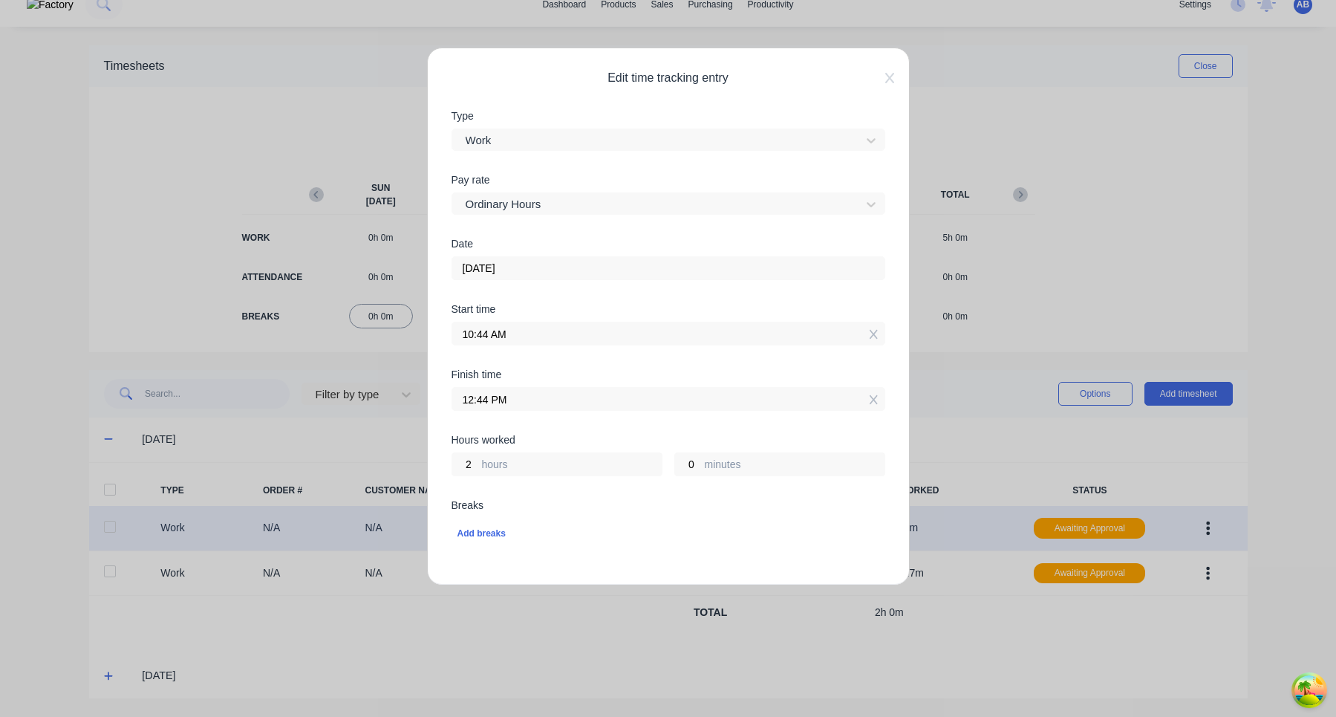
scroll to position [346, 0]
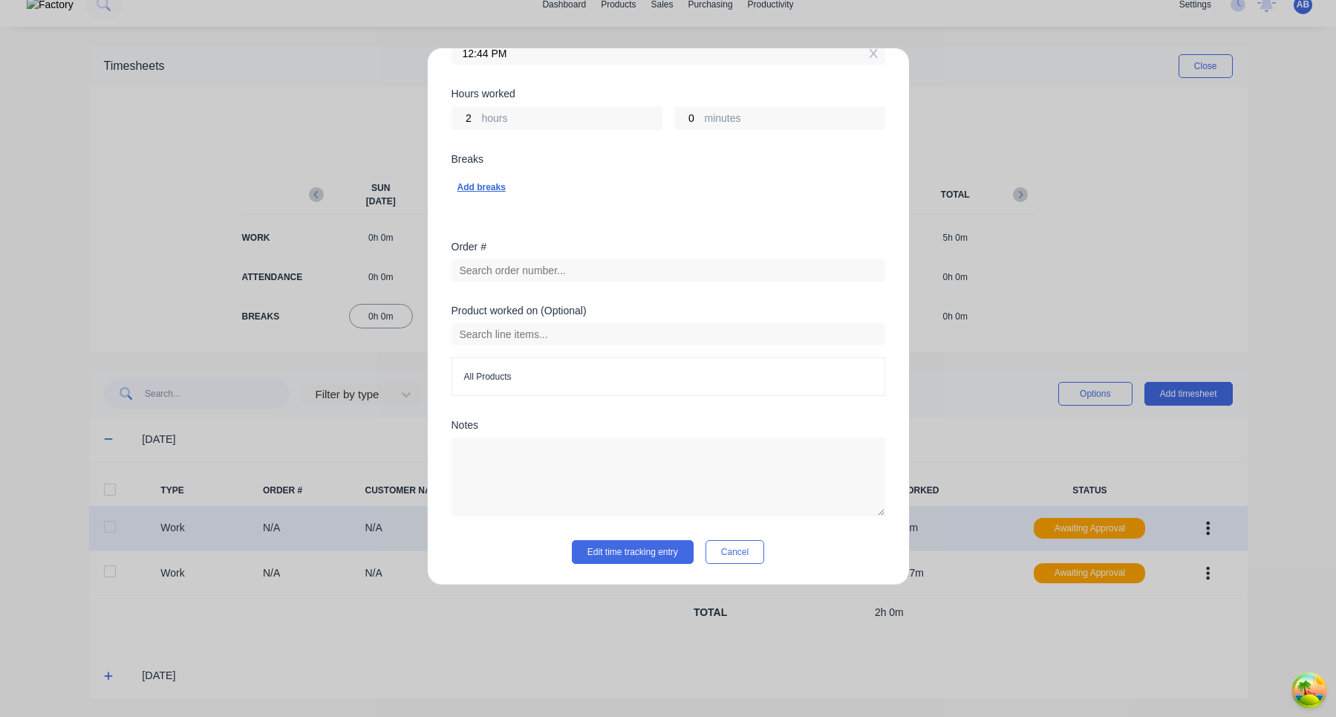
click at [492, 187] on div "Add breaks" at bounding box center [669, 187] width 422 height 19
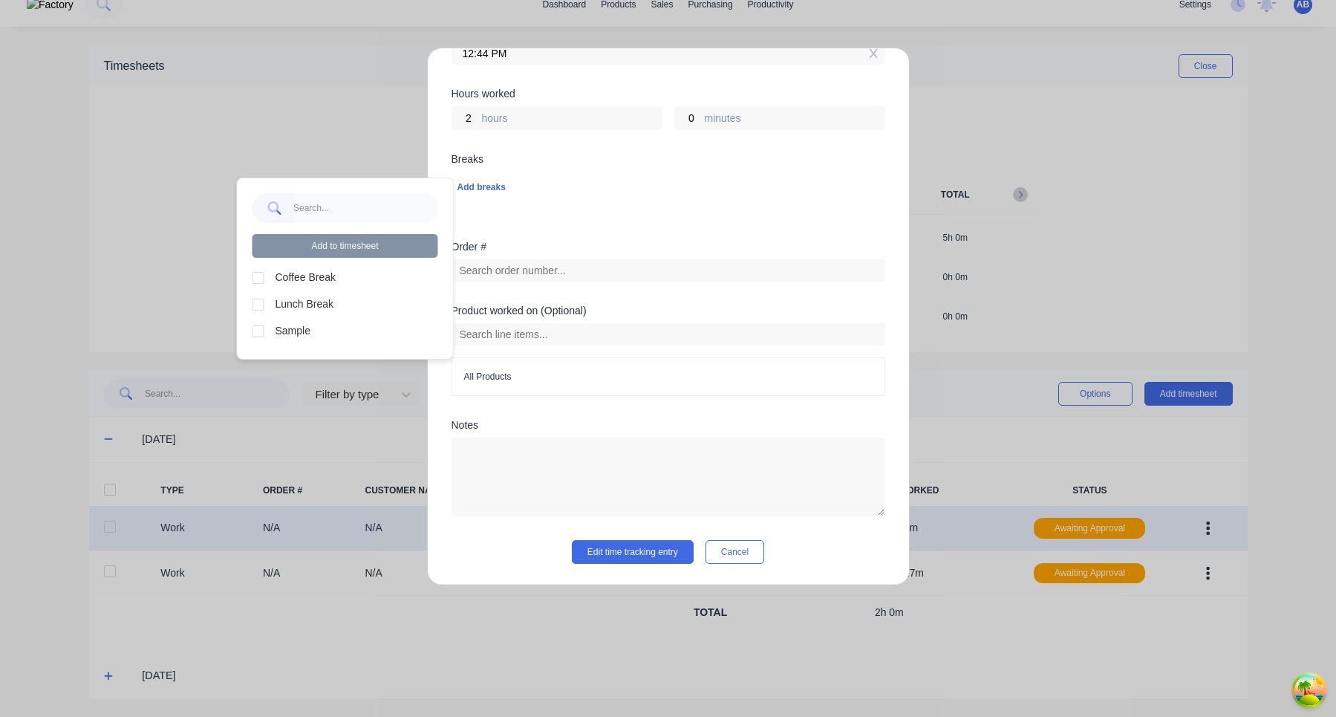
click at [256, 279] on div at bounding box center [259, 278] width 30 height 30
click at [256, 305] on div at bounding box center [259, 305] width 30 height 30
click at [256, 331] on div at bounding box center [259, 331] width 30 height 30
click at [358, 243] on button "Add to timesheet" at bounding box center [346, 246] width 186 height 24
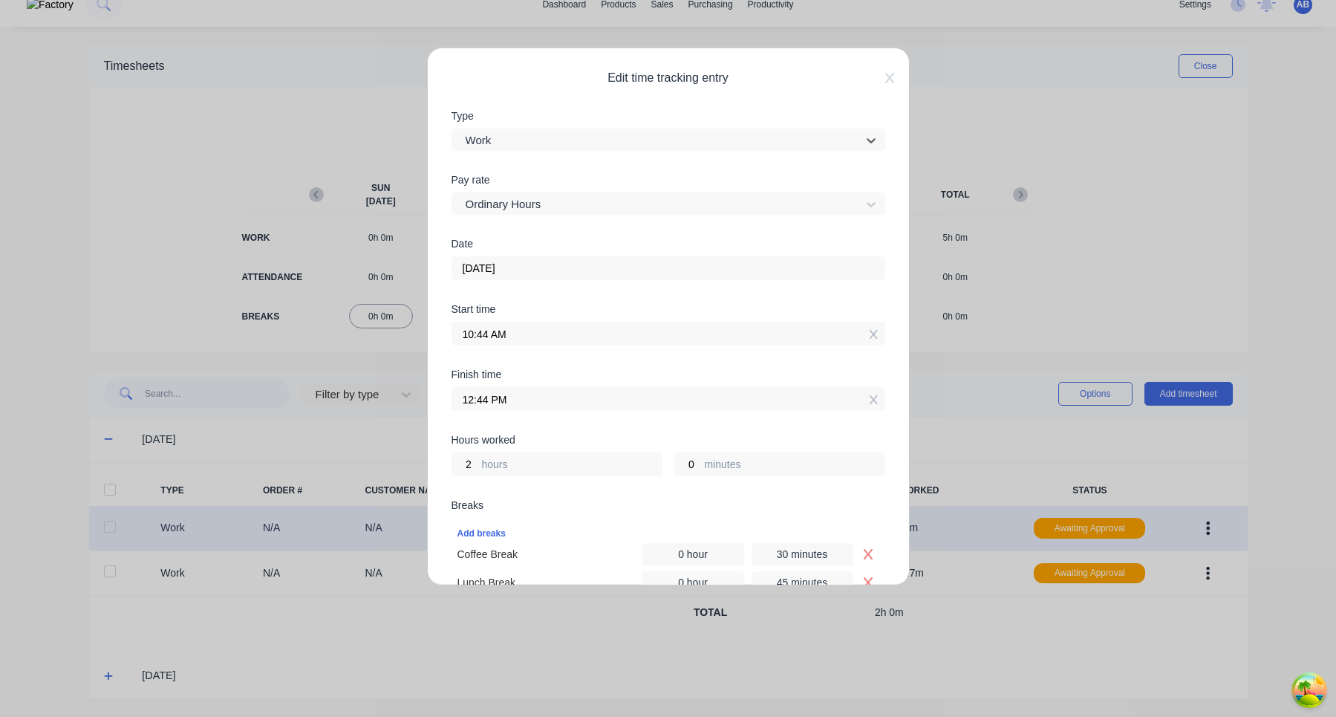
scroll to position [425, 0]
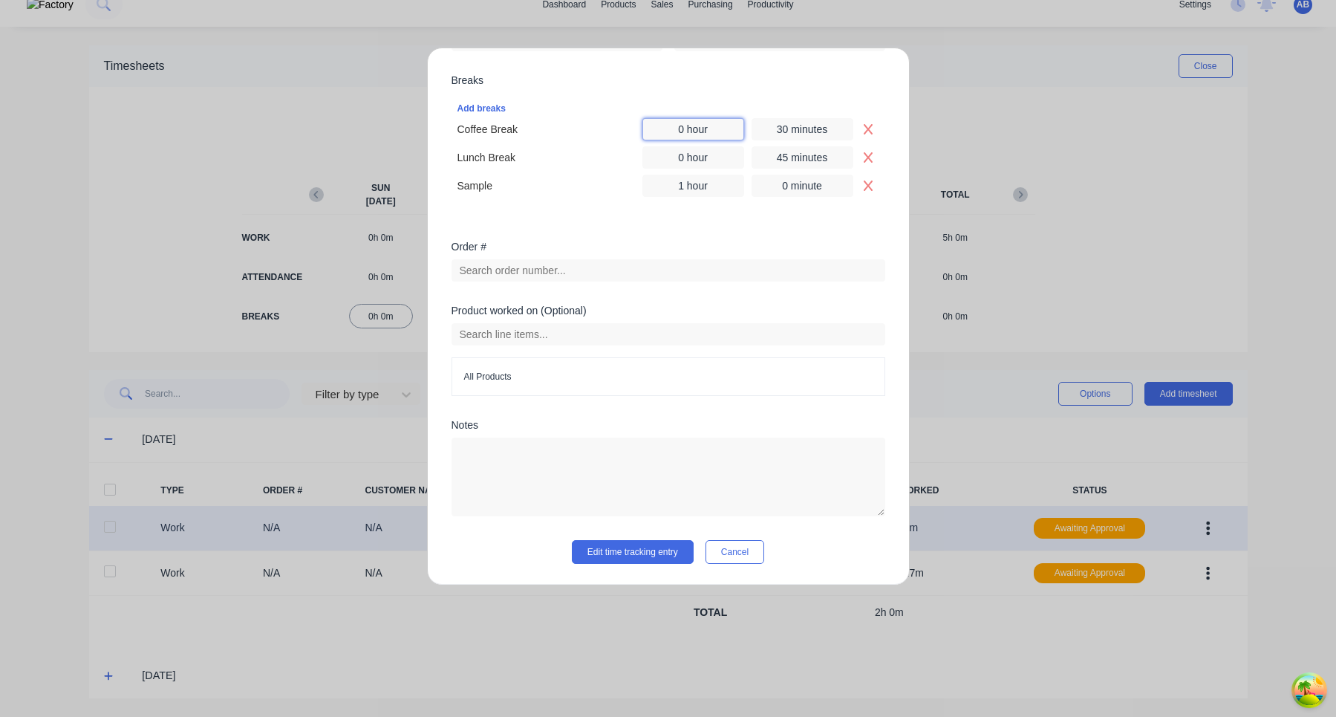
drag, startPoint x: 683, startPoint y: 133, endPoint x: 674, endPoint y: 132, distance: 8.2
click at [674, 132] on input "0 hour" at bounding box center [693, 129] width 102 height 22
type input "1 hour"
click at [653, 553] on button "Edit time tracking entry" at bounding box center [633, 552] width 122 height 24
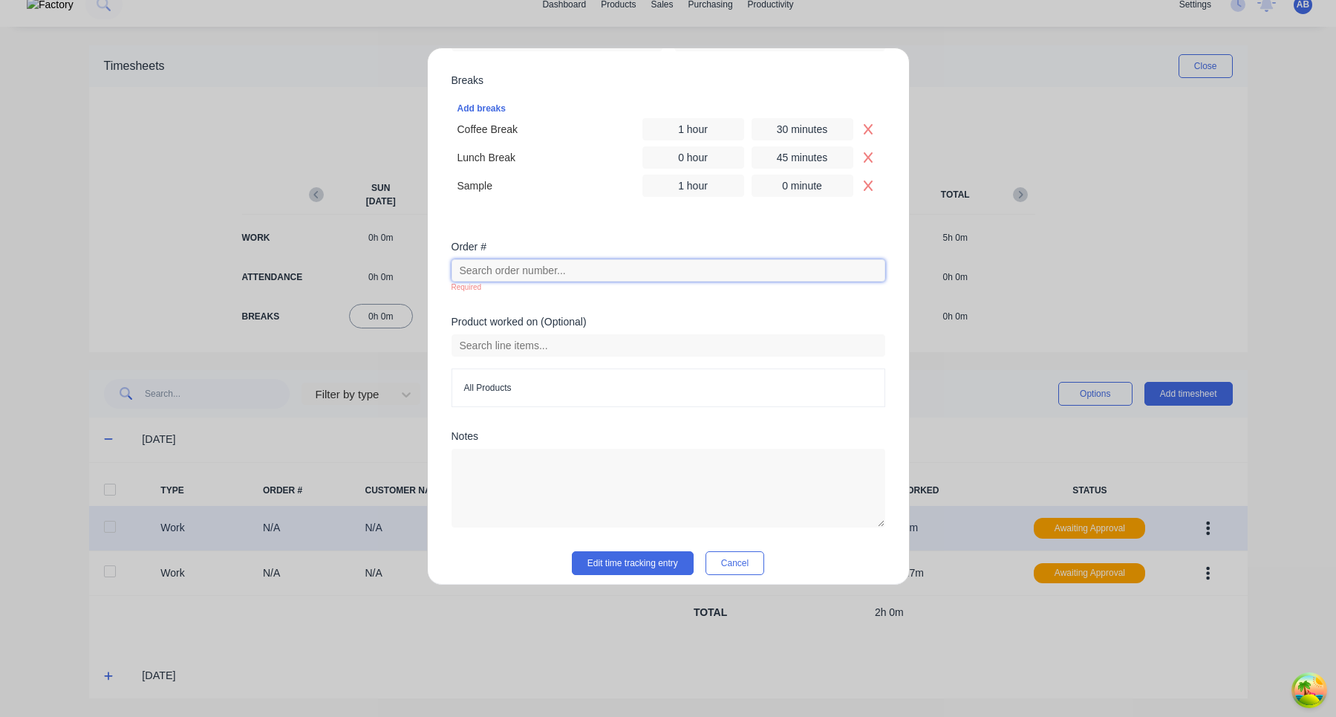
click at [629, 275] on input "text" at bounding box center [669, 270] width 434 height 22
type input "1"
click at [737, 571] on button "Cancel" at bounding box center [735, 563] width 59 height 24
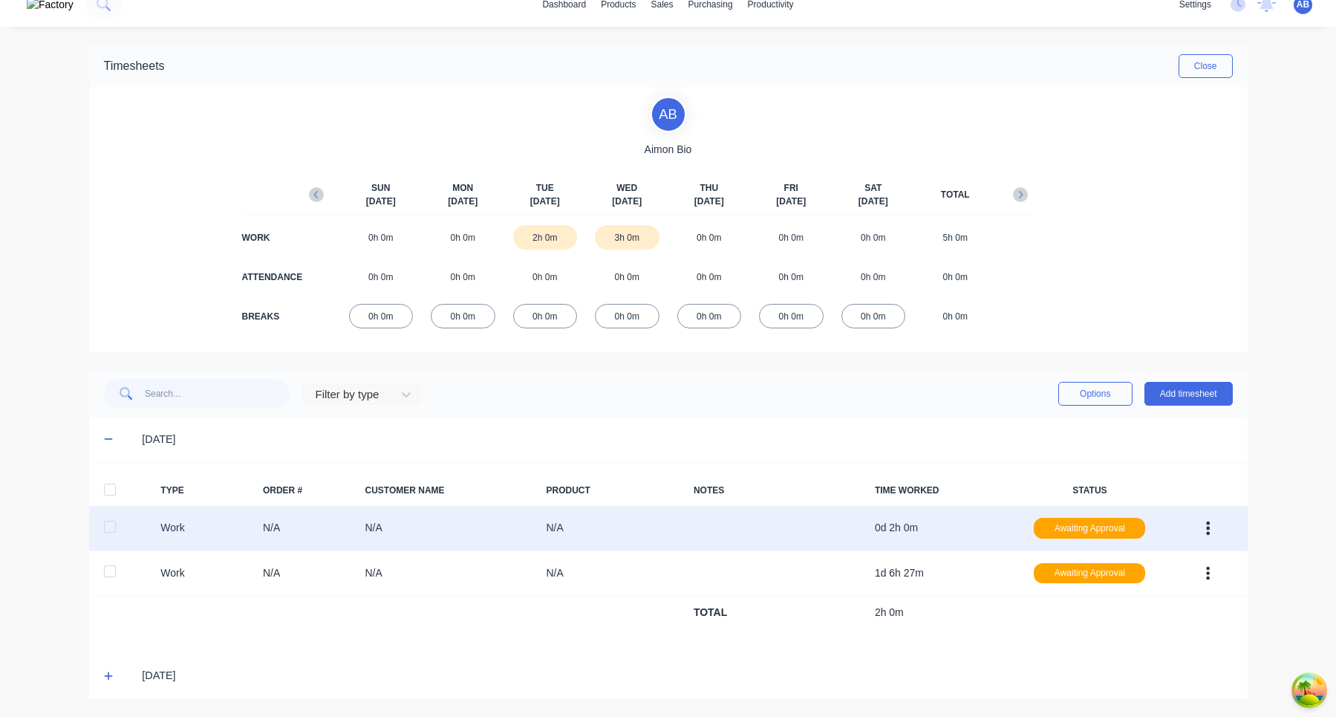
click at [110, 680] on icon at bounding box center [109, 676] width 10 height 10
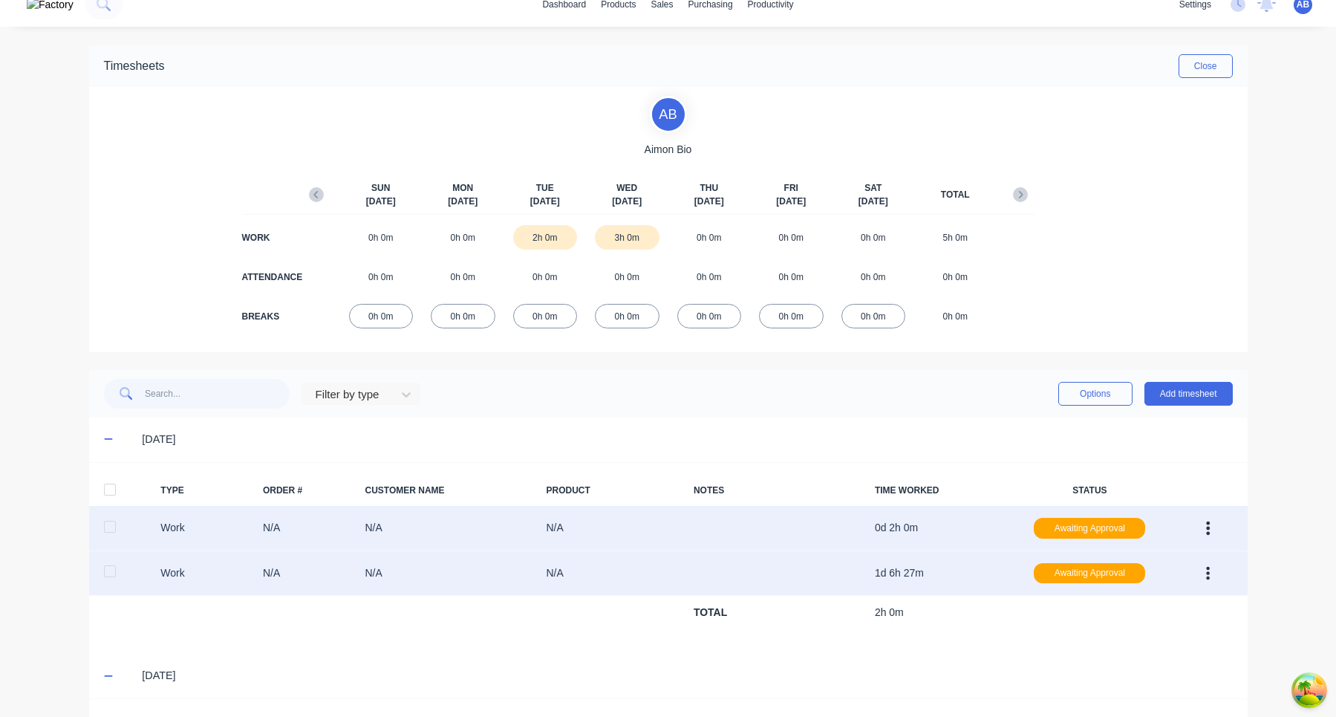
scroll to position [165, 0]
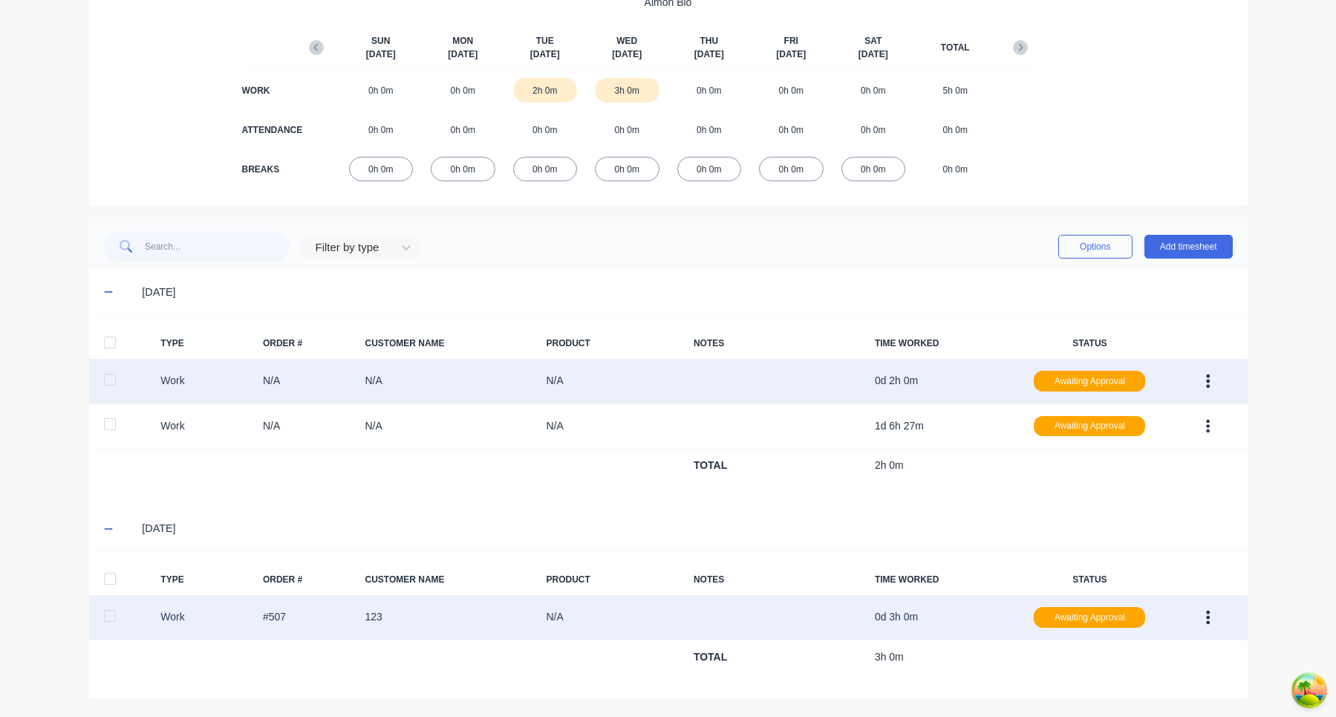
click at [1208, 608] on button "button" at bounding box center [1208, 617] width 35 height 27
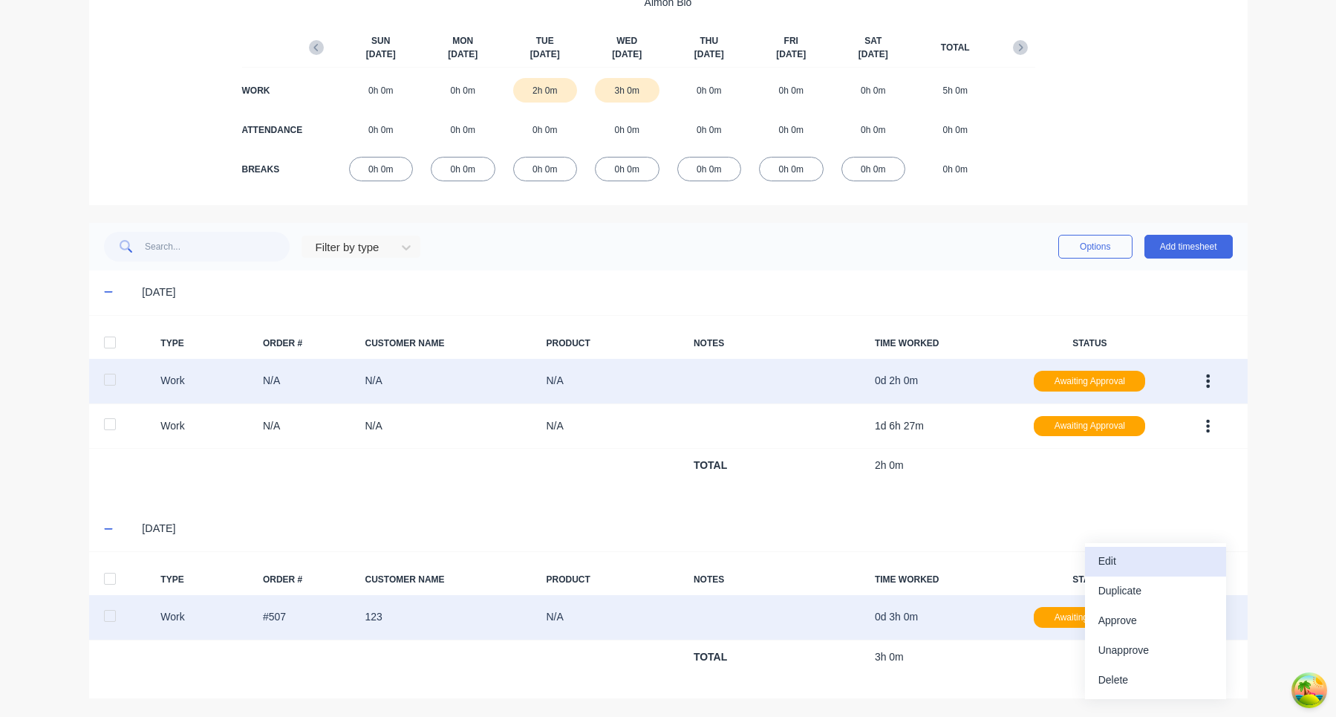
click at [1129, 564] on div "Edit" at bounding box center [1156, 561] width 114 height 22
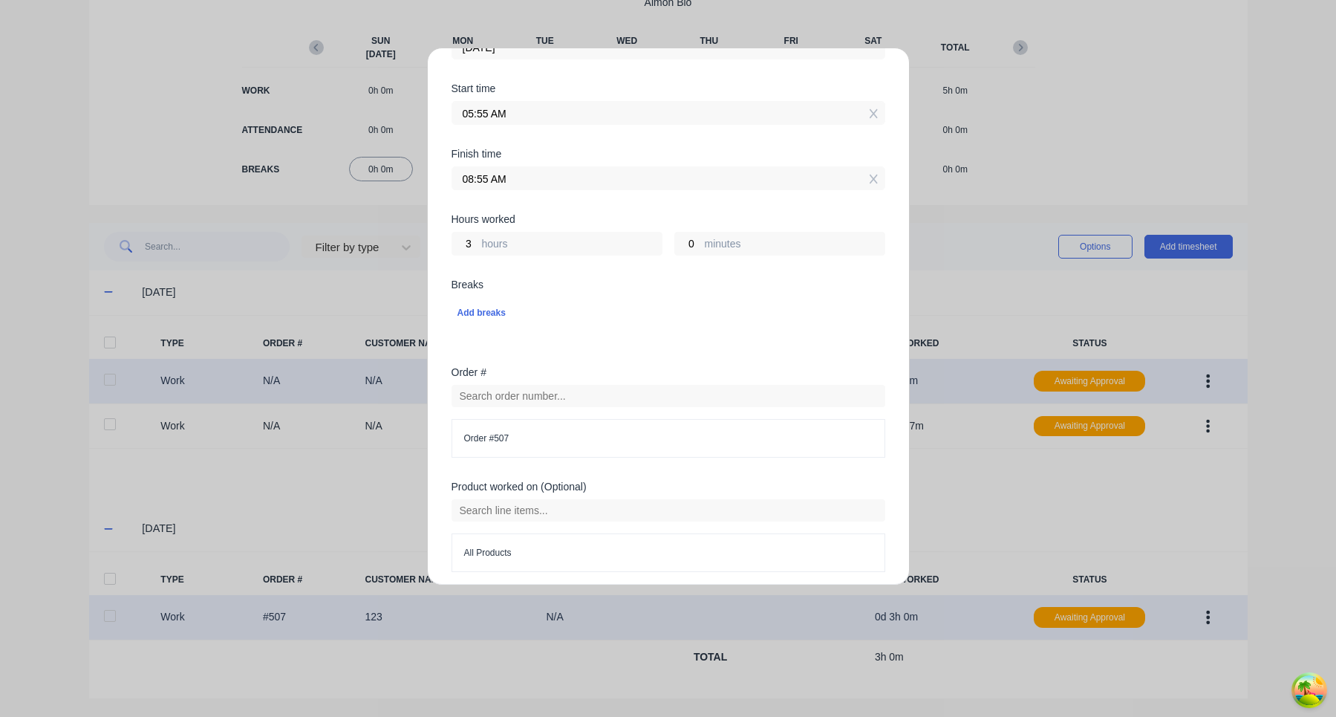
scroll to position [397, 0]
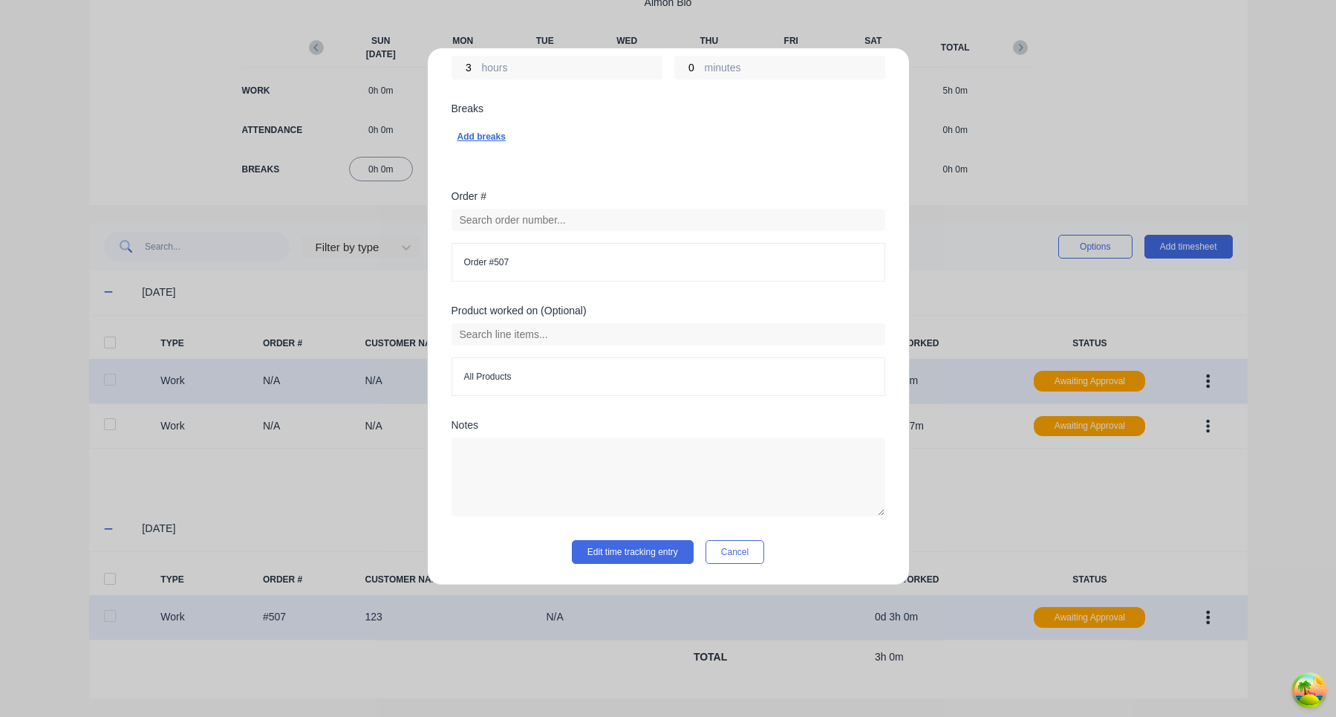
click at [488, 139] on div "Add breaks" at bounding box center [669, 136] width 422 height 19
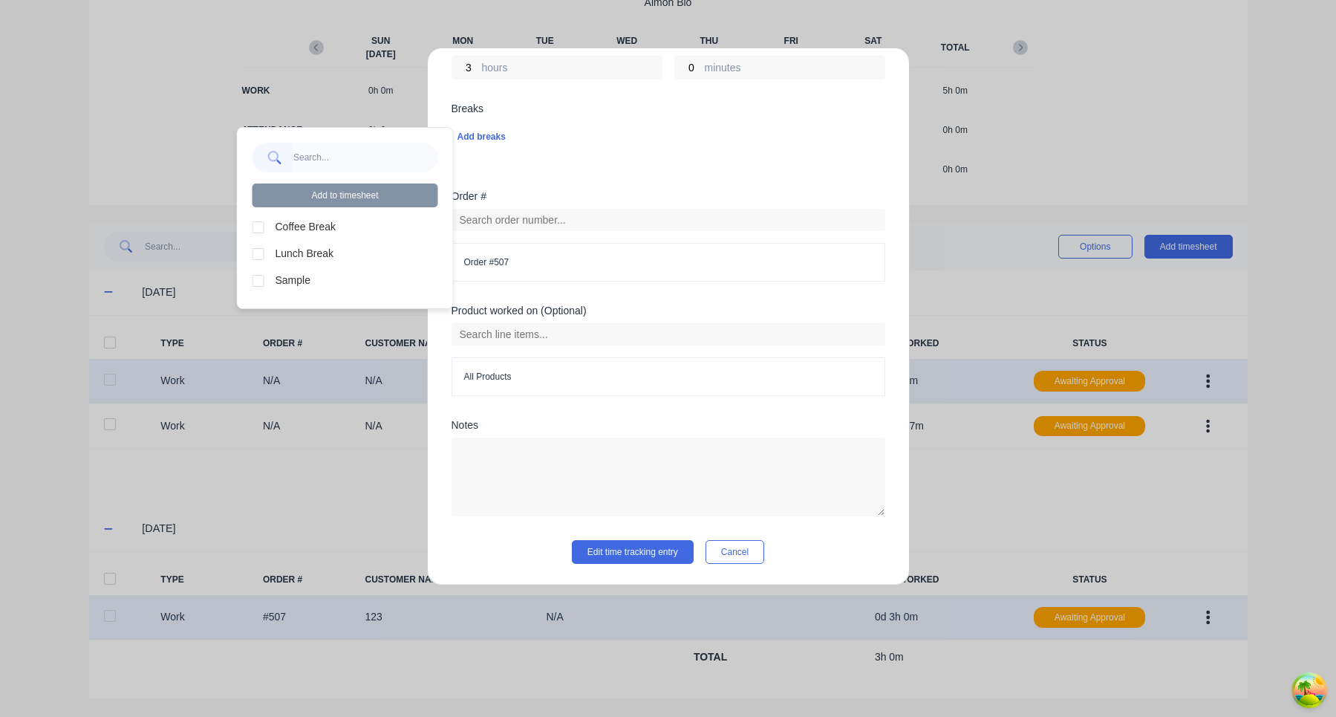
click at [258, 227] on div at bounding box center [259, 227] width 30 height 30
click at [258, 254] on div at bounding box center [259, 254] width 30 height 30
click at [258, 274] on div at bounding box center [259, 281] width 30 height 30
click at [368, 201] on button "Add to timesheet" at bounding box center [346, 195] width 186 height 24
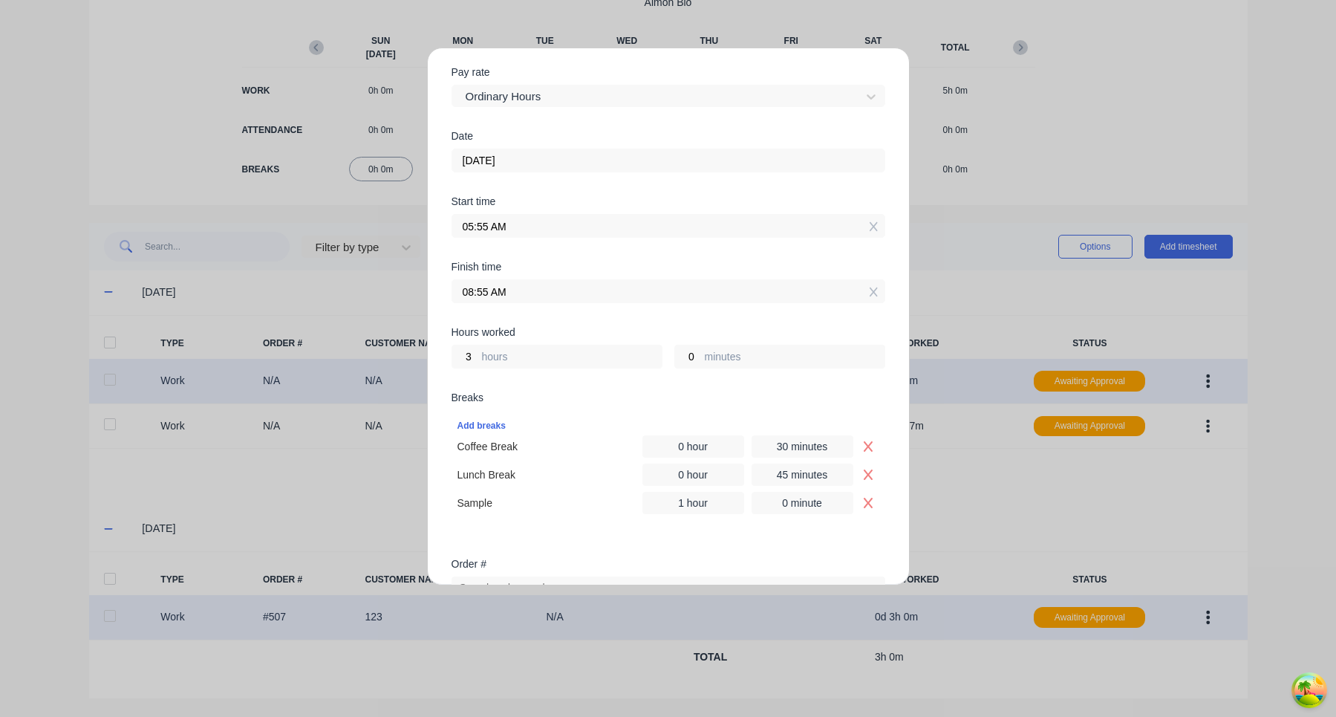
scroll to position [219, 0]
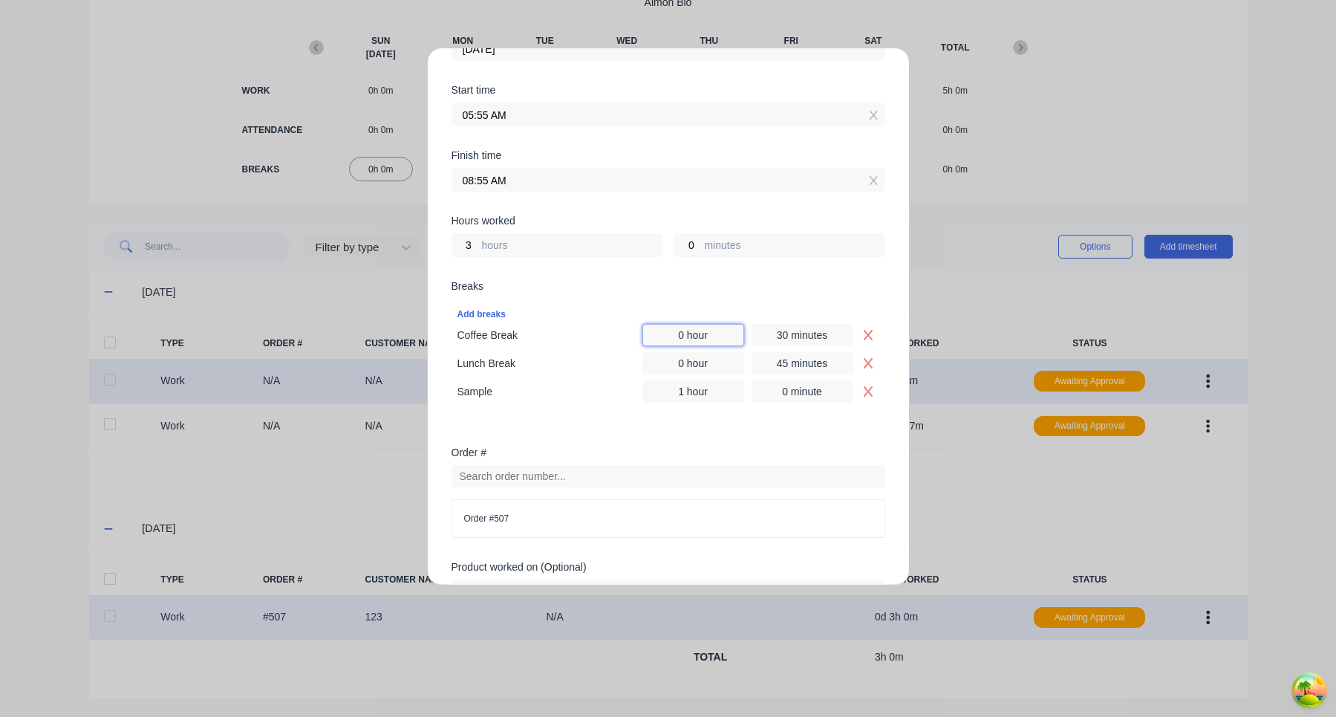
drag, startPoint x: 683, startPoint y: 335, endPoint x: 675, endPoint y: 335, distance: 8.2
click at [675, 335] on input "0 hour" at bounding box center [693, 335] width 102 height 22
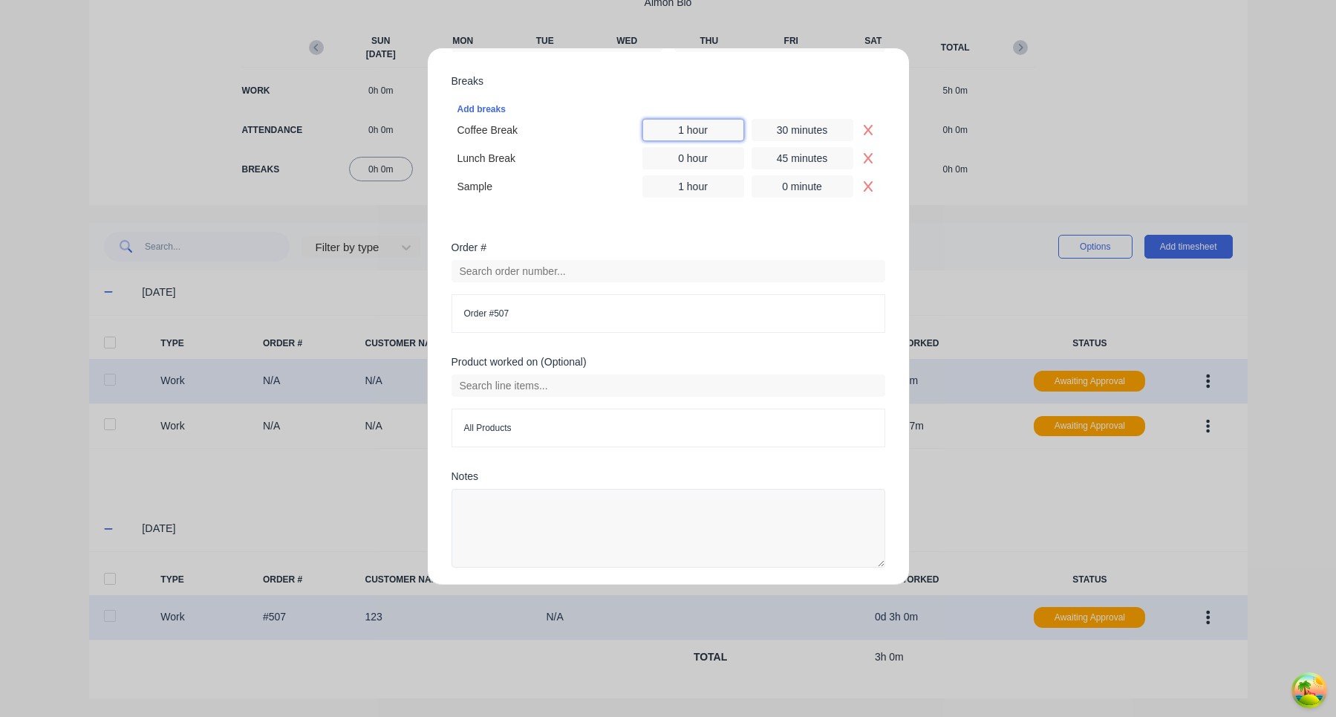
scroll to position [475, 0]
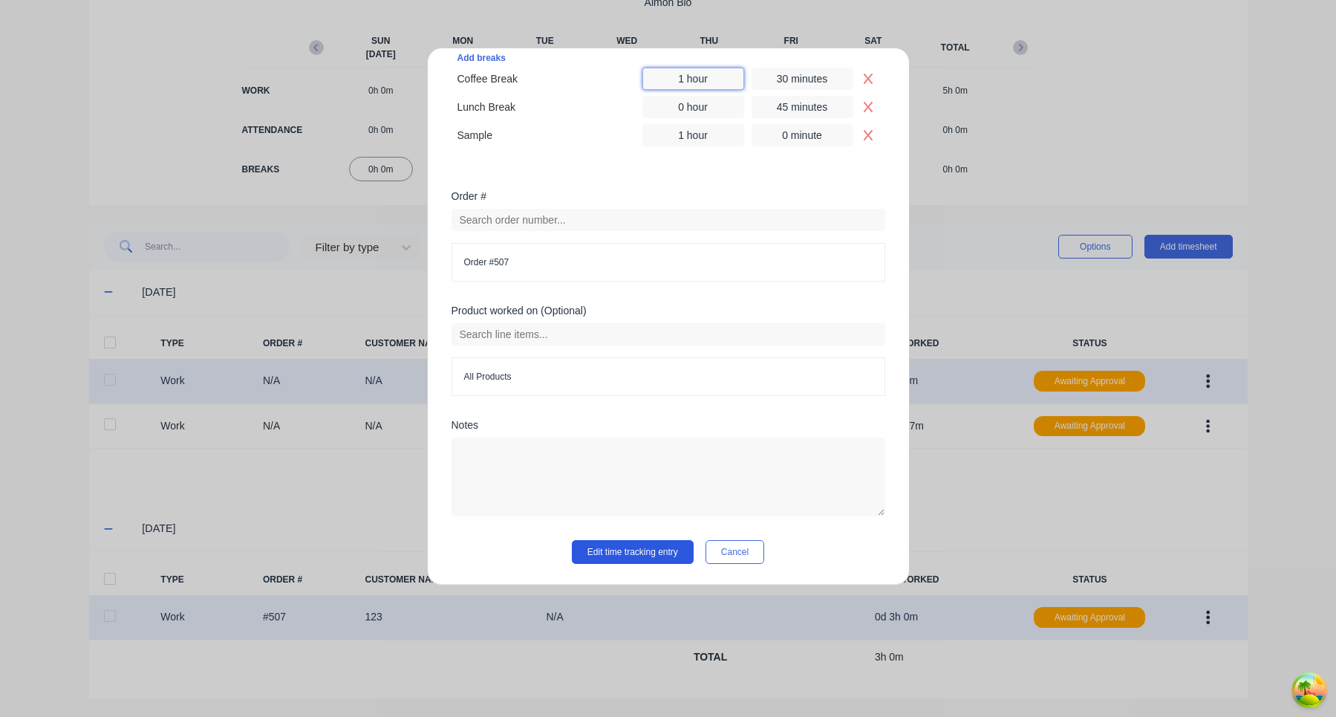
type input "1 hour"
click at [655, 550] on button "Edit time tracking entry" at bounding box center [633, 552] width 122 height 24
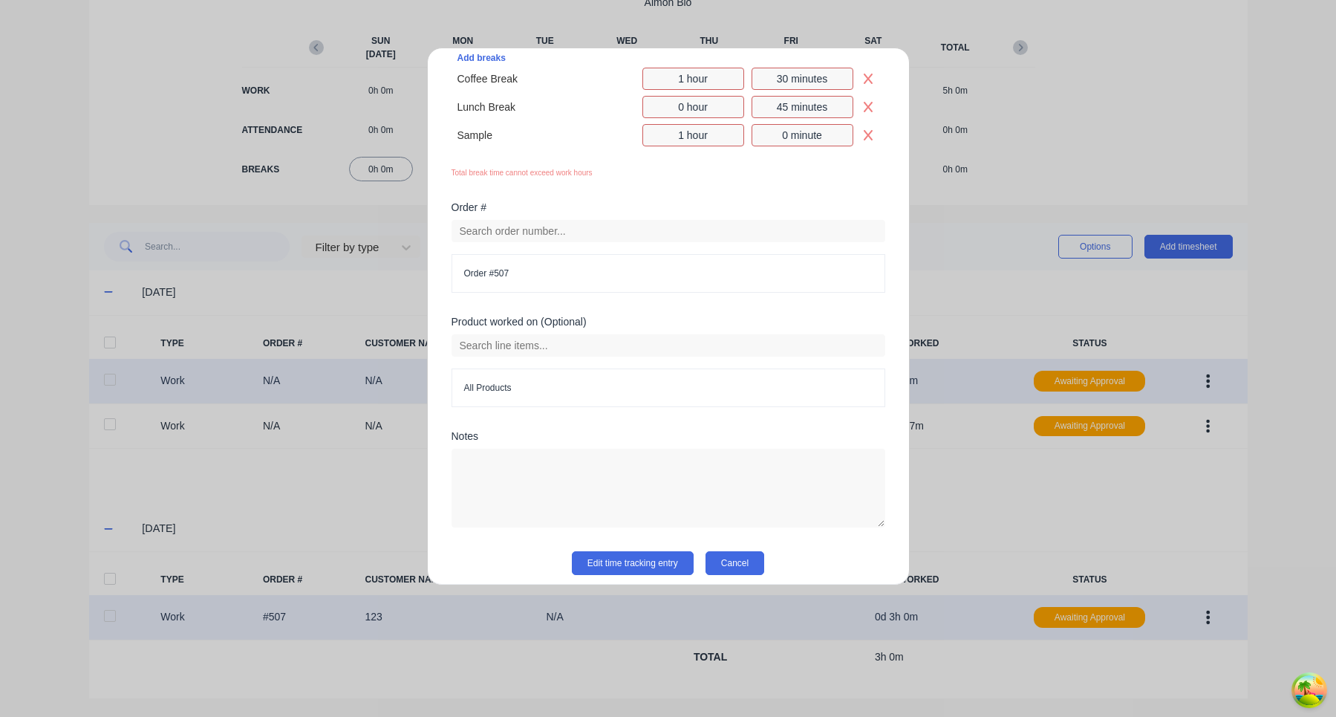
click at [738, 563] on button "Cancel" at bounding box center [735, 563] width 59 height 24
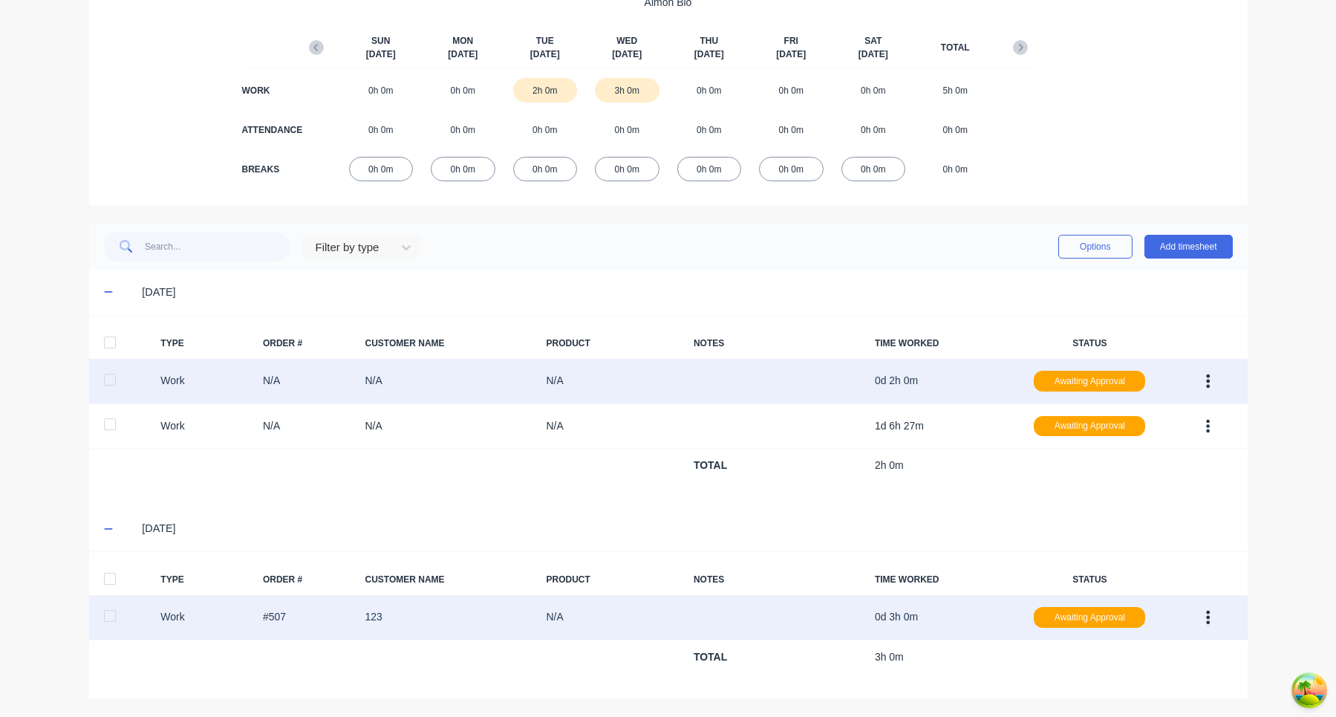
click at [1211, 615] on button "button" at bounding box center [1208, 617] width 35 height 27
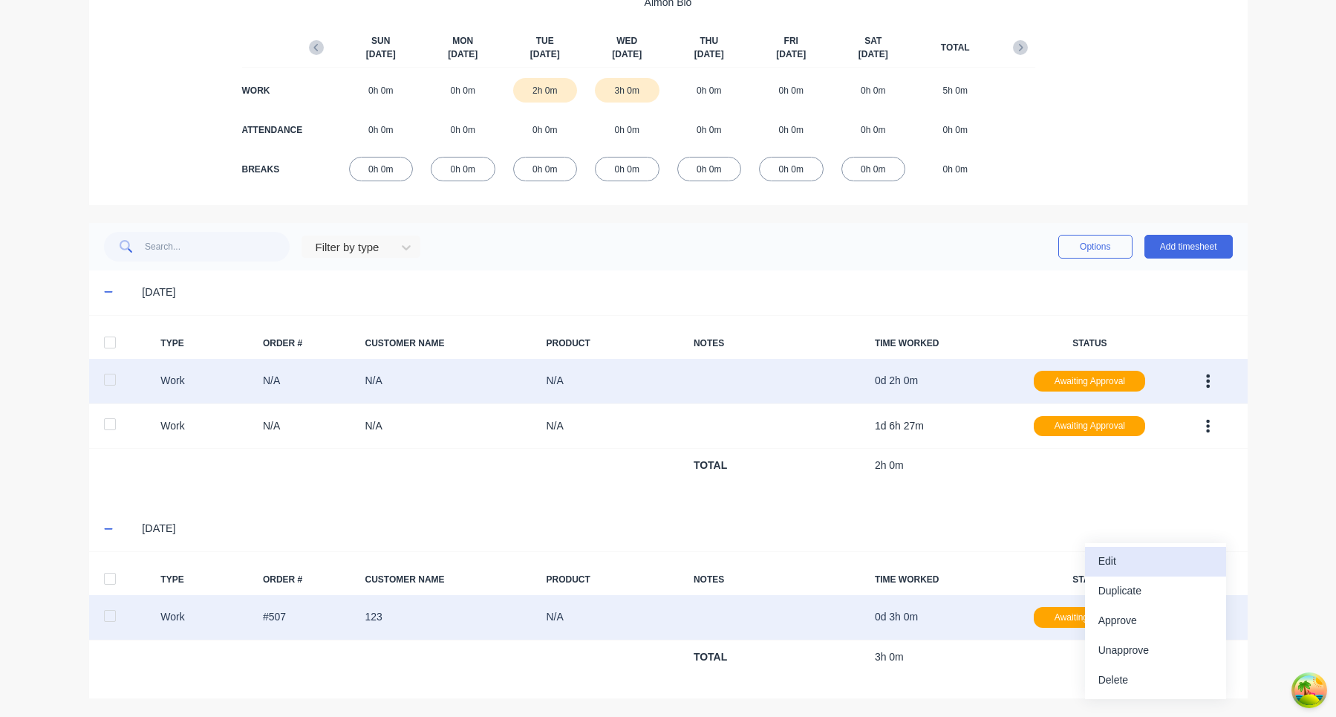
click at [1178, 564] on div "Edit" at bounding box center [1156, 561] width 114 height 22
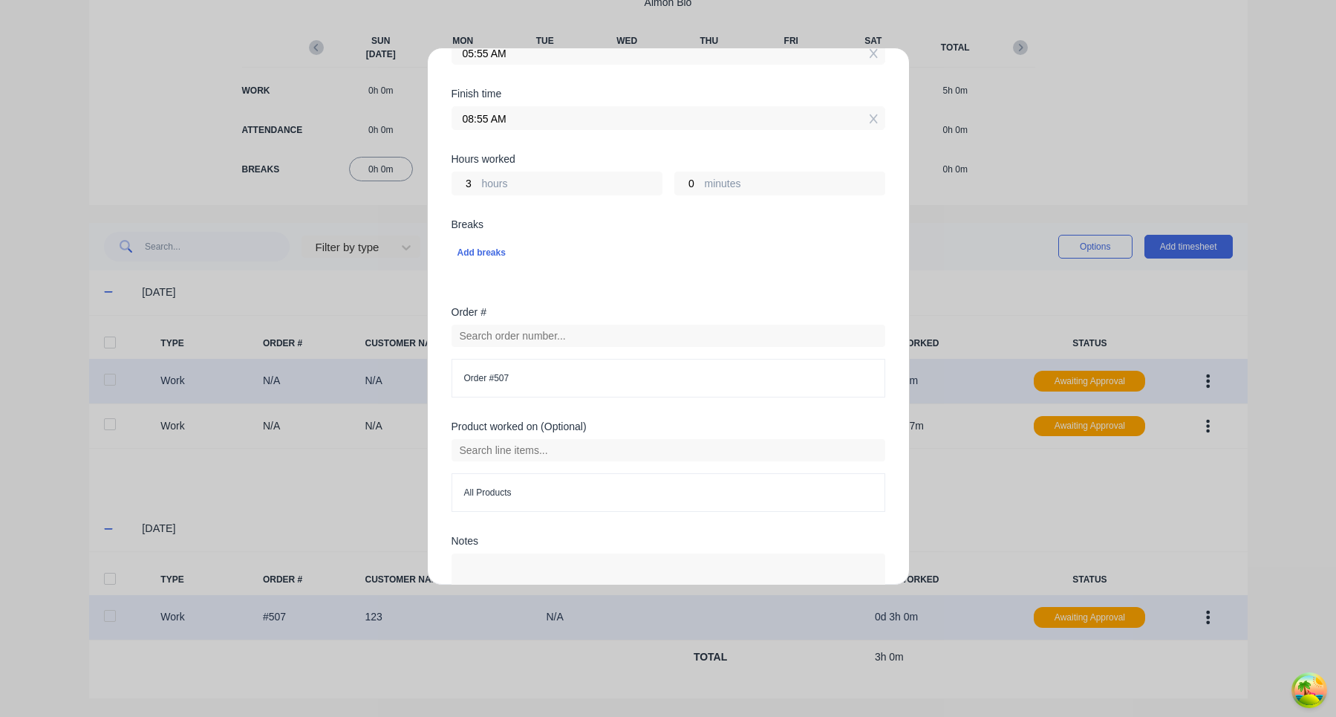
scroll to position [189, 0]
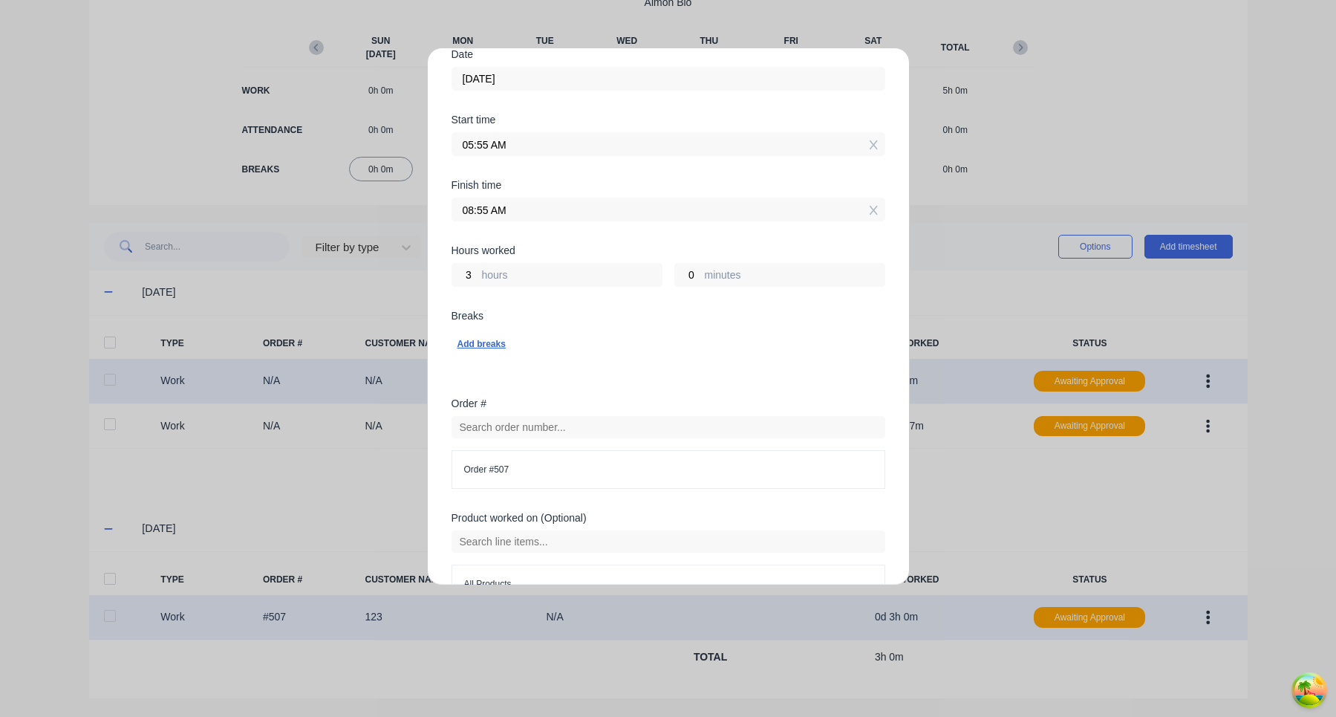
click at [484, 342] on div "Add breaks" at bounding box center [669, 343] width 422 height 19
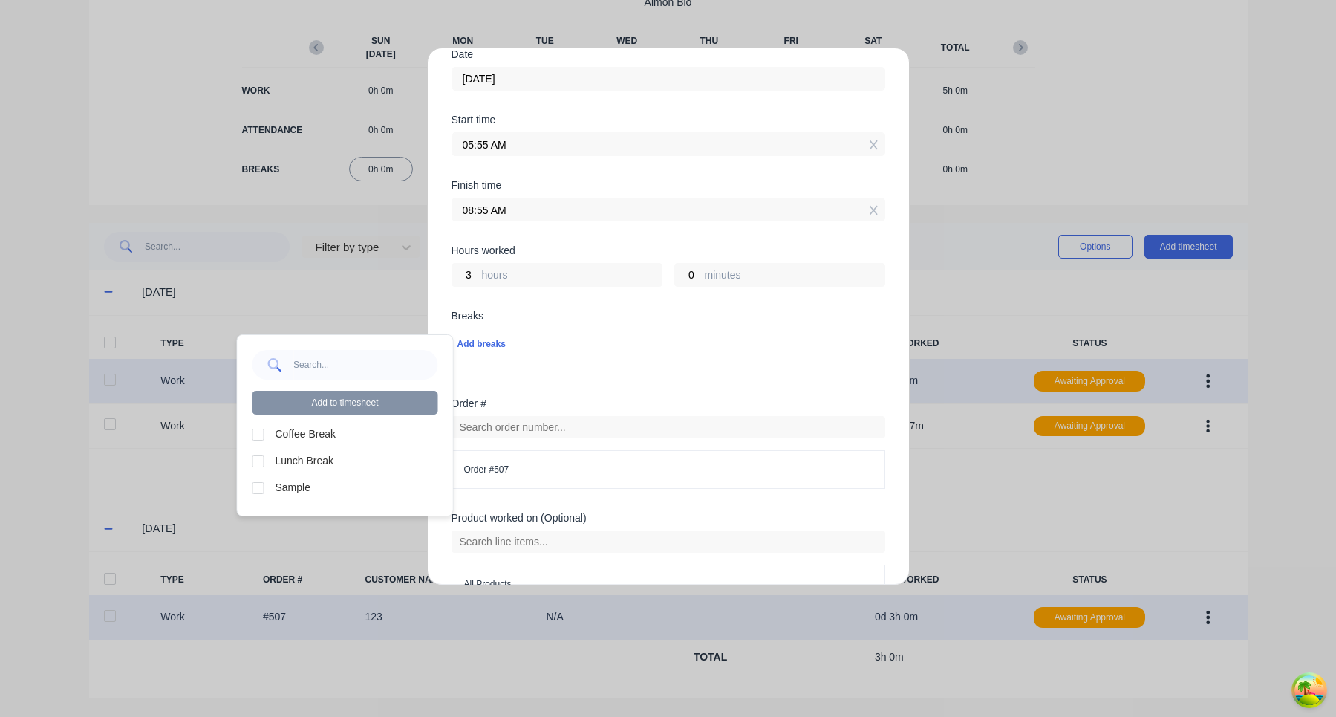
click at [267, 433] on div at bounding box center [259, 435] width 30 height 30
click at [357, 412] on button "Add to timesheet" at bounding box center [346, 403] width 186 height 24
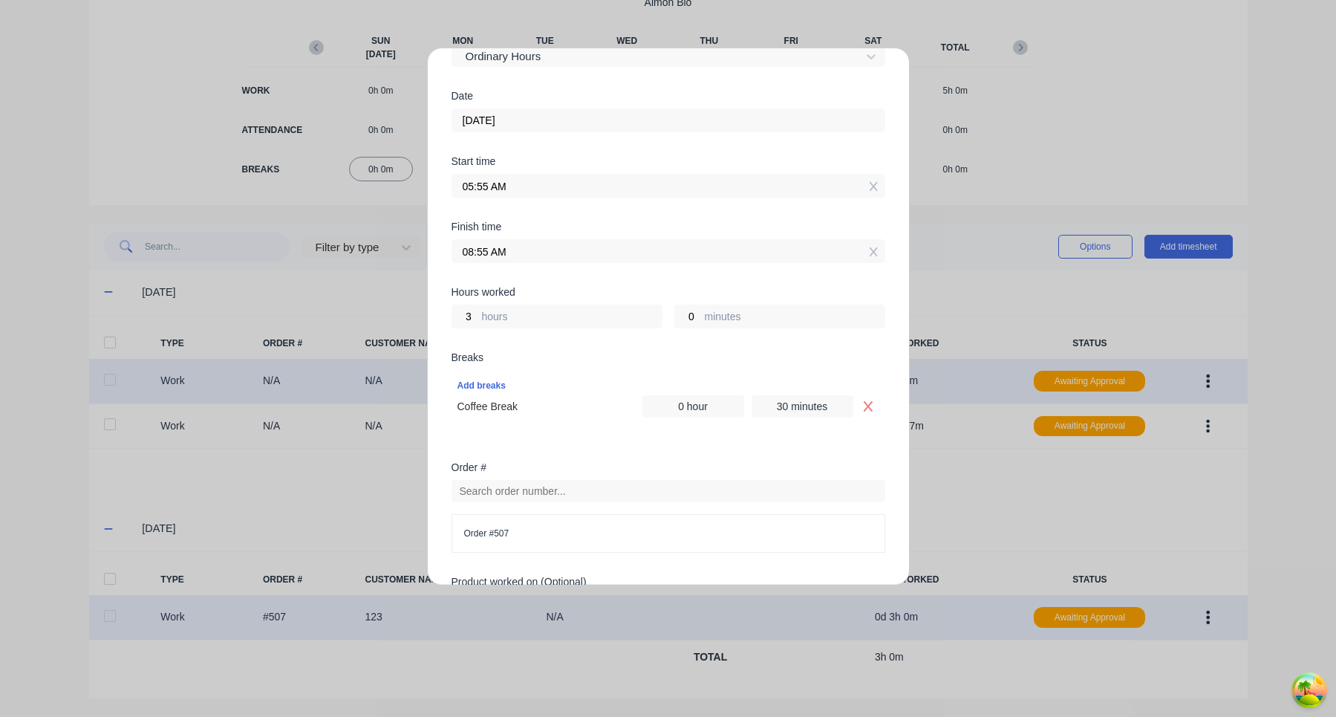
scroll to position [174, 0]
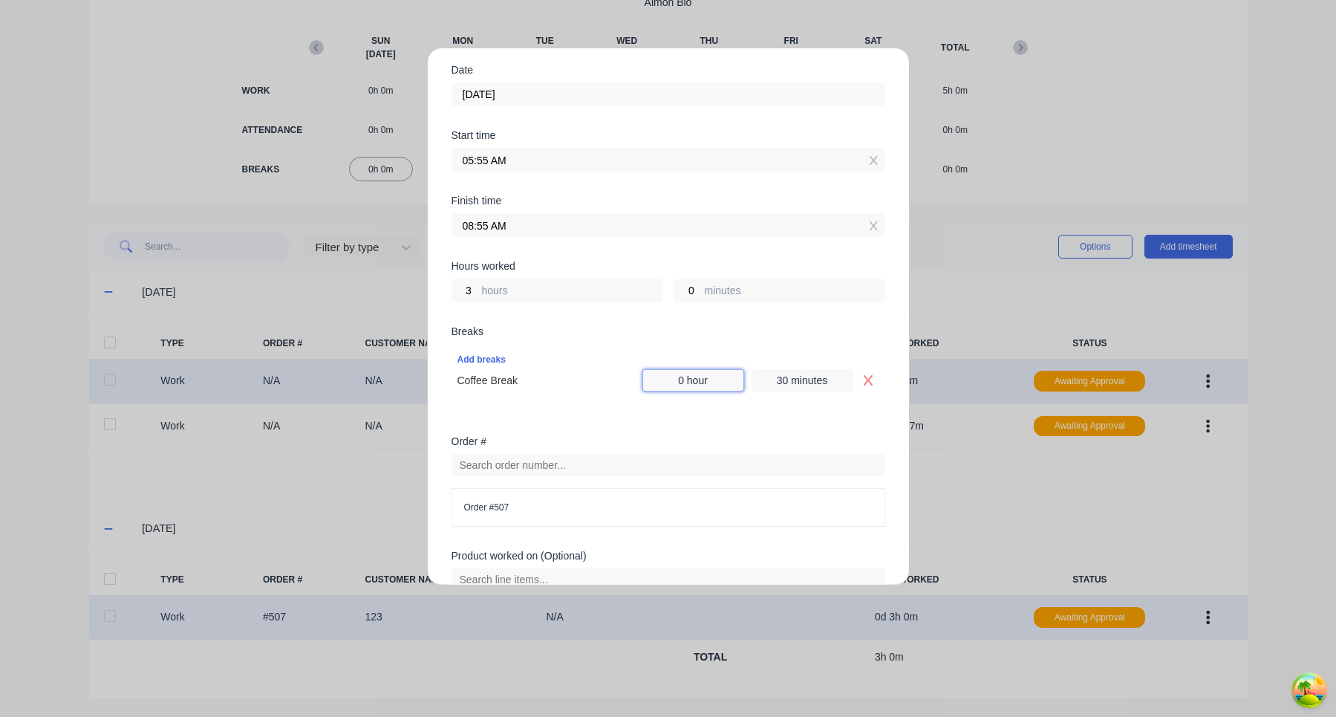
drag, startPoint x: 681, startPoint y: 382, endPoint x: 670, endPoint y: 382, distance: 11.1
click at [670, 382] on input "0 hour" at bounding box center [693, 380] width 102 height 22
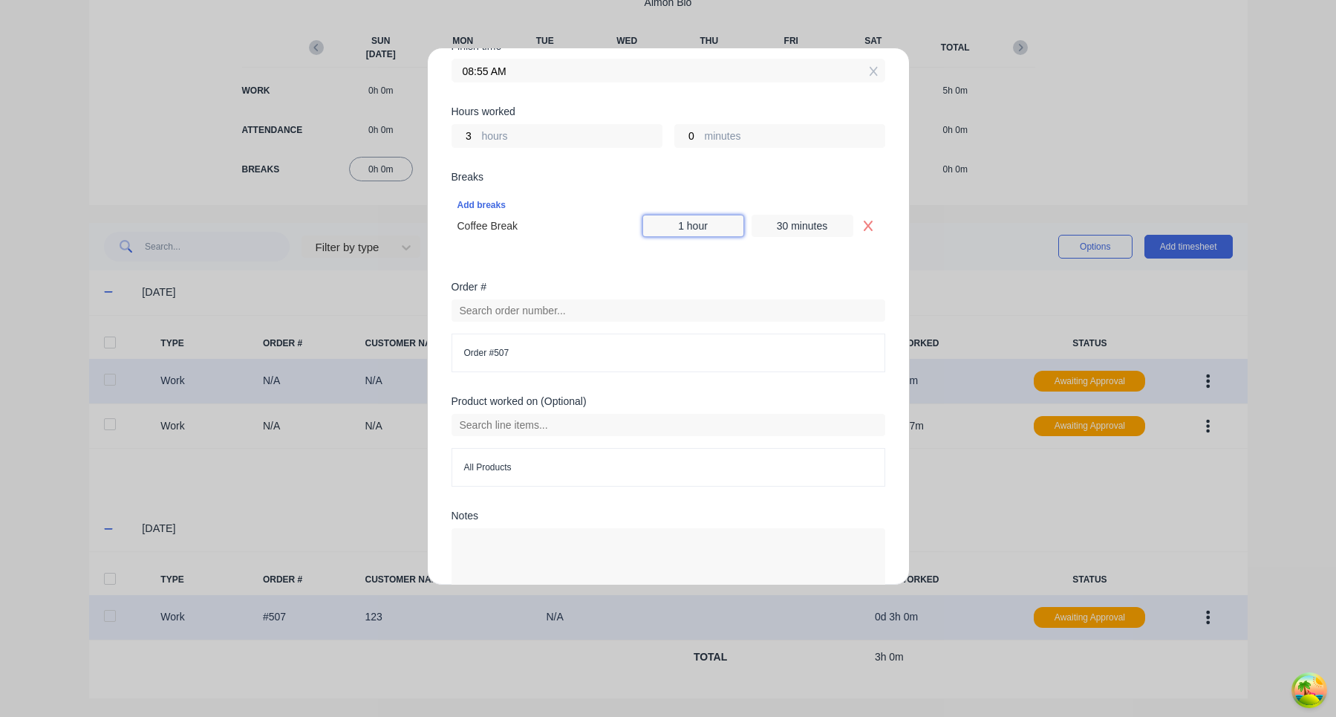
scroll to position [419, 0]
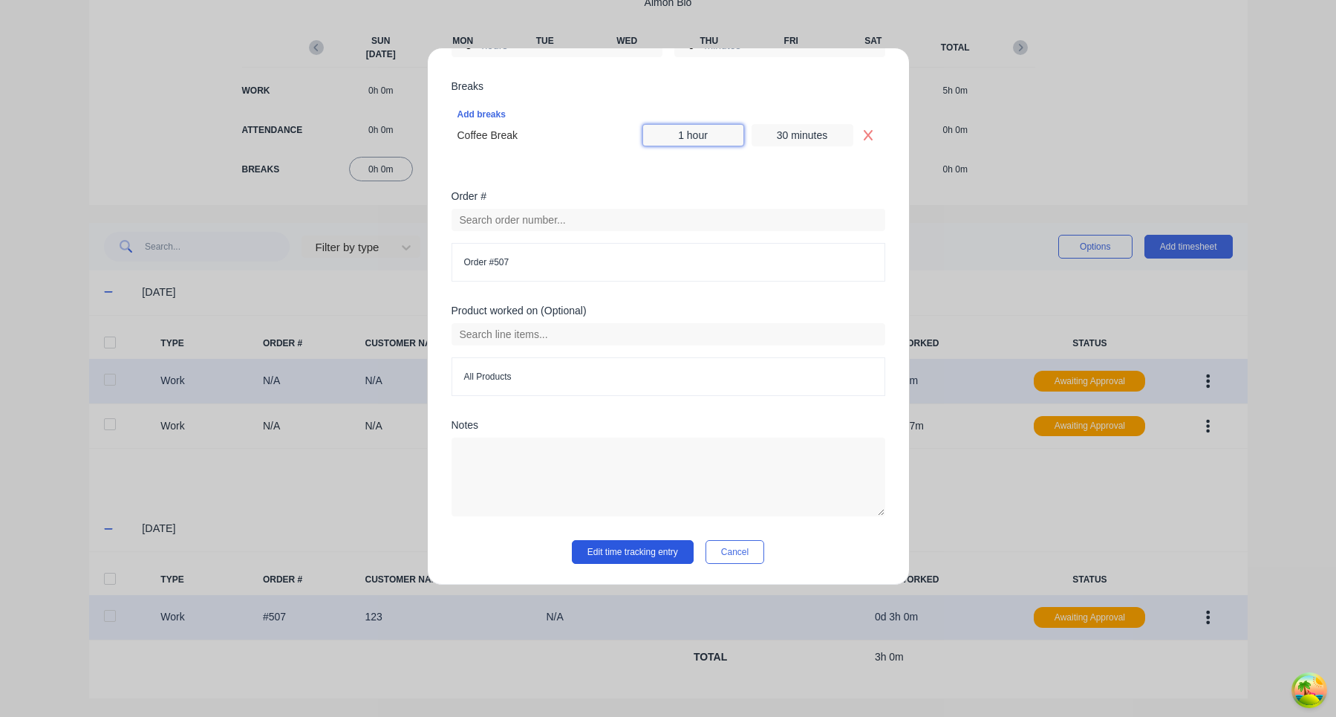
type input "1 hour"
click at [654, 547] on button "Edit time tracking entry" at bounding box center [633, 552] width 122 height 24
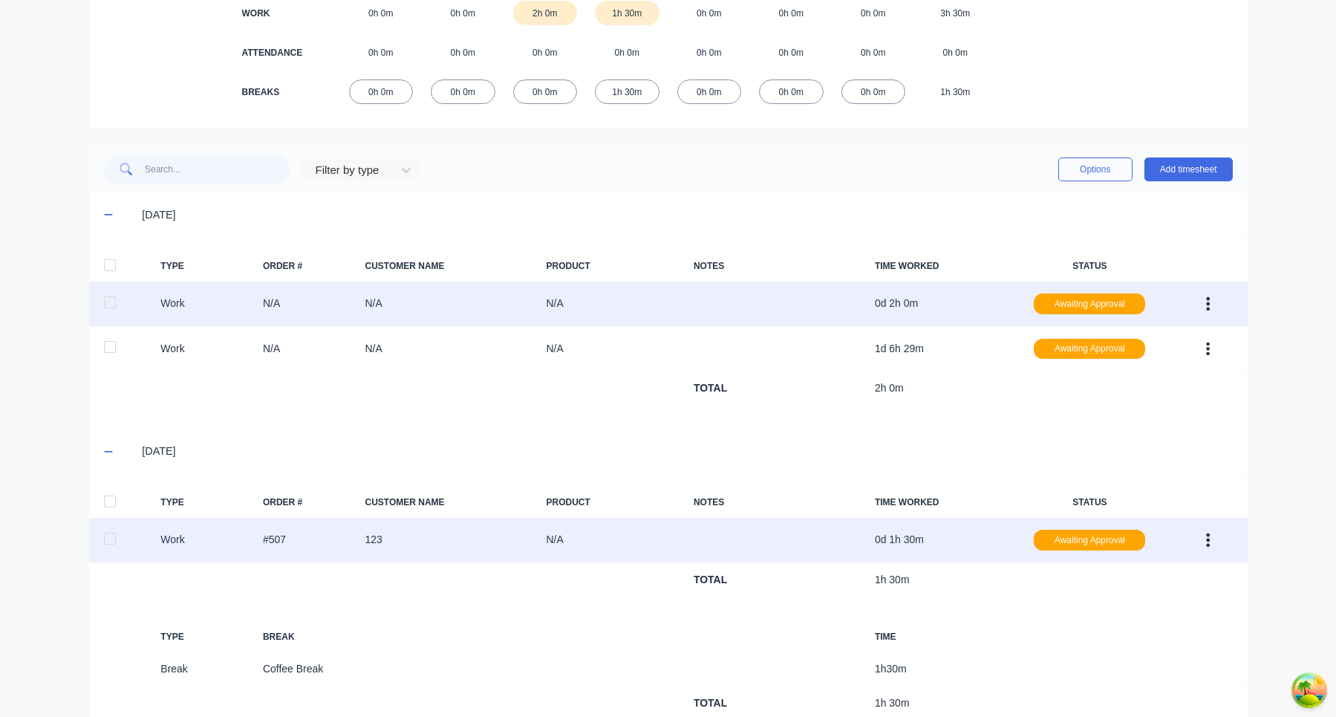
scroll to position [288, 0]
